Goal: Task Accomplishment & Management: Complete application form

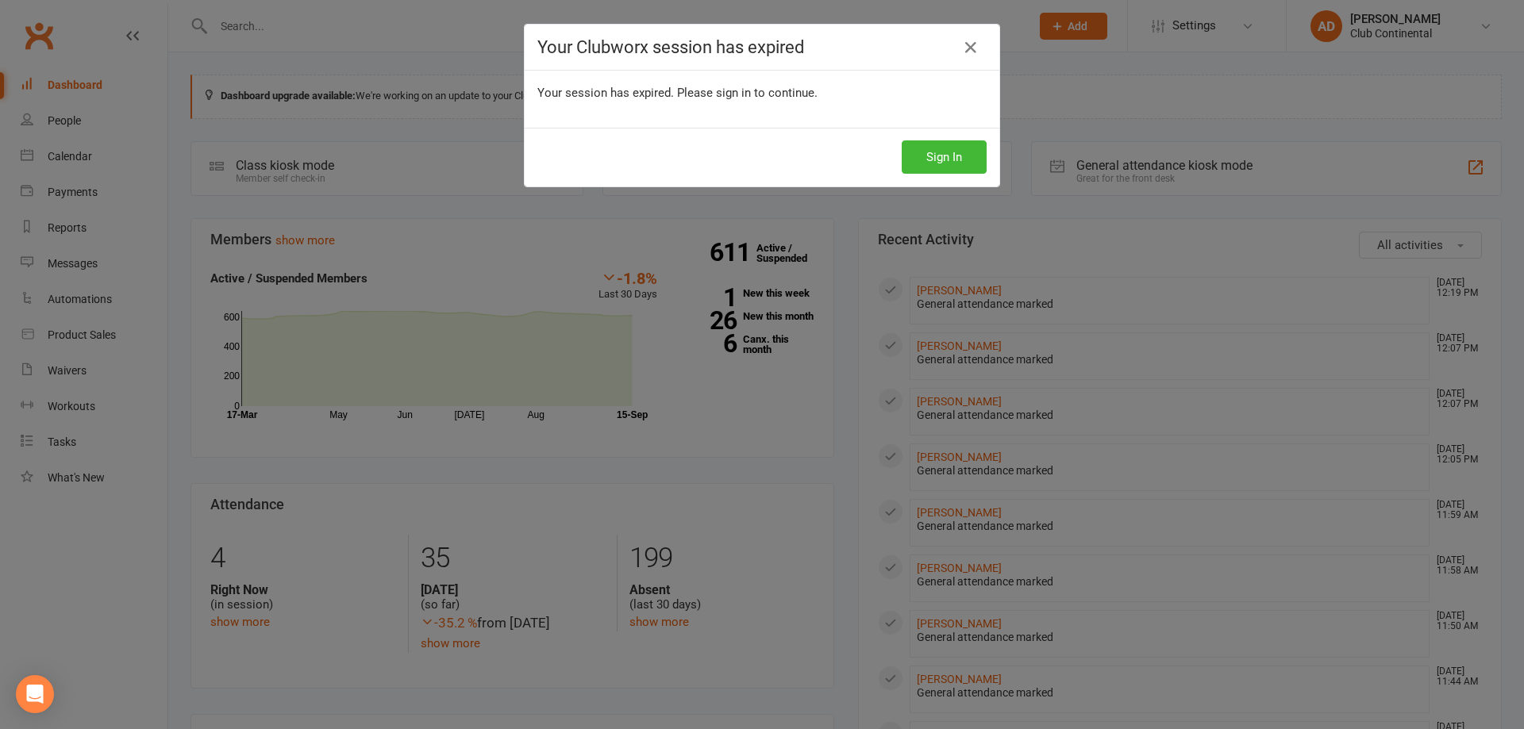
click at [953, 144] on button "Sign In" at bounding box center [944, 156] width 85 height 33
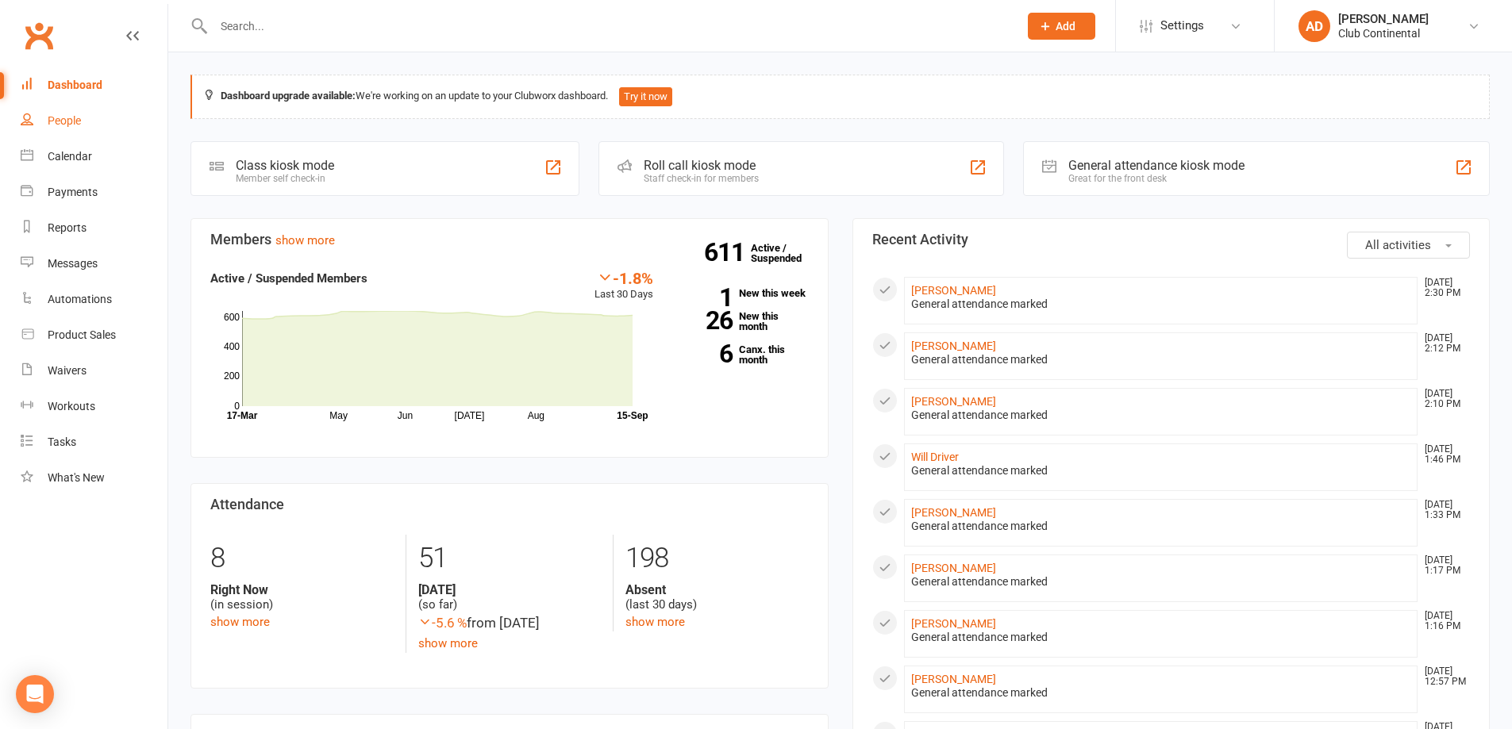
click at [103, 130] on link "People" at bounding box center [94, 121] width 147 height 36
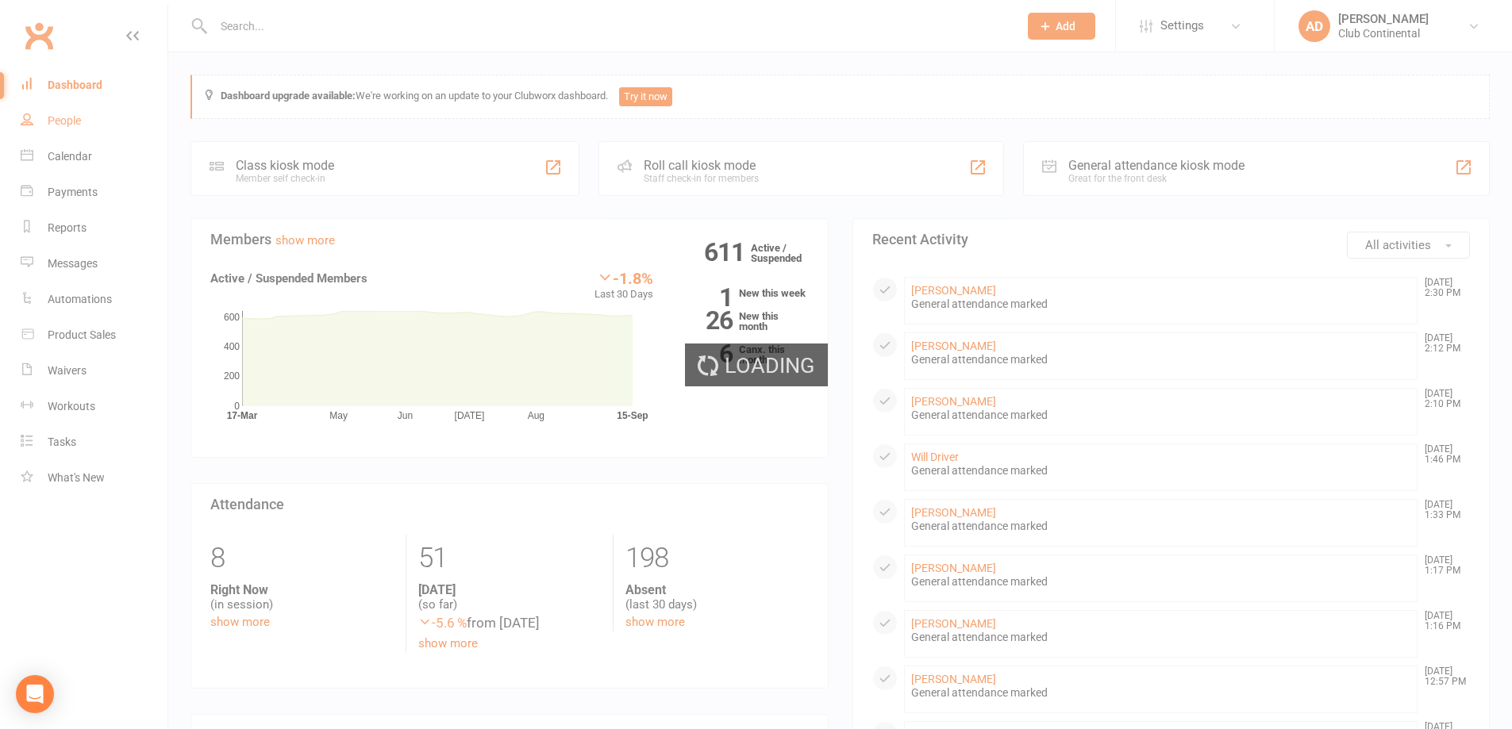
select select "100"
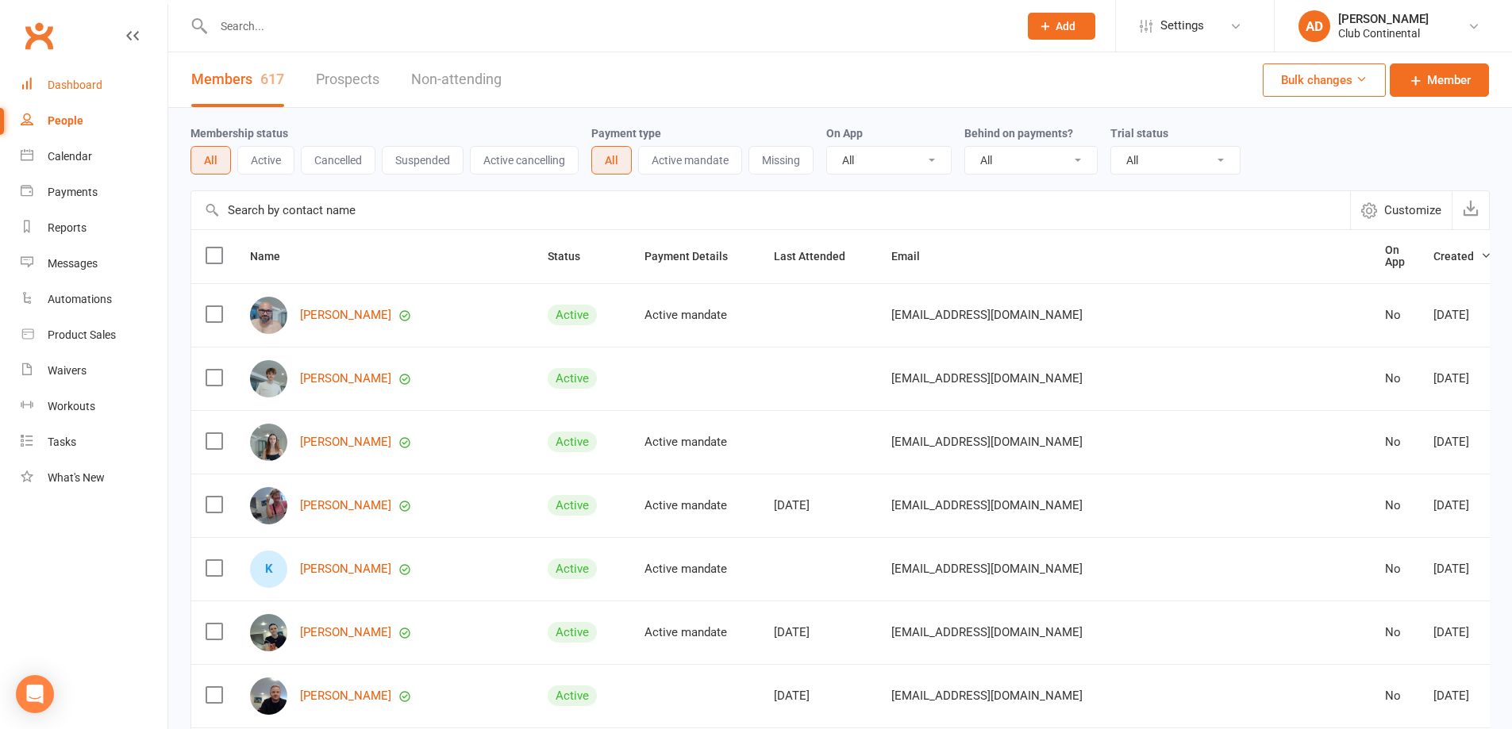
click at [117, 73] on link "Dashboard" at bounding box center [94, 85] width 147 height 36
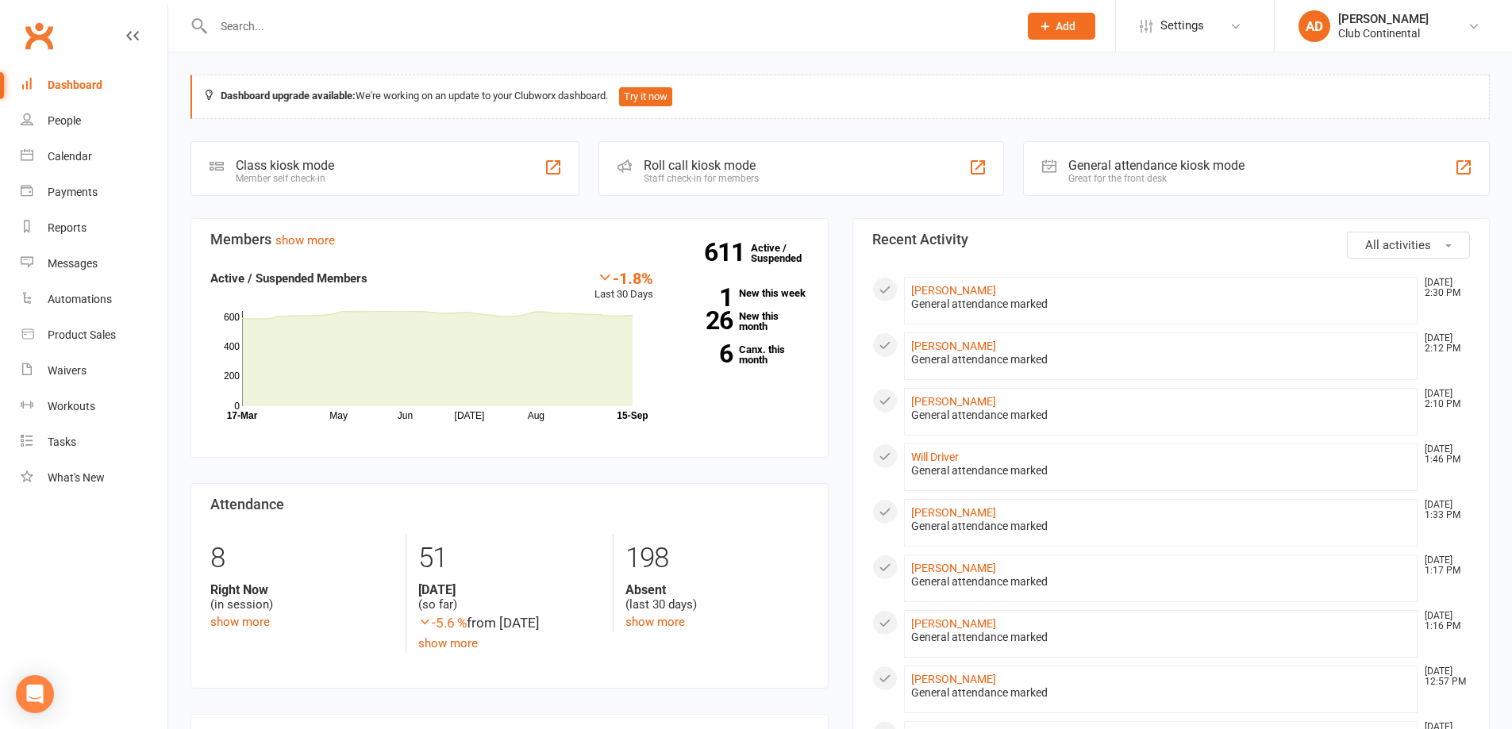
click at [576, 195] on div "Class kiosk mode Member self check-in" at bounding box center [384, 168] width 389 height 55
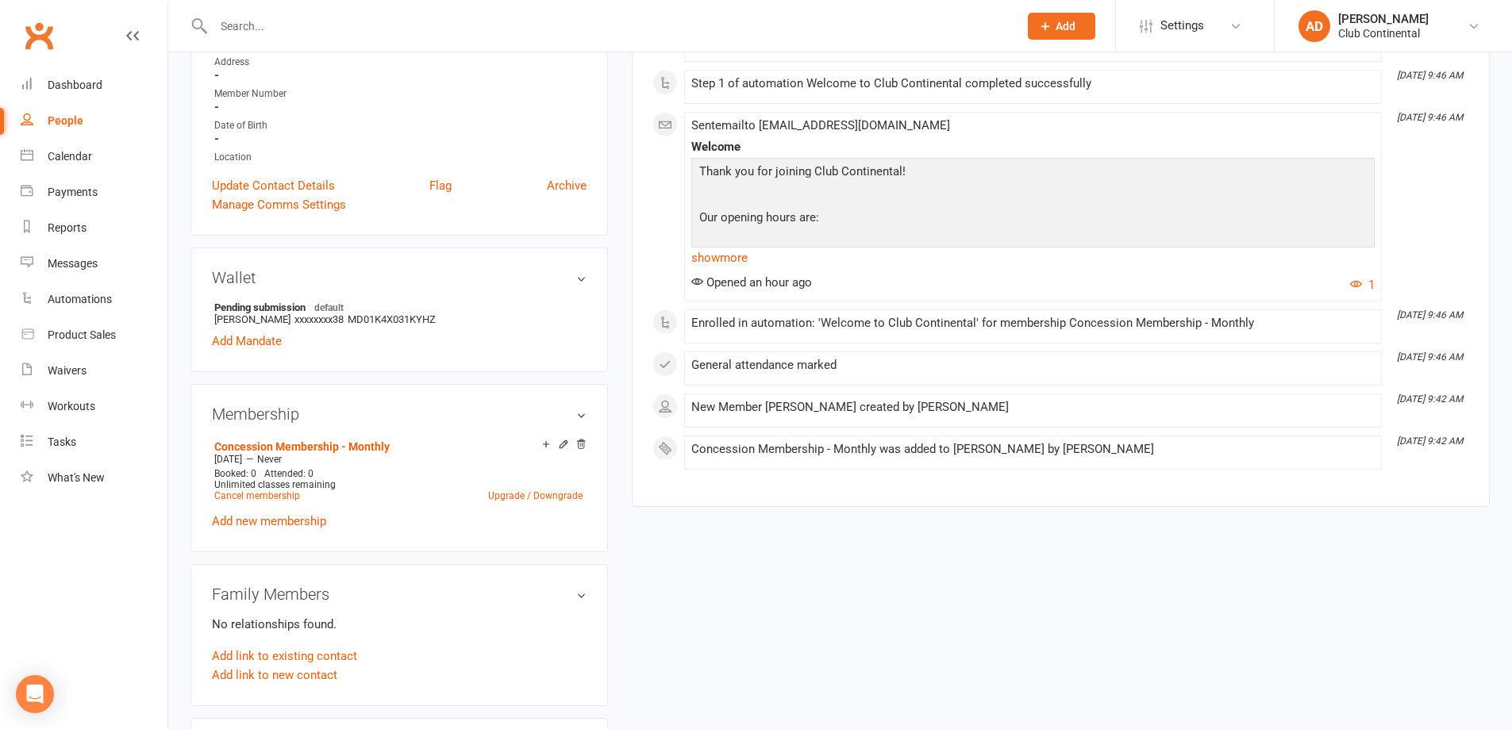
scroll to position [317, 0]
click at [304, 438] on link "Concession Membership - Monthly" at bounding box center [301, 444] width 175 height 13
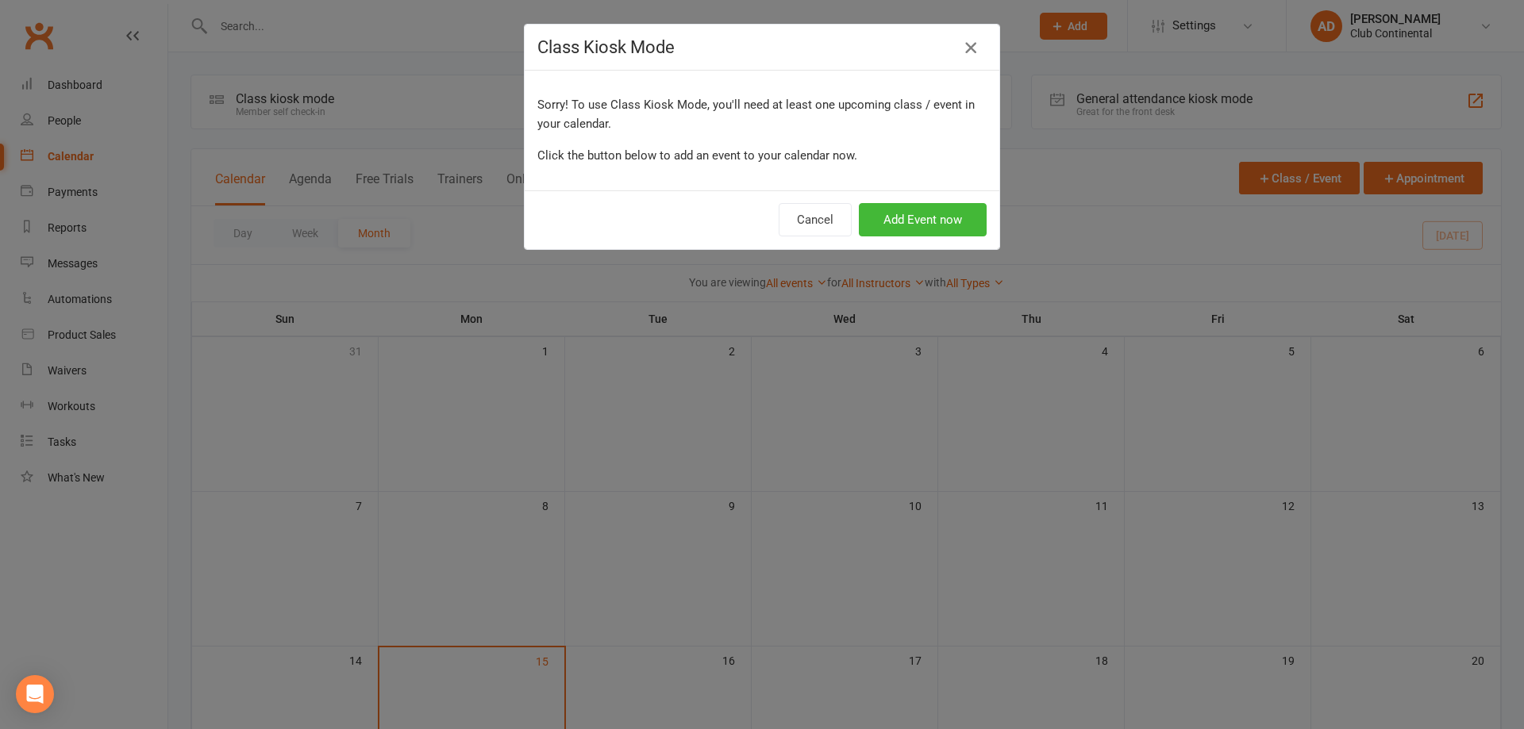
click at [963, 60] on button "button" at bounding box center [970, 47] width 25 height 25
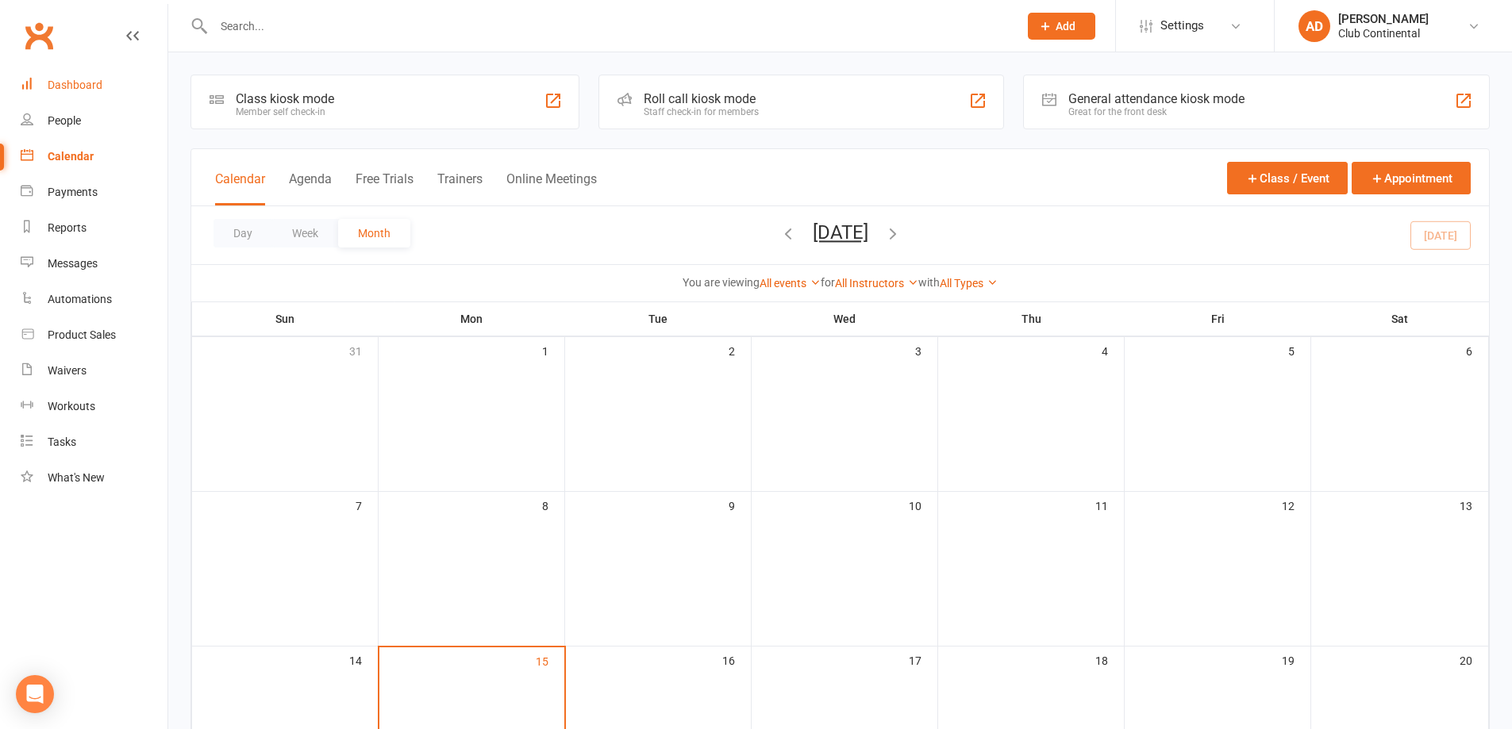
click at [70, 75] on link "Dashboard" at bounding box center [94, 85] width 147 height 36
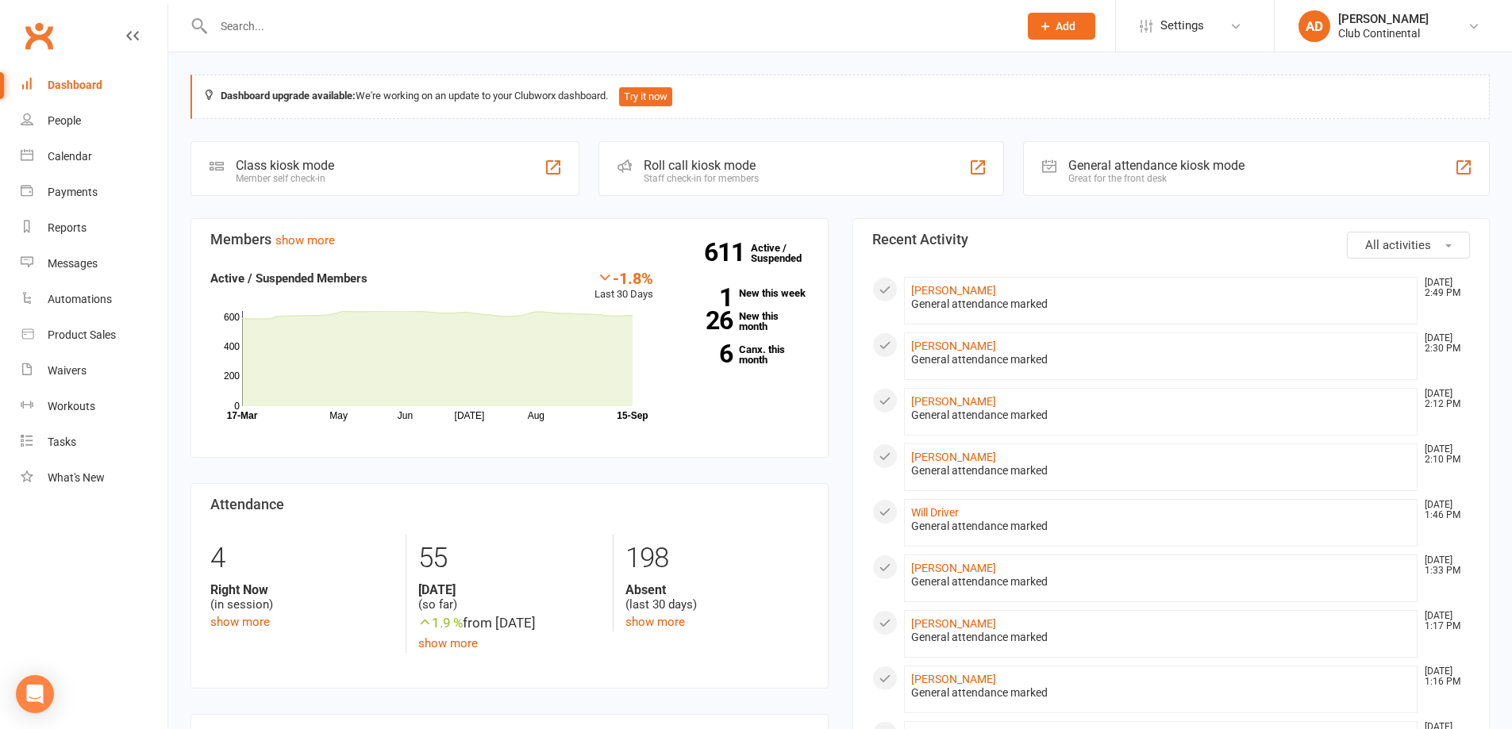
click at [1391, 239] on span "All activities" at bounding box center [1398, 245] width 66 height 14
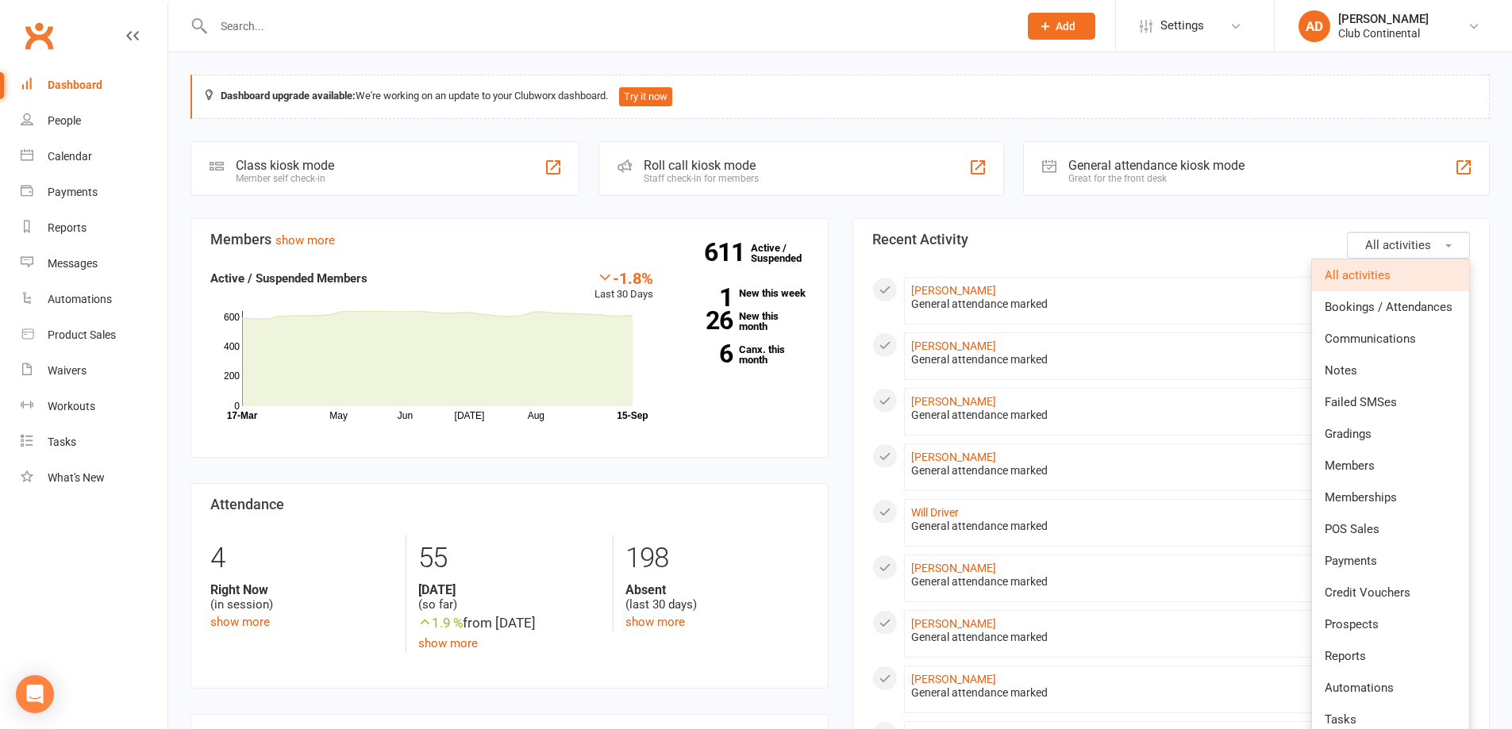
click at [1445, 236] on button "All activities" at bounding box center [1408, 245] width 123 height 27
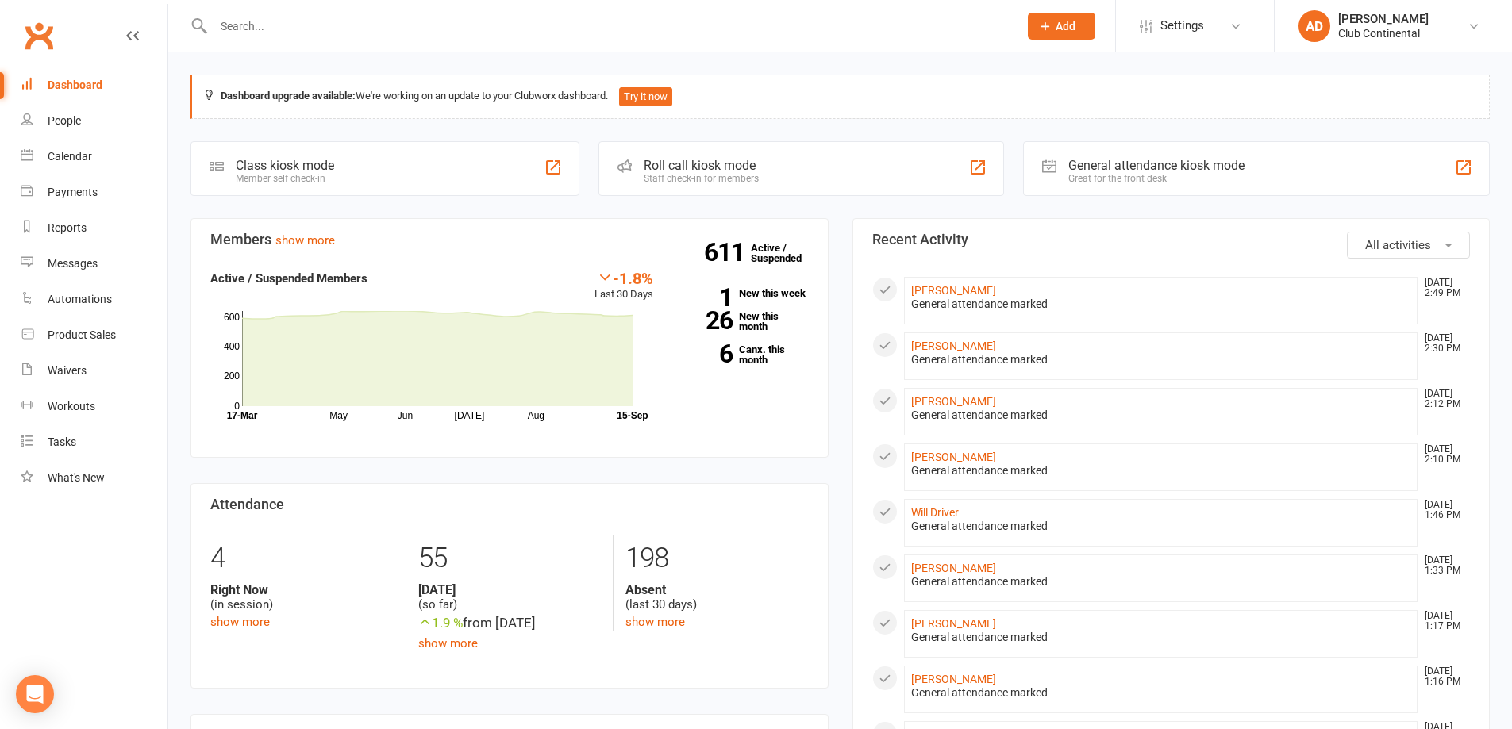
click at [1445, 236] on button "All activities" at bounding box center [1408, 245] width 123 height 27
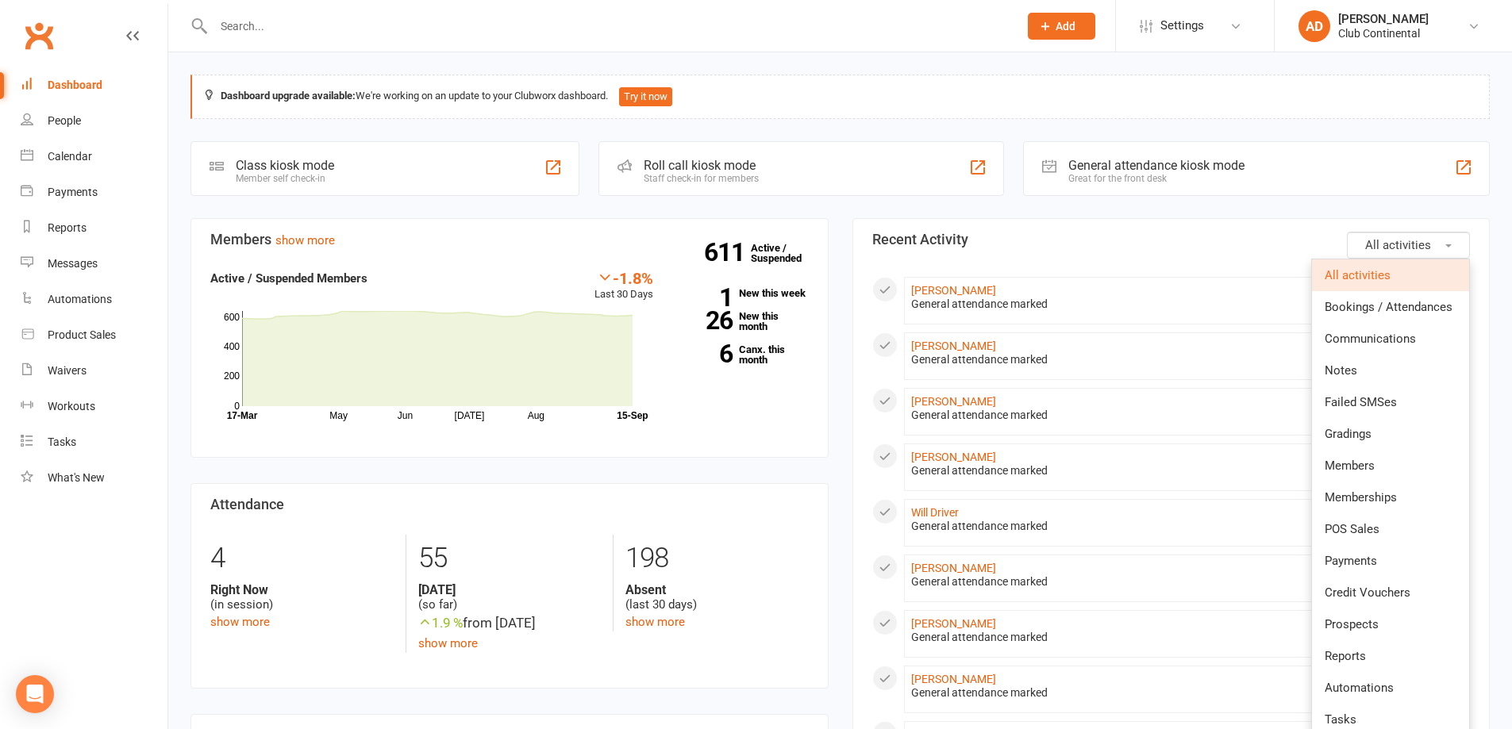
click at [1445, 236] on button "All activities" at bounding box center [1408, 245] width 123 height 27
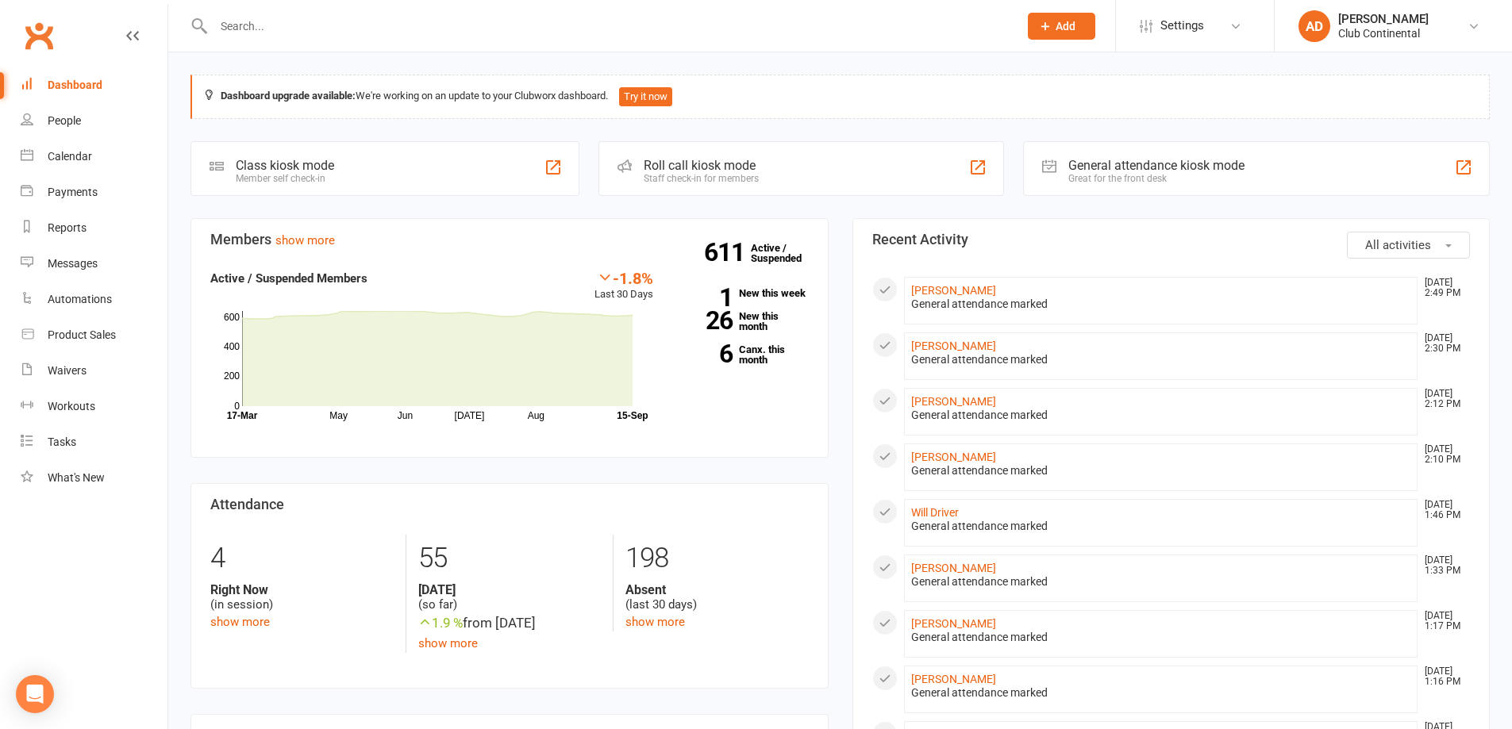
click at [651, 496] on section "Attendance 4 Right Now (in session) show more 55 Today (so far) 1.9 % from yest…" at bounding box center [509, 586] width 638 height 206
click at [965, 348] on link "Kieran Coggins" at bounding box center [953, 346] width 85 height 13
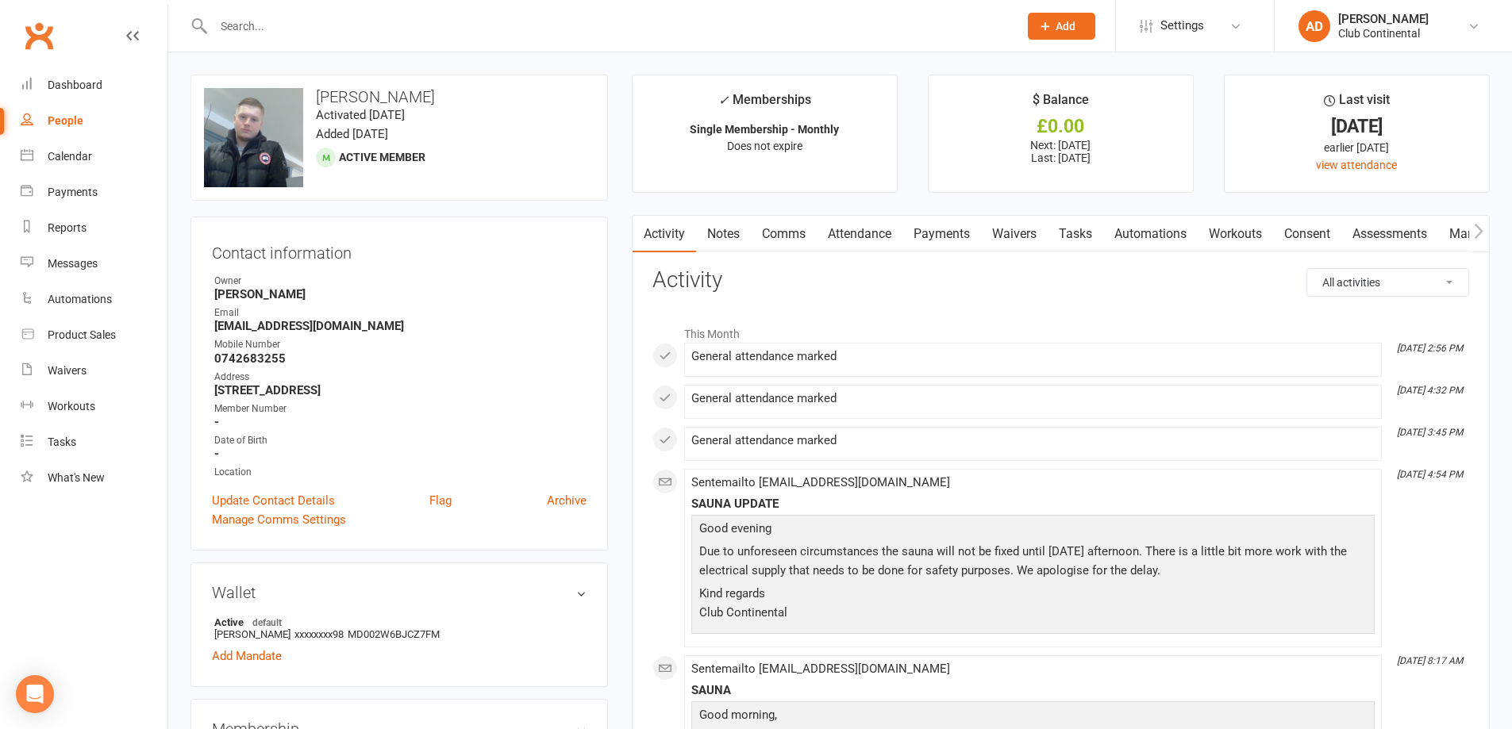
click at [101, 120] on link "People" at bounding box center [94, 121] width 147 height 36
select select "100"
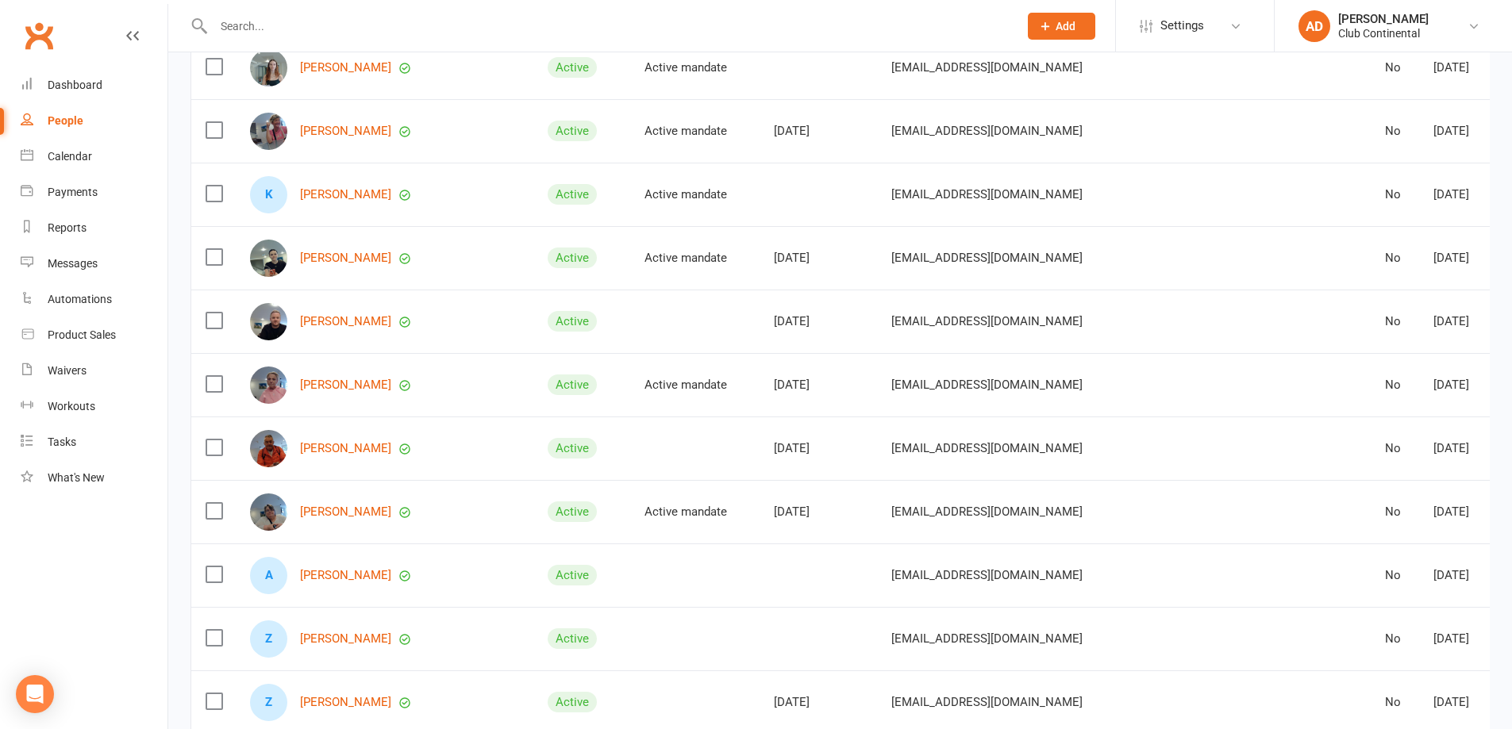
scroll to position [476, 0]
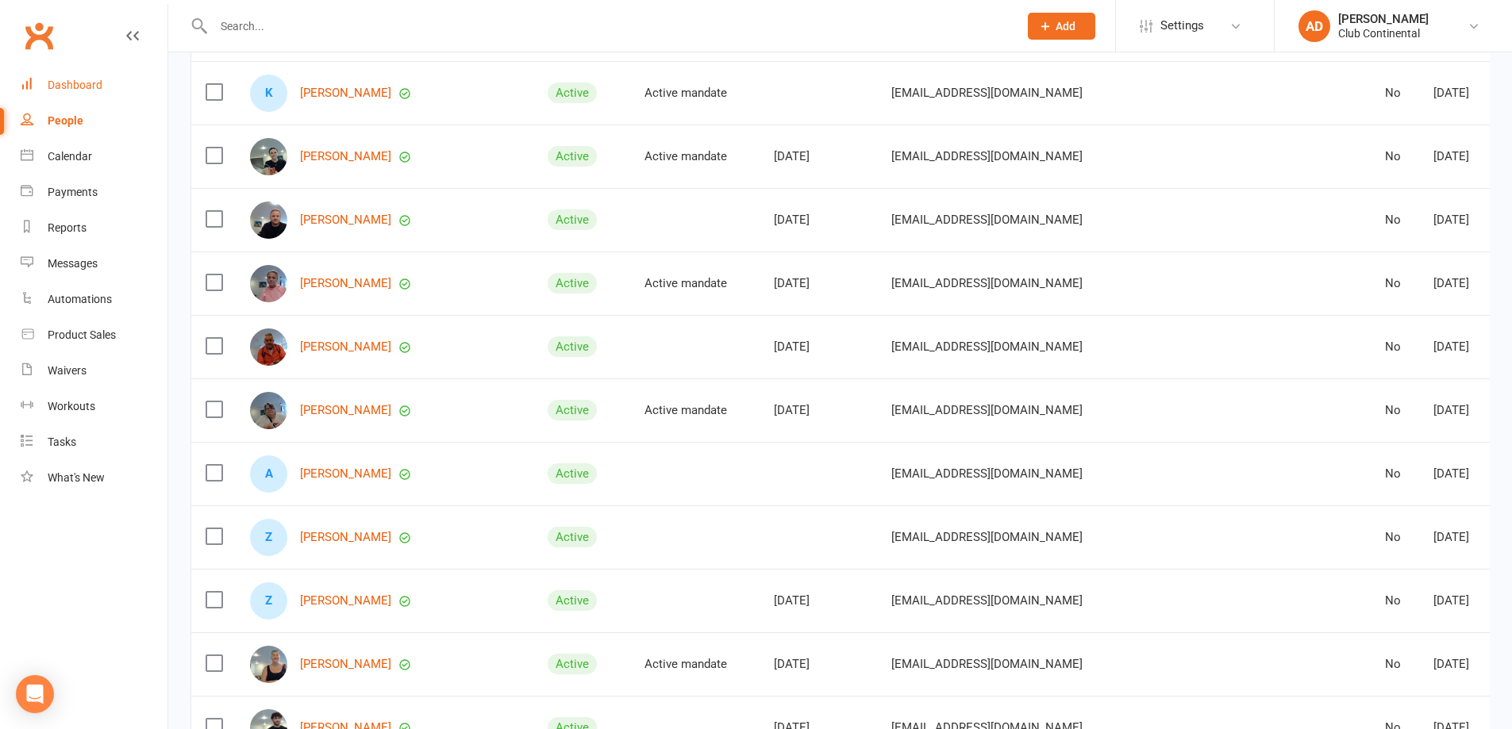
click at [111, 82] on link "Dashboard" at bounding box center [94, 85] width 147 height 36
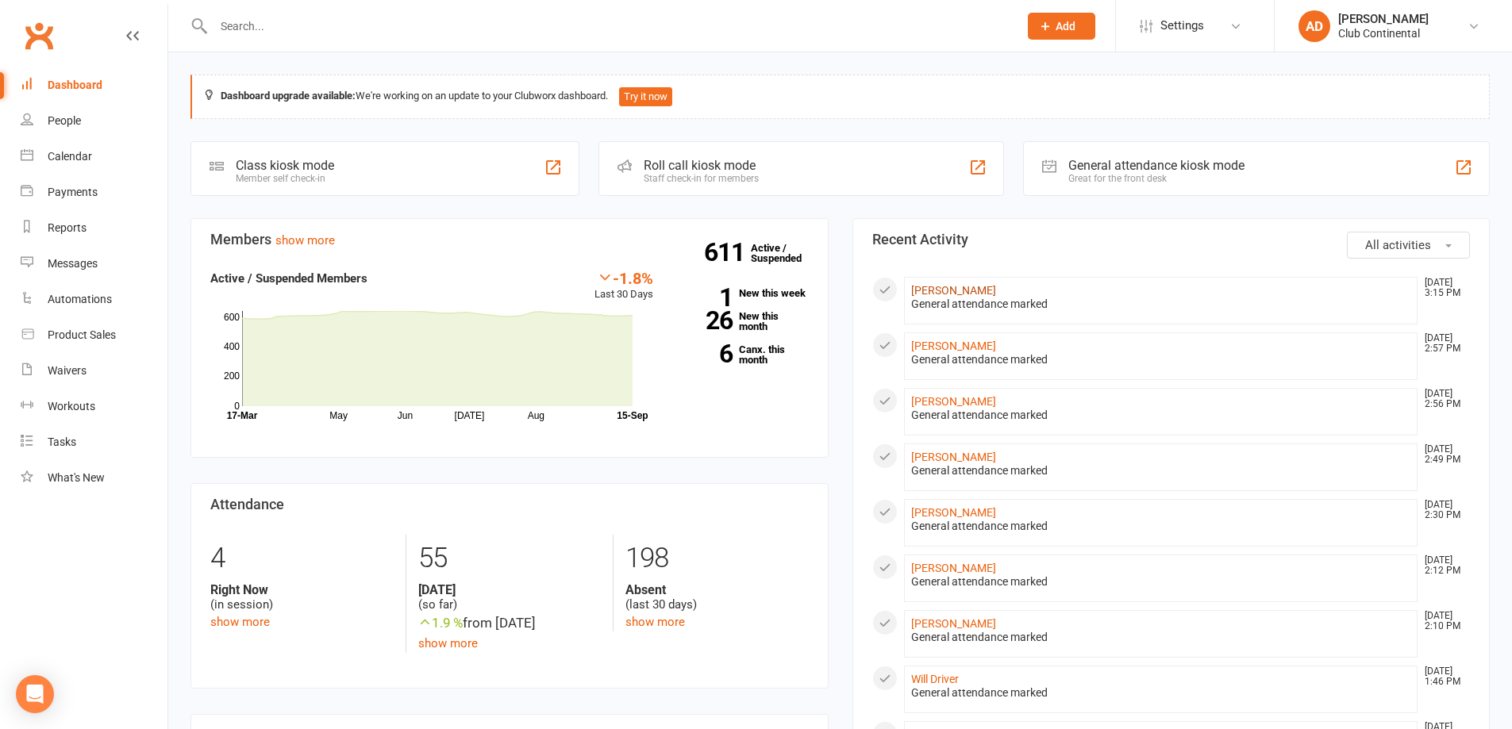
click at [956, 296] on link "[PERSON_NAME]" at bounding box center [953, 290] width 85 height 13
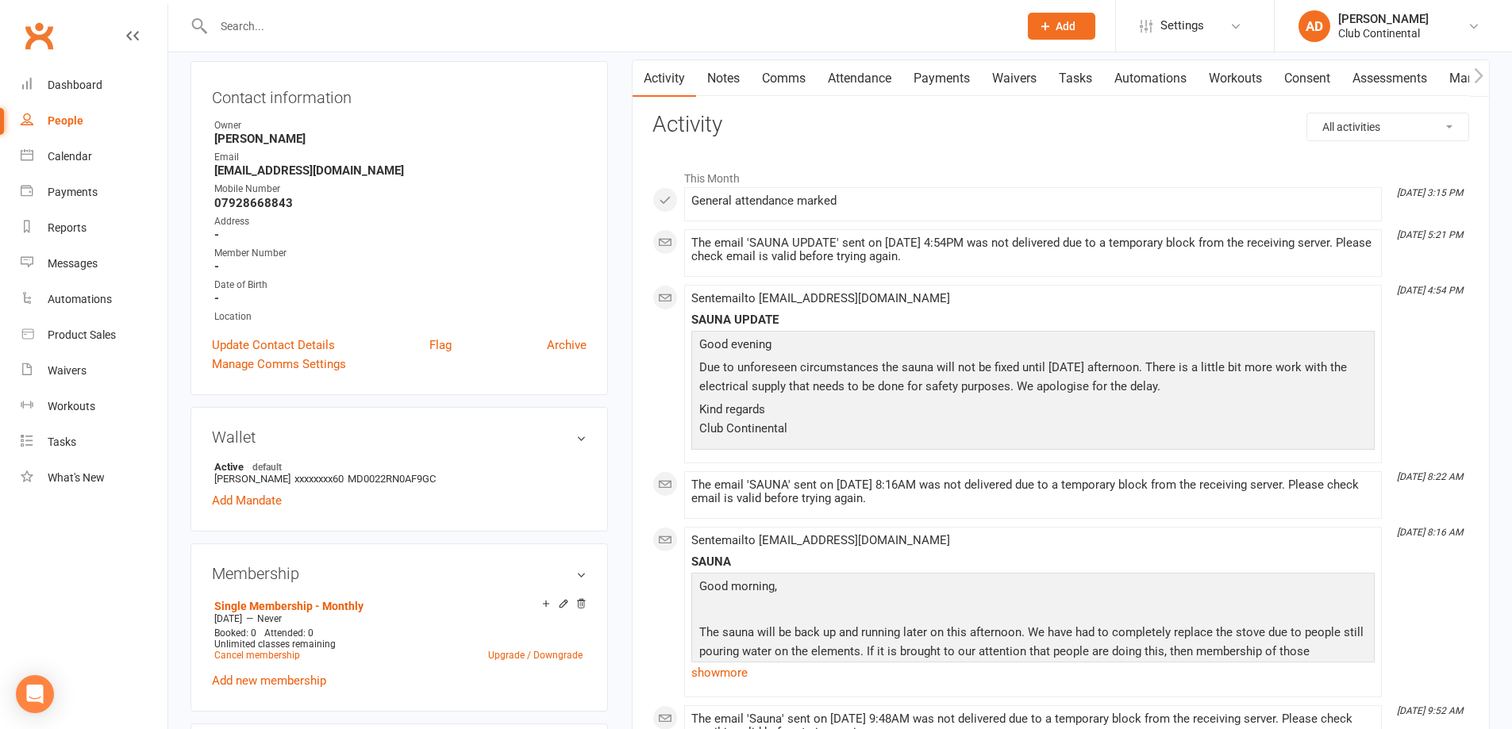
scroll to position [159, 0]
click at [882, 84] on link "Attendance" at bounding box center [860, 75] width 86 height 37
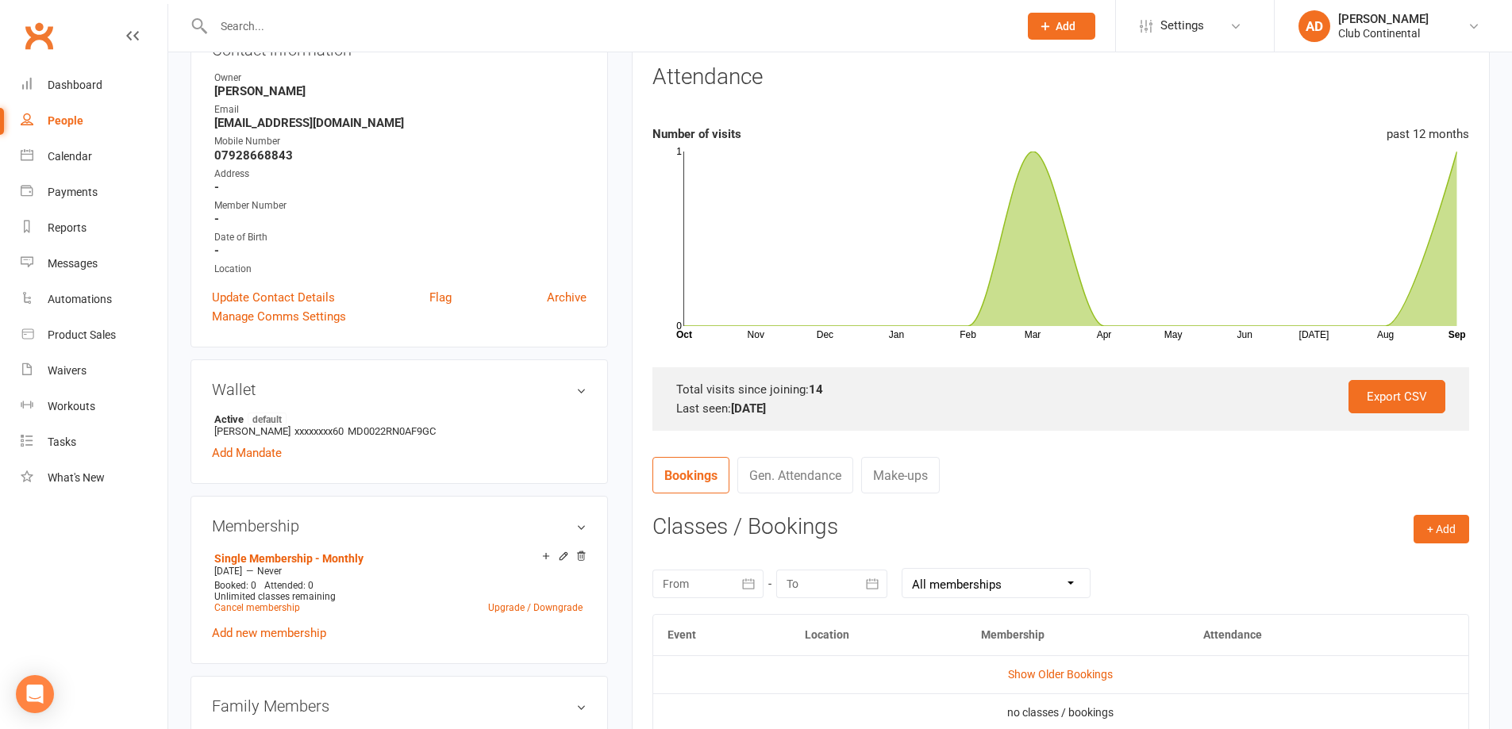
scroll to position [159, 0]
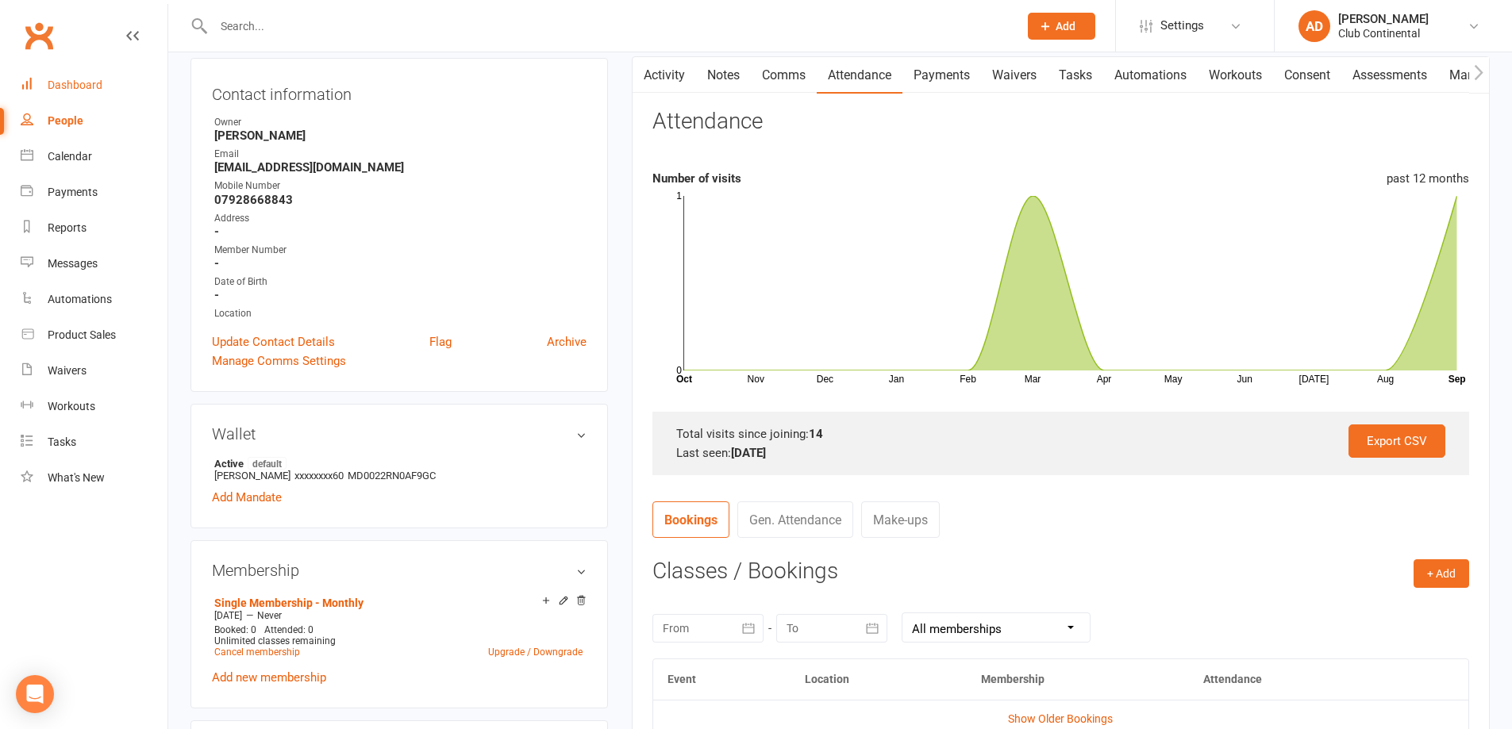
click at [106, 77] on link "Dashboard" at bounding box center [94, 85] width 147 height 36
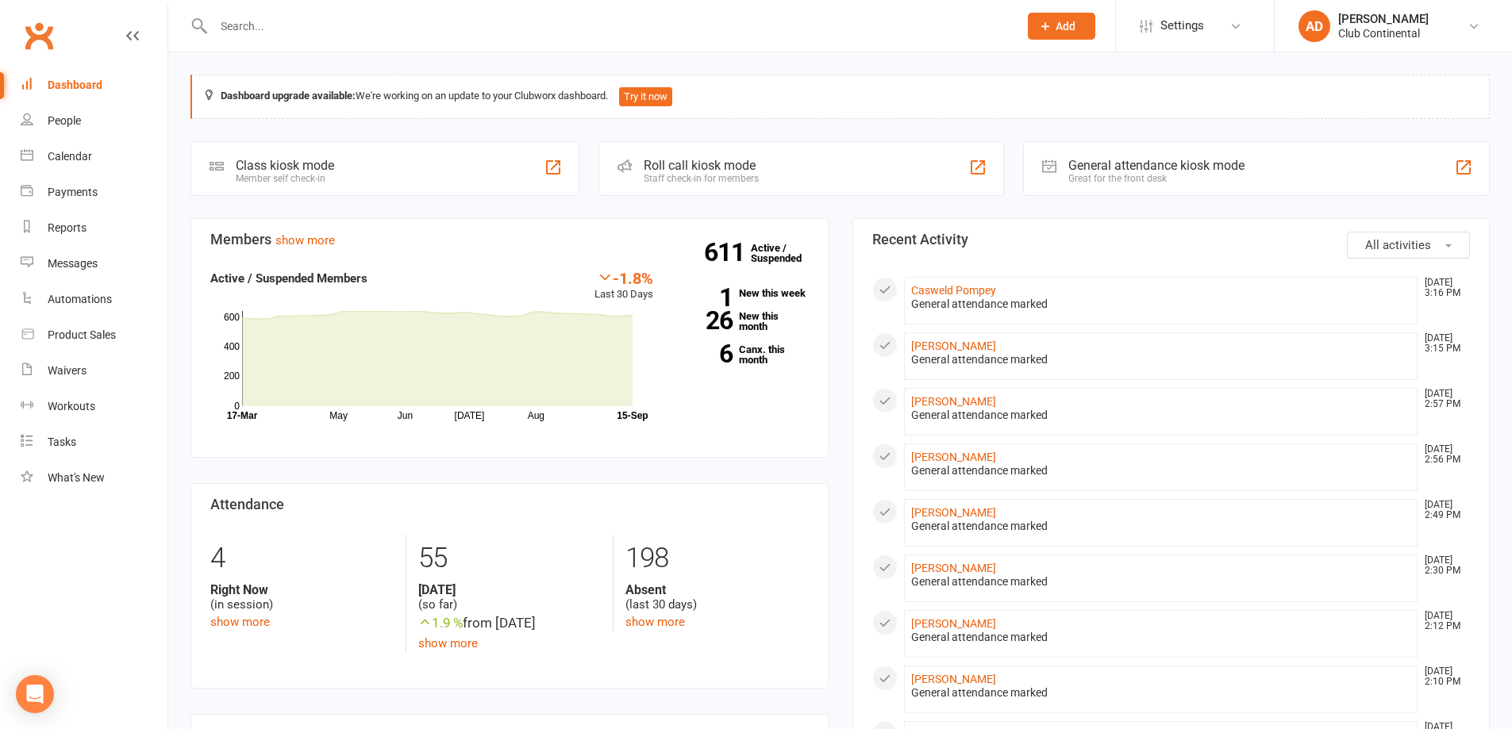
click at [1364, 249] on button "All activities" at bounding box center [1408, 245] width 123 height 27
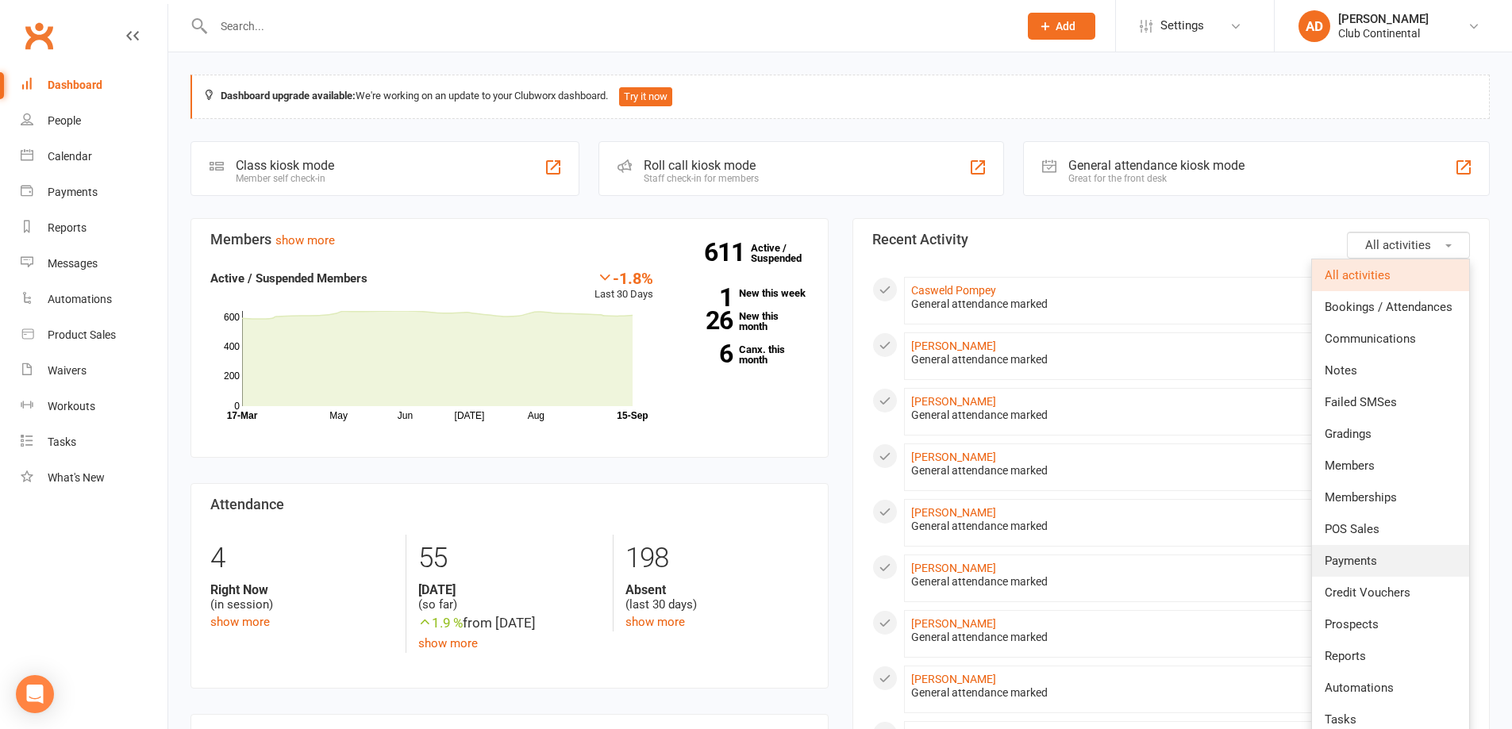
click at [1374, 555] on span "Payments" at bounding box center [1350, 561] width 52 height 14
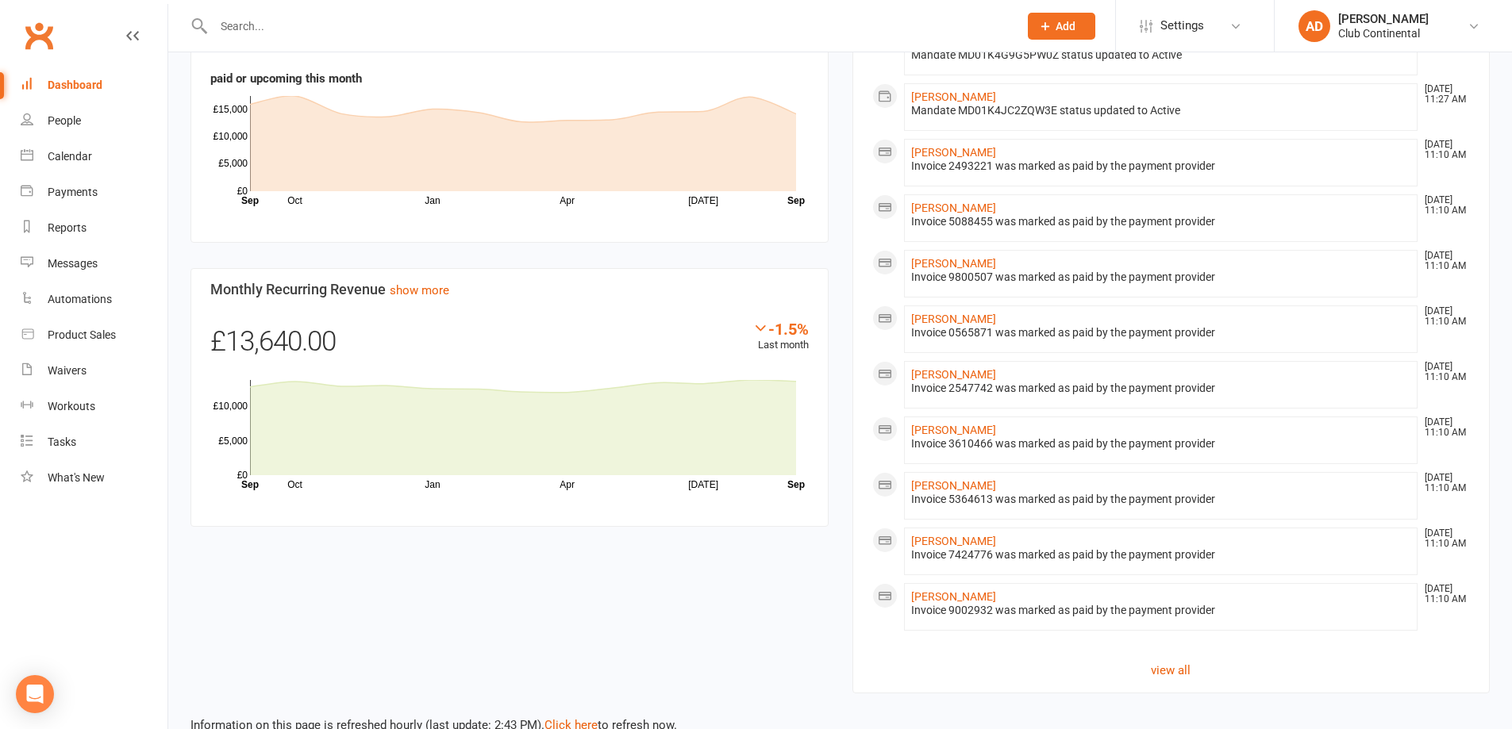
scroll to position [778, 0]
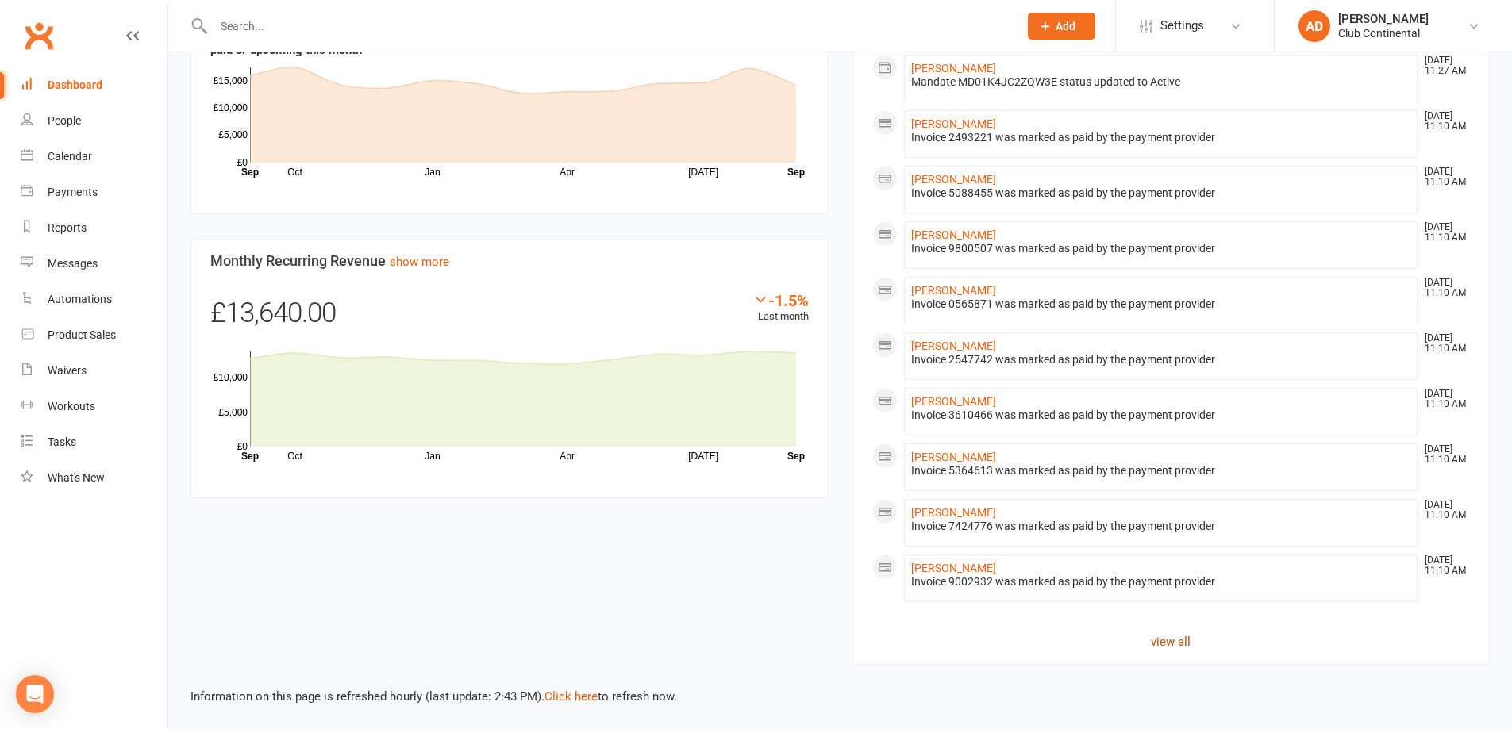
drag, startPoint x: 1182, startPoint y: 626, endPoint x: 1172, endPoint y: 647, distance: 22.7
click at [1177, 639] on section "Payments Recent Activity Kasia Strzelczyk Sep 15, 11:21 AM Invoice 9046679 was …" at bounding box center [1171, 53] width 638 height 1225
click at [1169, 648] on link "view all" at bounding box center [1171, 641] width 598 height 19
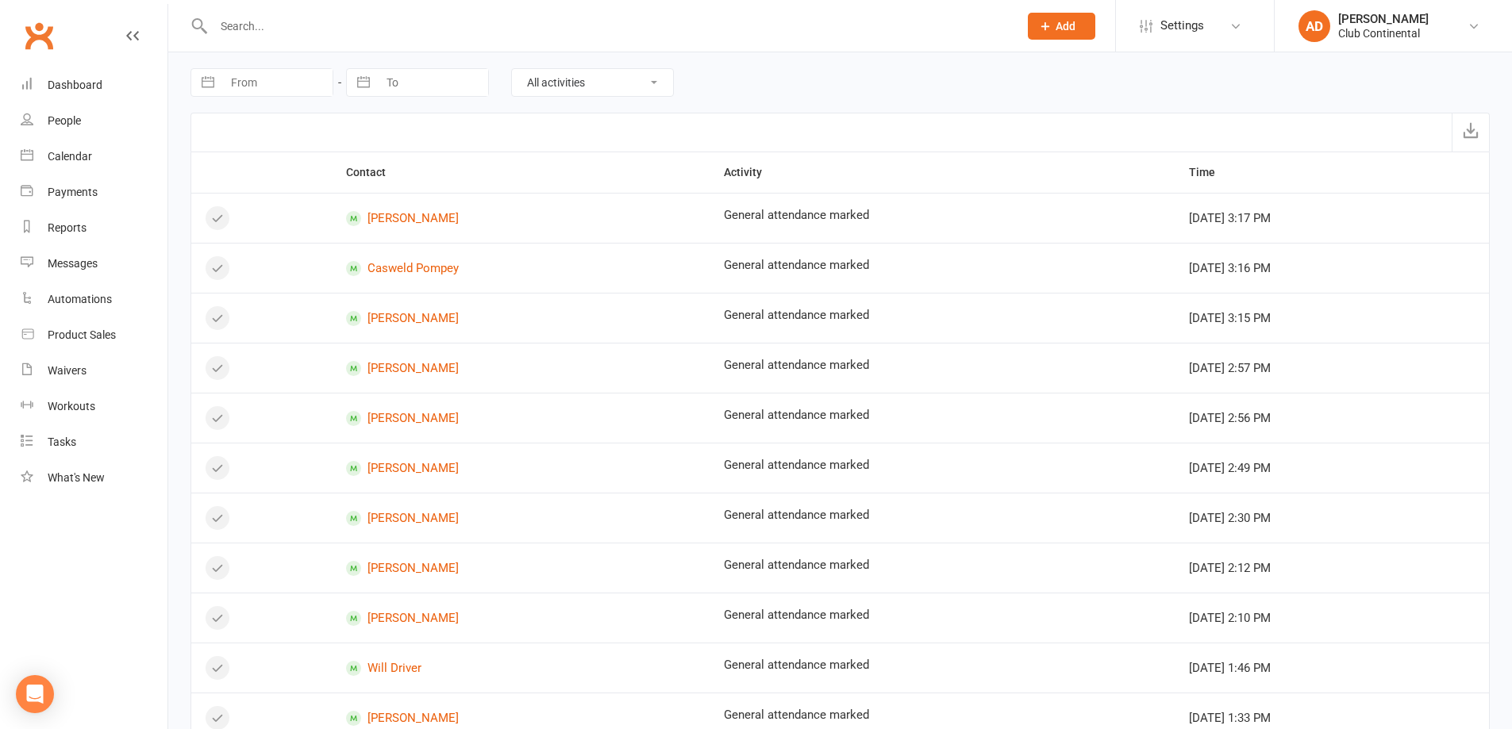
click at [601, 93] on select "All activities Bookings / Attendances Communications Notes Failed SMSes Grading…" at bounding box center [592, 82] width 161 height 27
select select "InvoiceLogEntry"
click at [512, 69] on select "All activities Bookings / Attendances Communications Notes Failed SMSes Grading…" at bounding box center [592, 82] width 161 height 27
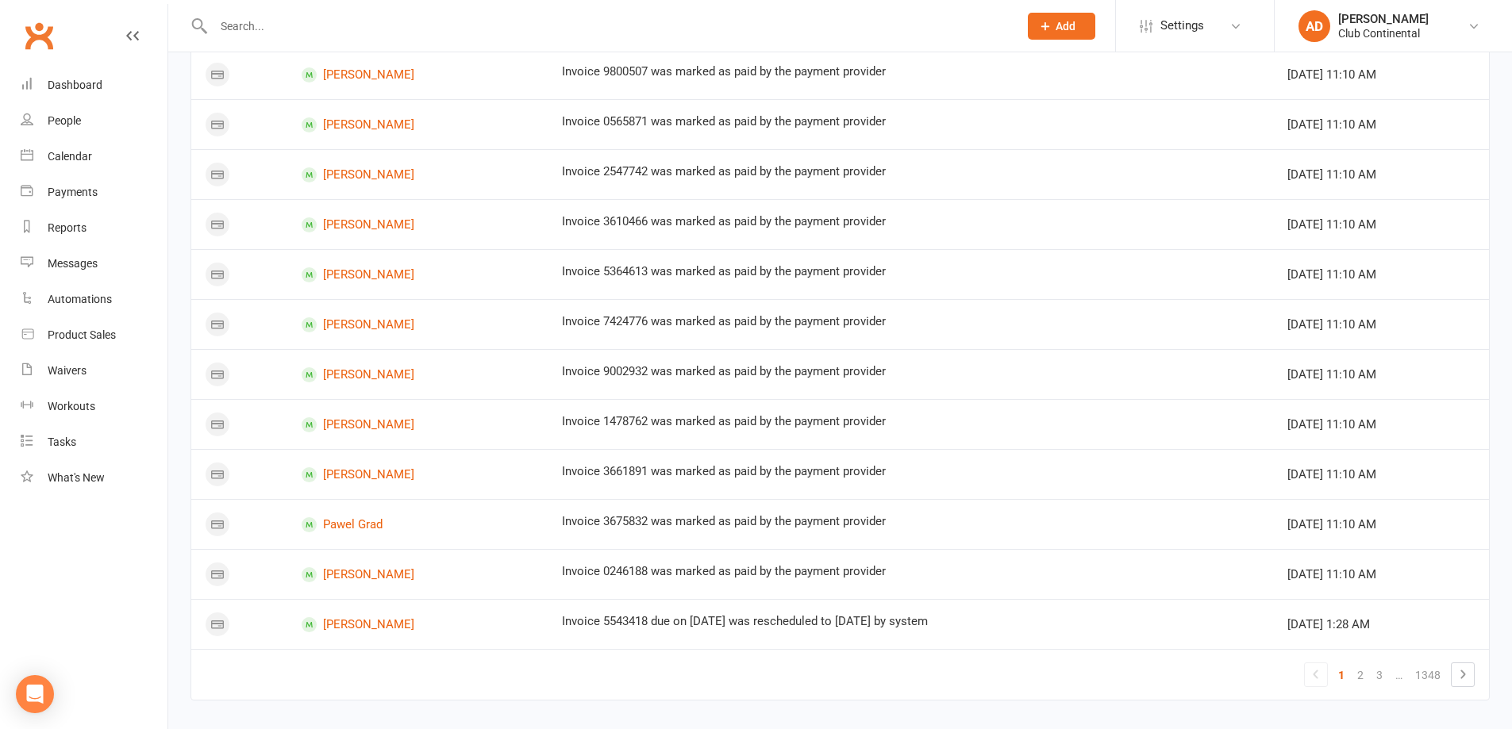
scroll to position [810, 0]
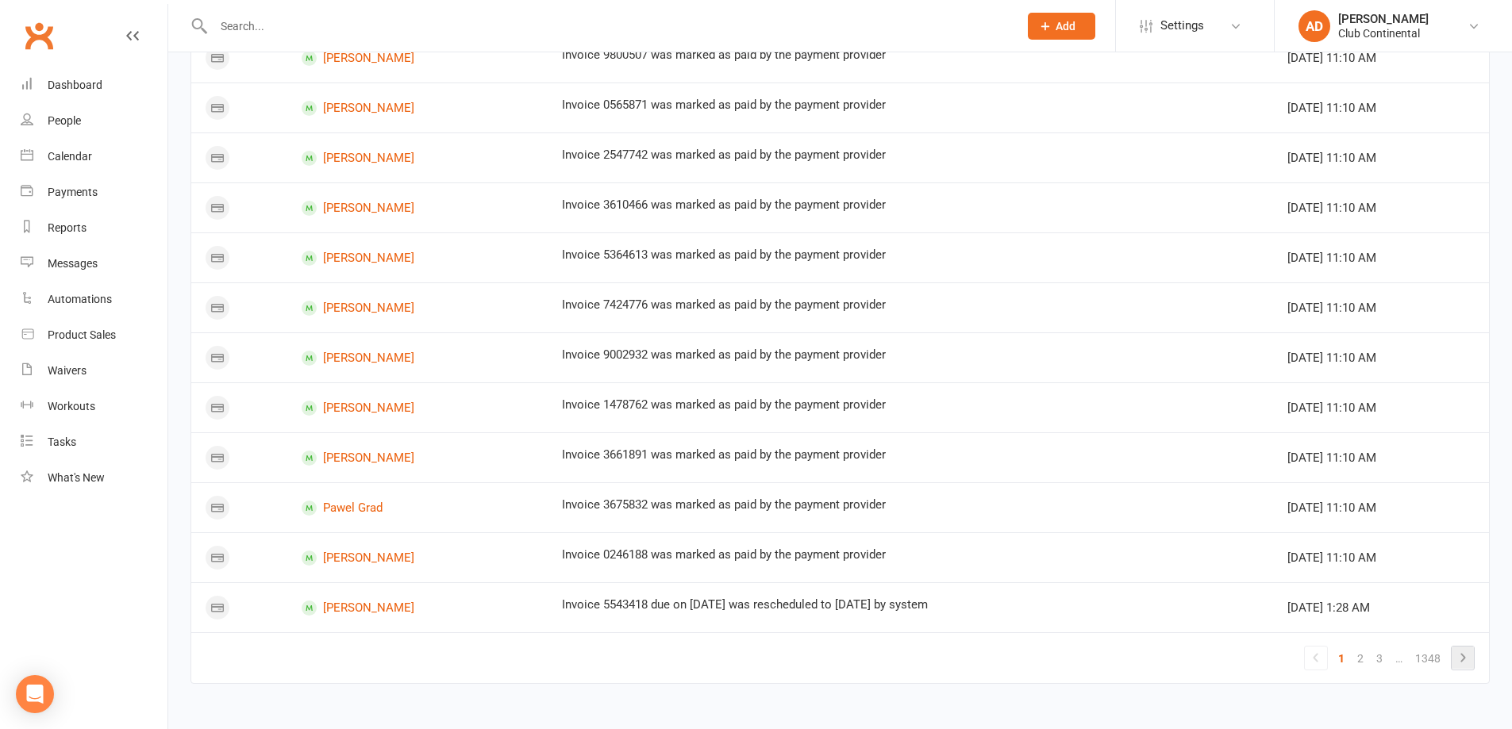
click at [1465, 661] on icon at bounding box center [1462, 657] width 19 height 19
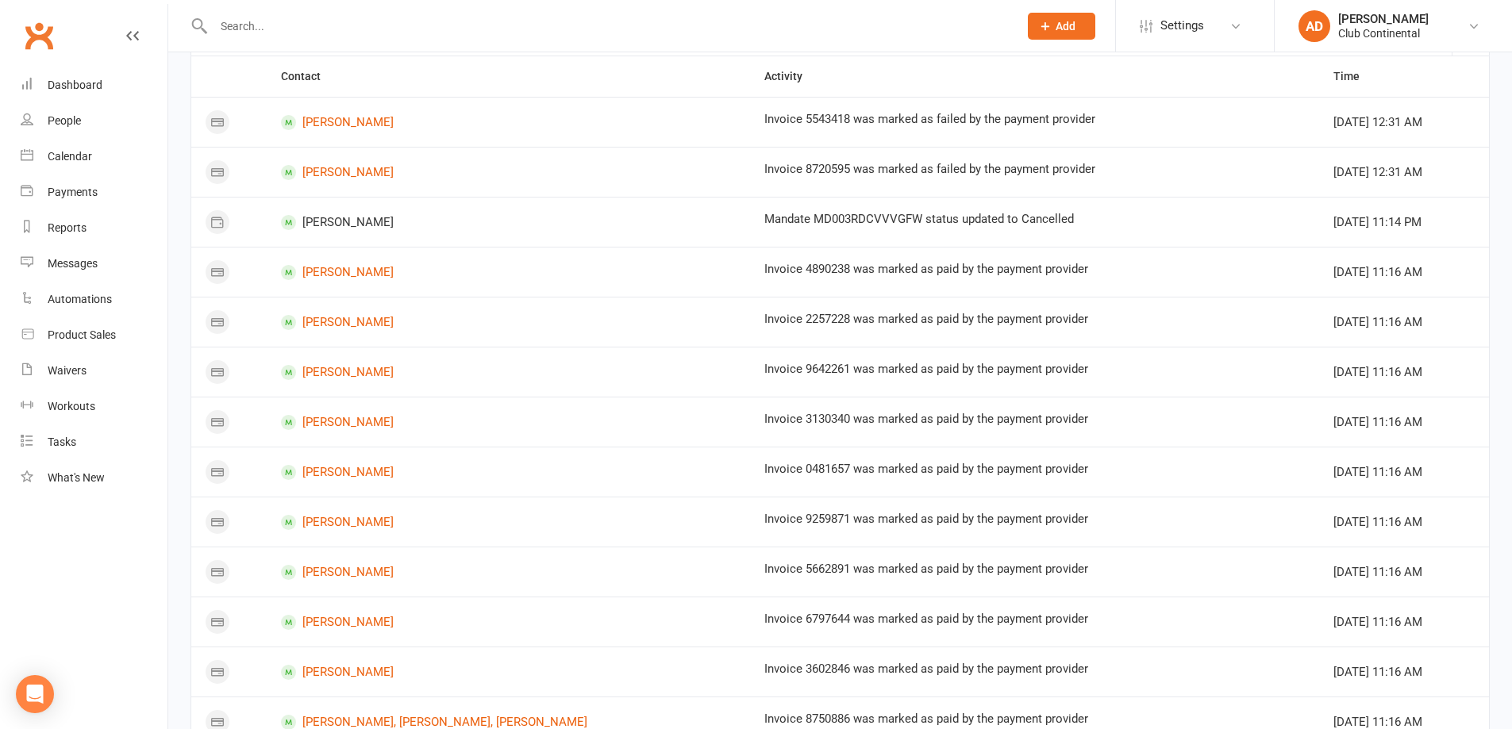
scroll to position [0, 0]
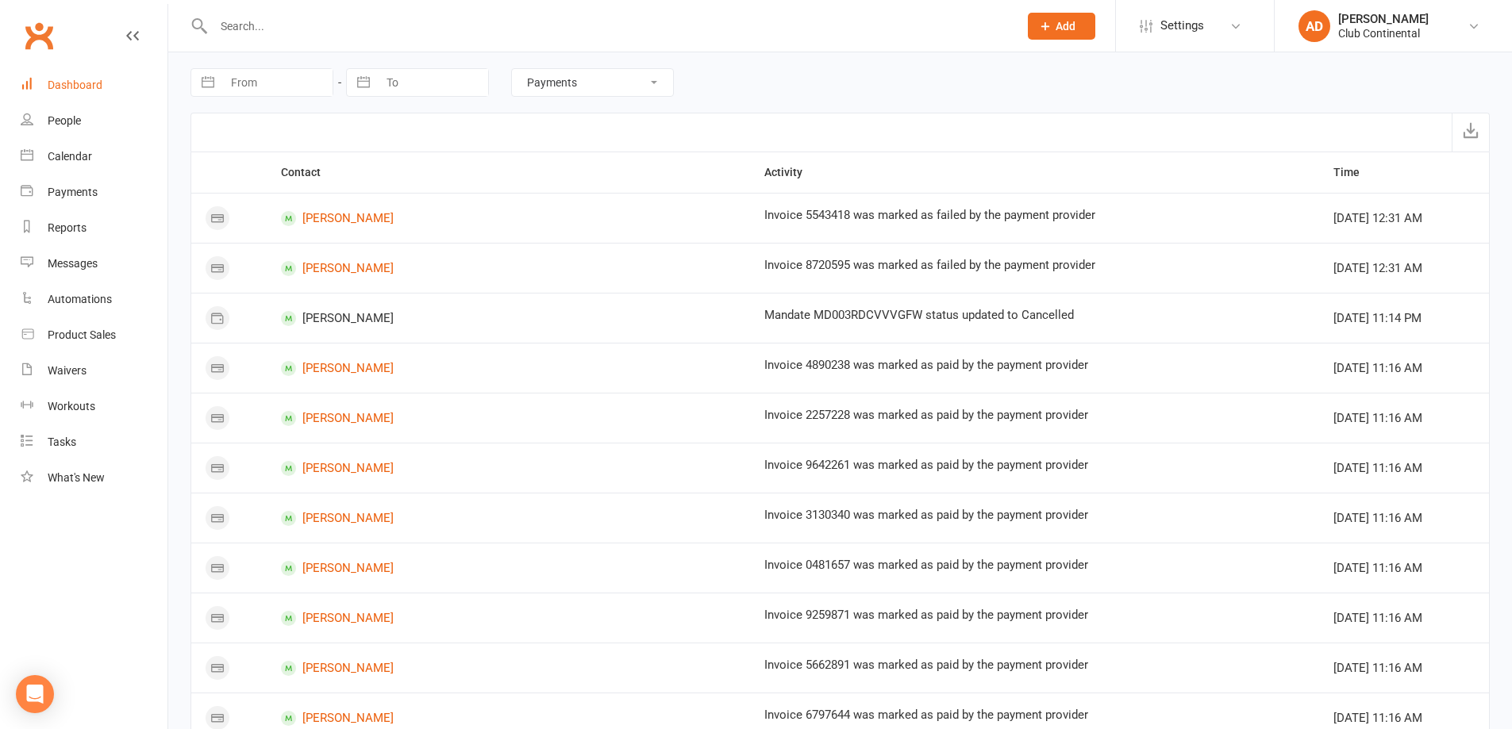
click at [83, 95] on link "Dashboard" at bounding box center [94, 85] width 147 height 36
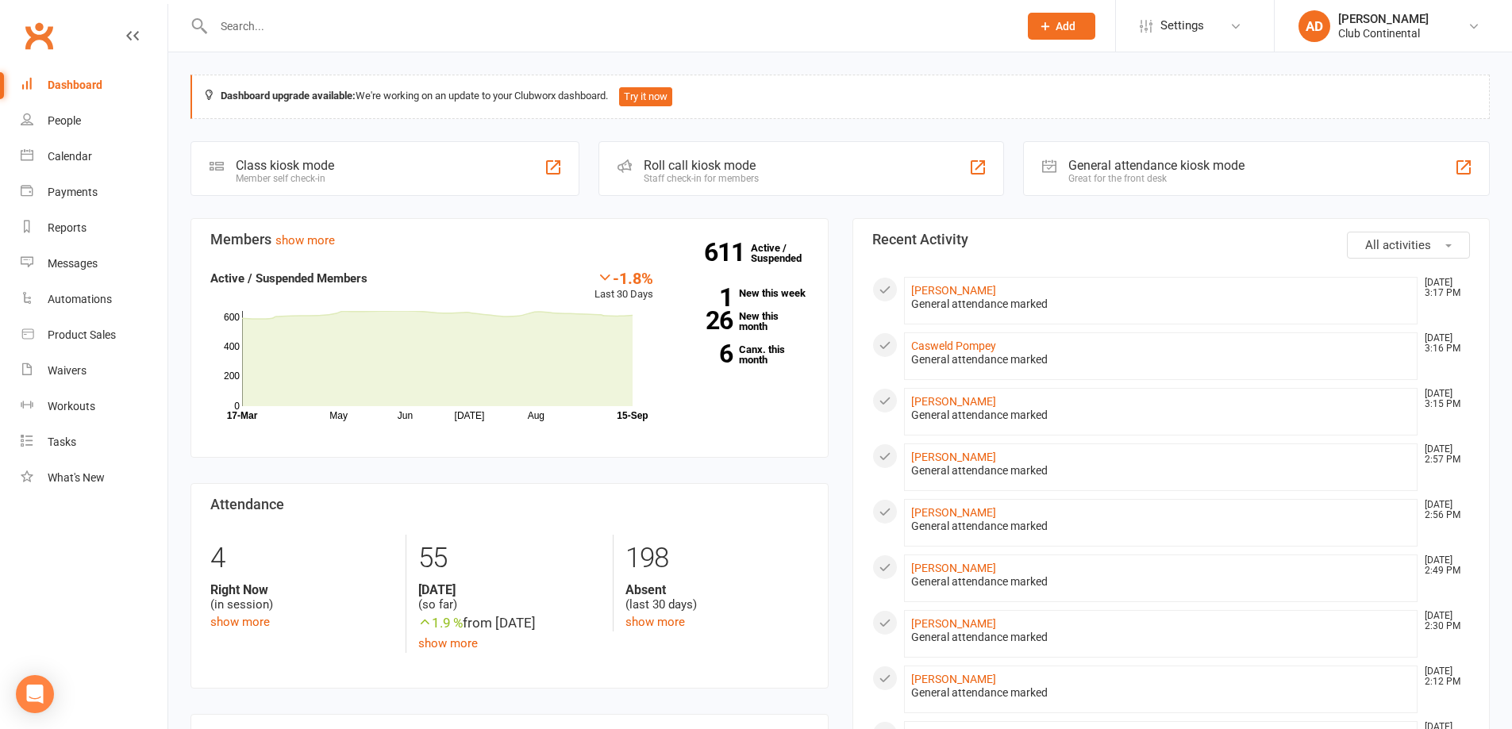
click at [1386, 244] on span "All activities" at bounding box center [1398, 245] width 66 height 14
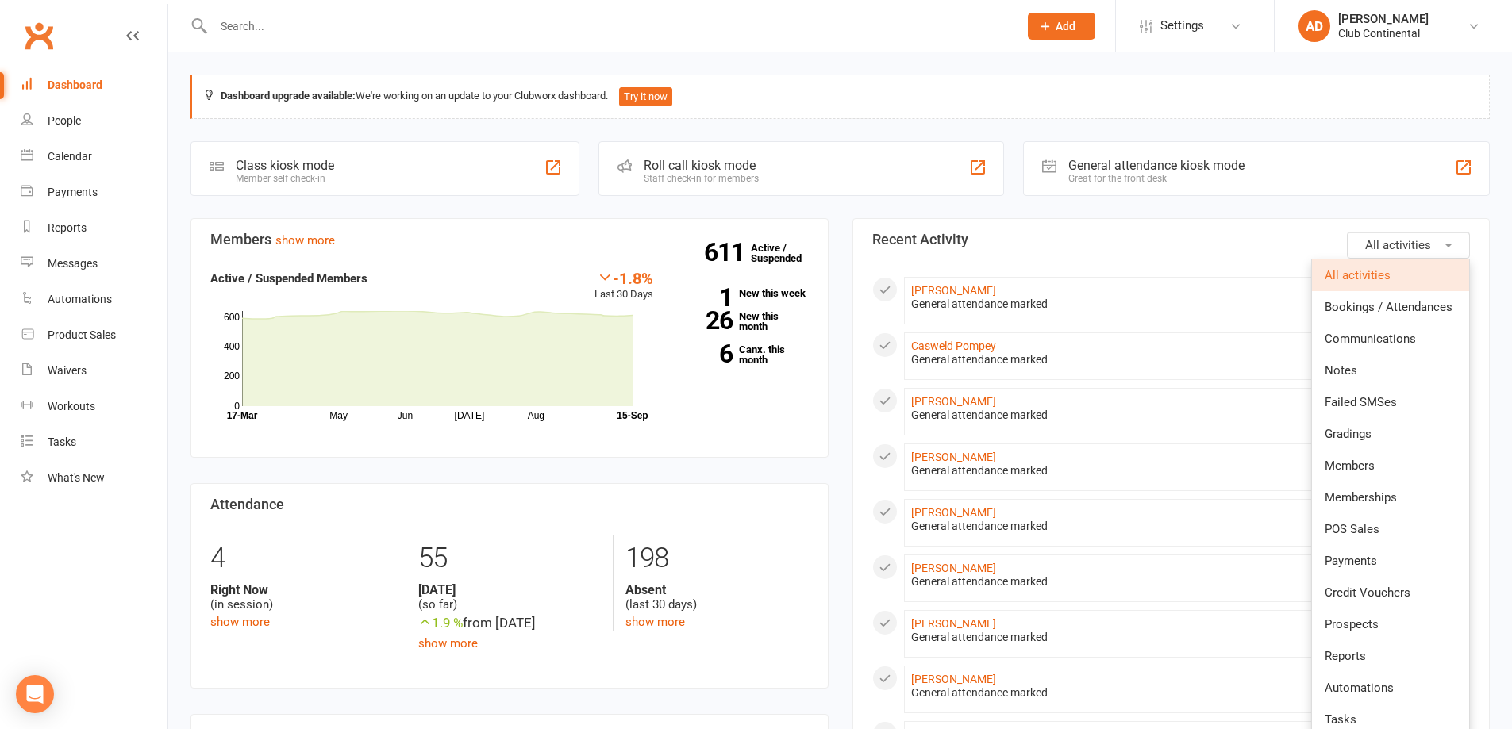
click at [1443, 239] on button "All activities" at bounding box center [1408, 245] width 123 height 27
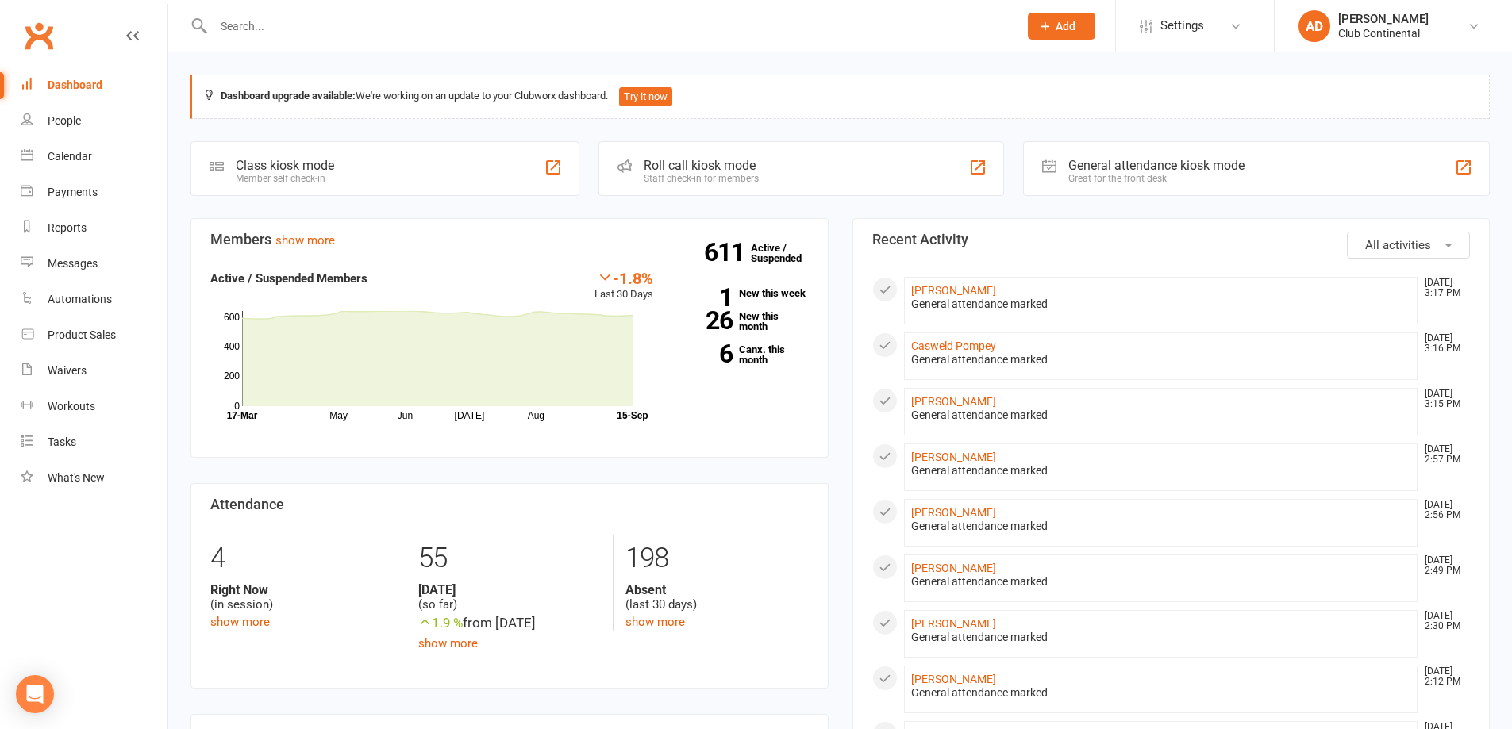
click at [1449, 238] on button "All activities" at bounding box center [1408, 245] width 123 height 27
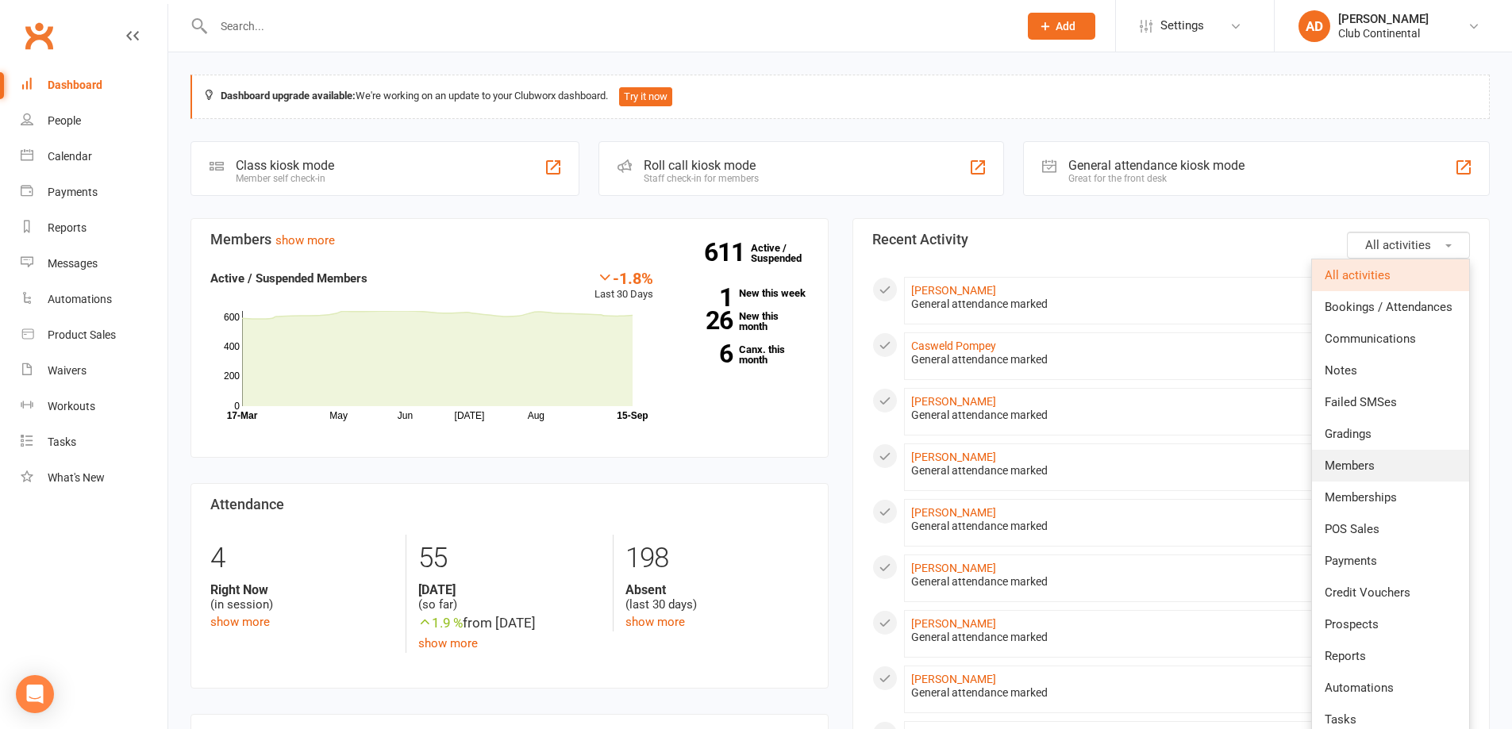
click at [1385, 459] on link "Members" at bounding box center [1390, 466] width 157 height 32
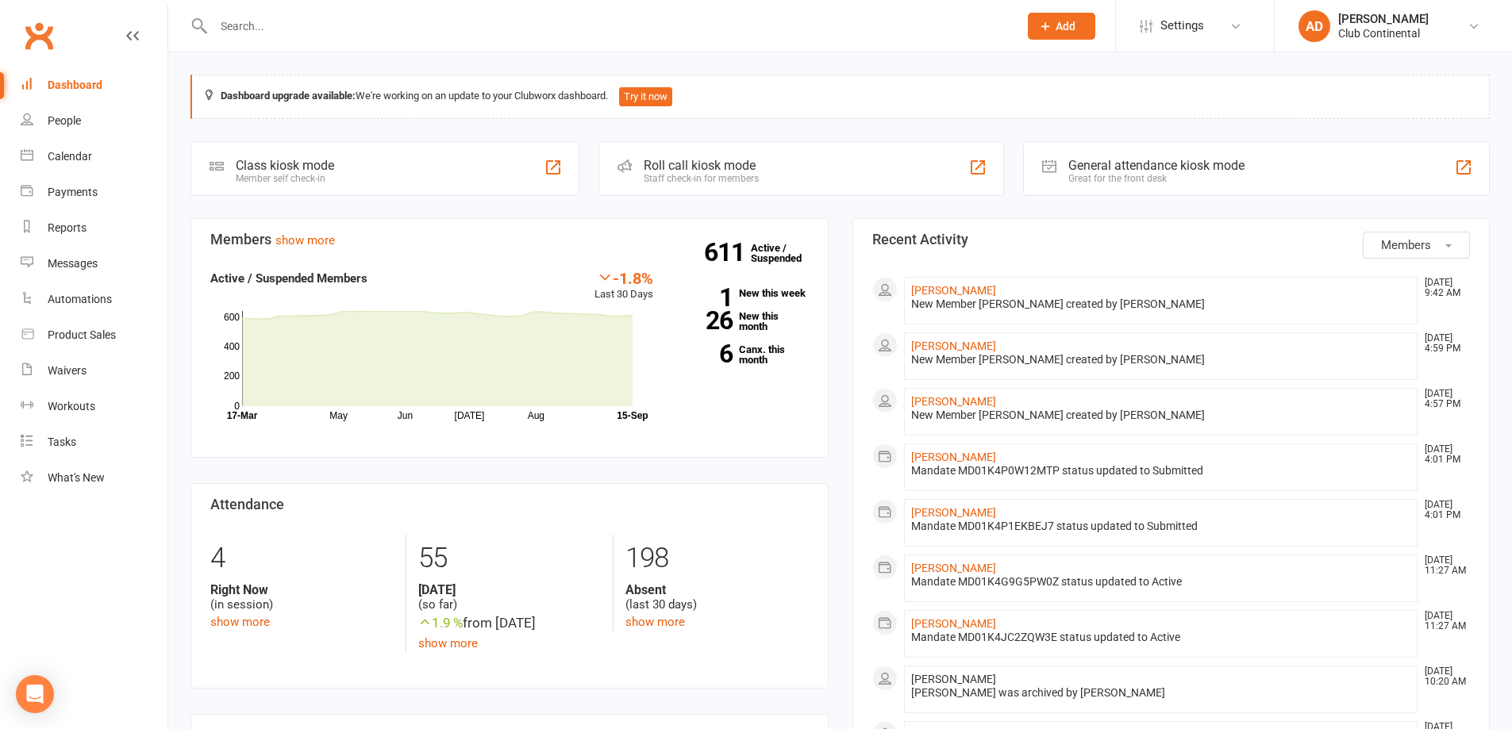
click at [1455, 236] on button "Members" at bounding box center [1416, 245] width 107 height 27
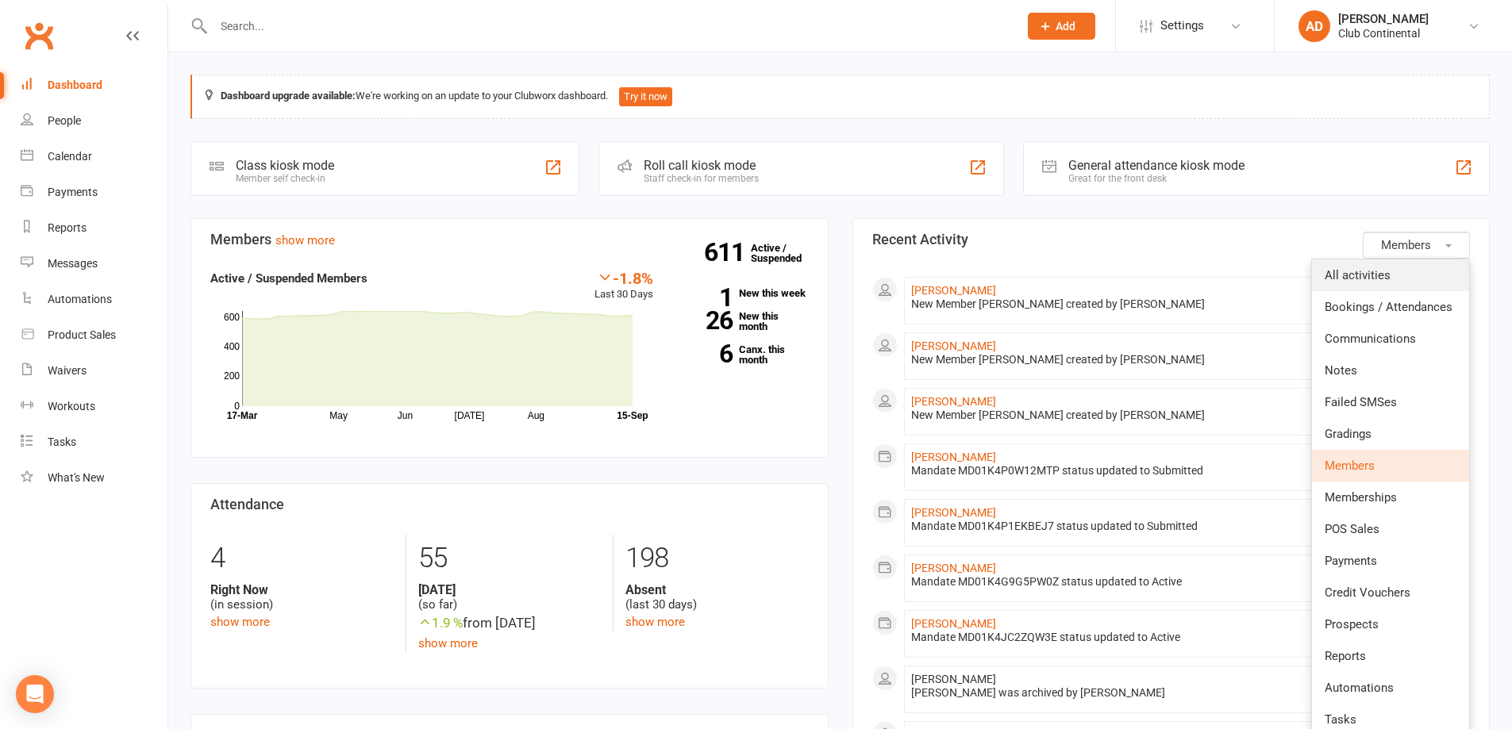
click at [1356, 281] on span "All activities" at bounding box center [1357, 275] width 66 height 14
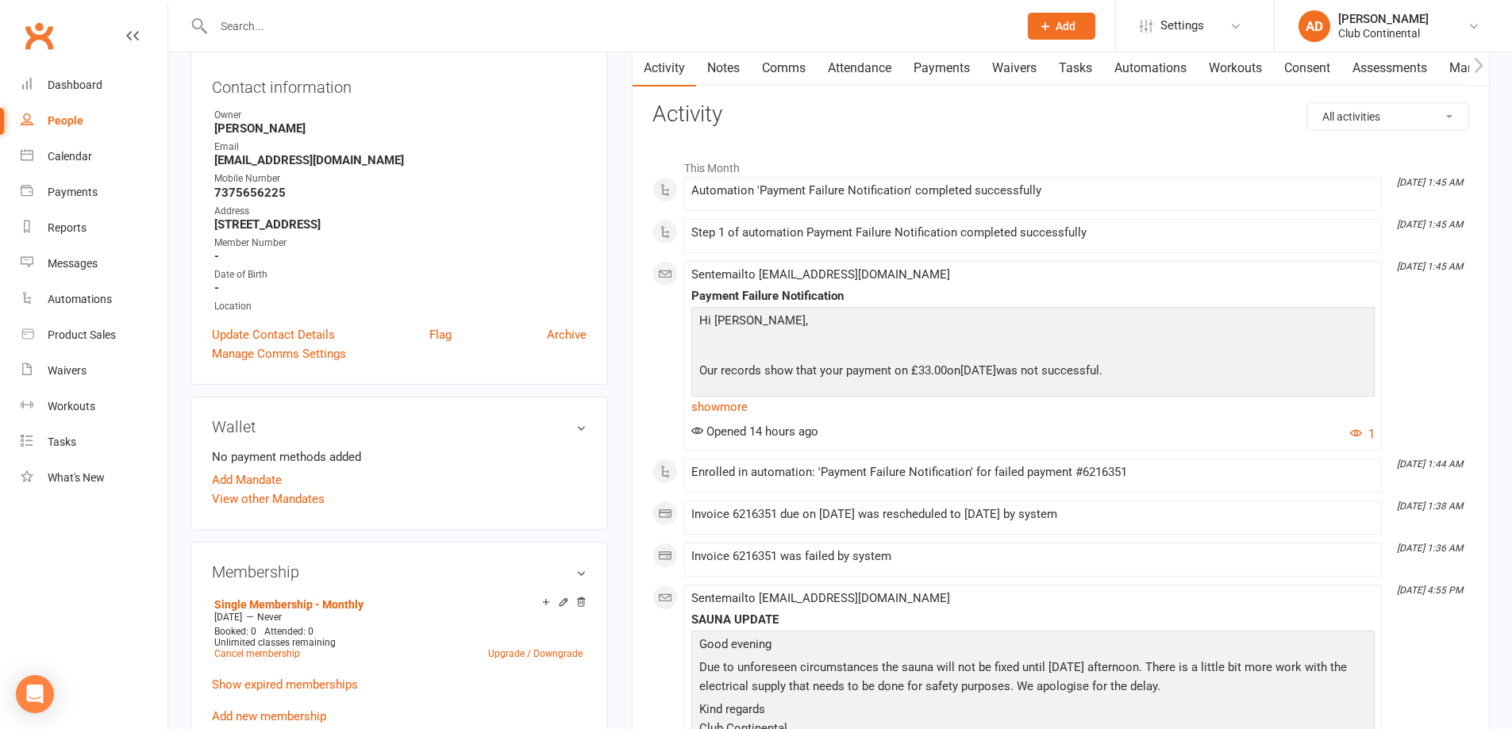
scroll to position [79, 0]
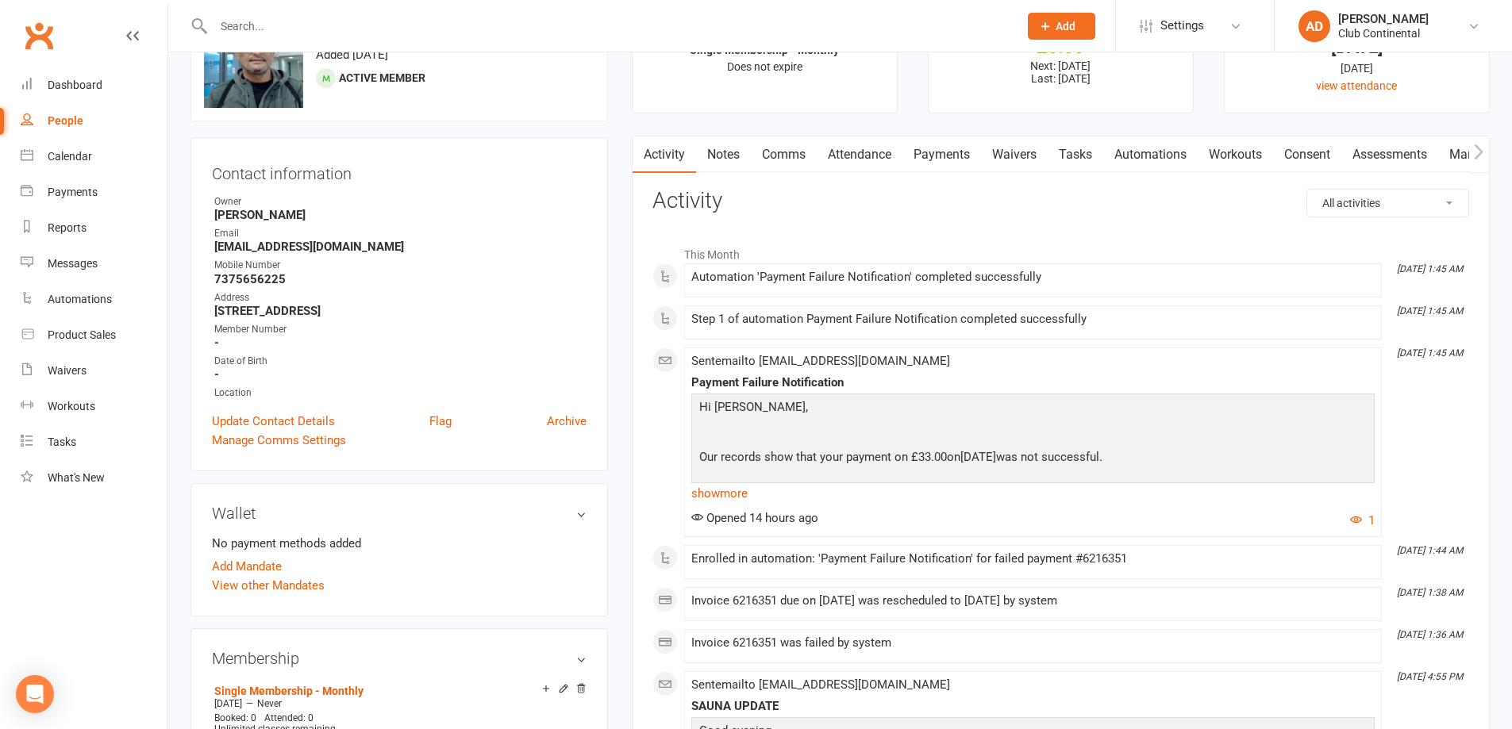
click at [924, 157] on link "Payments" at bounding box center [941, 154] width 79 height 37
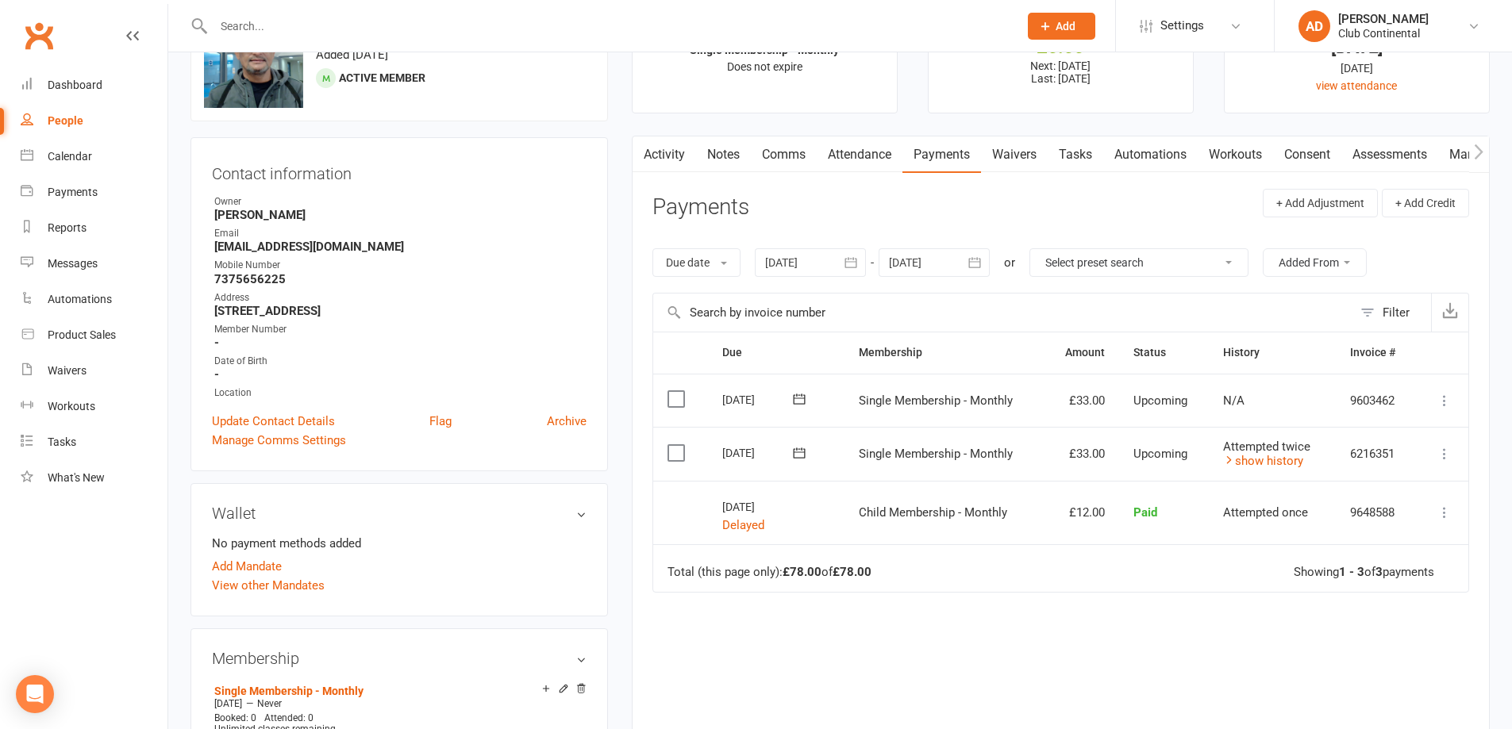
click at [659, 157] on link "Activity" at bounding box center [663, 154] width 63 height 37
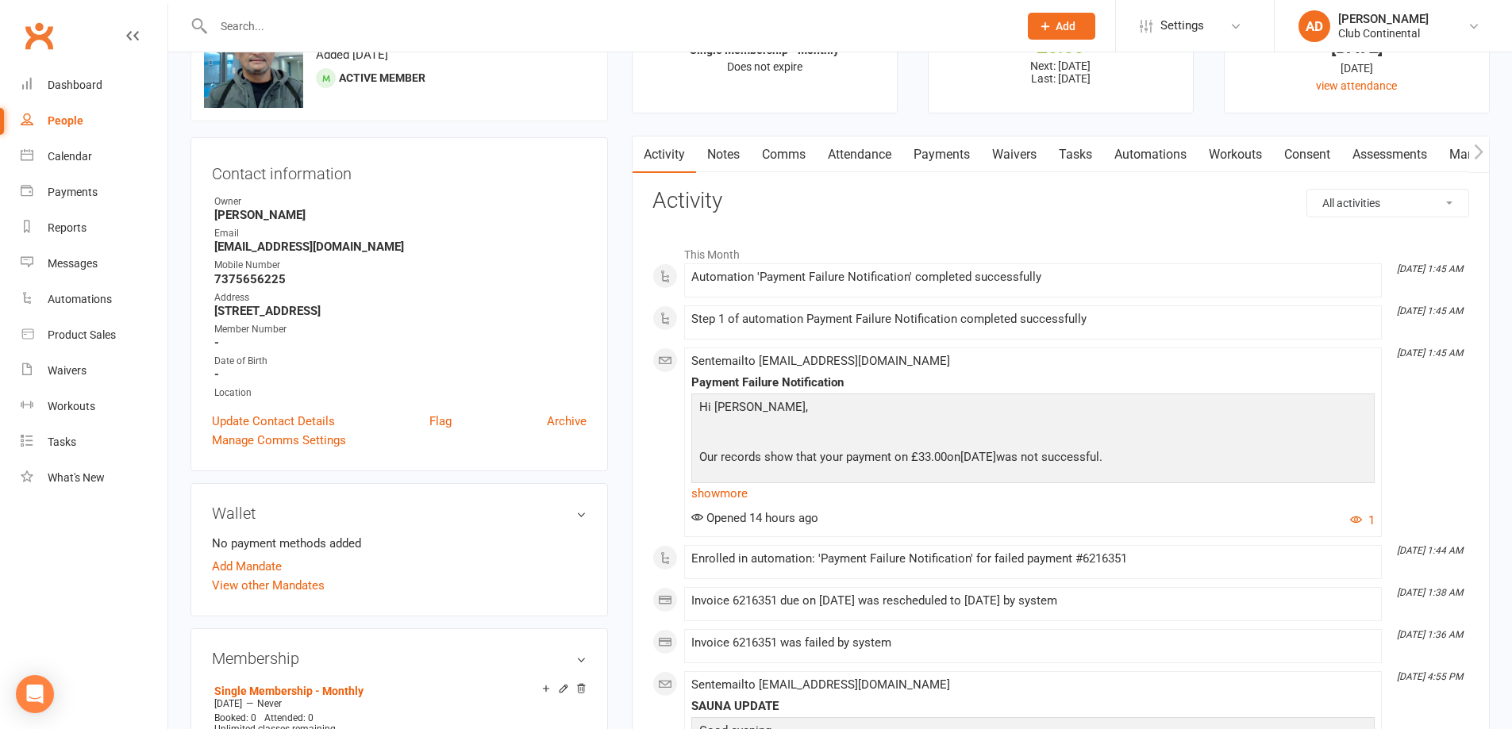
click at [736, 144] on link "Notes" at bounding box center [723, 154] width 55 height 37
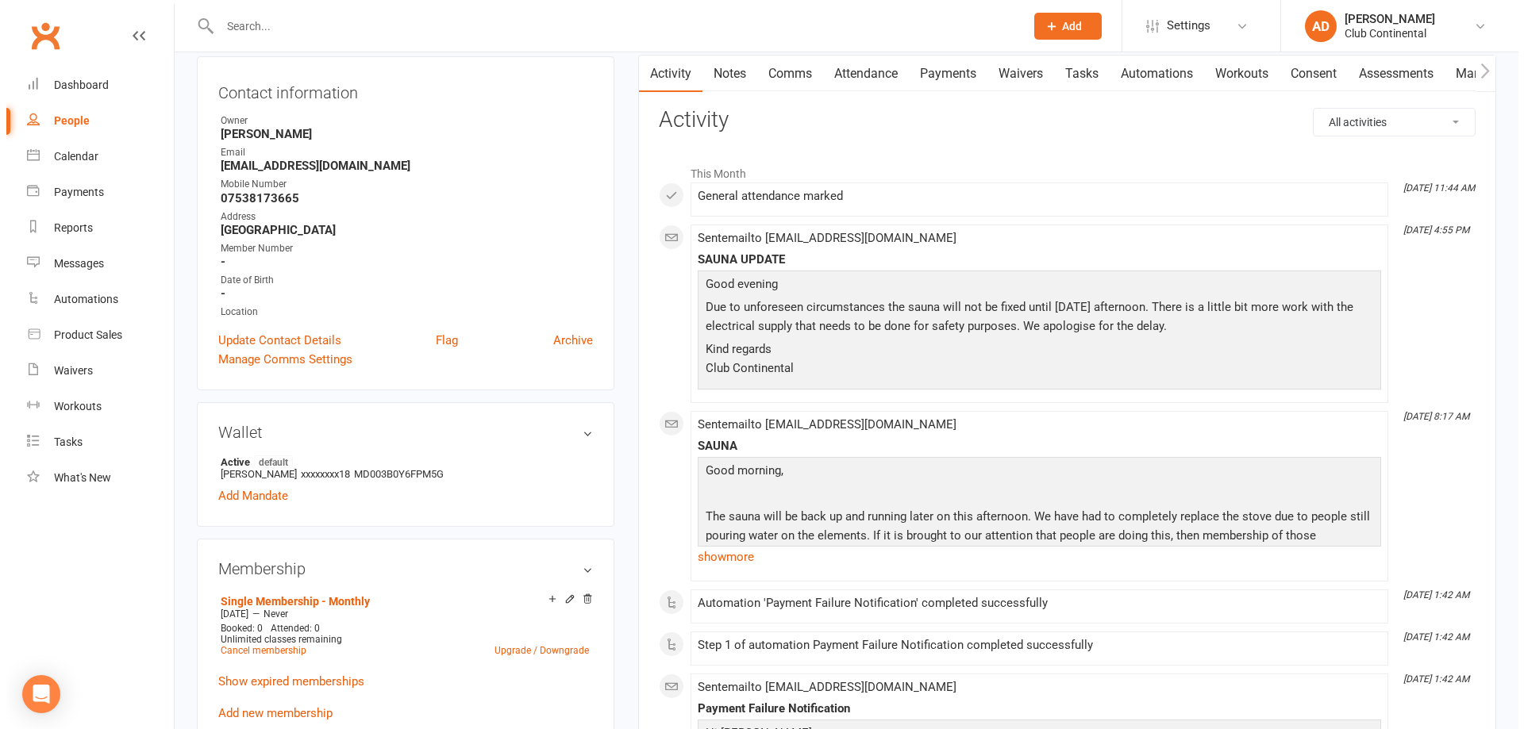
scroll to position [159, 0]
click at [923, 80] on link "Payments" at bounding box center [941, 75] width 79 height 37
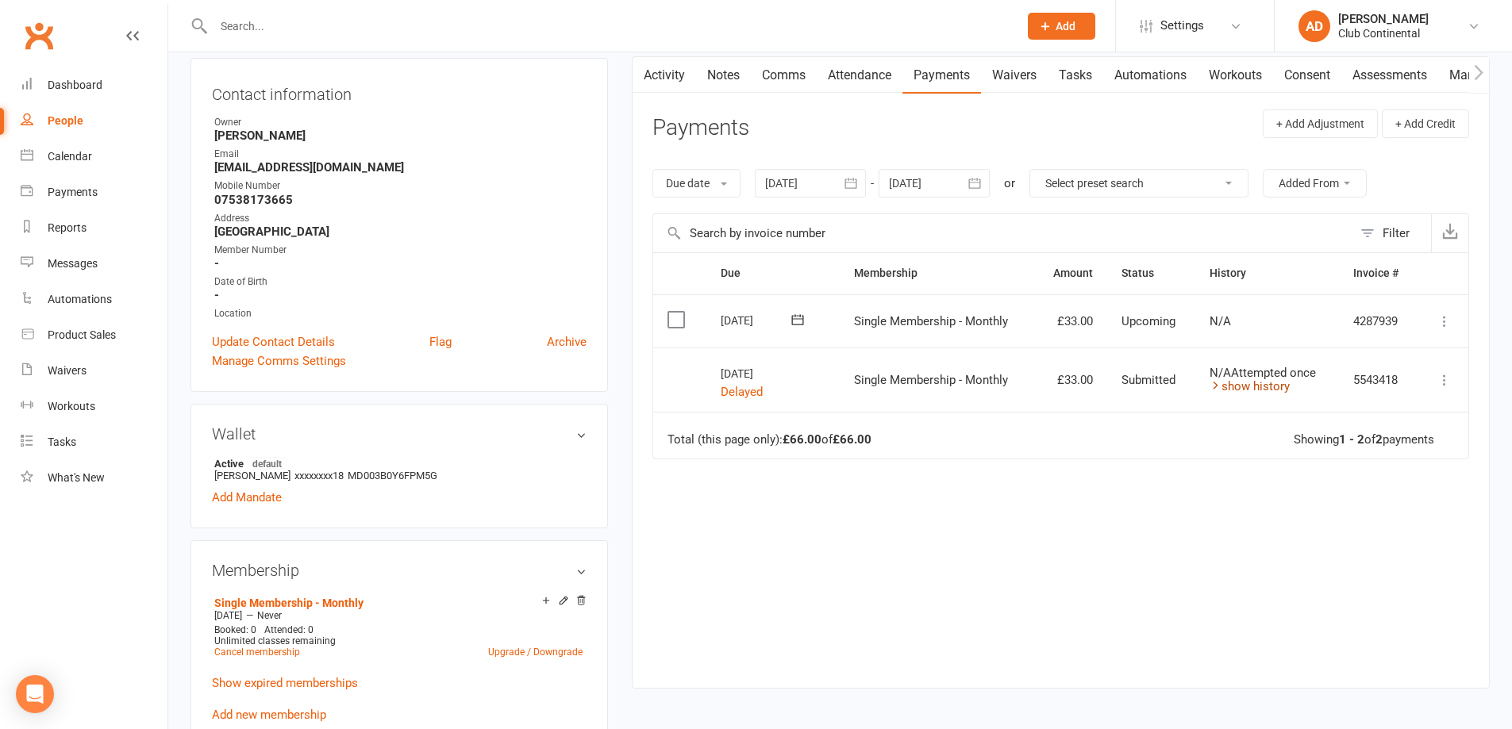
click at [1210, 386] on icon at bounding box center [1215, 385] width 12 height 12
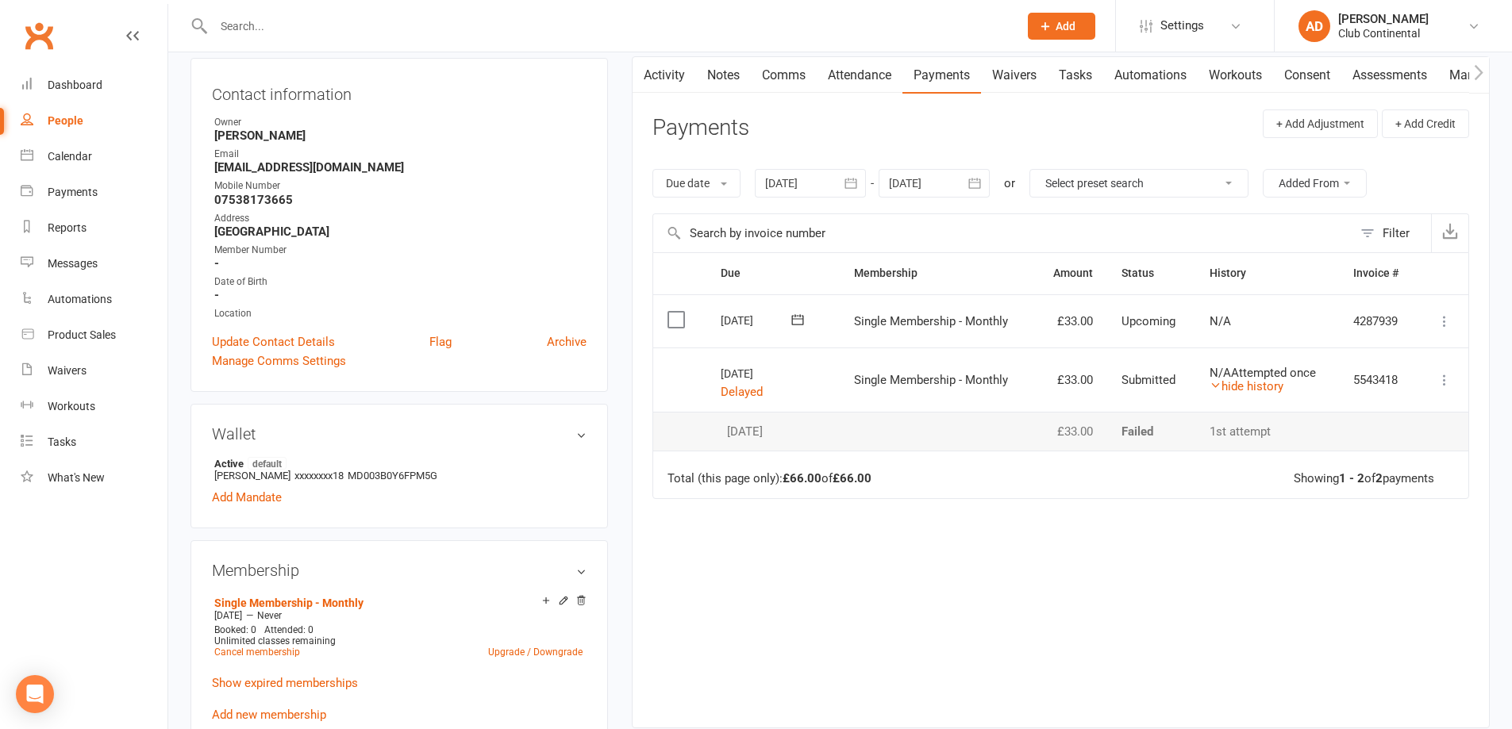
click at [1440, 369] on td "Cancel invoice More Info Send message" at bounding box center [1442, 380] width 51 height 64
click at [1444, 376] on icon at bounding box center [1444, 380] width 16 height 16
click at [1388, 440] on link "More Info" at bounding box center [1374, 443] width 157 height 32
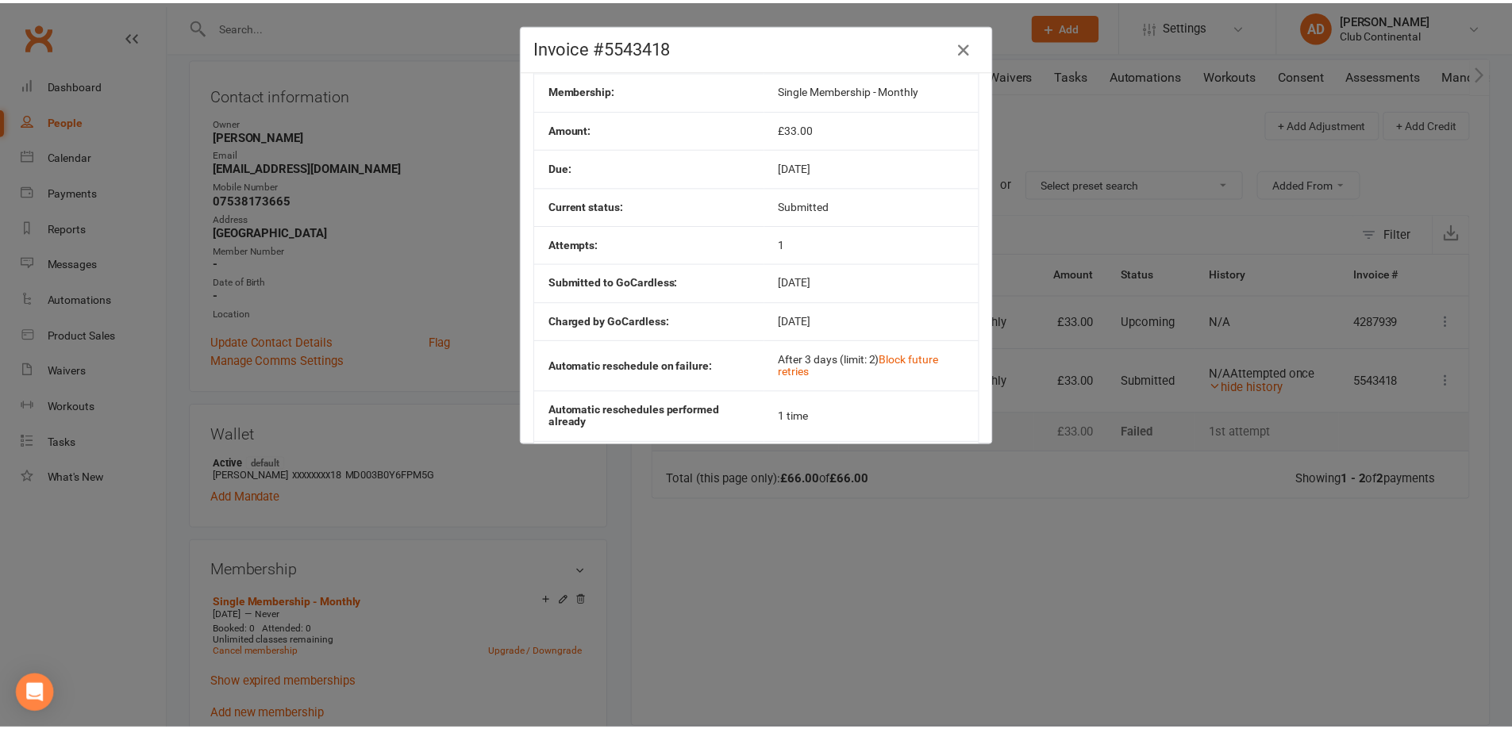
scroll to position [79, 0]
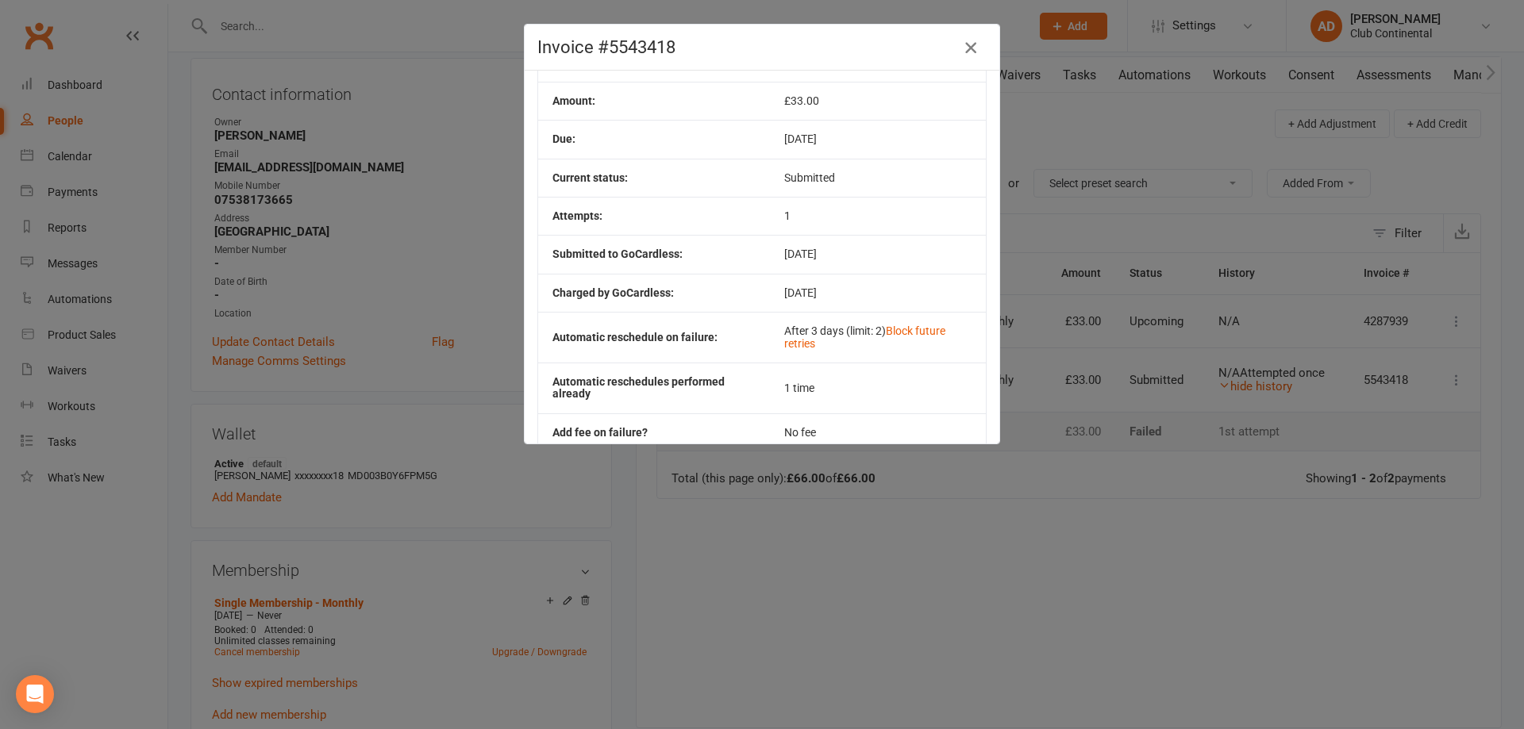
click at [961, 49] on icon "button" at bounding box center [970, 47] width 19 height 19
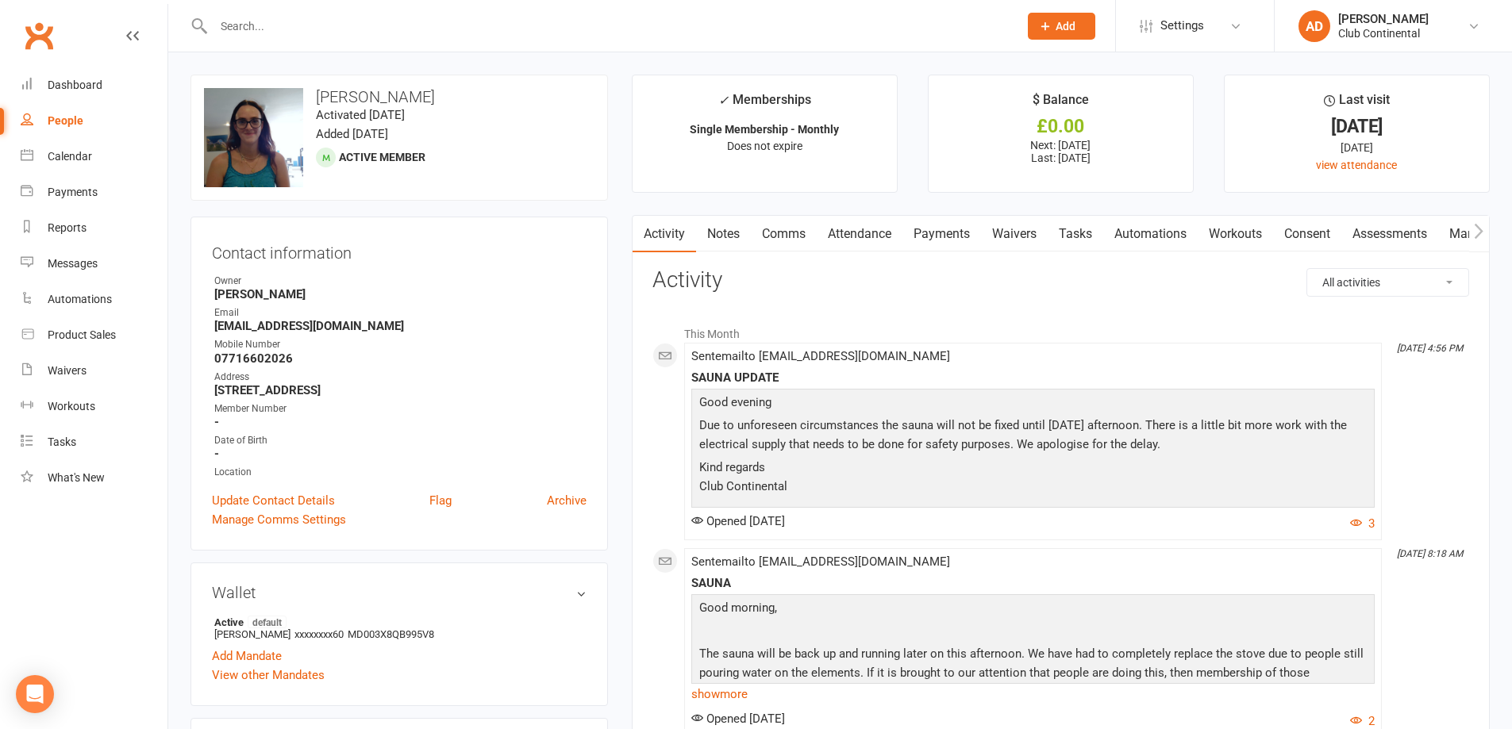
click at [940, 231] on link "Payments" at bounding box center [941, 234] width 79 height 37
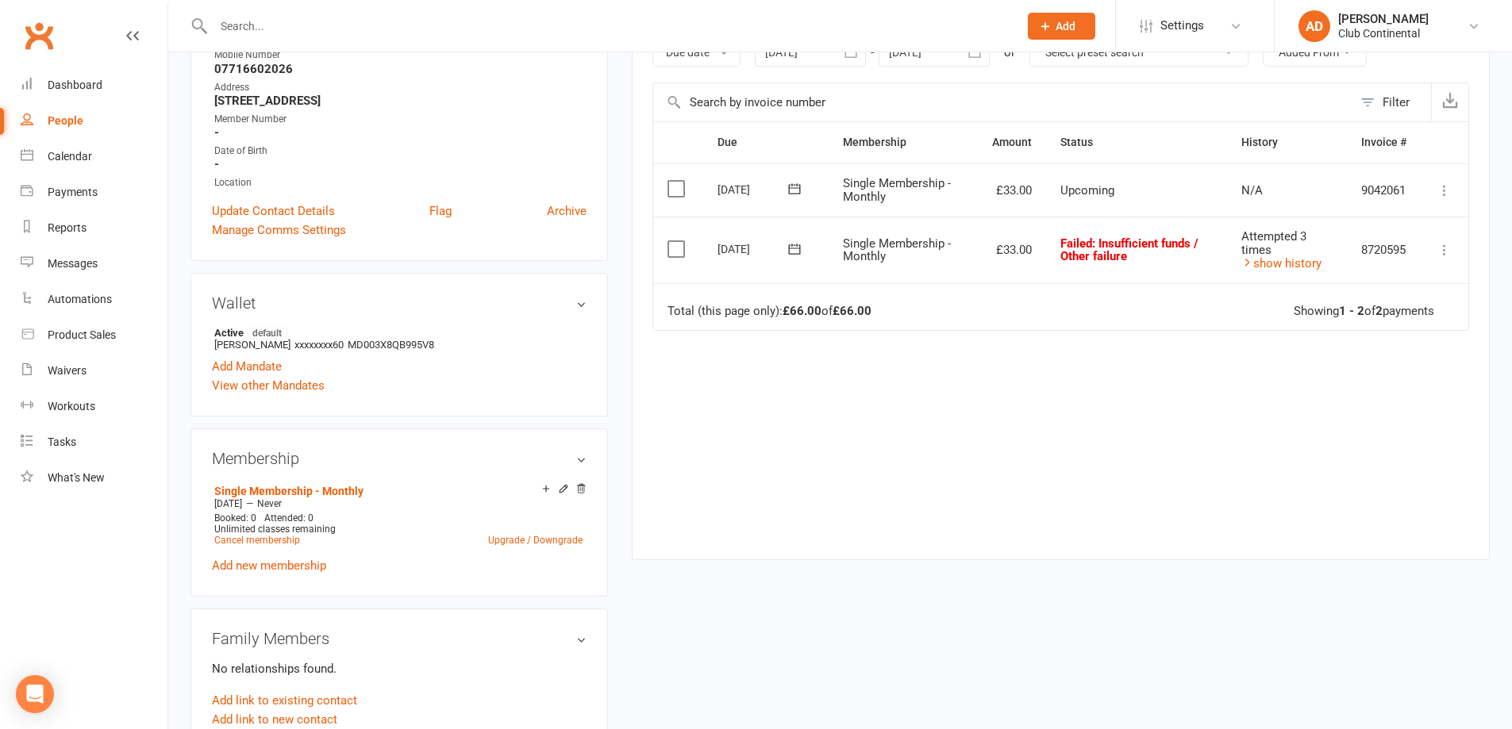
scroll to position [317, 0]
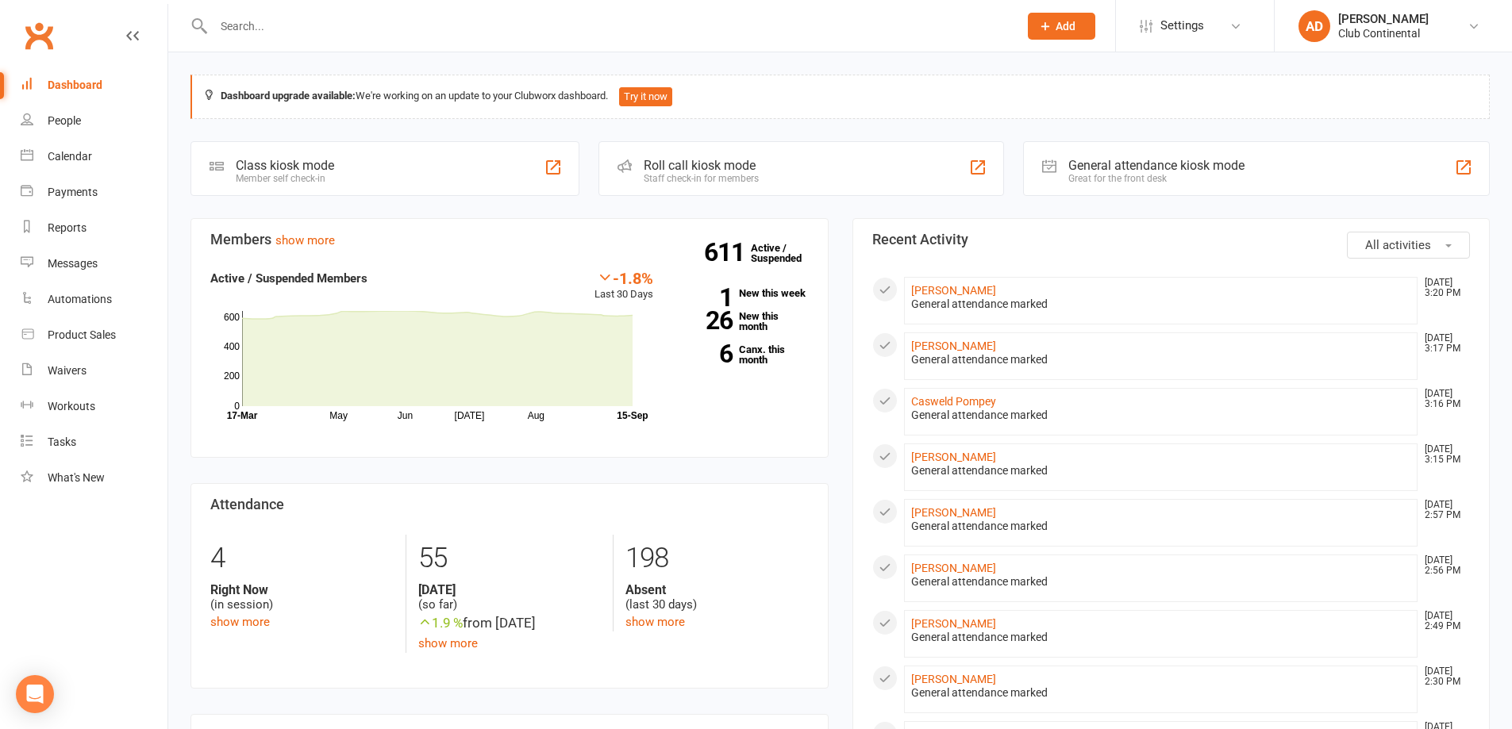
drag, startPoint x: 702, startPoint y: 481, endPoint x: 583, endPoint y: 410, distance: 137.7
drag, startPoint x: 838, startPoint y: 208, endPoint x: 86, endPoint y: 128, distance: 756.6
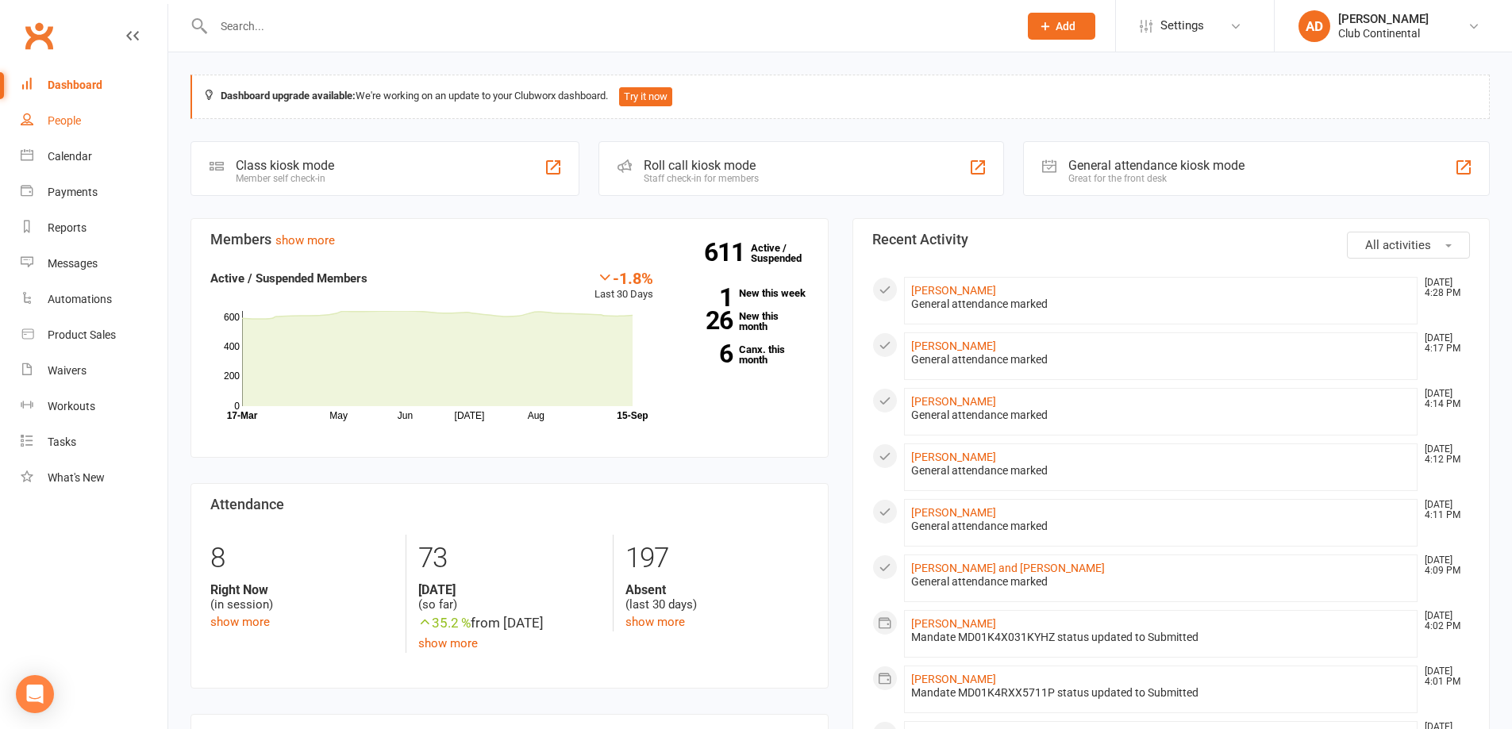
click at [86, 128] on link "People" at bounding box center [94, 121] width 147 height 36
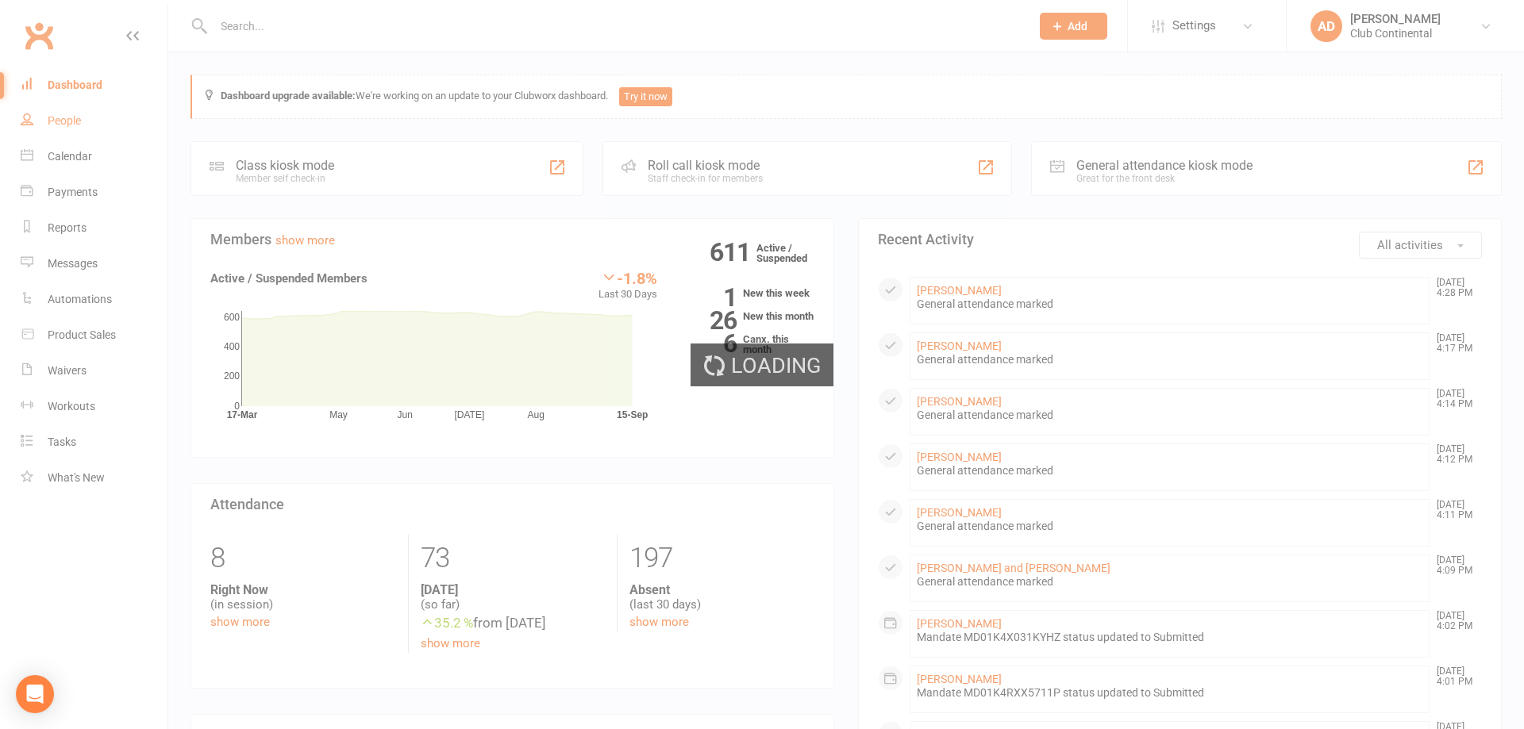
select select "100"
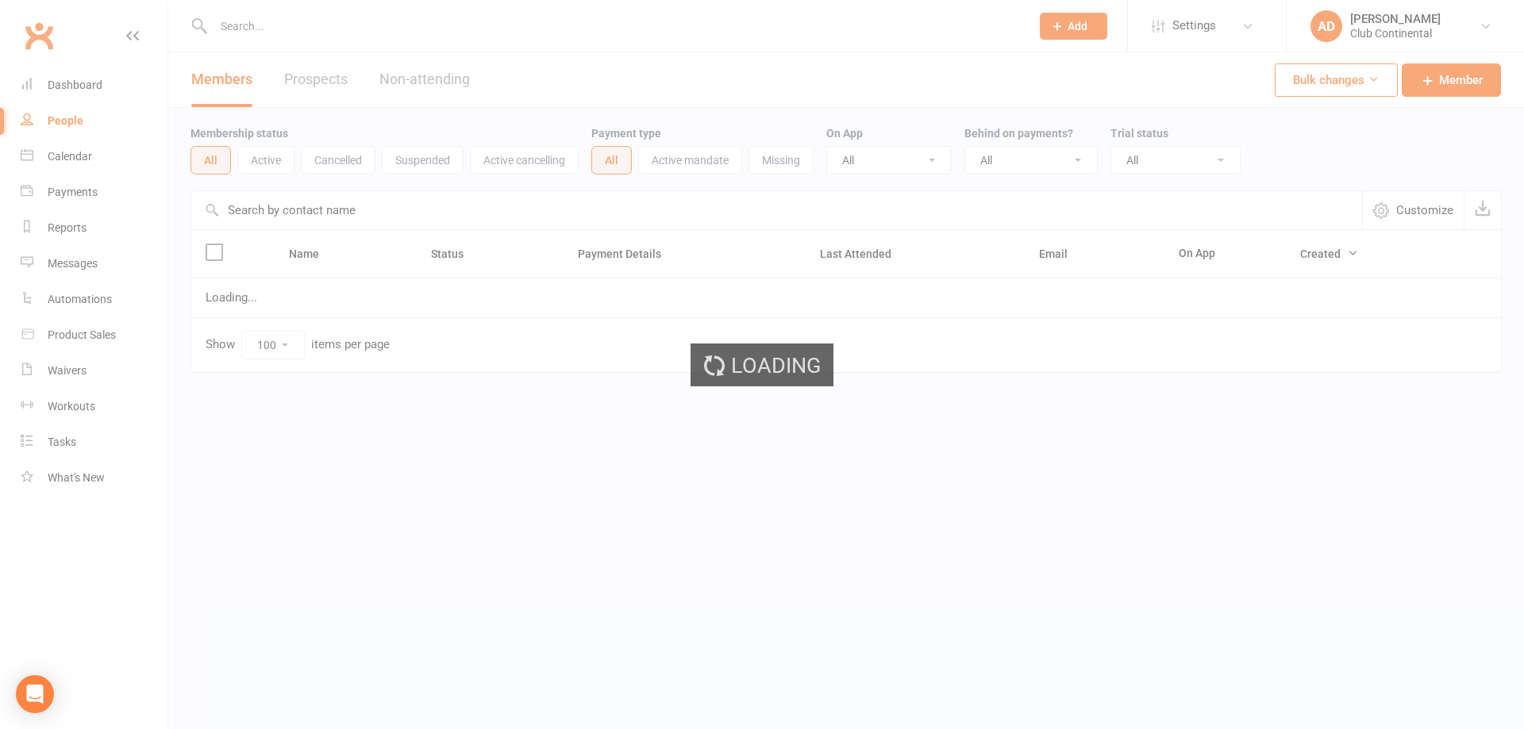
click at [102, 82] on div "Loading" at bounding box center [762, 364] width 1524 height 729
click at [102, 82] on link "Dashboard" at bounding box center [94, 85] width 147 height 36
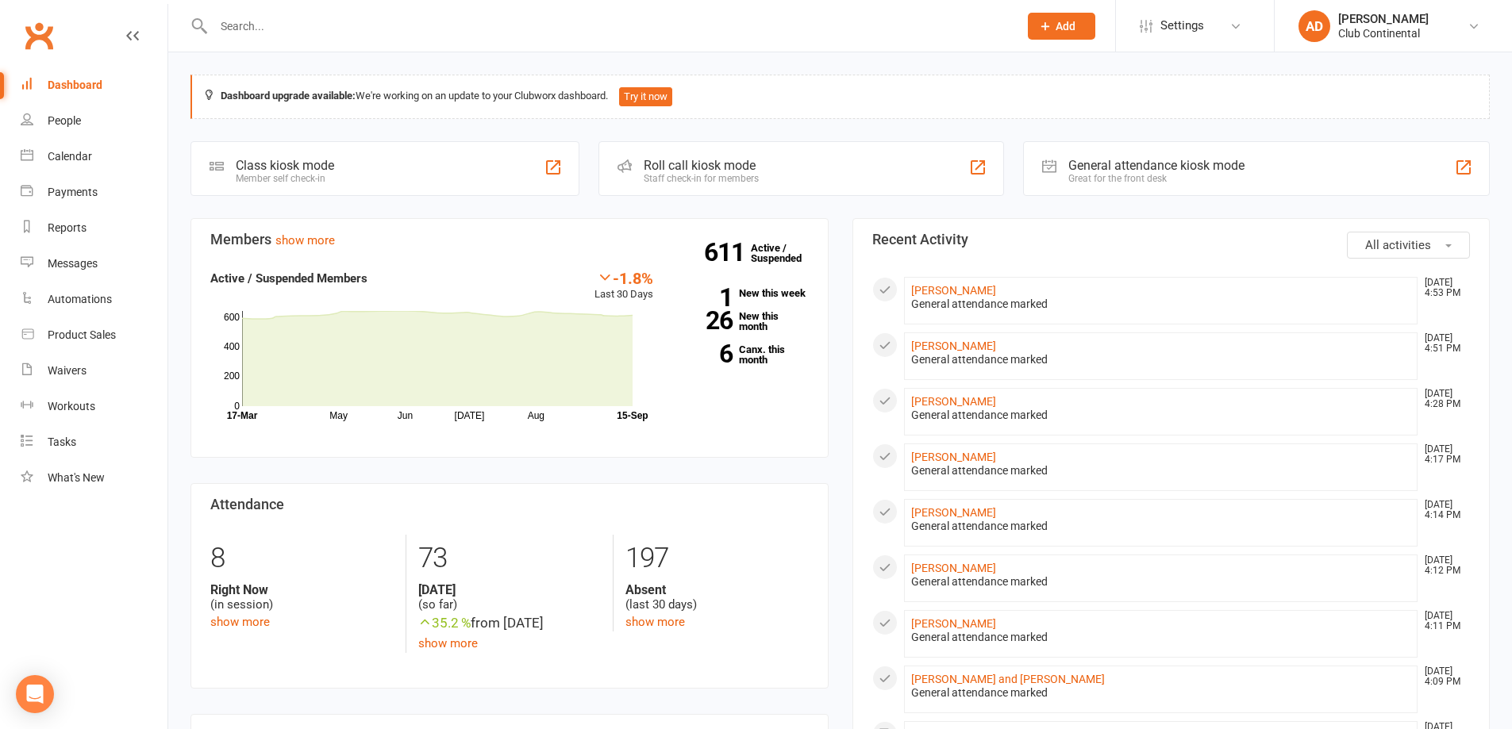
drag, startPoint x: 171, startPoint y: 54, endPoint x: 815, endPoint y: 197, distance: 659.3
click at [1423, 236] on button "All activities" at bounding box center [1408, 245] width 123 height 27
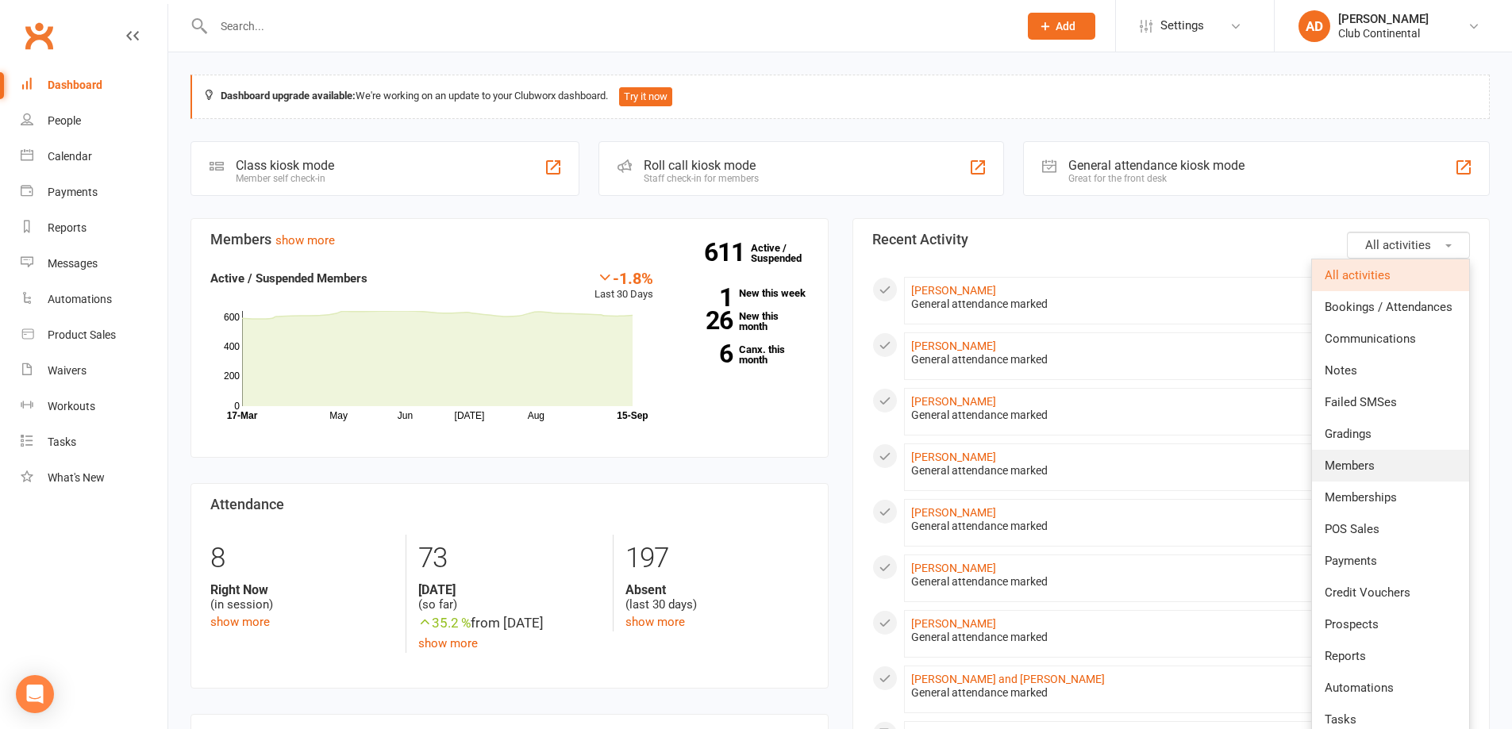
click at [1373, 452] on link "Members" at bounding box center [1390, 466] width 157 height 32
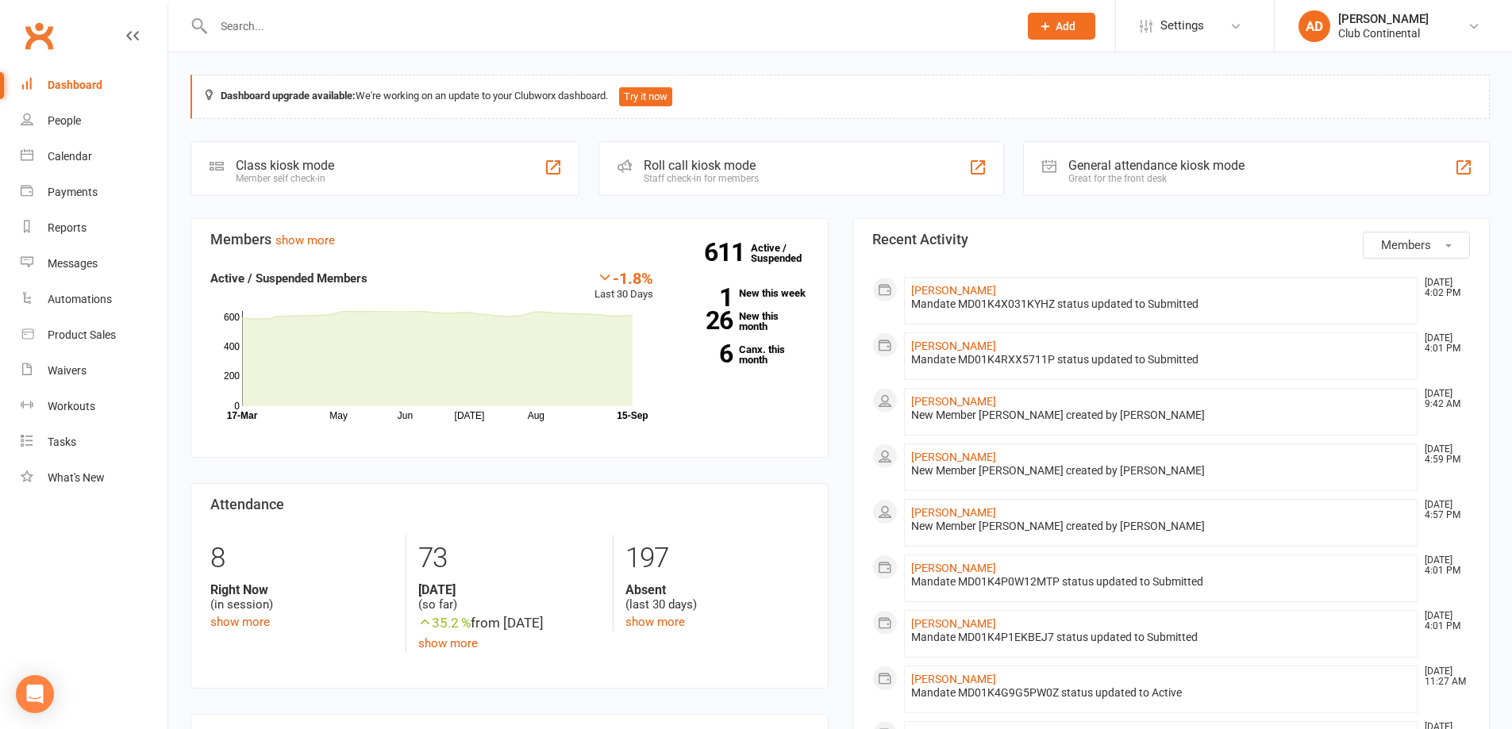
click at [1381, 238] on span "Members" at bounding box center [1406, 245] width 50 height 14
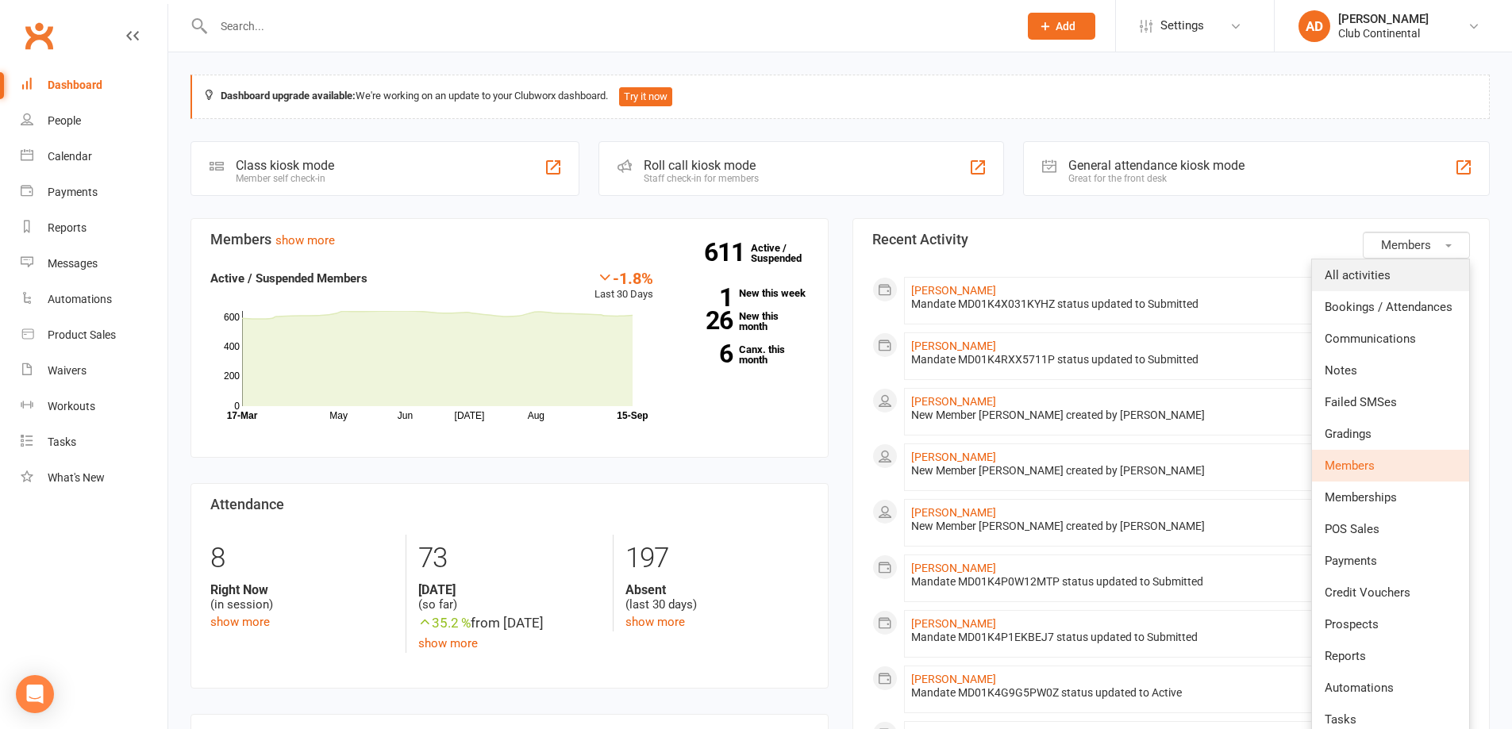
click at [1381, 281] on span "All activities" at bounding box center [1357, 275] width 66 height 14
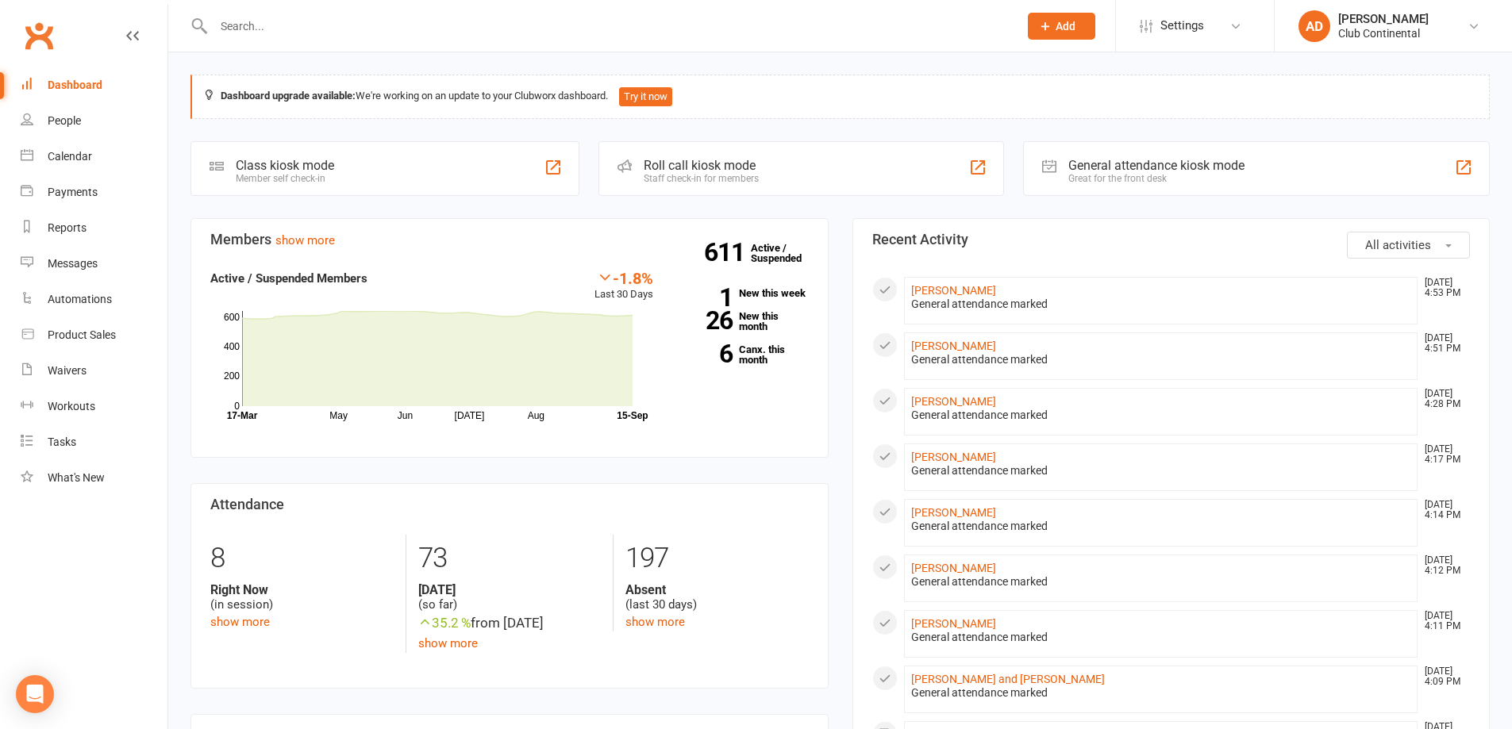
click at [775, 356] on link "6 Canx. this month" at bounding box center [743, 354] width 132 height 21
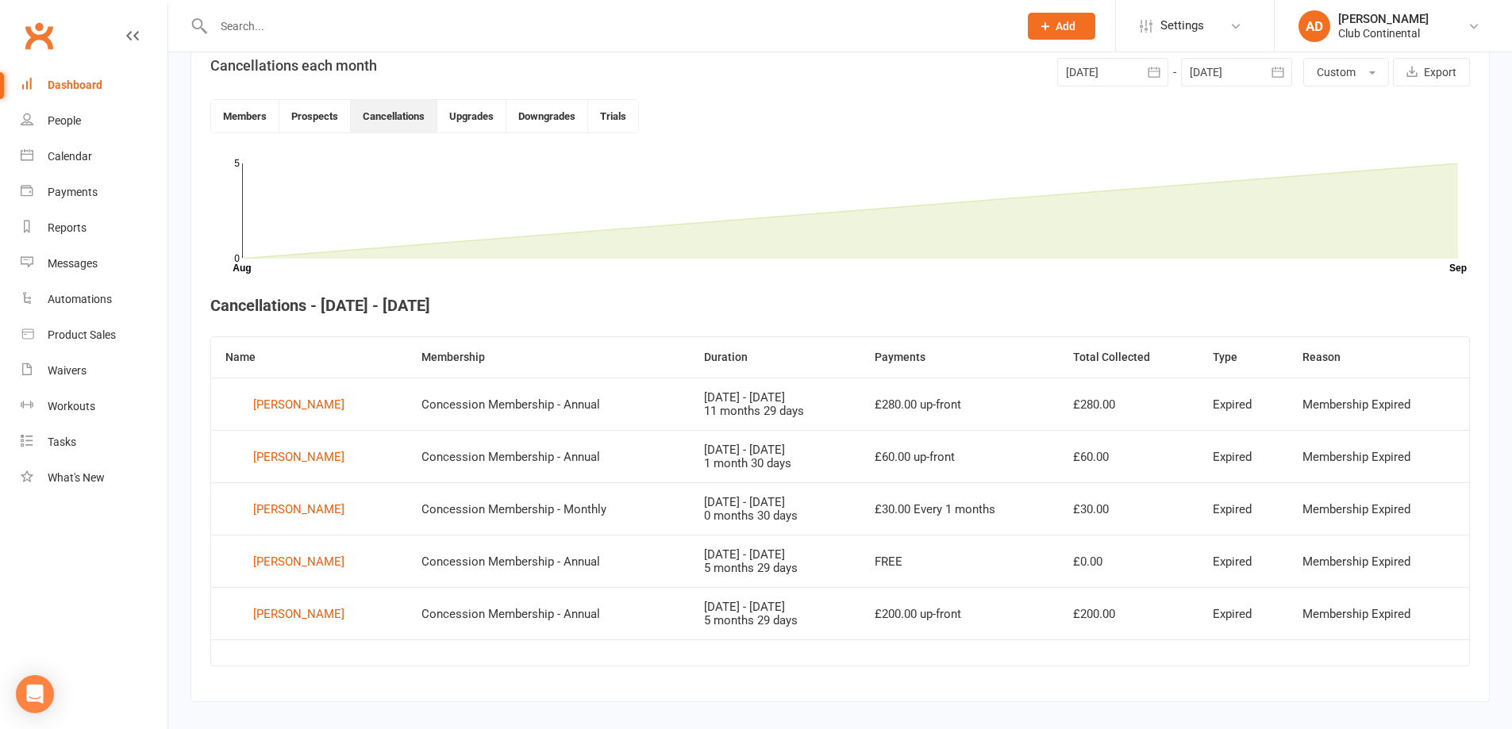
scroll to position [410, 0]
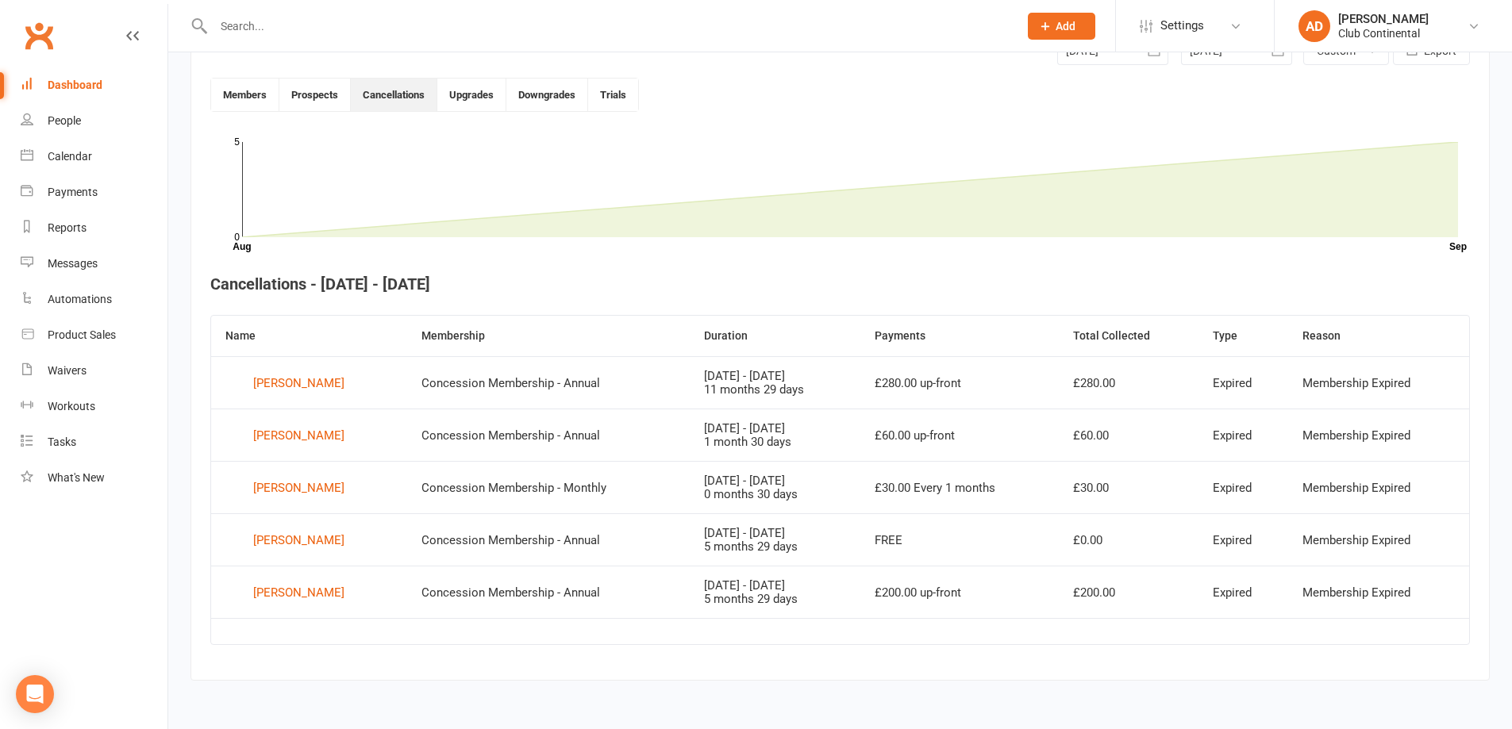
drag, startPoint x: 643, startPoint y: 416, endPoint x: 617, endPoint y: 311, distance: 108.0
click at [617, 311] on section "Cancellations each month 01 Sep 2025 September 2025 Sun Mon Tue Wed Thu Fri Sat…" at bounding box center [839, 352] width 1299 height 658
click at [116, 94] on link "Dashboard" at bounding box center [94, 85] width 147 height 36
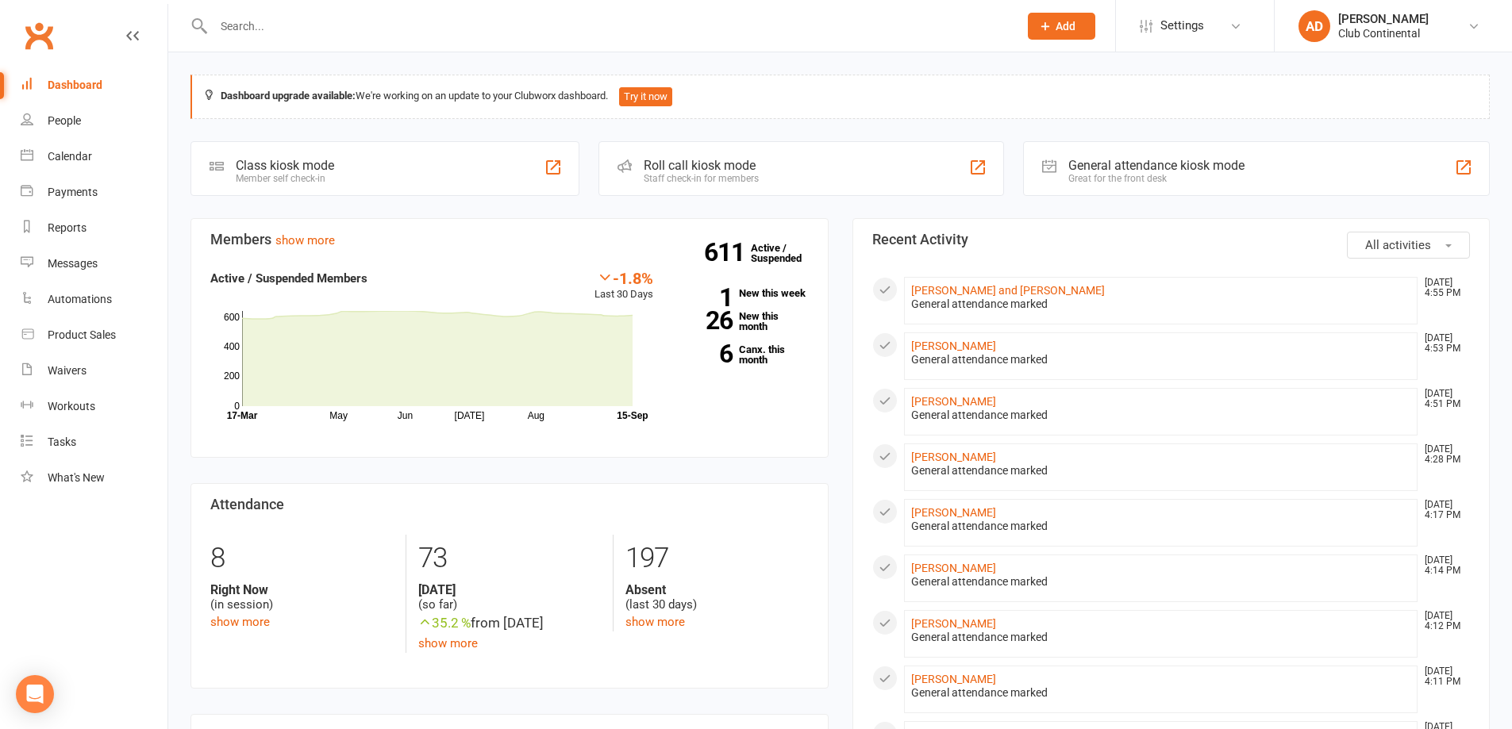
click at [1469, 240] on button "All activities" at bounding box center [1408, 245] width 123 height 27
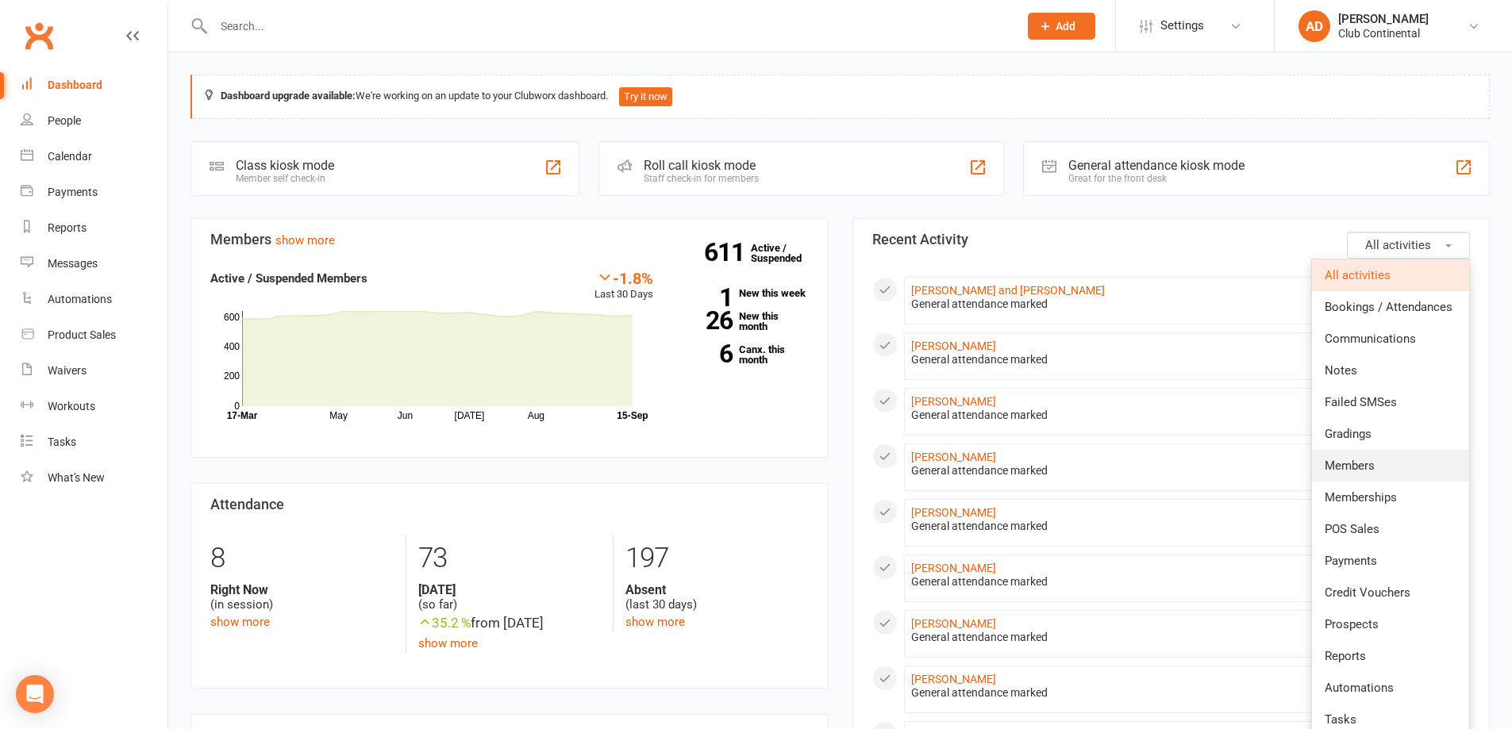
click at [1389, 463] on link "Members" at bounding box center [1390, 466] width 157 height 32
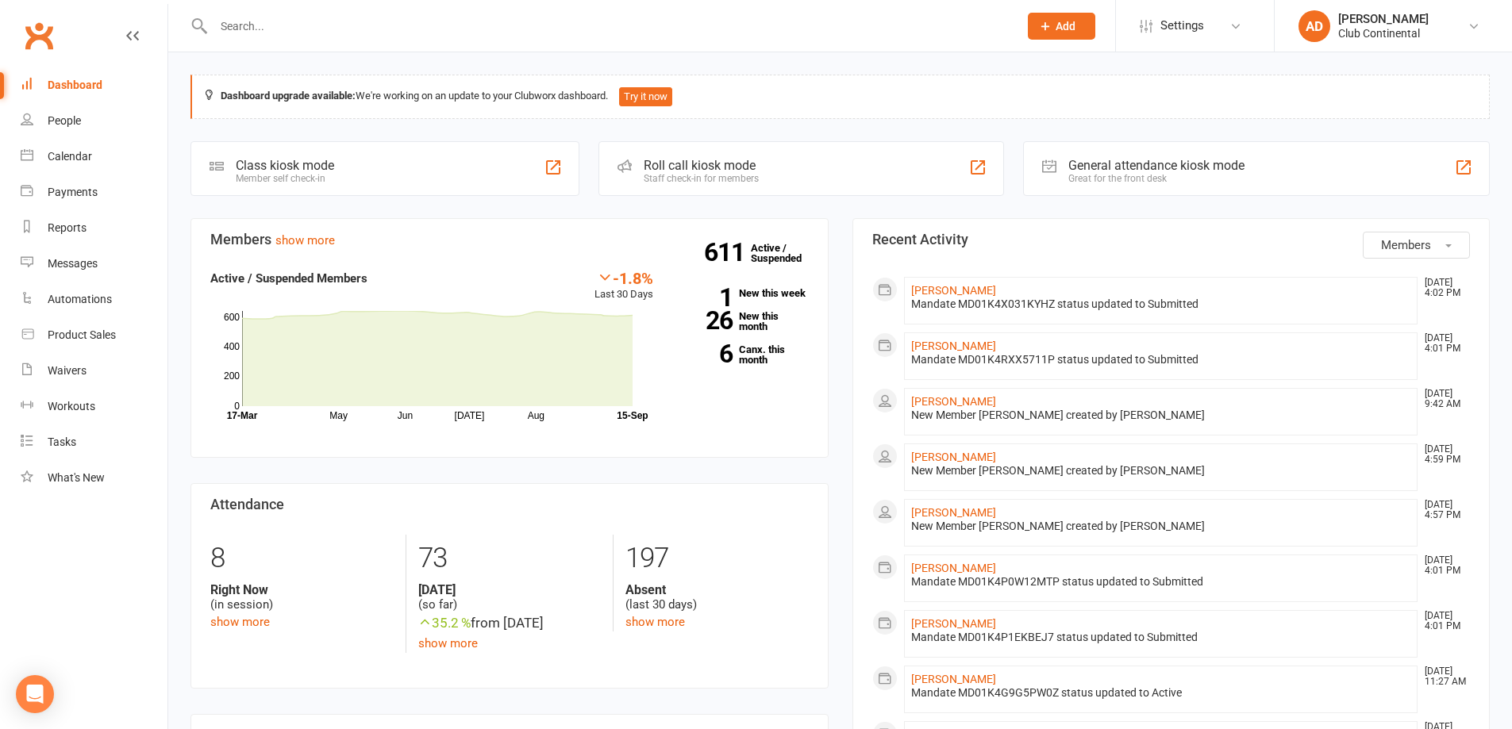
click at [1447, 236] on button "Members" at bounding box center [1416, 245] width 107 height 27
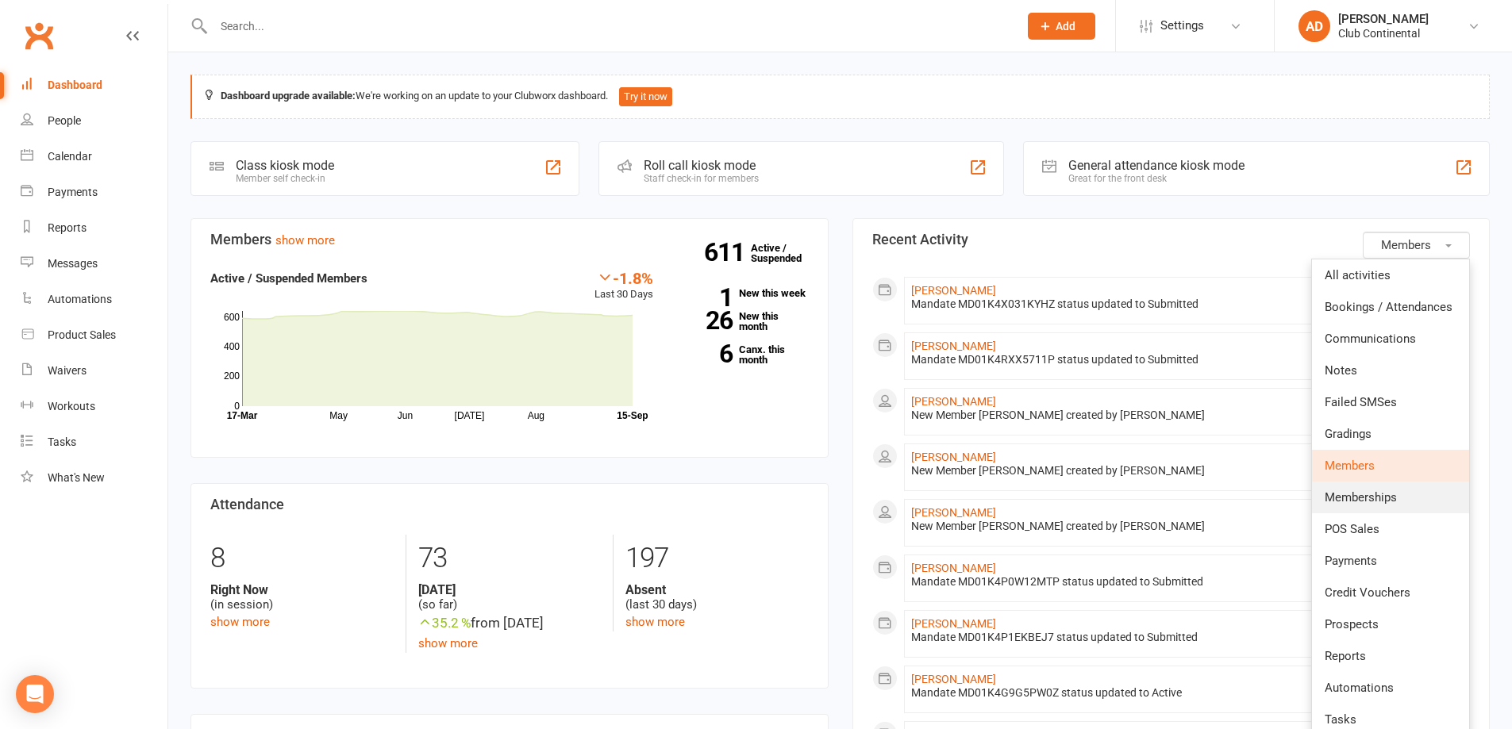
click at [1389, 496] on span "Memberships" at bounding box center [1360, 497] width 72 height 14
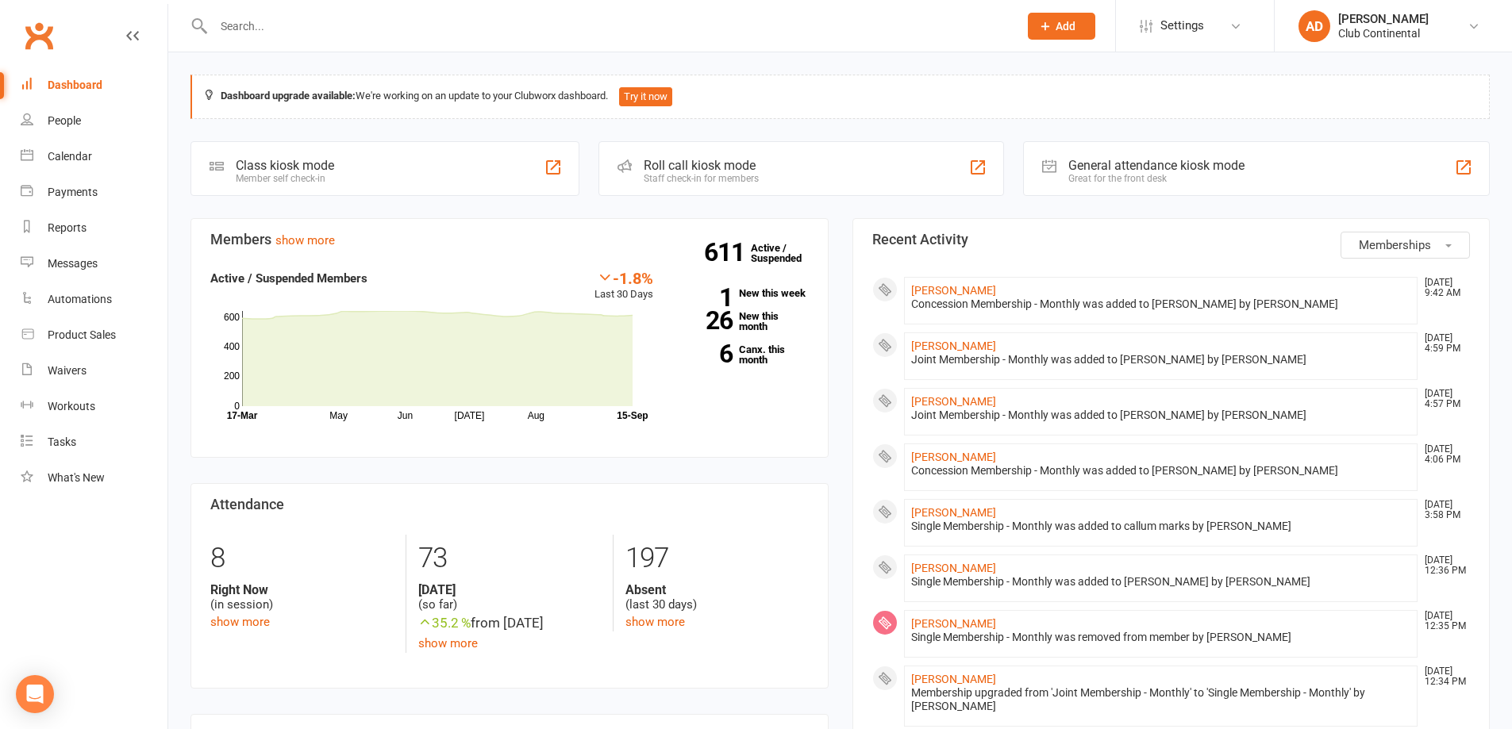
click at [1435, 247] on button "Memberships" at bounding box center [1404, 245] width 129 height 27
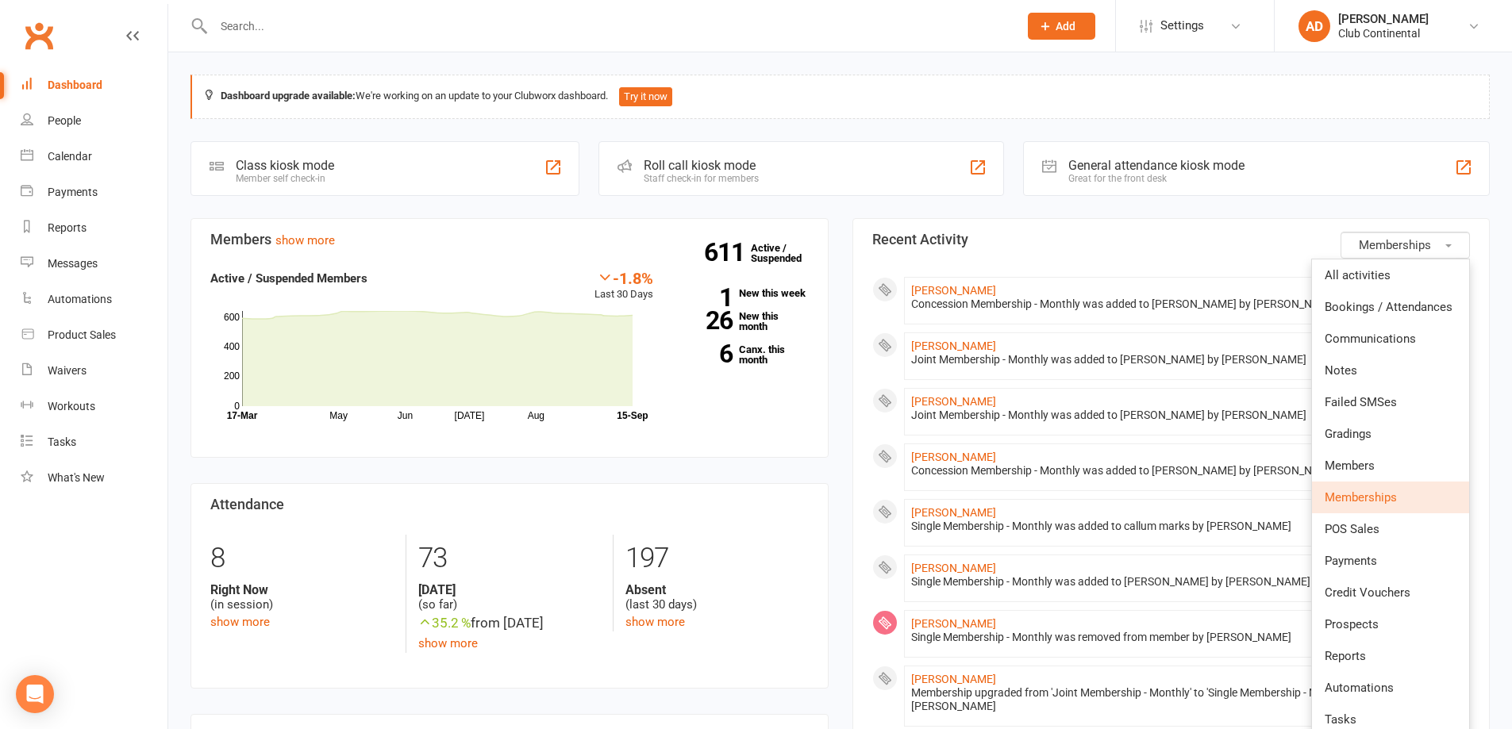
click at [1435, 247] on button "Memberships" at bounding box center [1404, 245] width 129 height 27
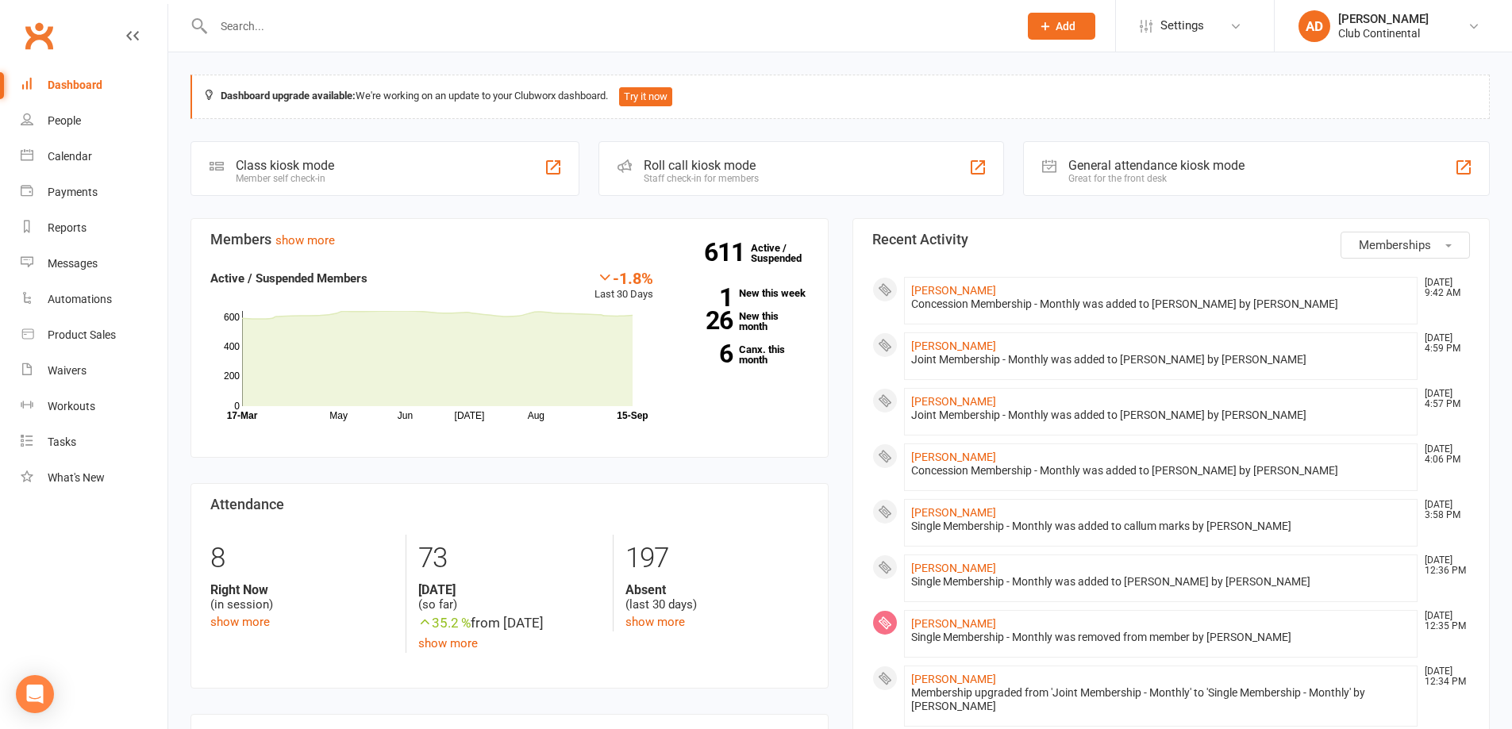
click at [1403, 247] on span "Memberships" at bounding box center [1395, 245] width 72 height 14
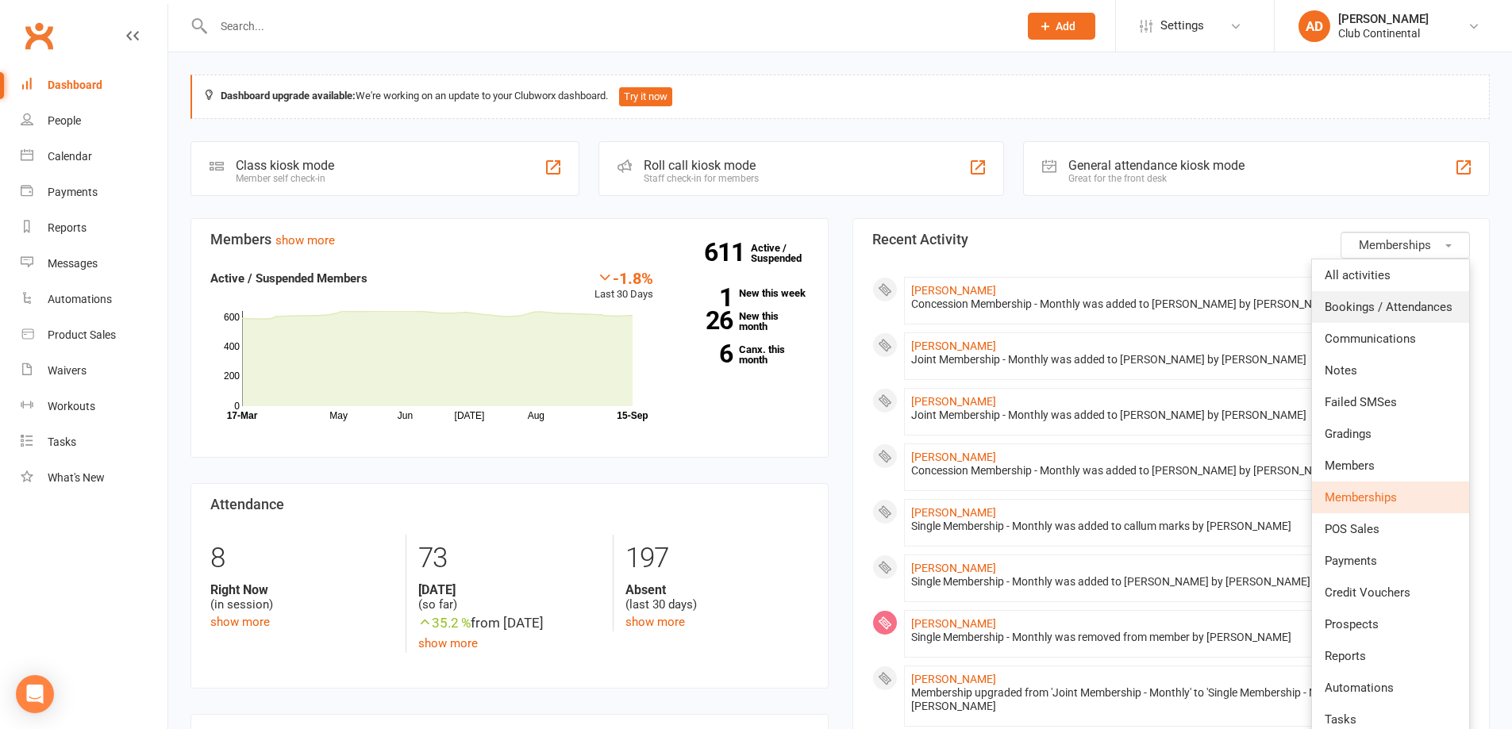
click at [1404, 291] on link "Bookings / Attendances" at bounding box center [1390, 307] width 157 height 32
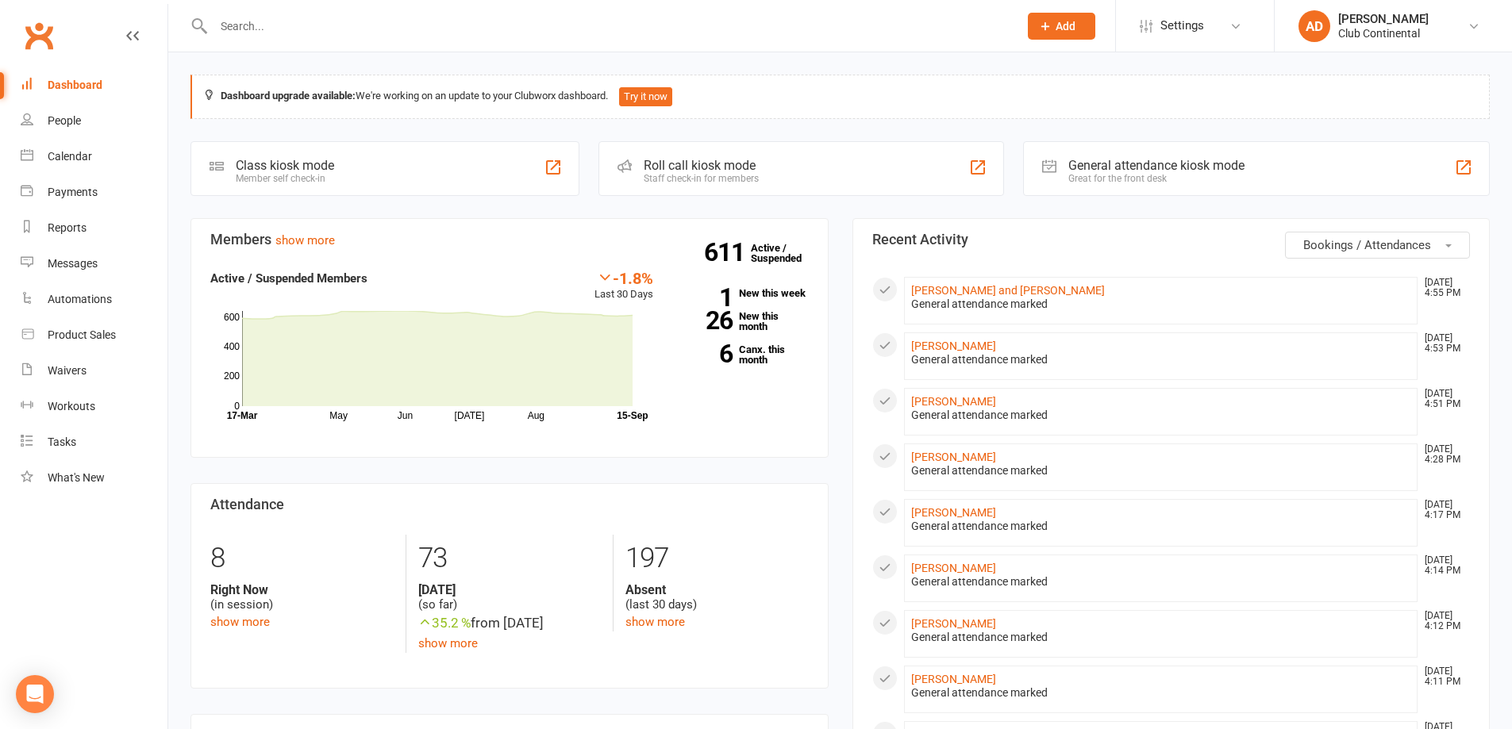
click at [1414, 254] on button "Bookings / Attendances" at bounding box center [1377, 245] width 185 height 27
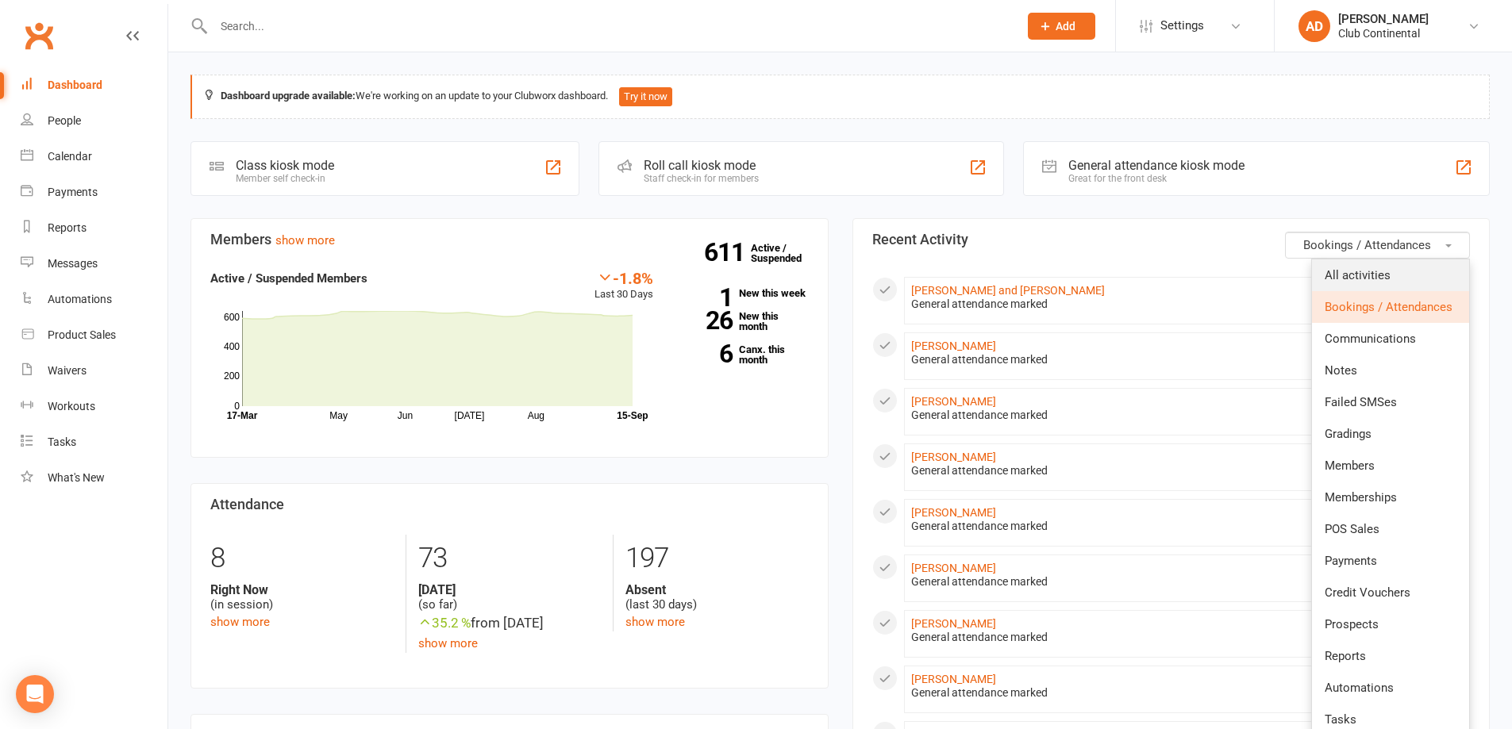
click at [1409, 267] on link "All activities" at bounding box center [1390, 276] width 157 height 32
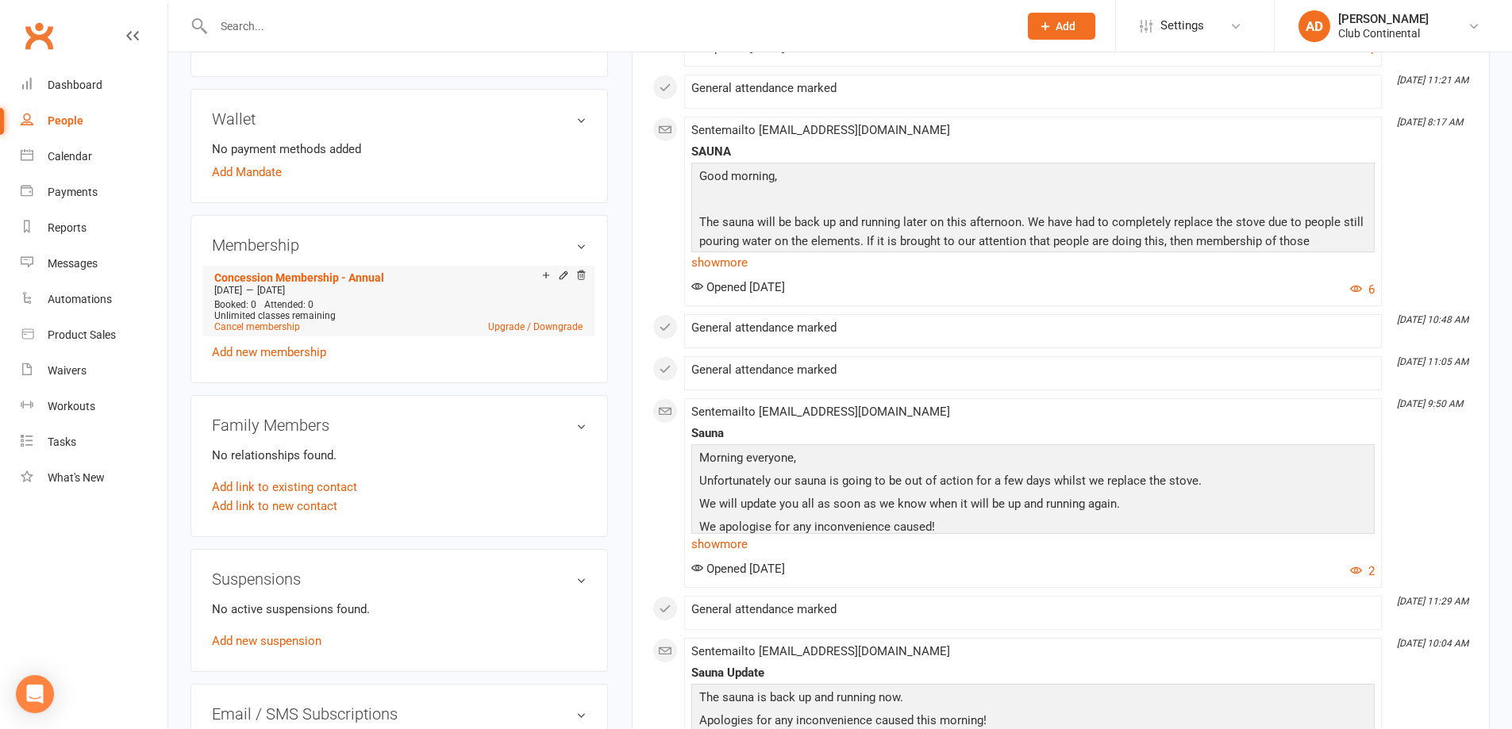
scroll to position [476, 0]
click at [370, 269] on link "Concession Membership - Annual" at bounding box center [299, 275] width 170 height 13
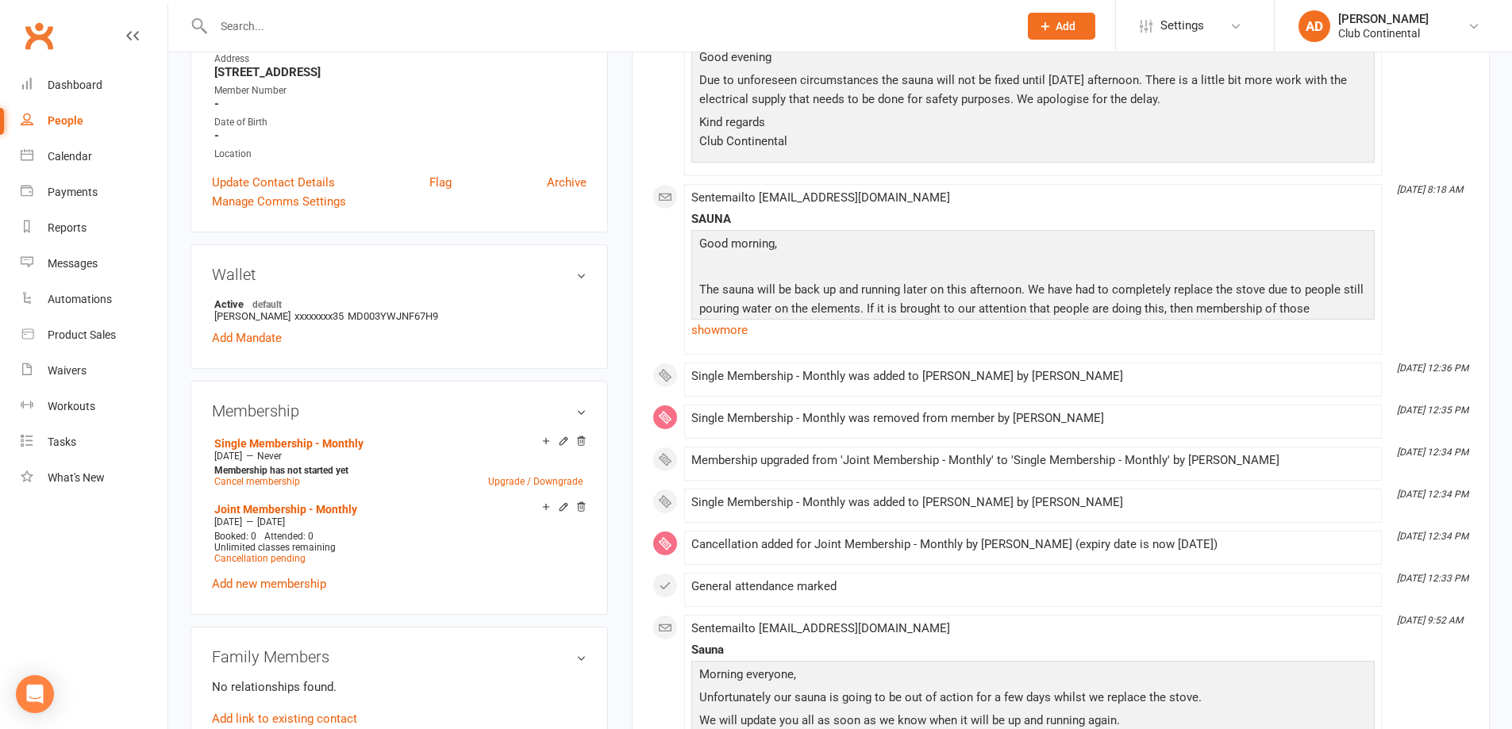
scroll to position [397, 0]
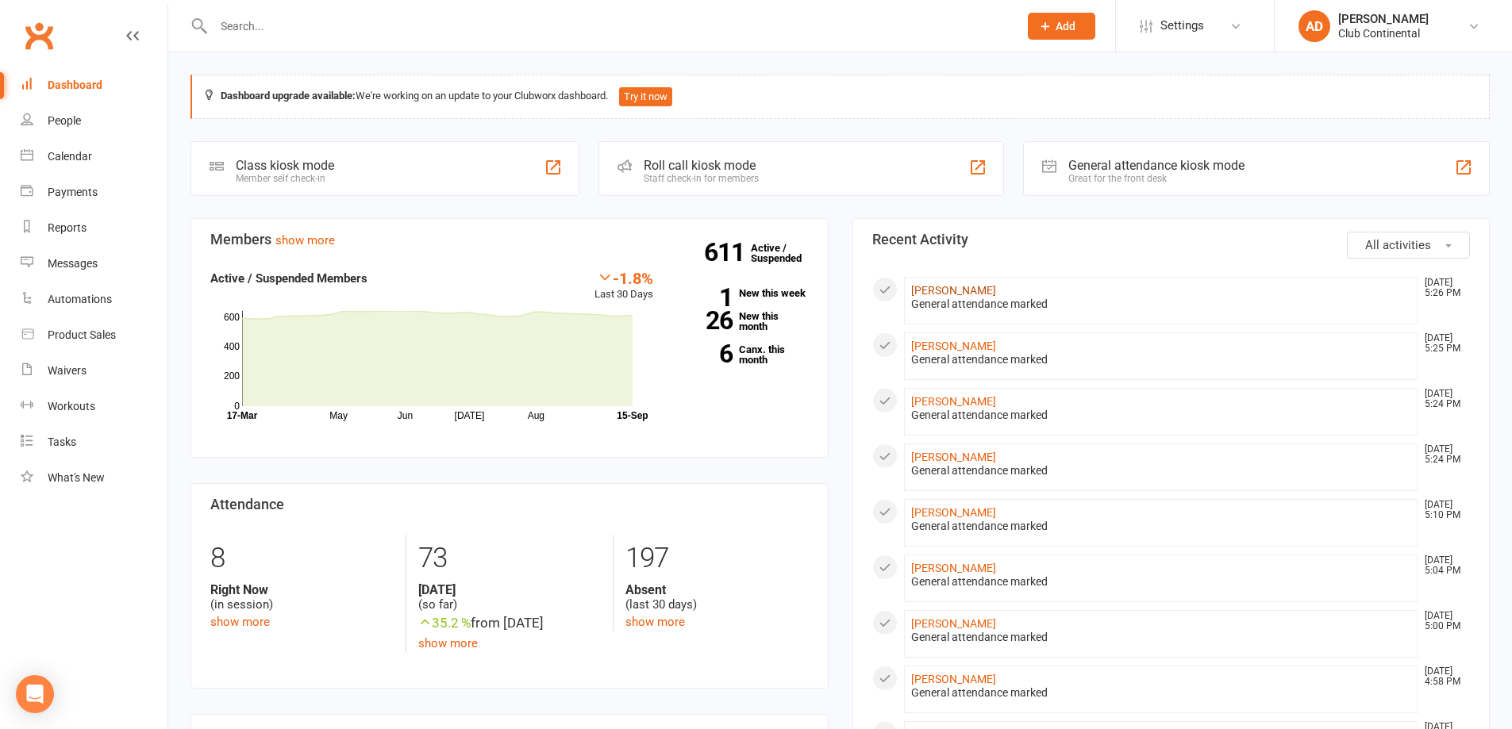
click at [921, 292] on link "[PERSON_NAME]" at bounding box center [953, 290] width 85 height 13
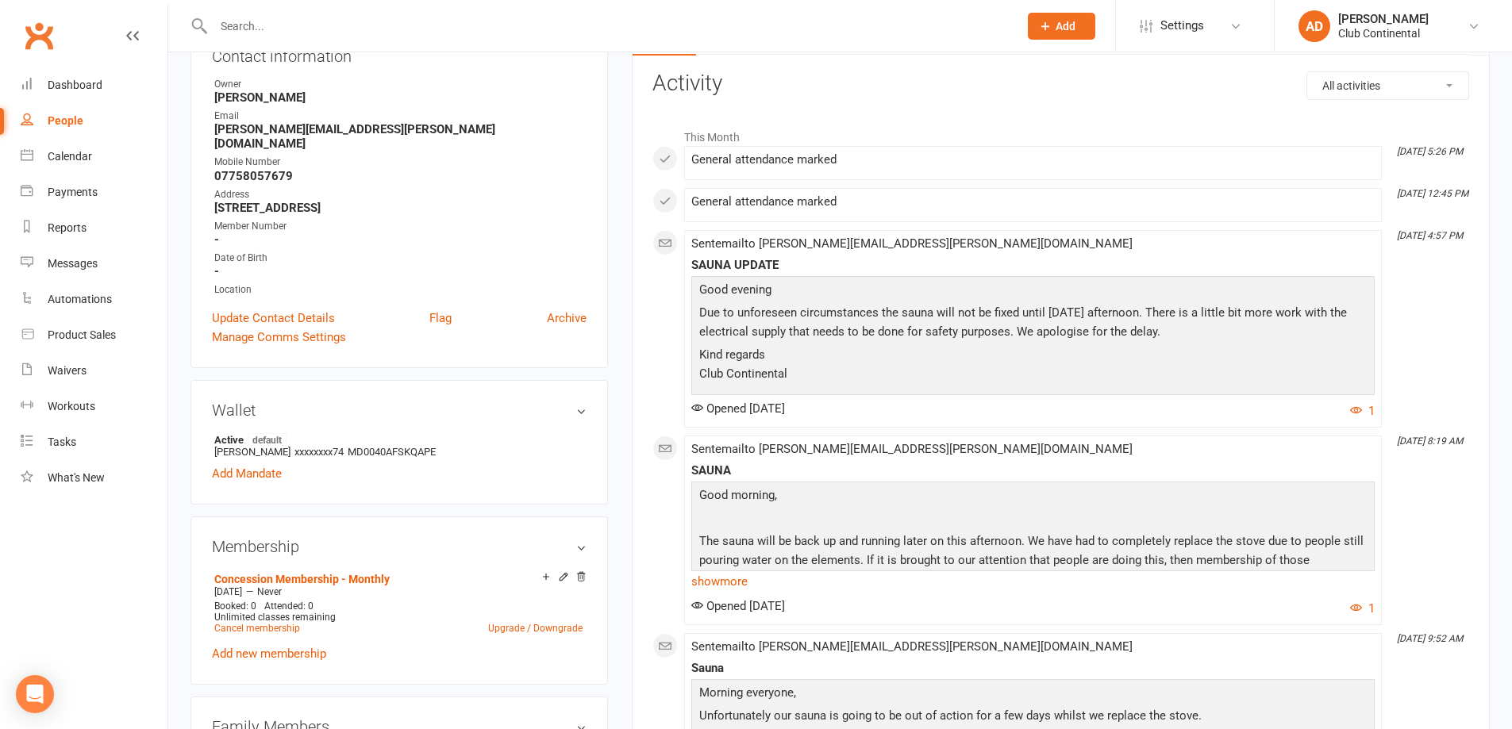
scroll to position [238, 0]
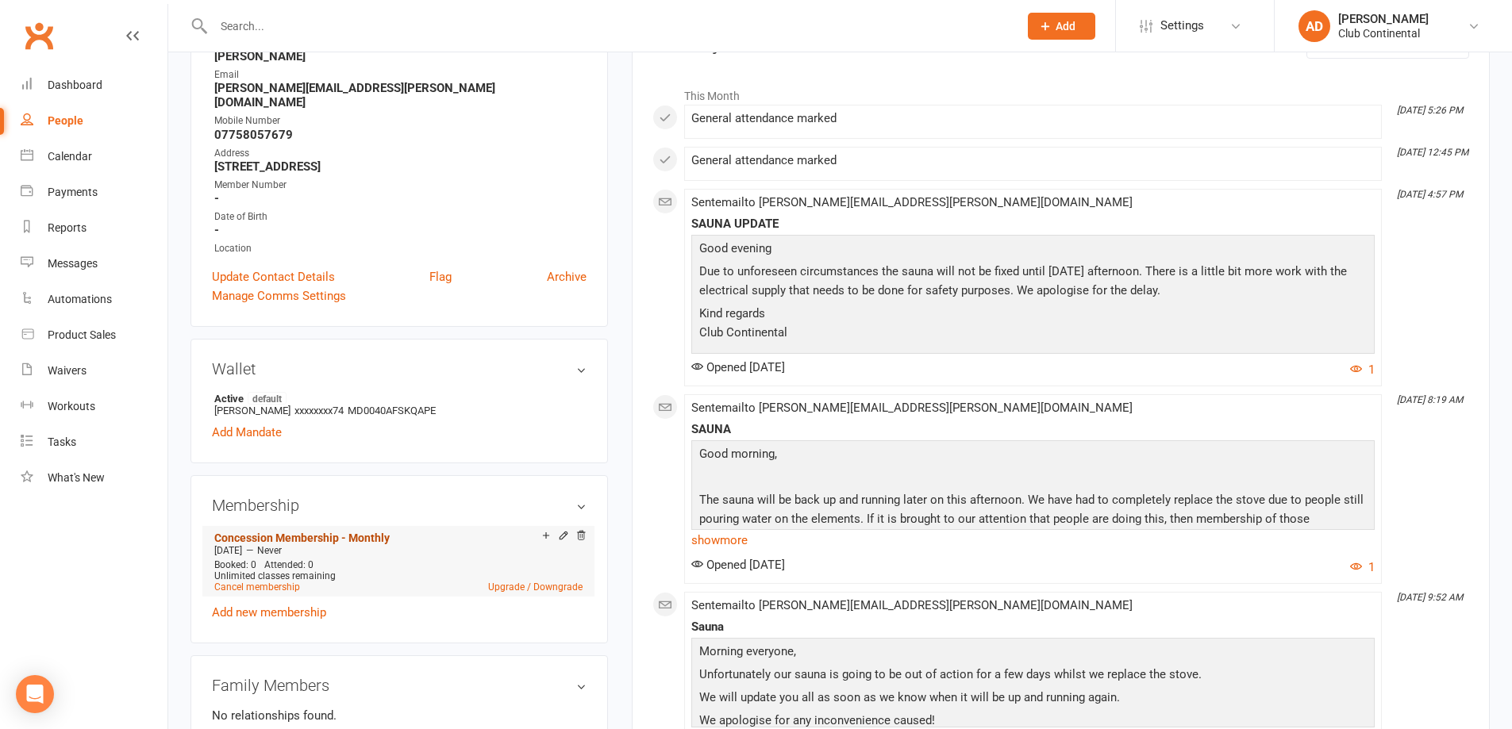
click at [302, 532] on link "Concession Membership - Monthly" at bounding box center [301, 538] width 175 height 13
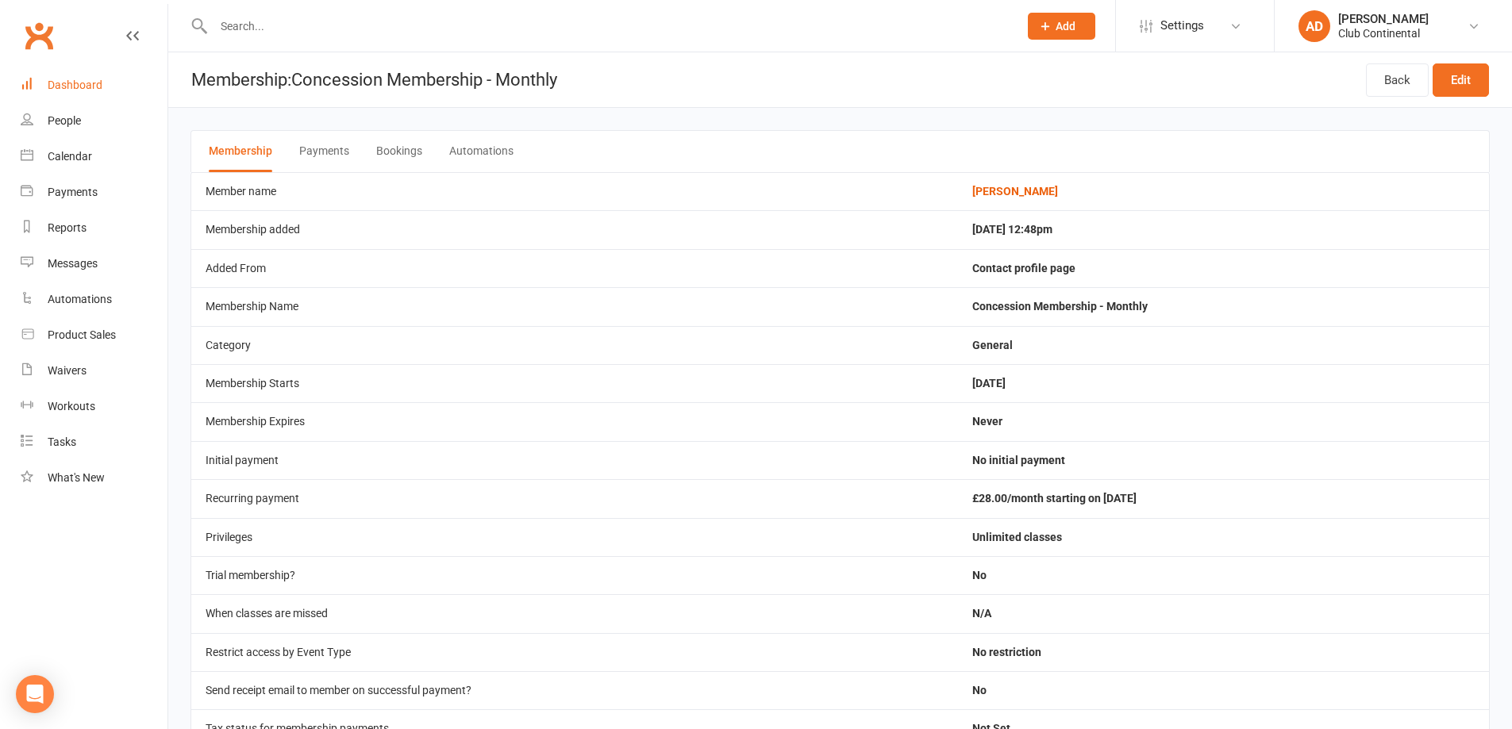
click at [90, 75] on link "Dashboard" at bounding box center [94, 85] width 147 height 36
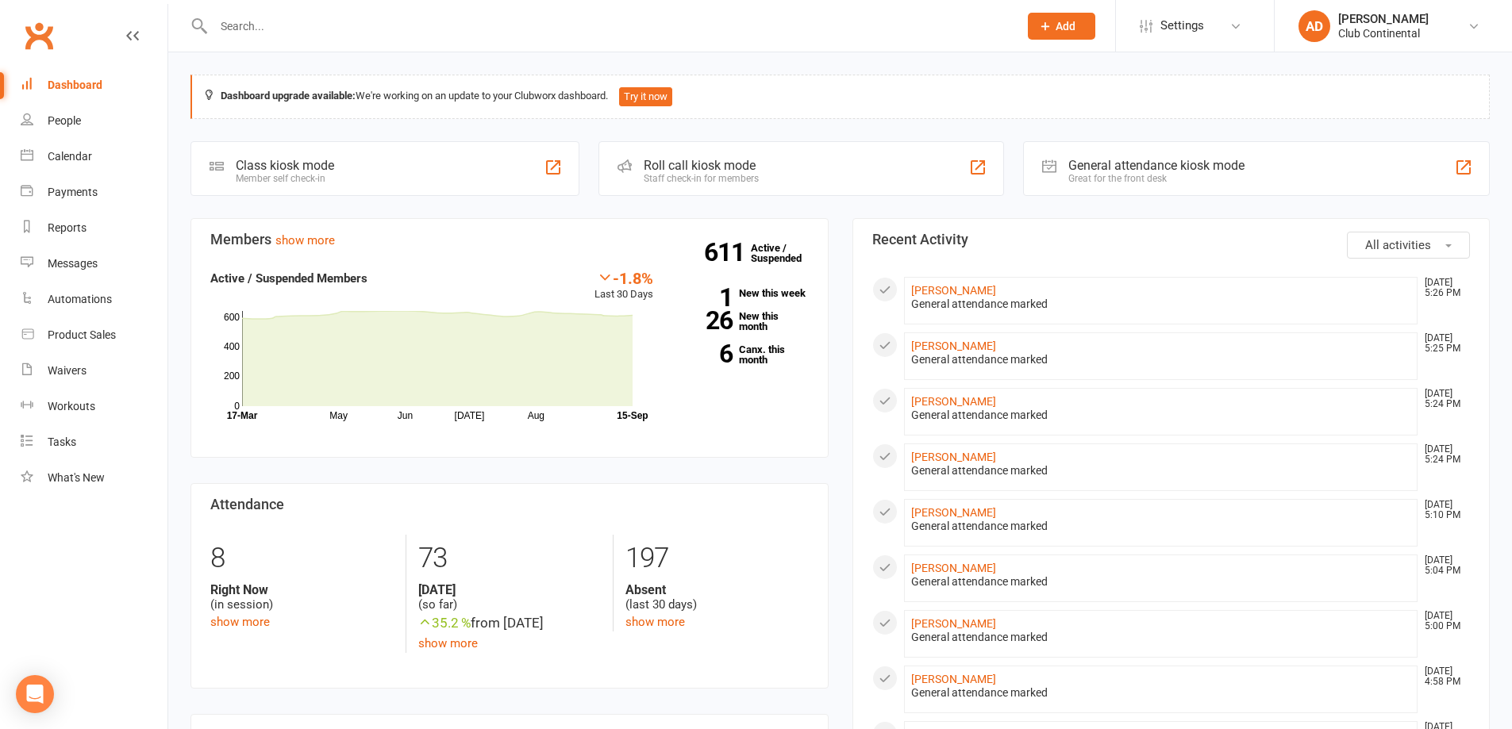
click at [1069, 7] on div "Prospect Member Non-attending contact Class / event Appointment Task Membership…" at bounding box center [1061, 26] width 108 height 52
click at [1074, 28] on span "Add" at bounding box center [1065, 26] width 20 height 13
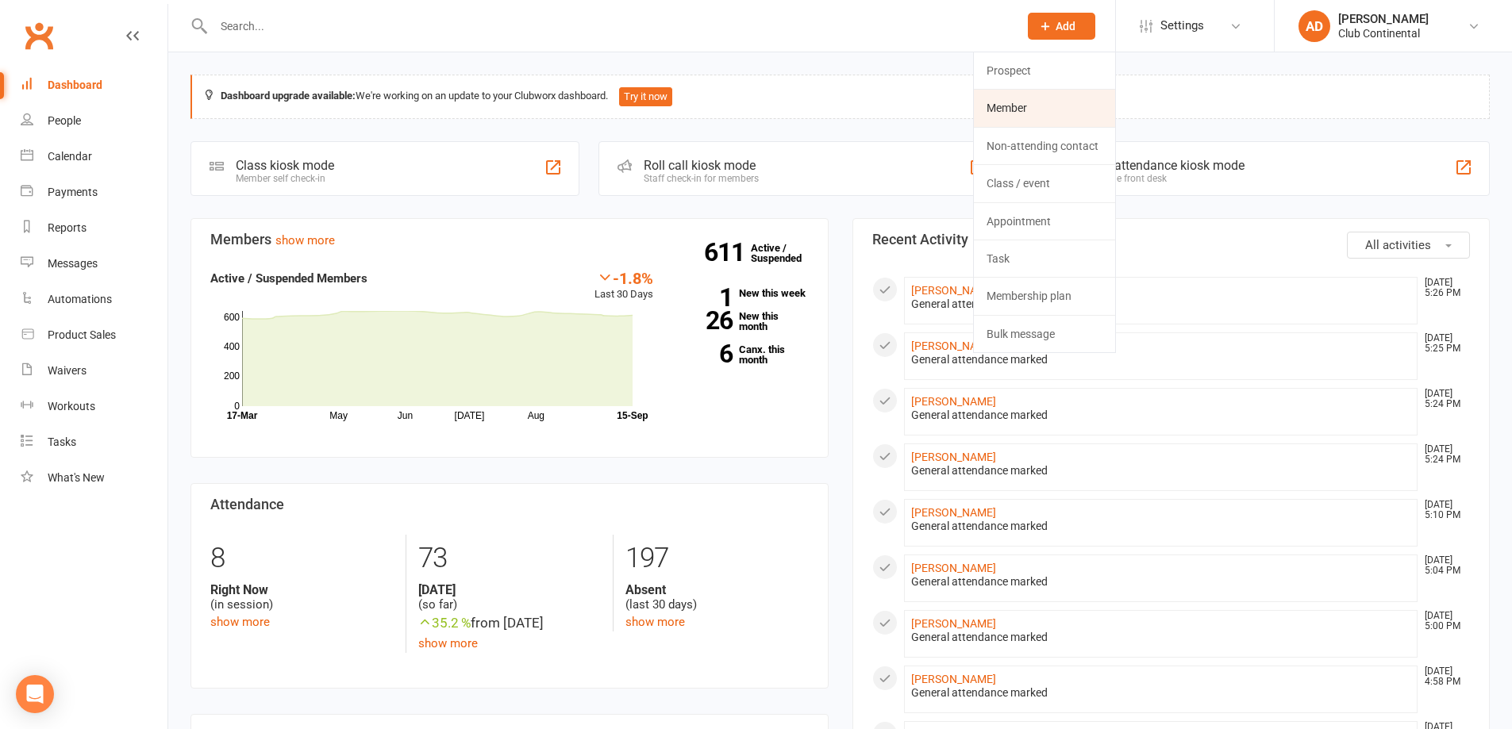
click at [1055, 110] on link "Member" at bounding box center [1044, 108] width 141 height 37
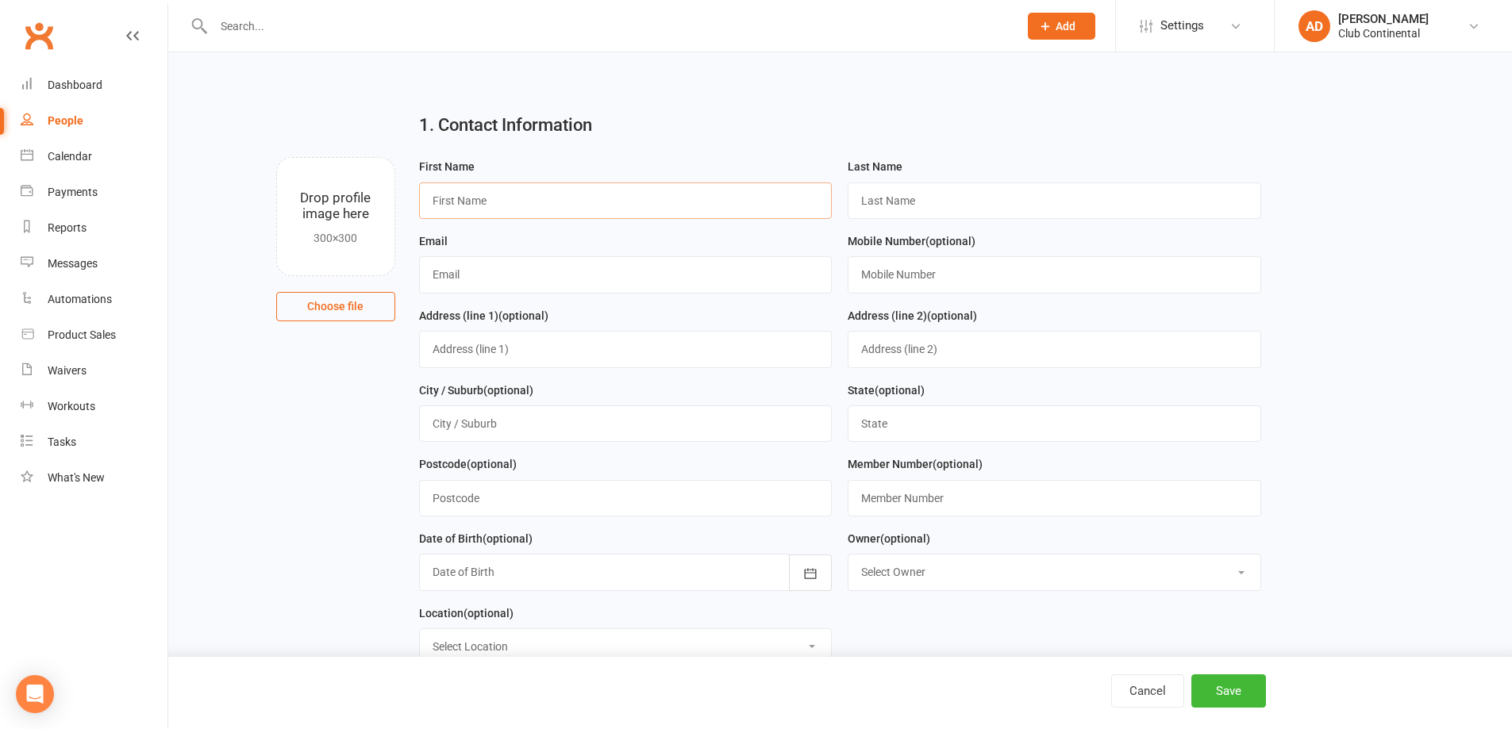
click at [751, 199] on input "text" at bounding box center [625, 201] width 413 height 37
type input "P"
type input "[PERSON_NAME]"
click at [897, 175] on label "Last Name" at bounding box center [875, 166] width 55 height 17
click at [913, 210] on input "text" at bounding box center [1054, 201] width 413 height 37
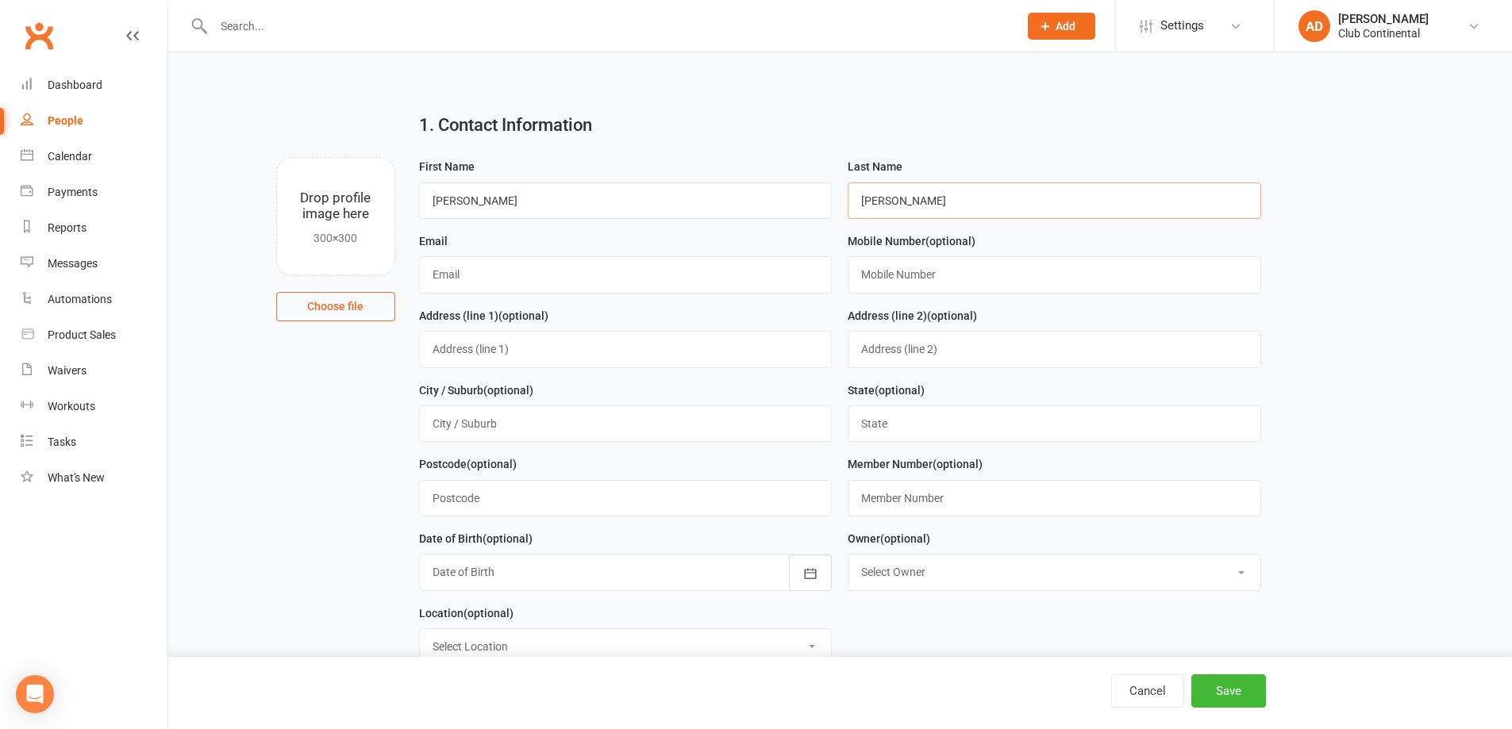
click at [869, 203] on input "[PERSON_NAME]" at bounding box center [1054, 201] width 413 height 37
type input "[PERSON_NAME]"
click at [733, 258] on div "Email" at bounding box center [625, 263] width 413 height 62
click at [740, 265] on input "text" at bounding box center [625, 274] width 413 height 37
type input "[EMAIL_ADDRESS][DOMAIN_NAME]"
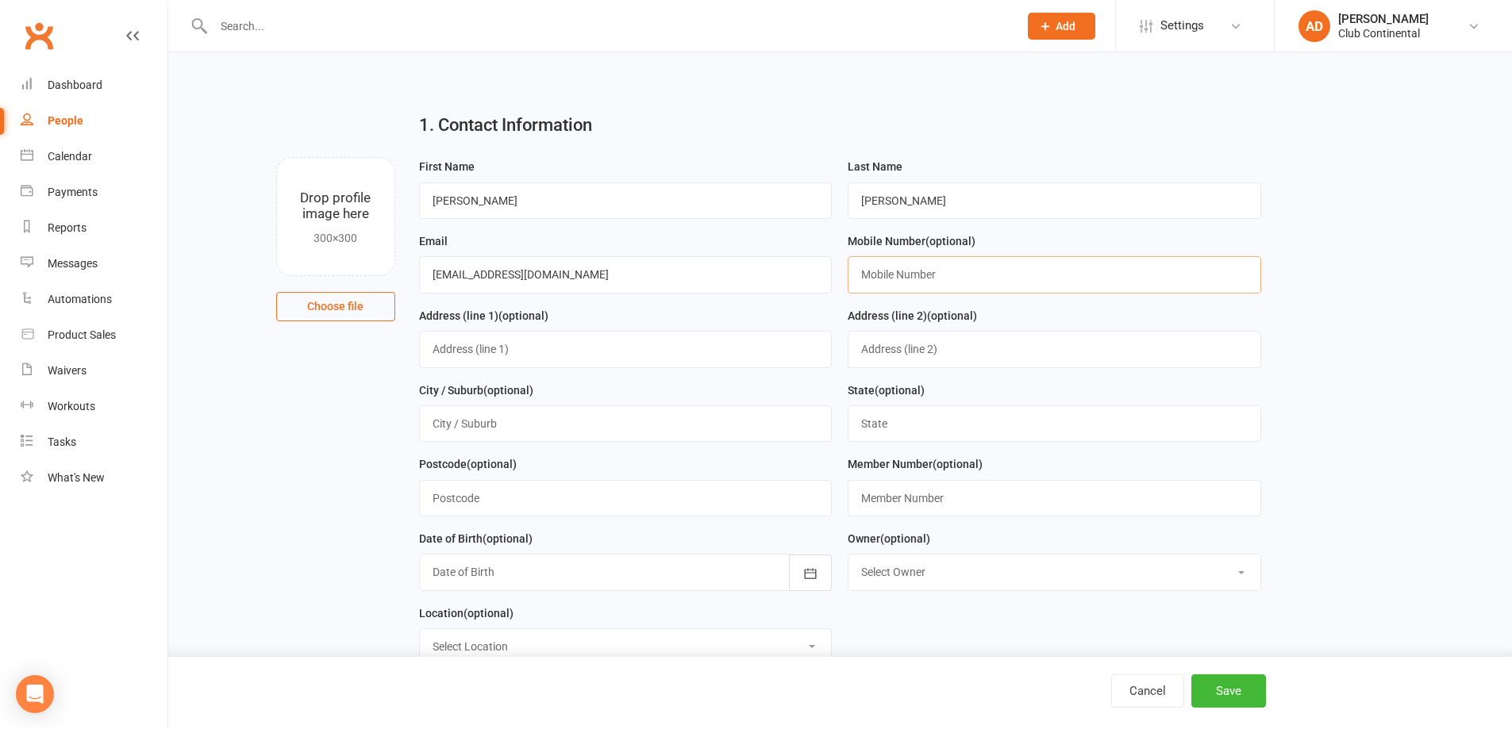
click at [899, 275] on input "text" at bounding box center [1054, 274] width 413 height 37
type input "07388018299"
click at [797, 356] on input "text" at bounding box center [625, 349] width 413 height 37
click at [686, 494] on input "text" at bounding box center [625, 498] width 413 height 37
type input "pl6 5dh"
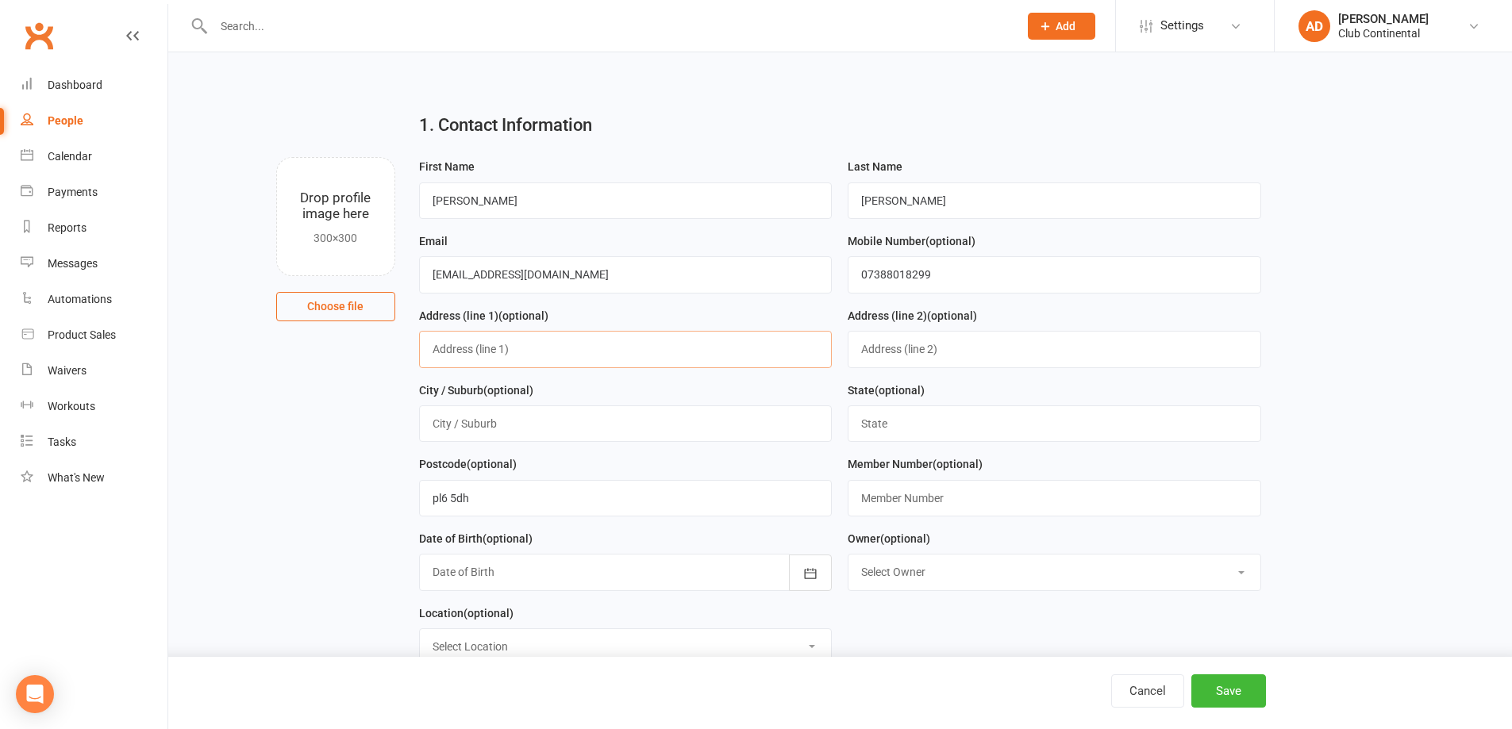
click at [663, 353] on input "text" at bounding box center [625, 349] width 413 height 37
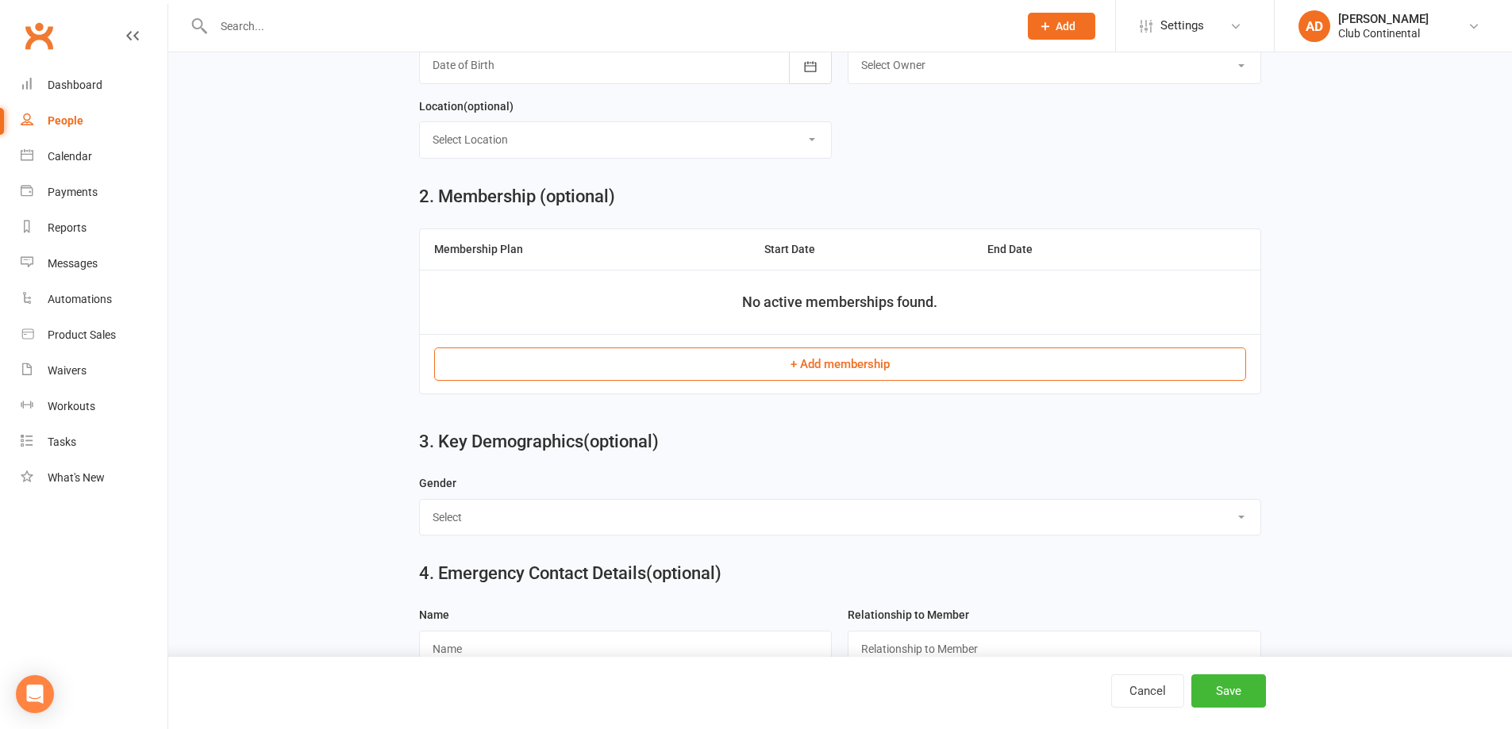
scroll to position [556, 0]
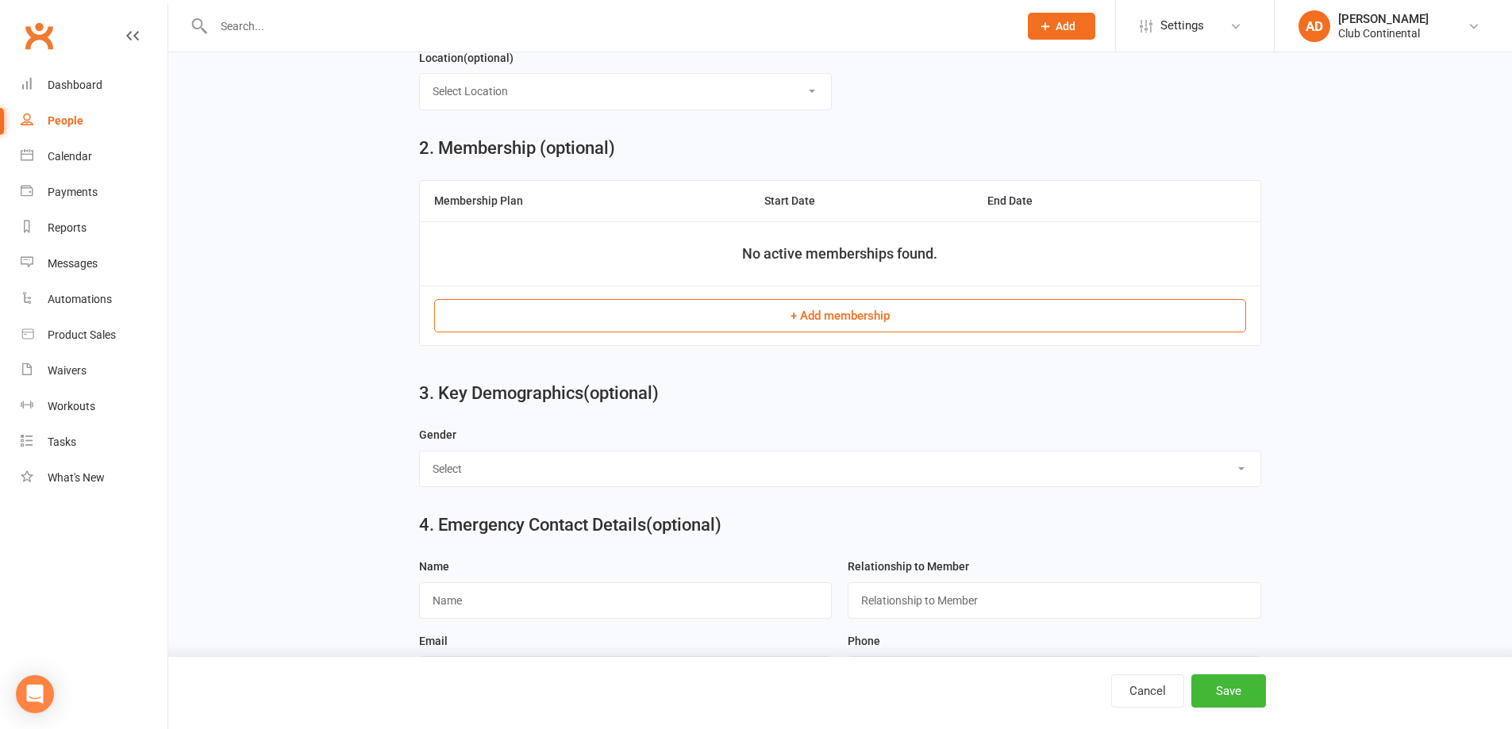
click at [960, 333] on button "+ Add membership" at bounding box center [840, 315] width 812 height 33
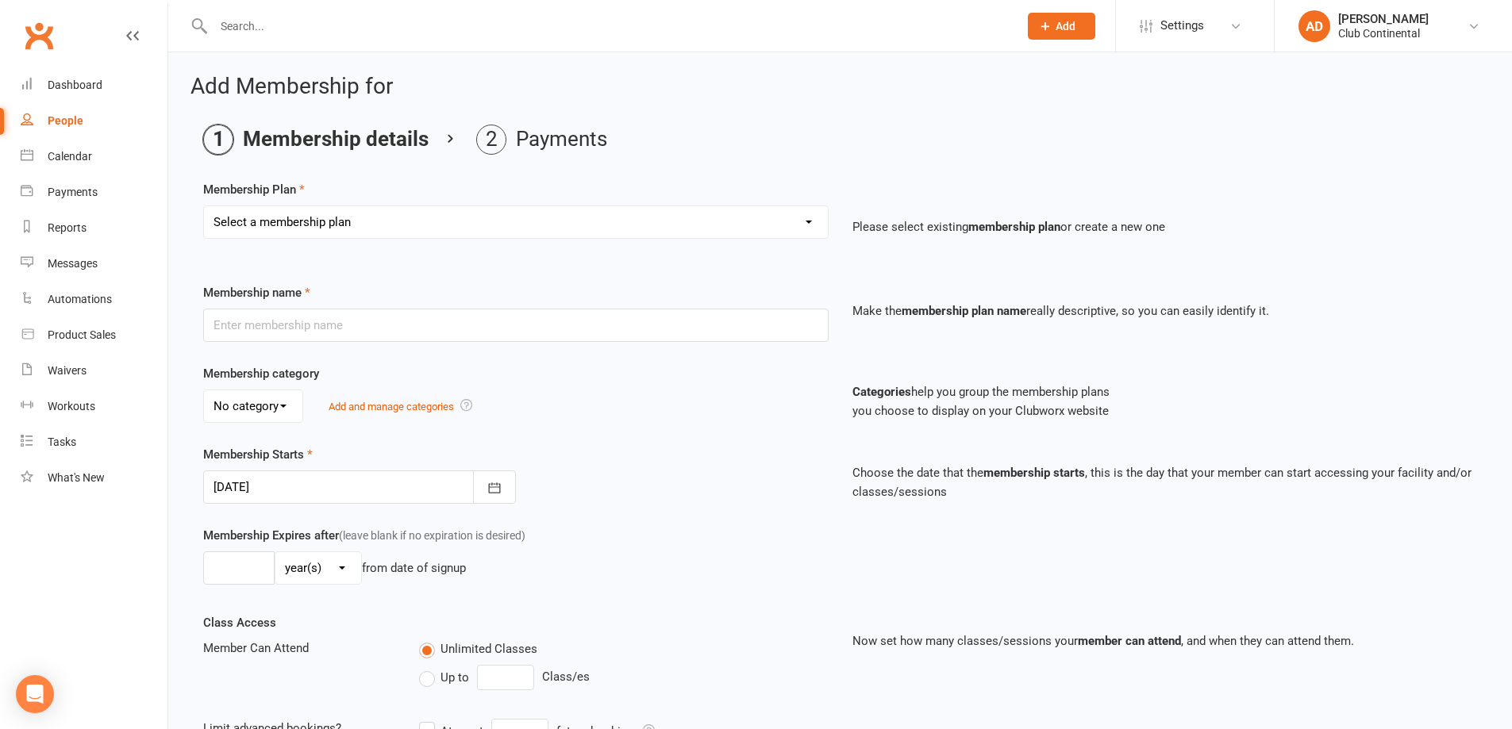
click at [691, 214] on select "Select a membership plan Create new Membership Plan Single Membership - Monthly…" at bounding box center [516, 222] width 624 height 32
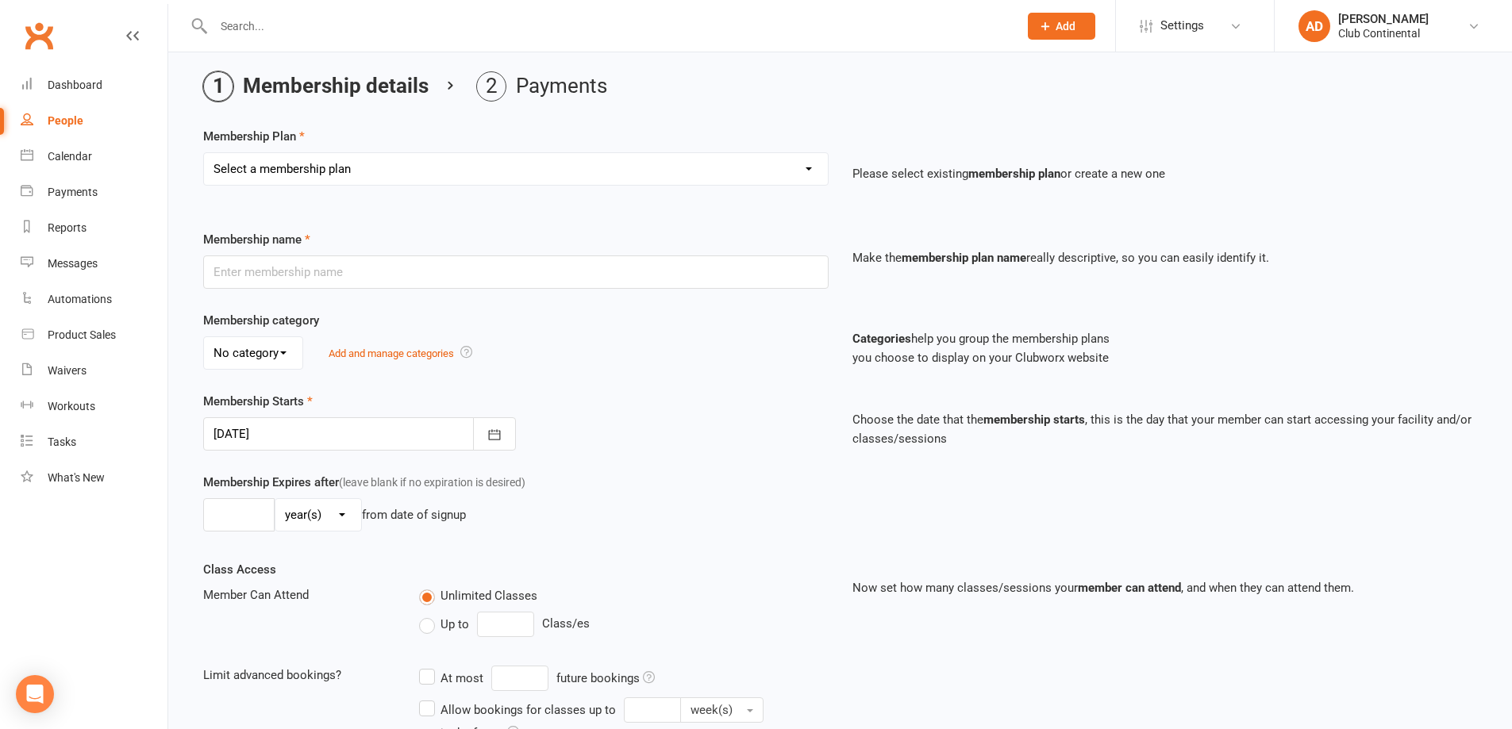
scroll to position [79, 0]
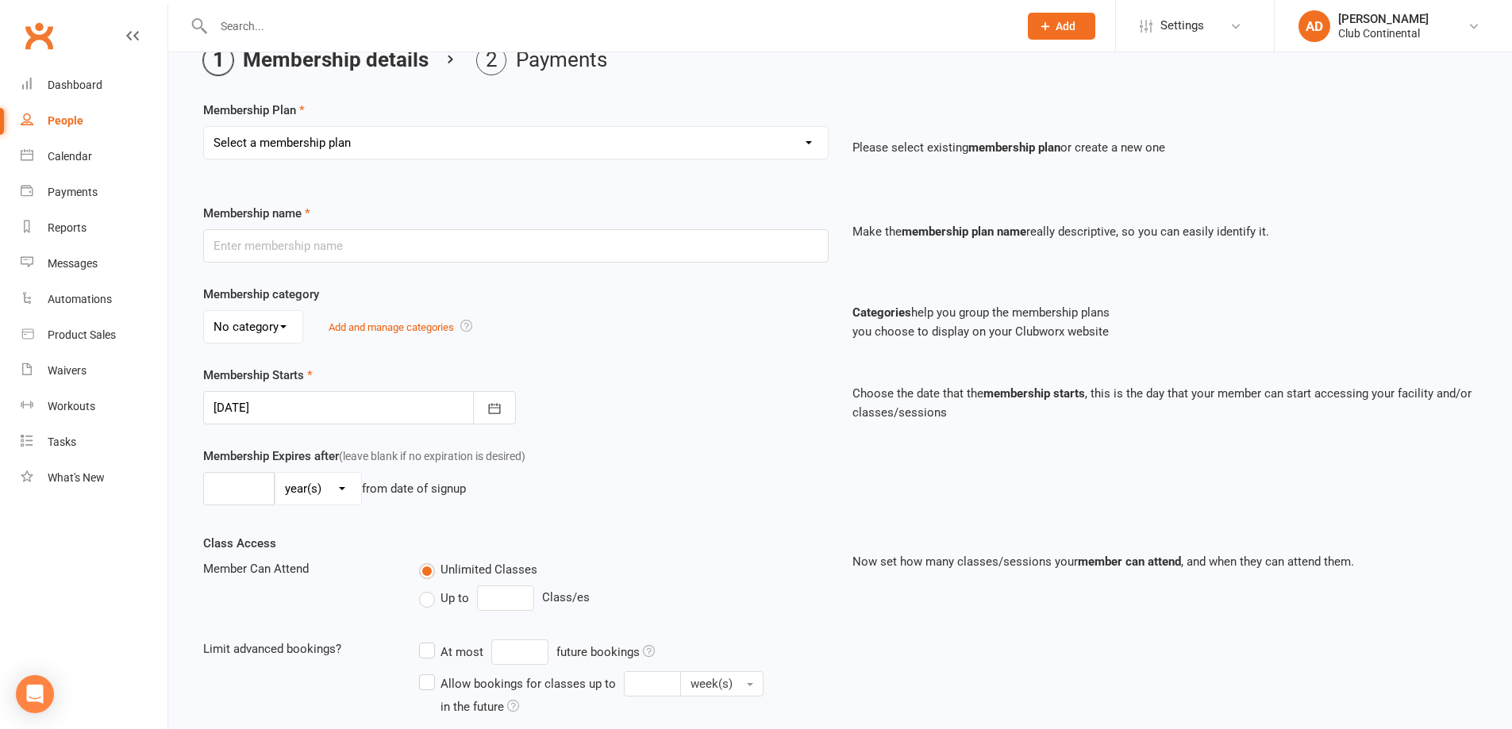
click at [696, 161] on div "Select a membership plan Create new Membership Plan Single Membership - Monthly…" at bounding box center [515, 154] width 649 height 56
click at [698, 174] on div "Select a membership plan Create new Membership Plan Single Membership - Monthly…" at bounding box center [515, 154] width 649 height 56
click at [705, 146] on select "Select a membership plan Create new Membership Plan Single Membership - Monthly…" at bounding box center [516, 143] width 624 height 32
select select "1"
click at [204, 127] on select "Select a membership plan Create new Membership Plan Single Membership - Monthly…" at bounding box center [516, 143] width 624 height 32
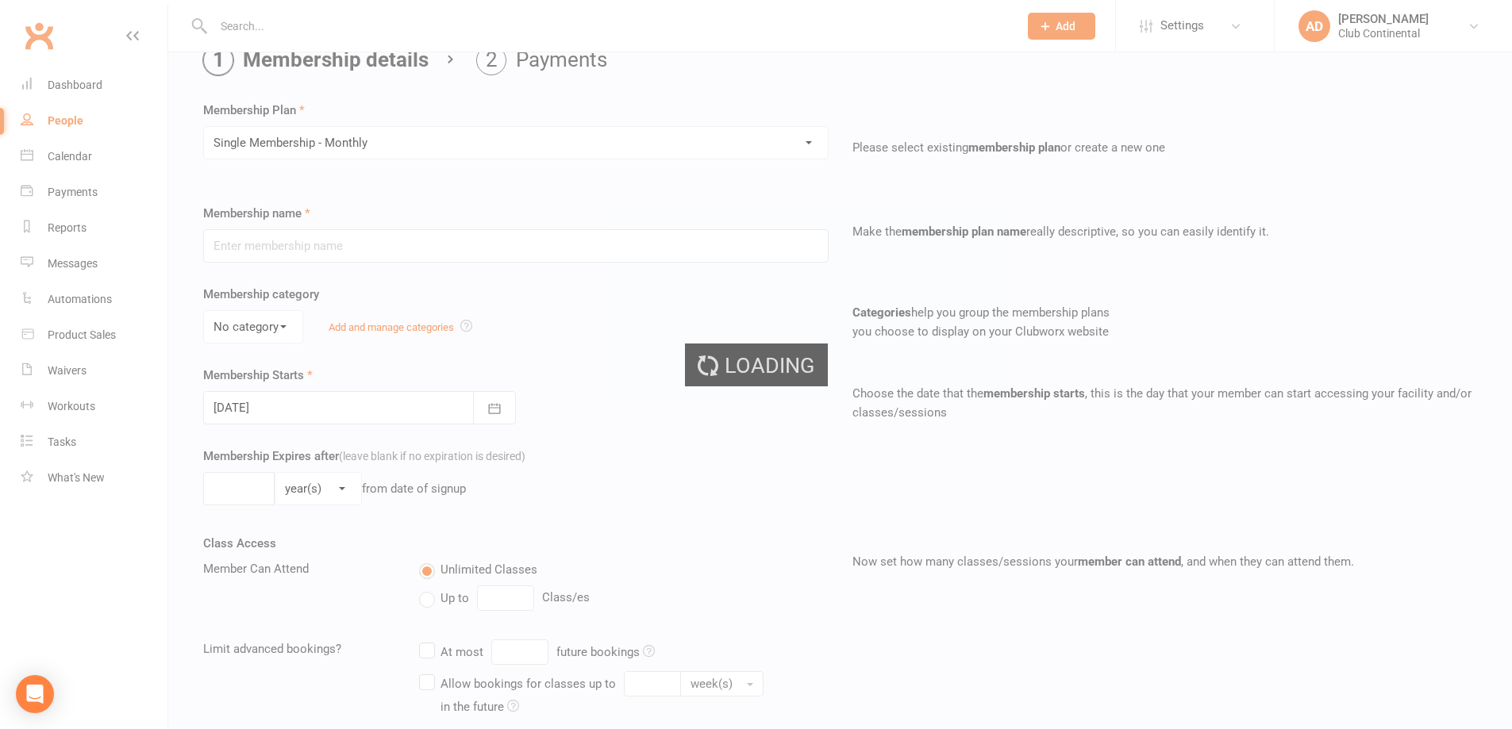
type input "Single Membership - Monthly"
select select "0"
type input "0"
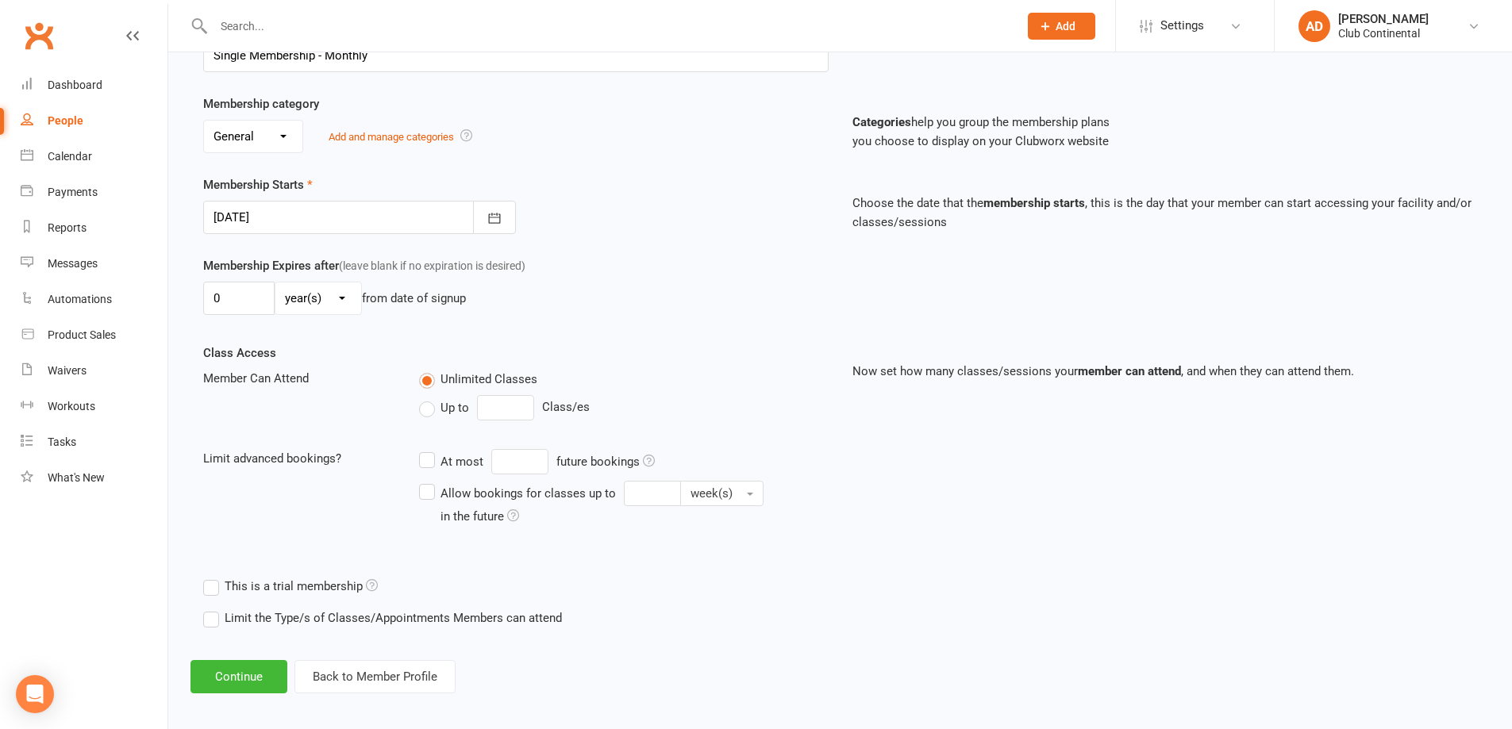
scroll to position [279, 0]
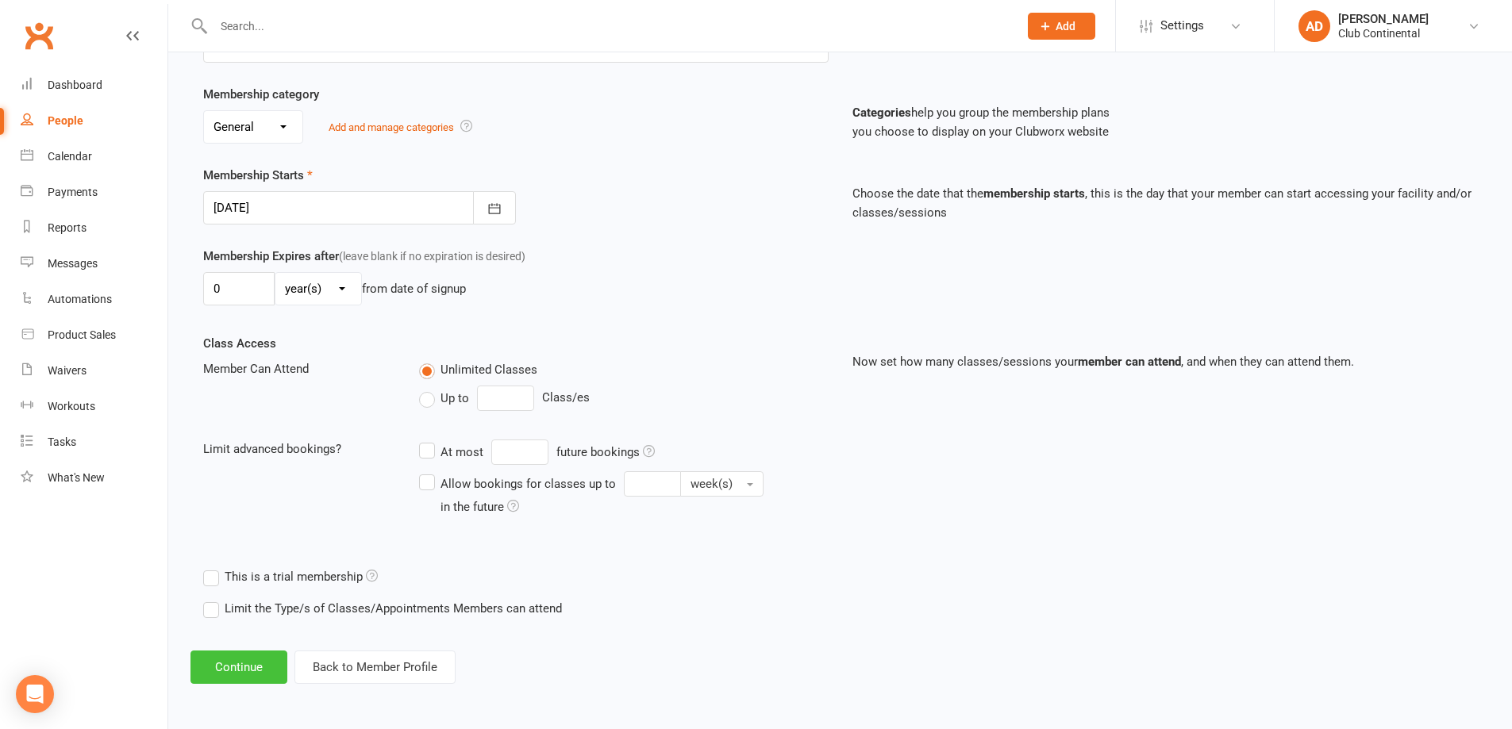
click at [276, 663] on button "Continue" at bounding box center [238, 667] width 97 height 33
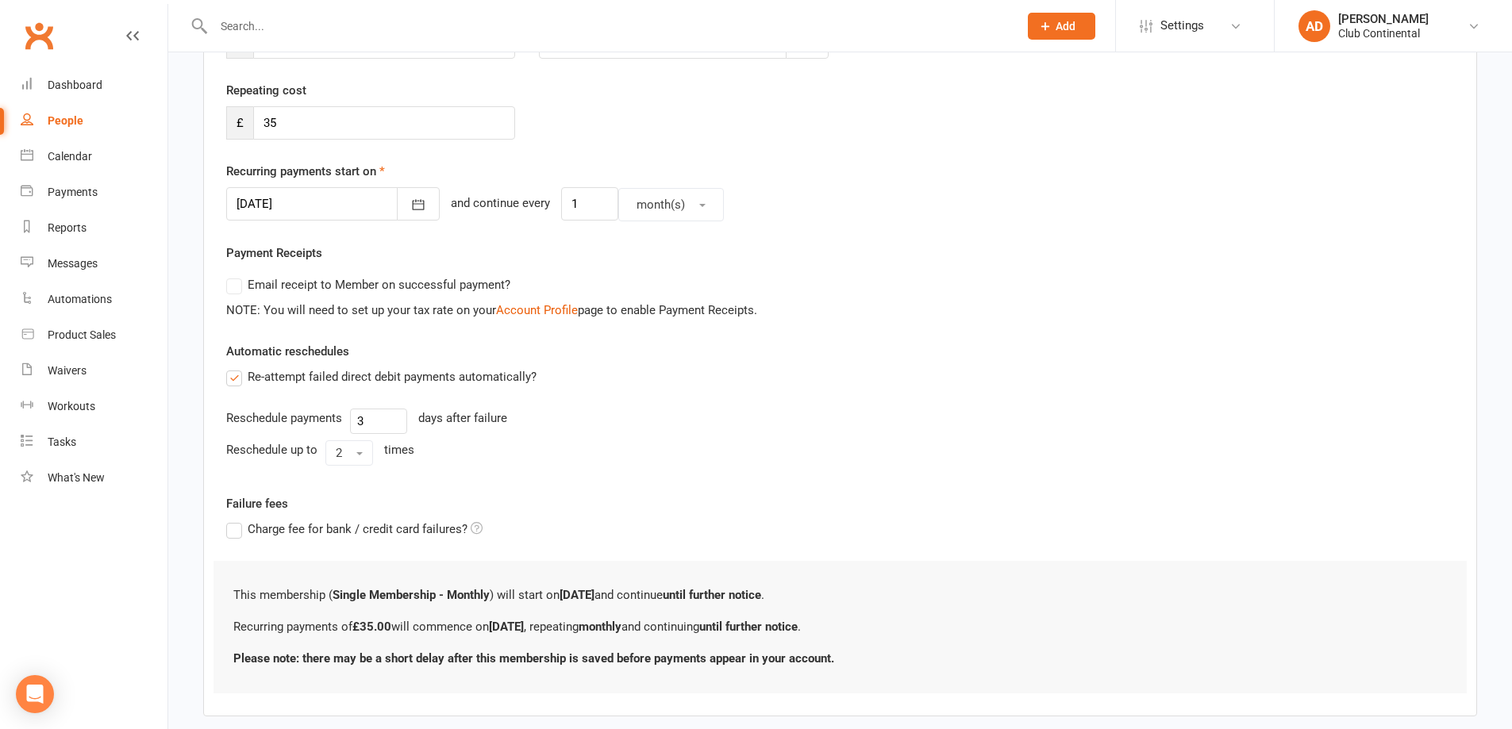
scroll to position [0, 0]
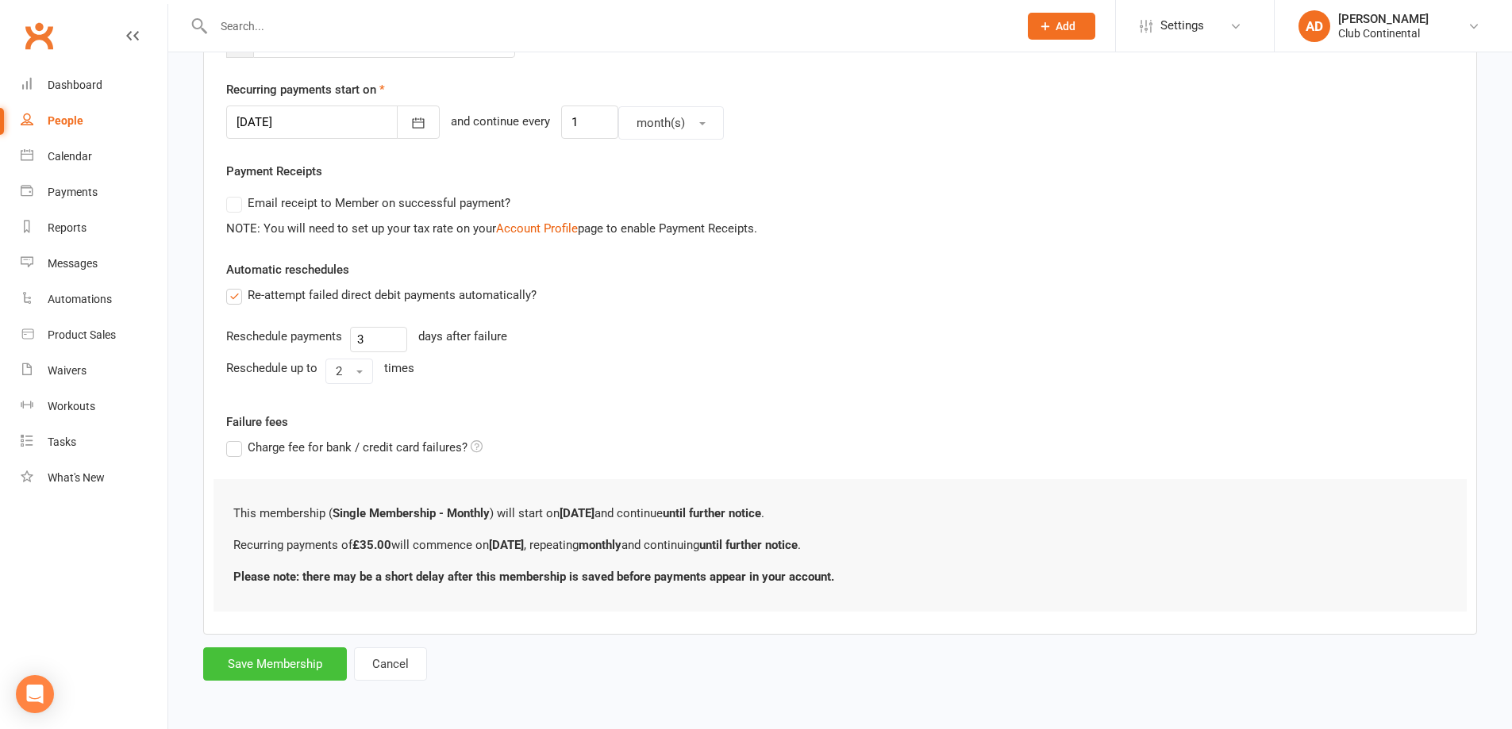
click at [309, 664] on button "Save Membership" at bounding box center [275, 664] width 144 height 33
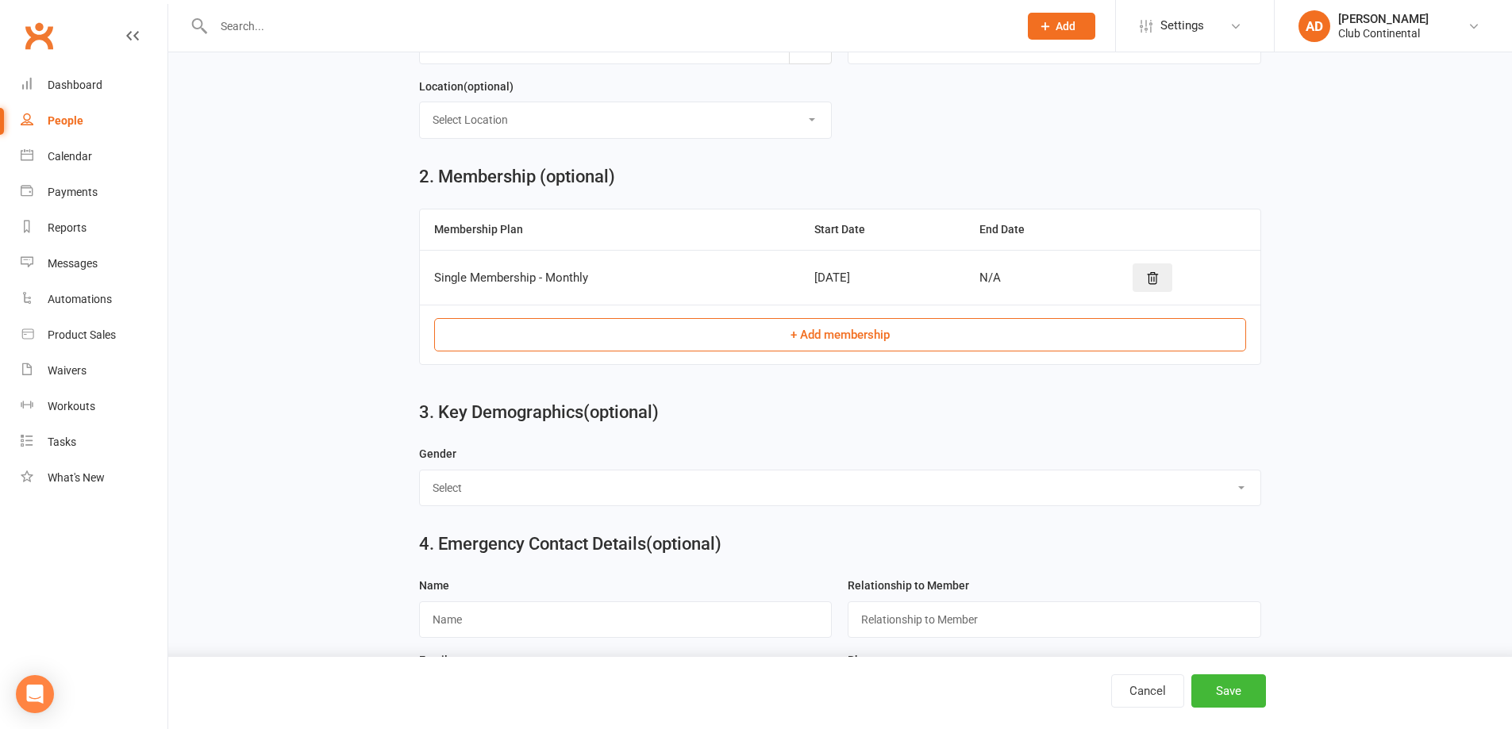
scroll to position [525, 0]
click at [1209, 691] on button "Save" at bounding box center [1228, 691] width 75 height 33
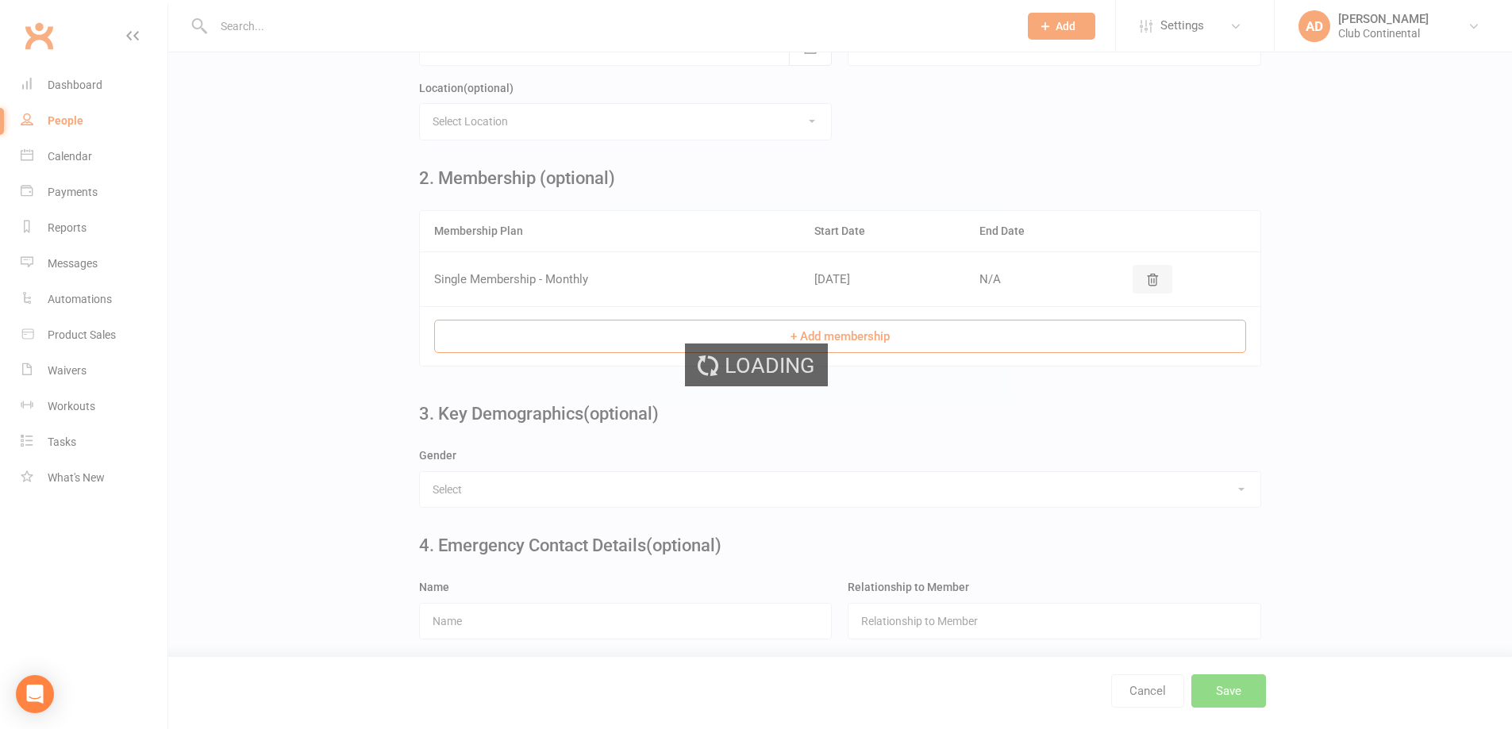
scroll to position [0, 0]
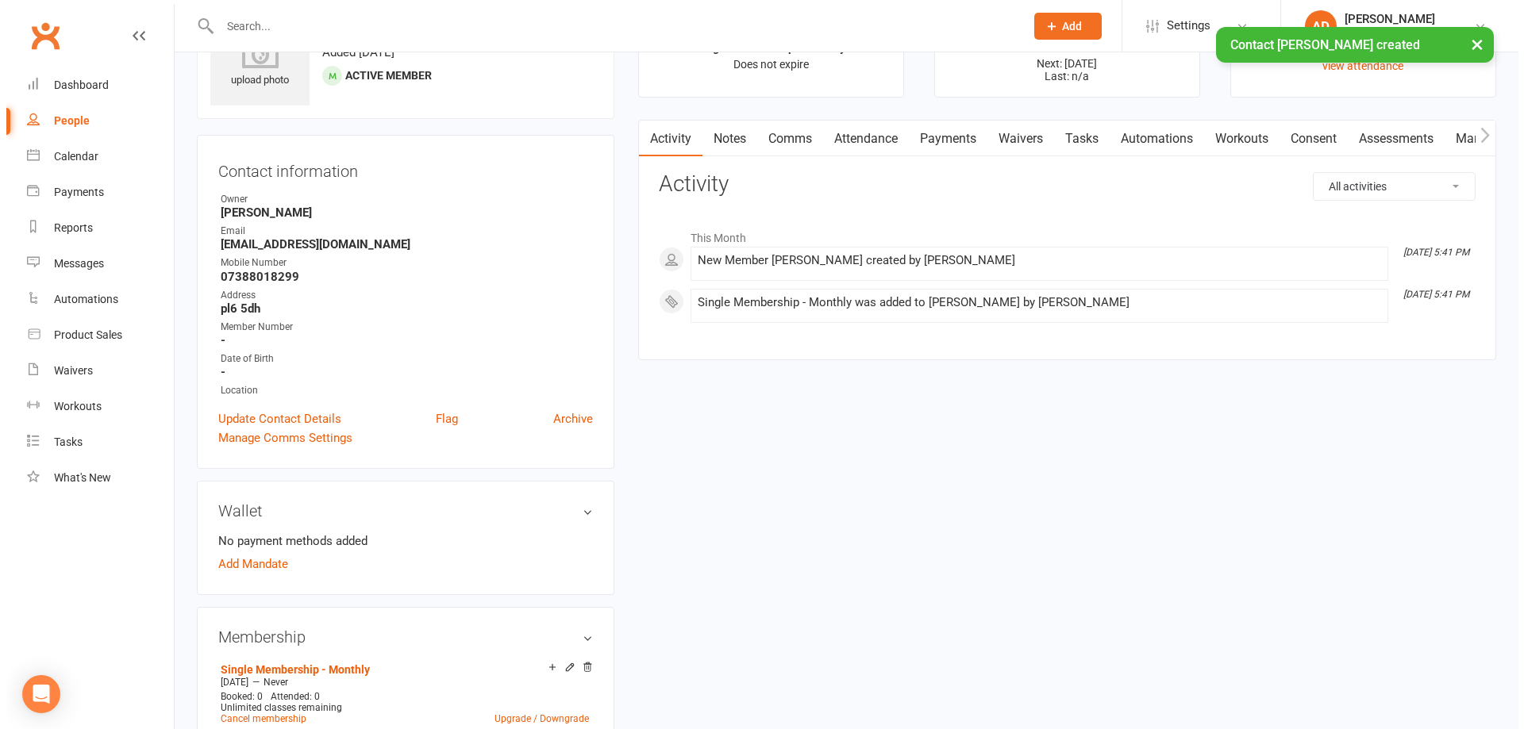
scroll to position [159, 0]
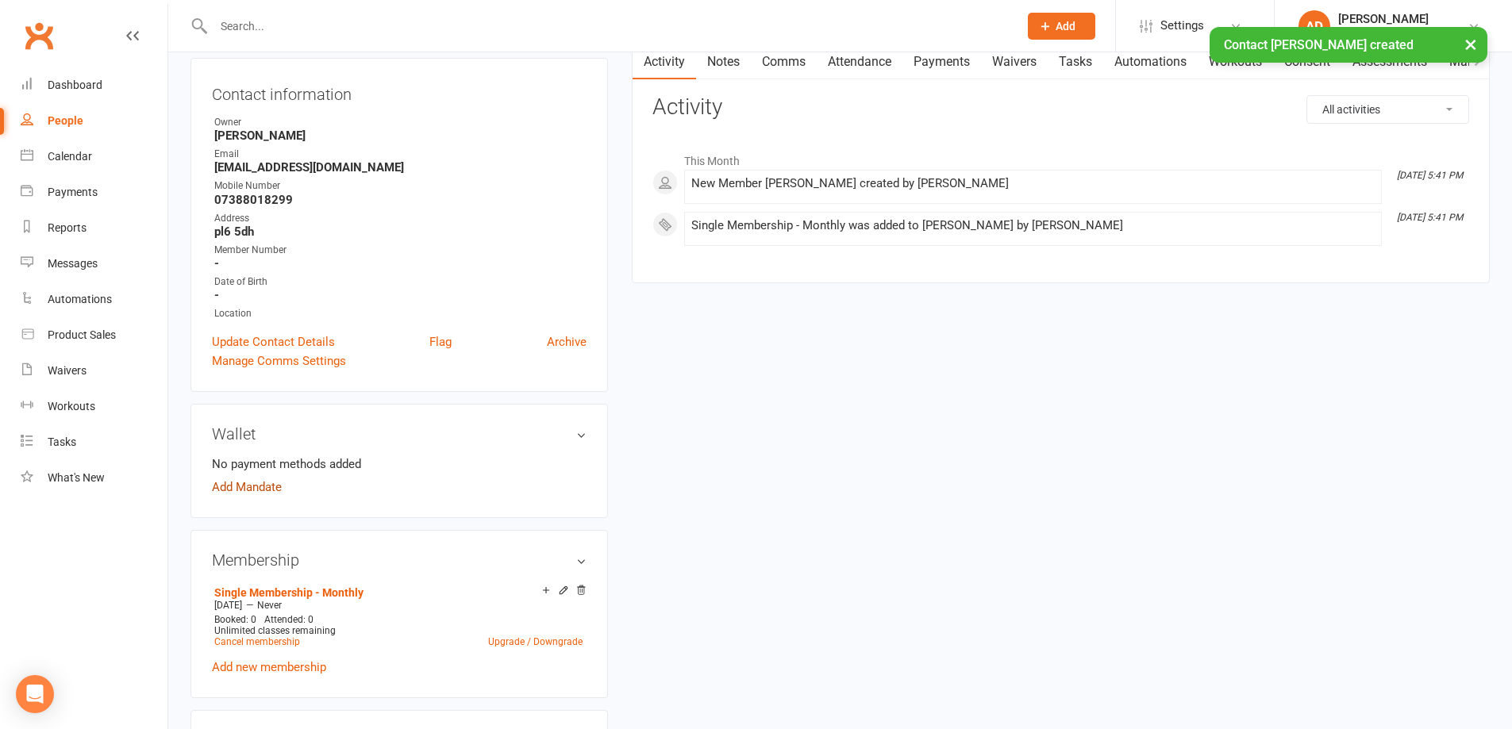
click at [254, 486] on link "Add Mandate" at bounding box center [247, 487] width 70 height 19
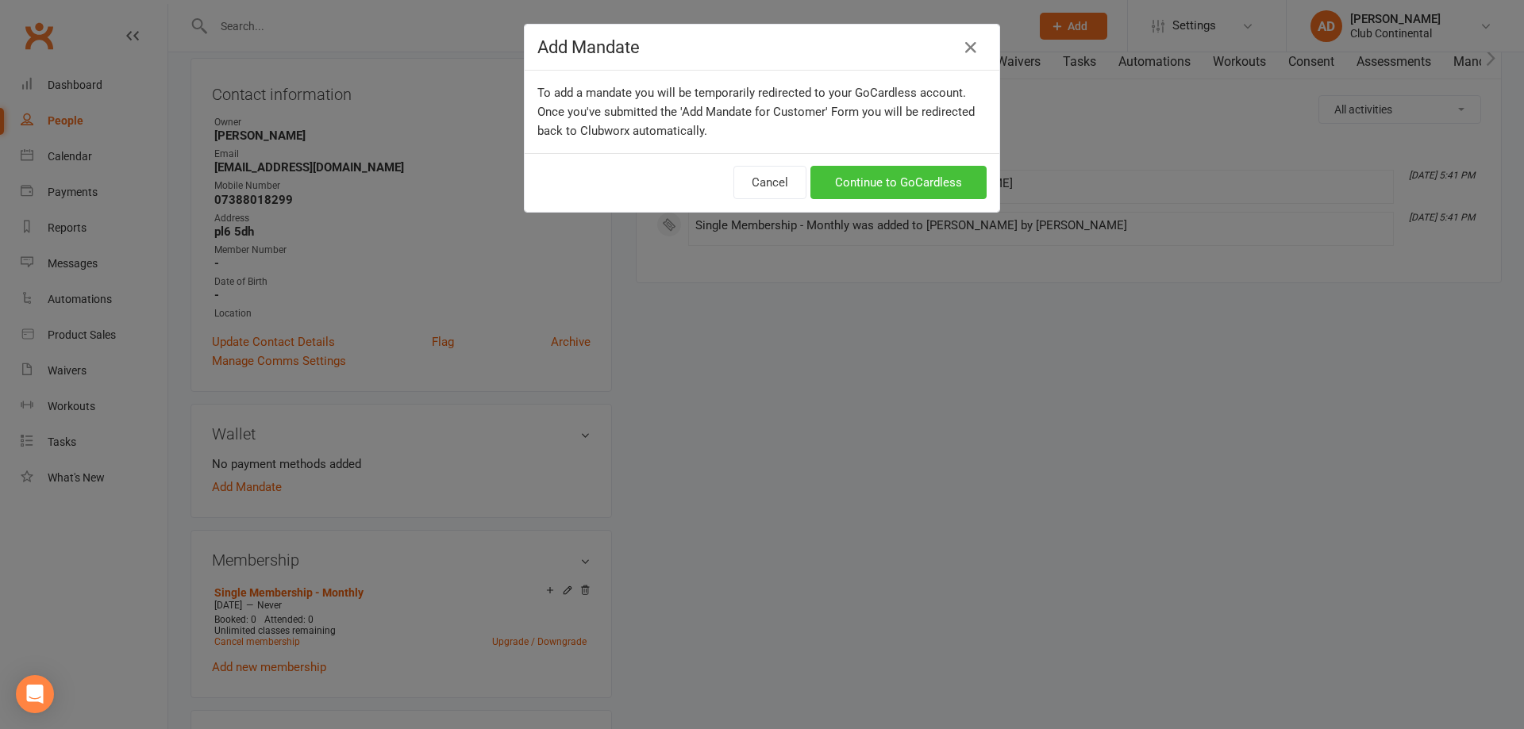
click at [875, 175] on link "Continue to GoCardless" at bounding box center [898, 182] width 176 height 33
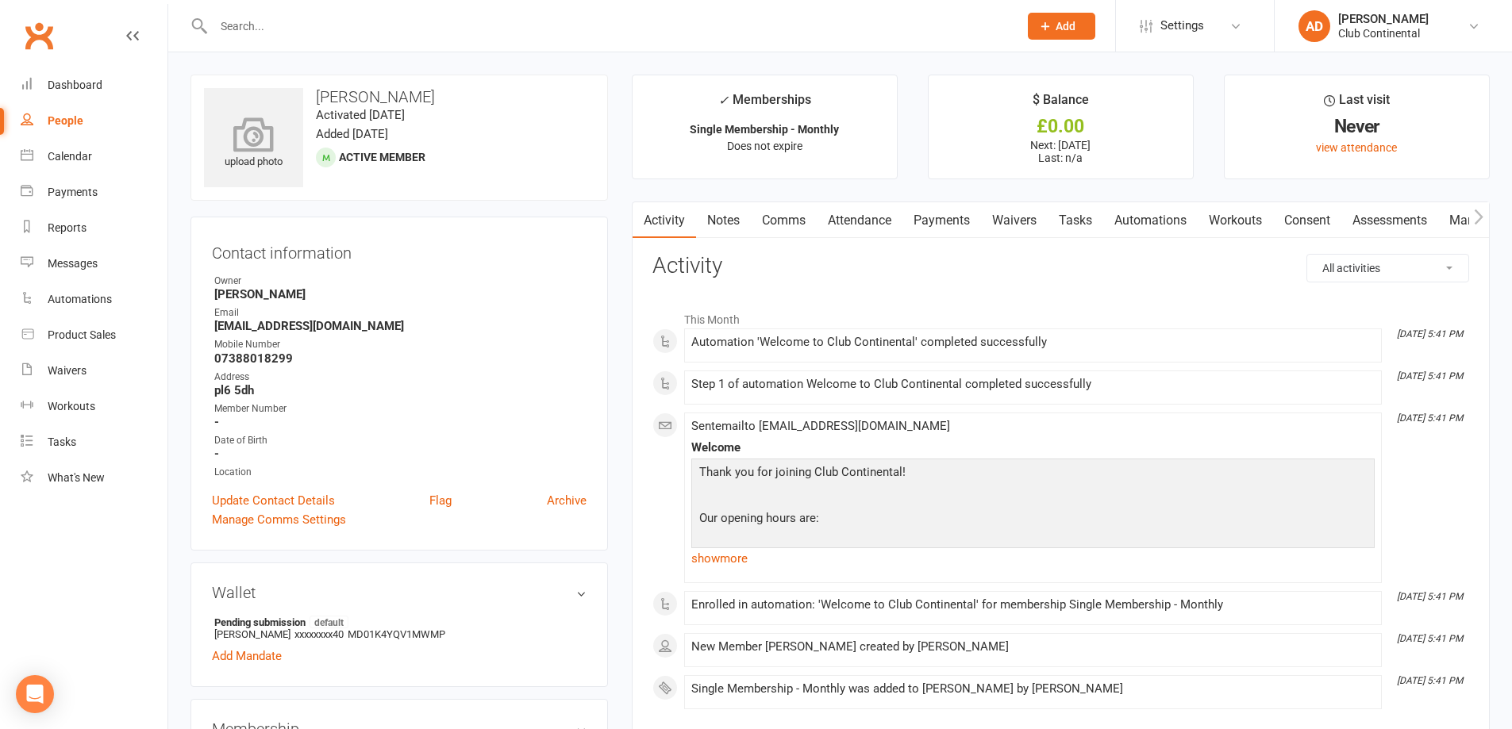
click at [252, 122] on icon at bounding box center [254, 134] width 110 height 35
click at [136, 79] on link "Dashboard" at bounding box center [94, 85] width 147 height 36
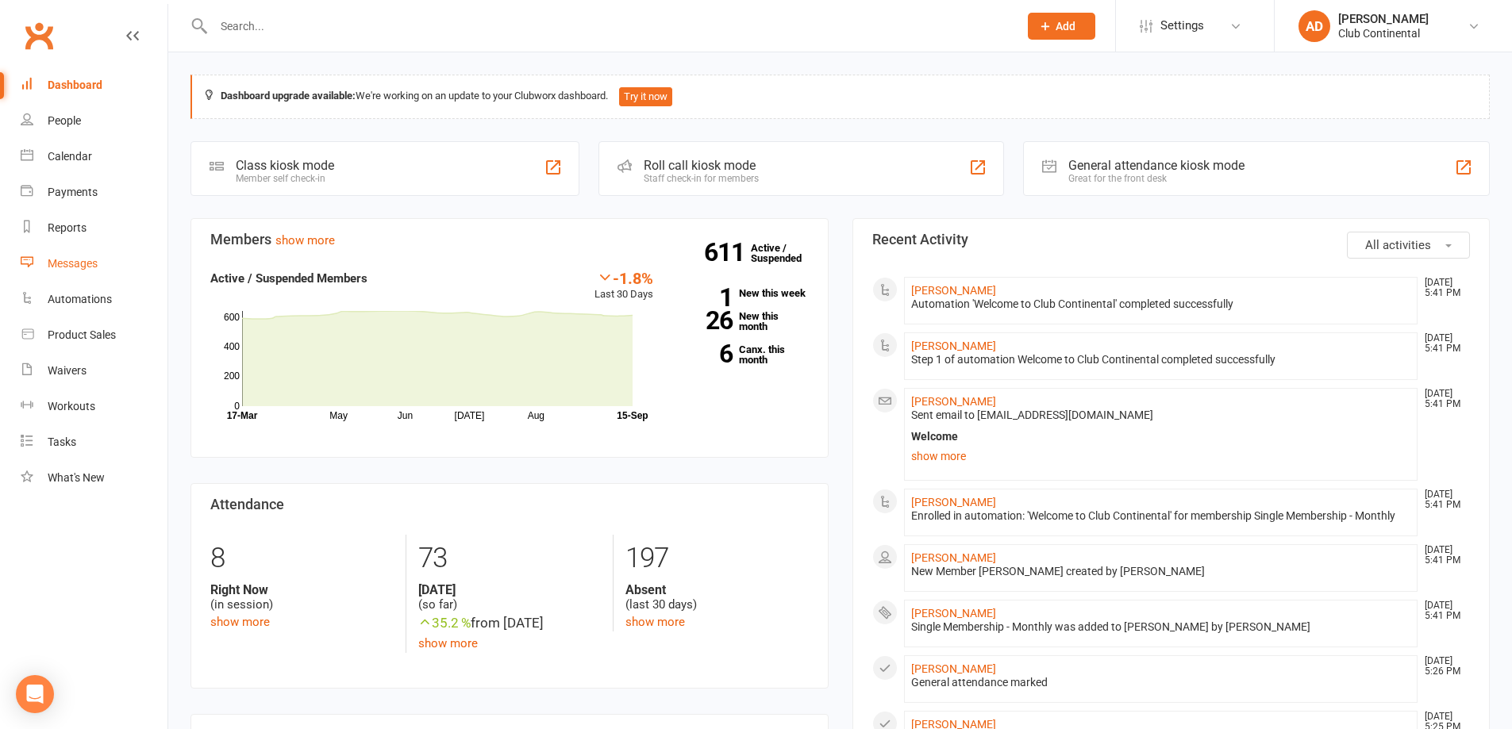
click at [63, 263] on div "Messages" at bounding box center [73, 263] width 50 height 13
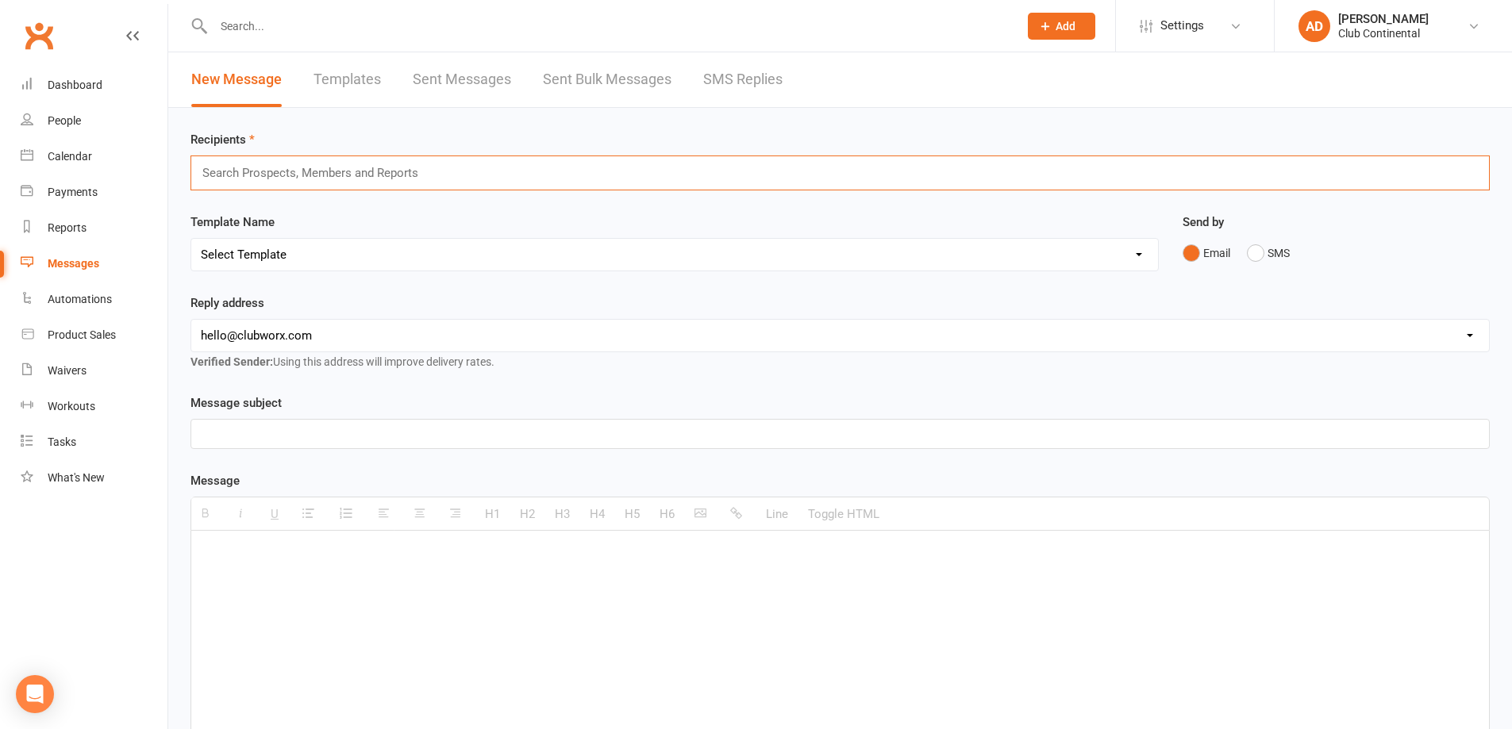
click at [268, 175] on input "text" at bounding box center [317, 173] width 233 height 21
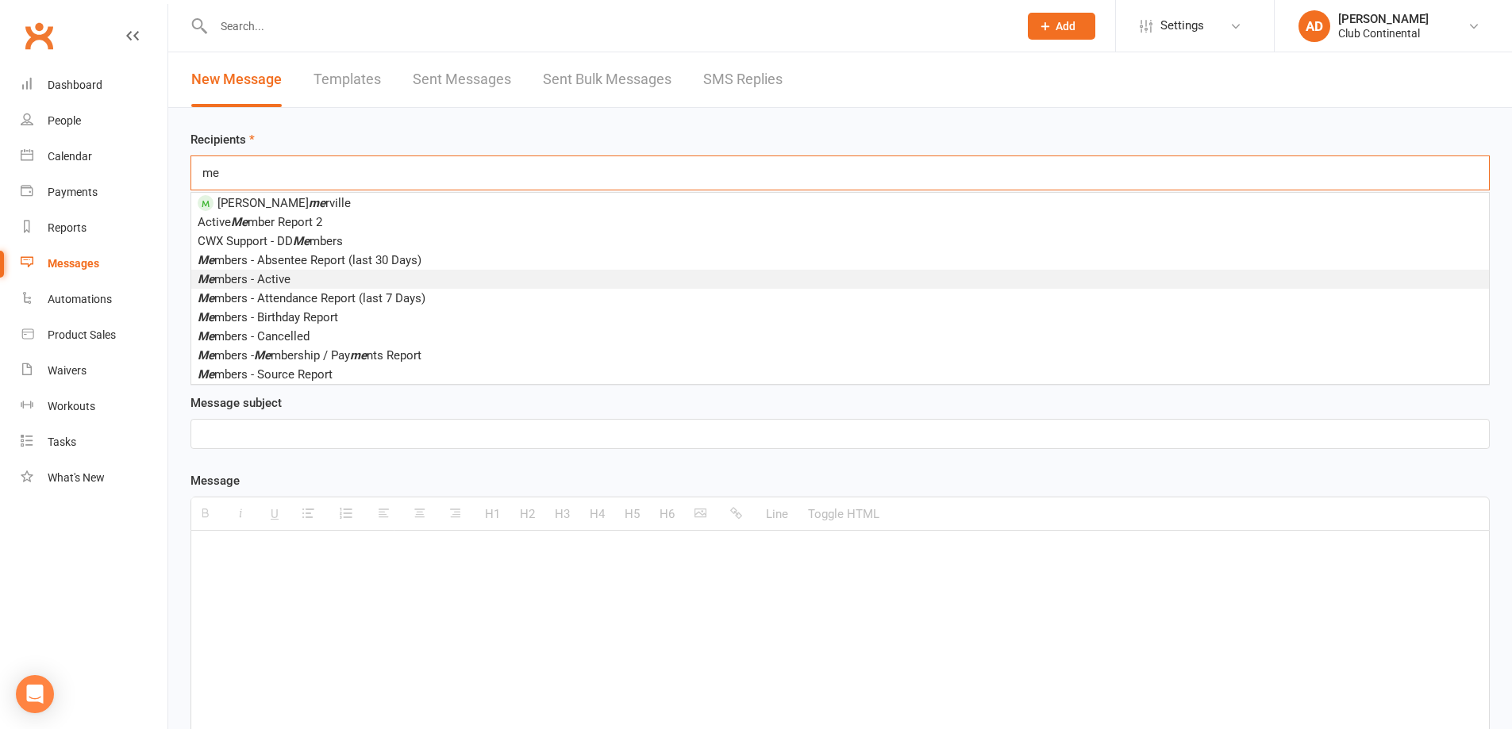
type input "me"
click at [267, 278] on span "Me mbers - Active" at bounding box center [244, 279] width 93 height 14
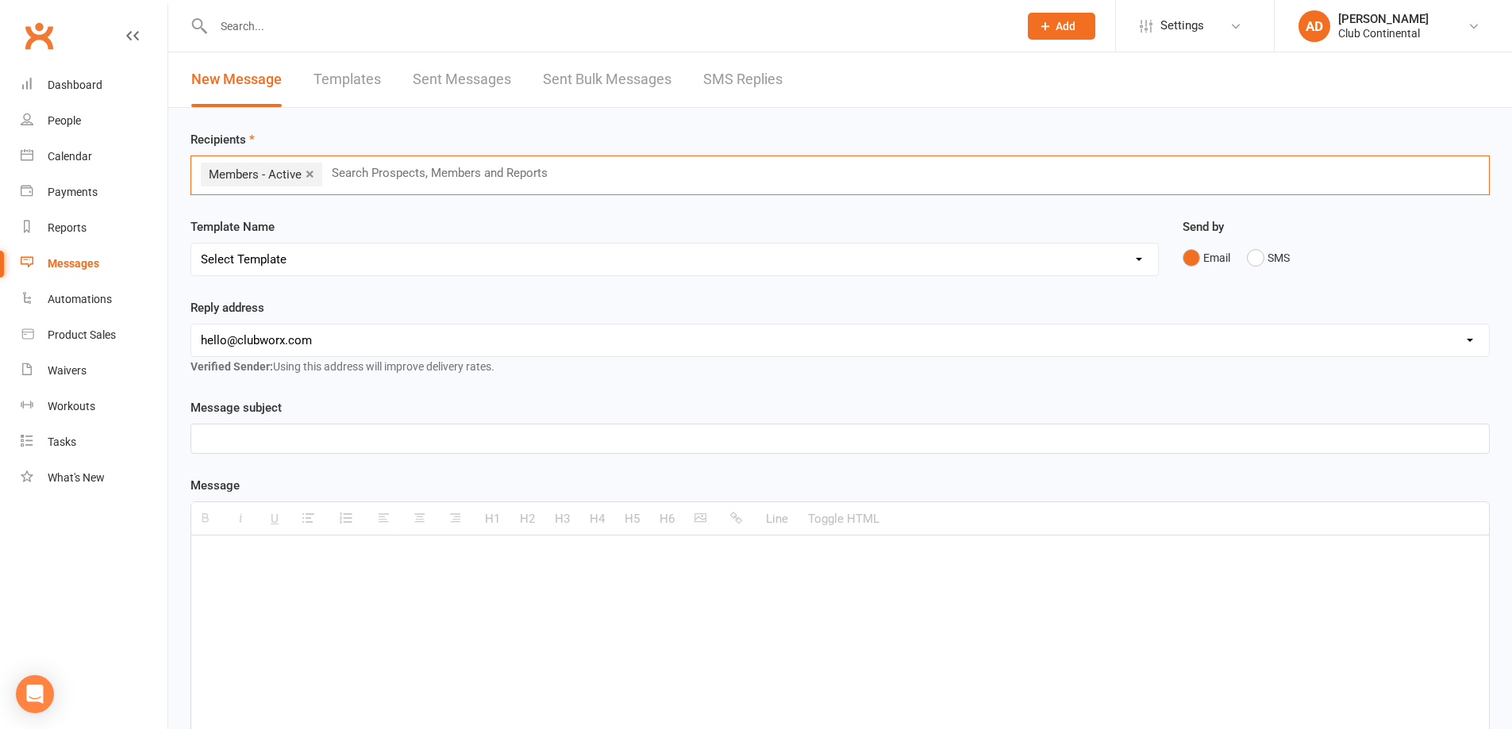
click at [209, 435] on p at bounding box center [840, 438] width 1278 height 19
click at [217, 561] on p at bounding box center [840, 559] width 1278 height 19
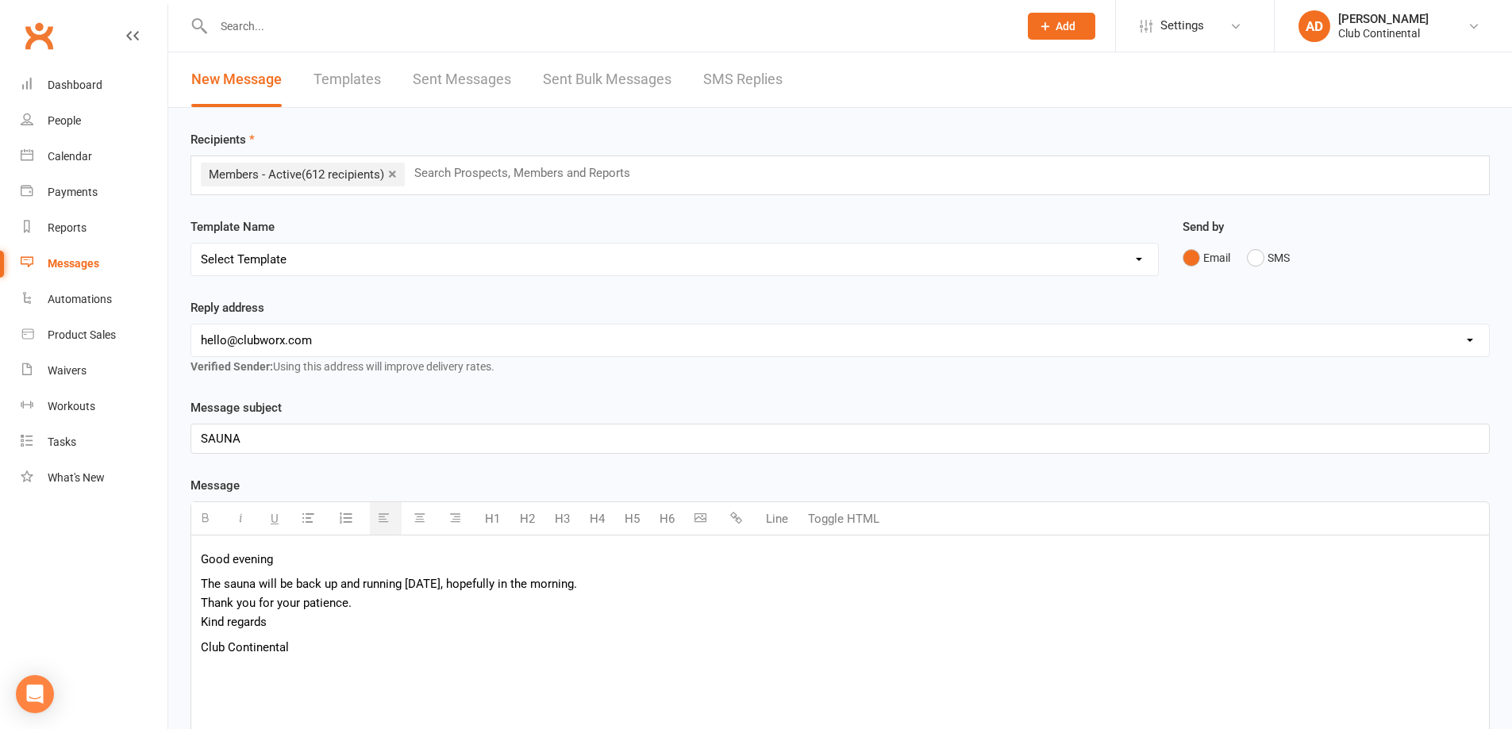
click at [277, 561] on p "Good evening" at bounding box center [840, 559] width 1278 height 19
click at [271, 623] on p "The sauna will be back up and running [DATE], hopefully in the morning. Thank y…" at bounding box center [840, 603] width 1278 height 57
click at [298, 648] on p "Club Continental" at bounding box center [840, 647] width 1278 height 19
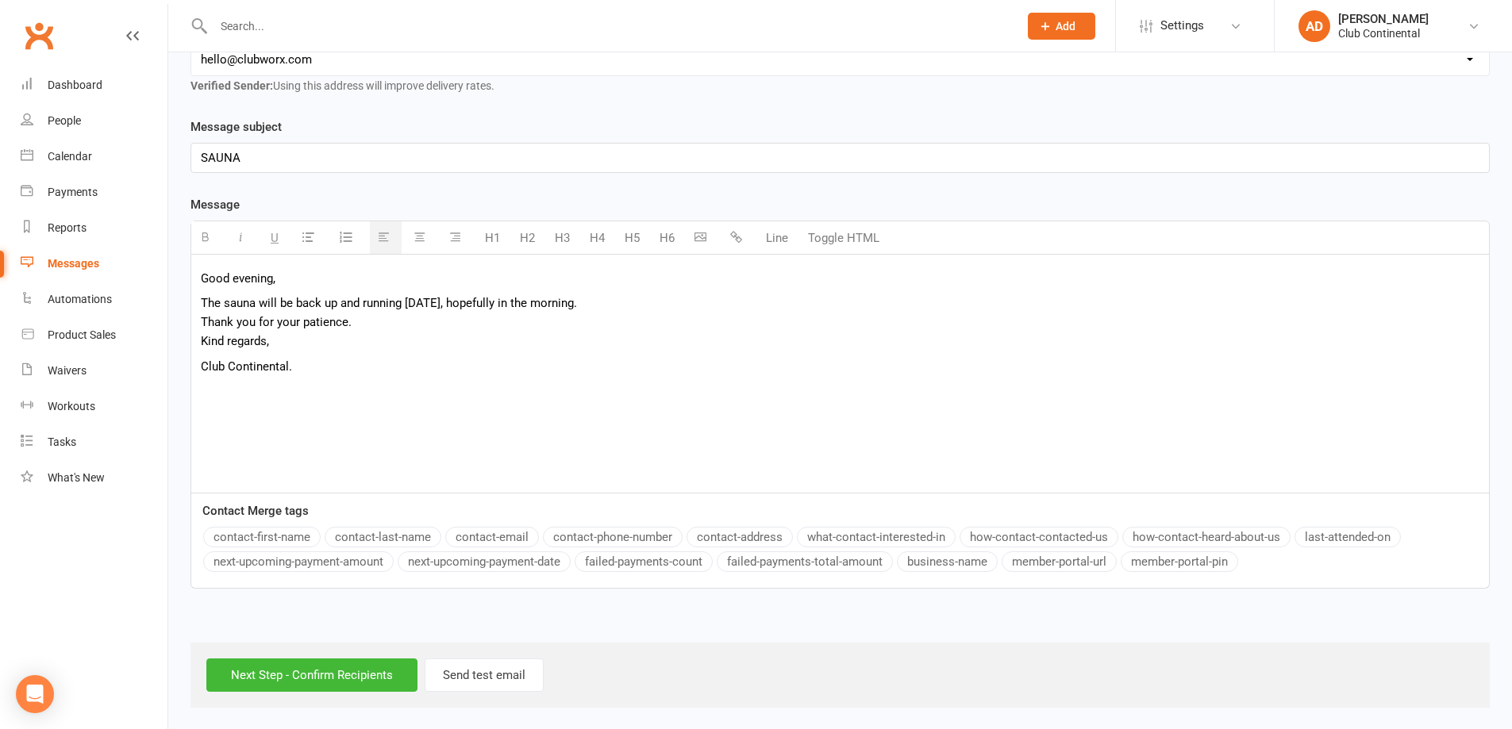
scroll to position [283, 0]
click at [298, 674] on input "Next Step - Confirm Recipients" at bounding box center [311, 673] width 211 height 33
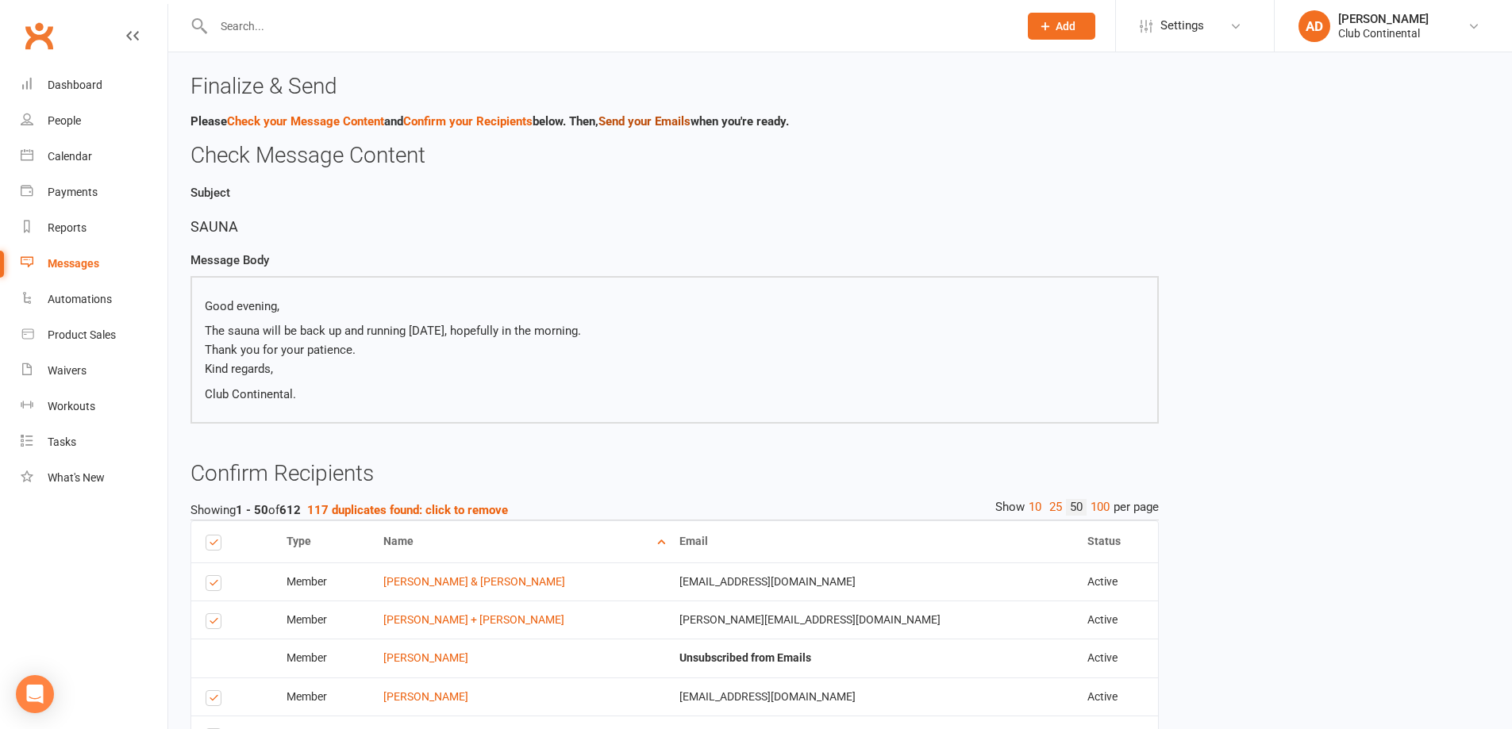
click at [659, 122] on link "Send your Emails" at bounding box center [644, 121] width 92 height 14
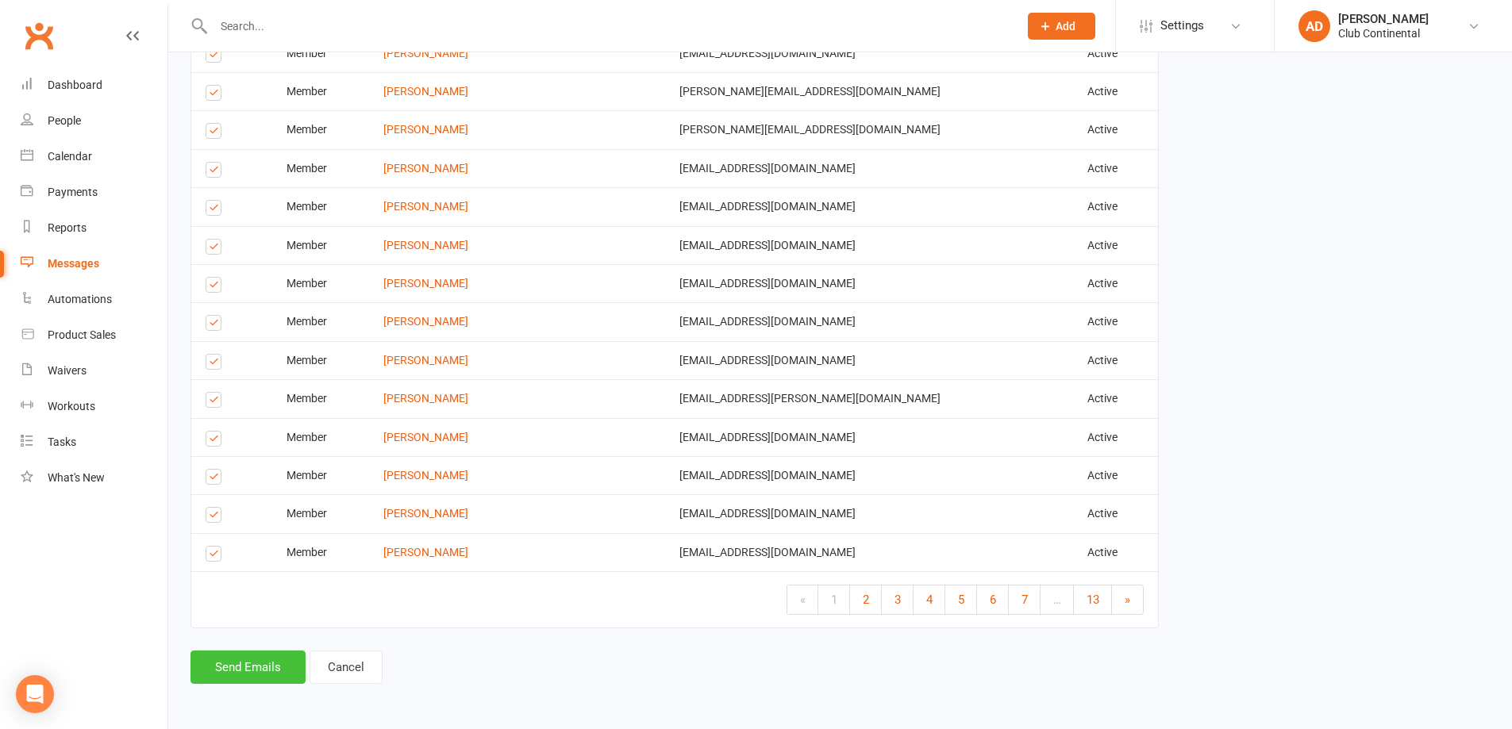
click at [243, 665] on button "Send Emails" at bounding box center [247, 667] width 115 height 33
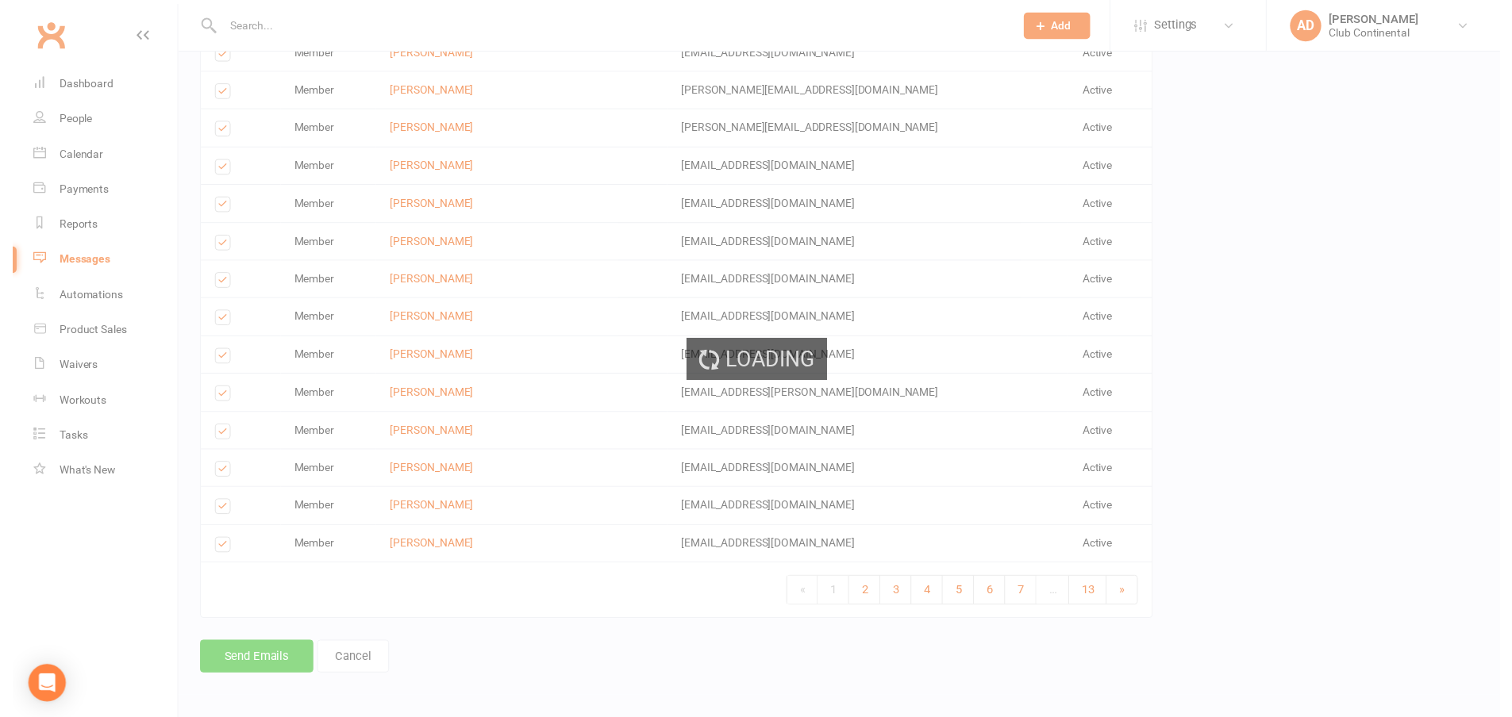
scroll to position [1904, 0]
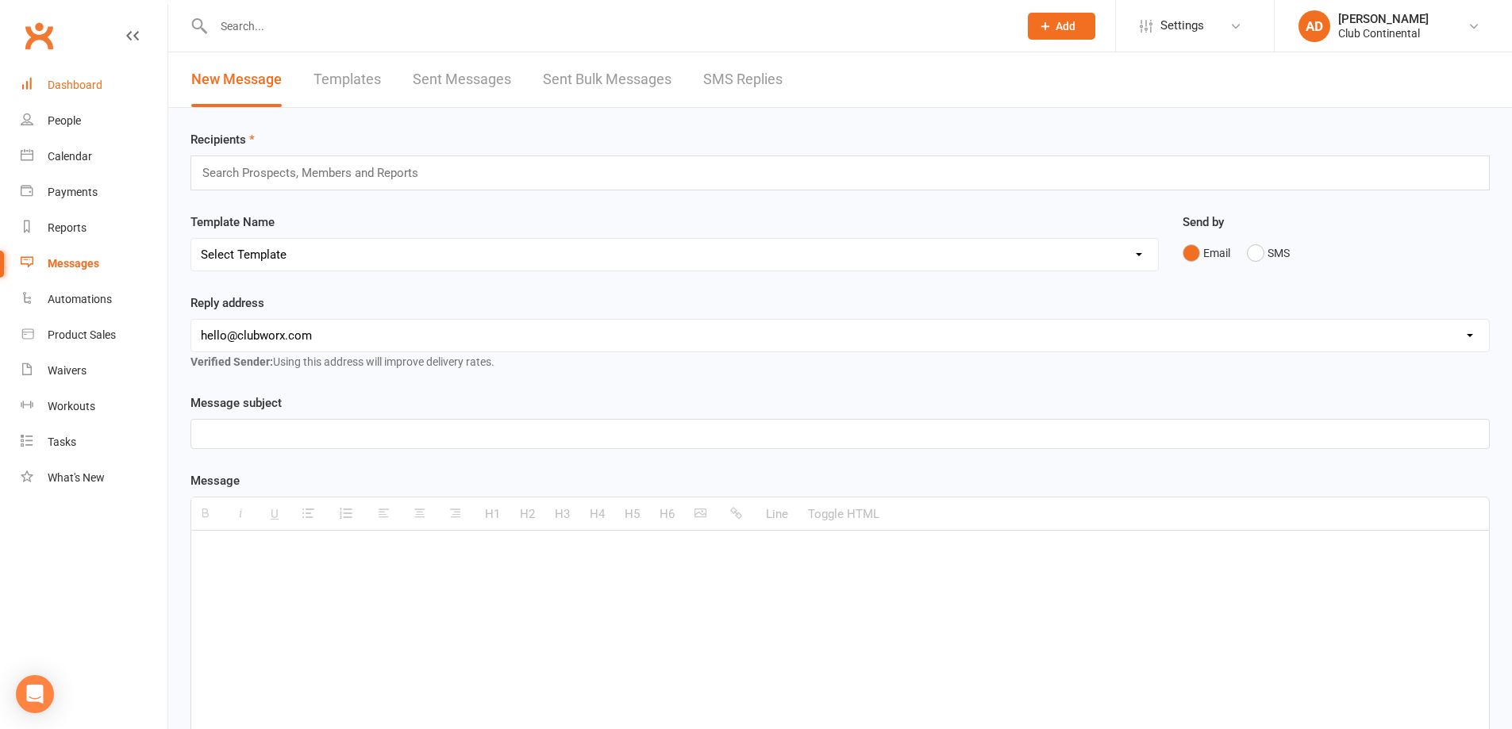
click at [56, 85] on div "Dashboard" at bounding box center [75, 85] width 55 height 13
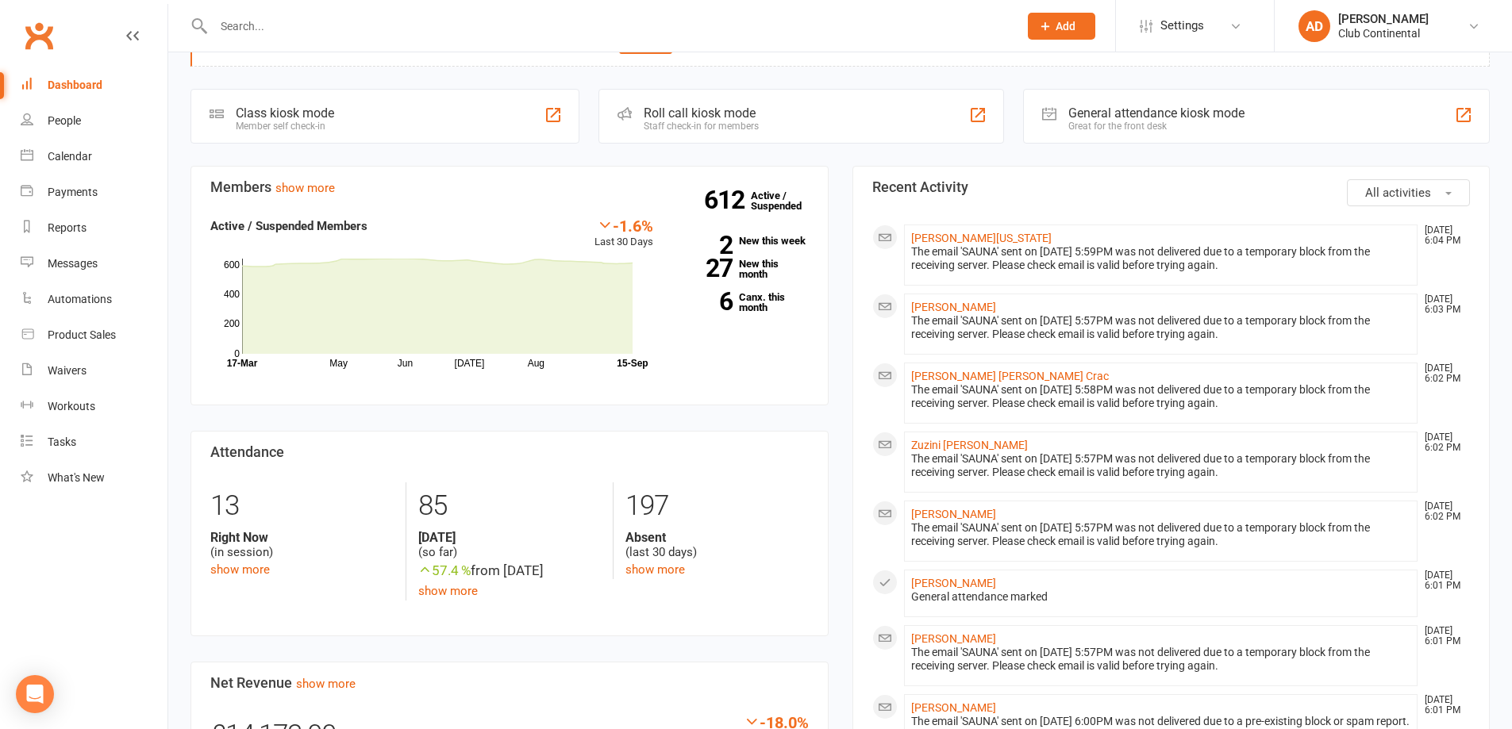
scroll to position [79, 0]
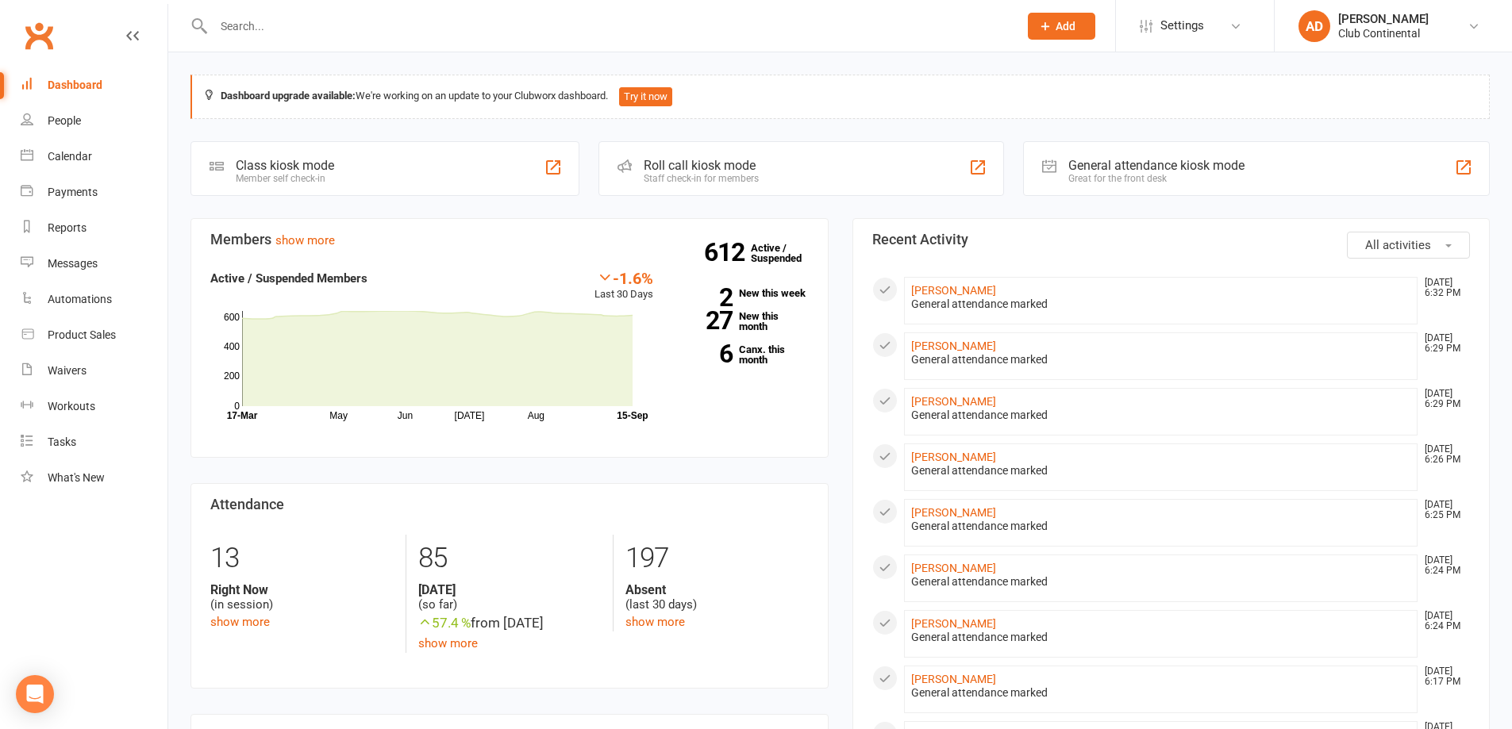
drag, startPoint x: 0, startPoint y: 0, endPoint x: 171, endPoint y: 55, distance: 179.2
click at [1445, 237] on button "All activities" at bounding box center [1408, 245] width 123 height 27
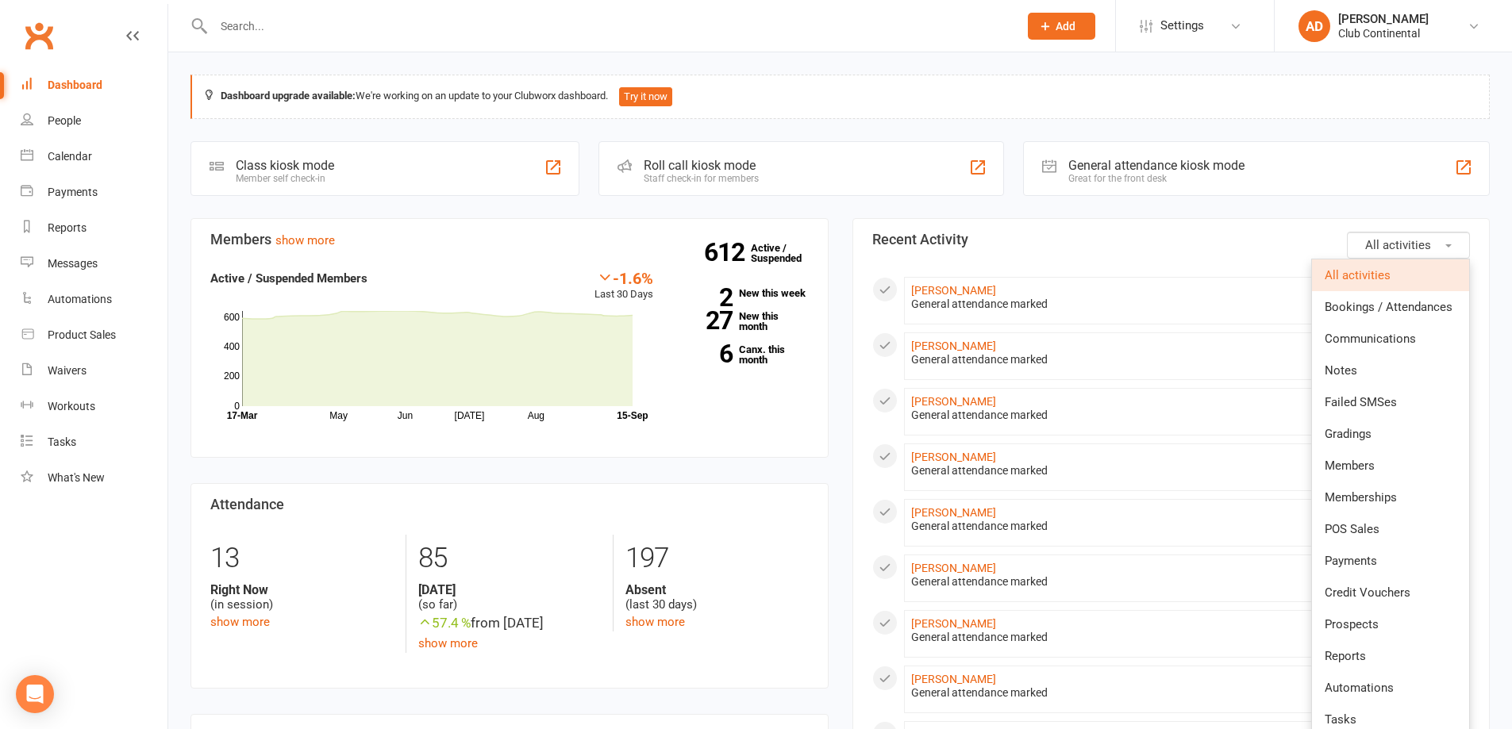
click at [1435, 235] on button "All activities" at bounding box center [1408, 245] width 123 height 27
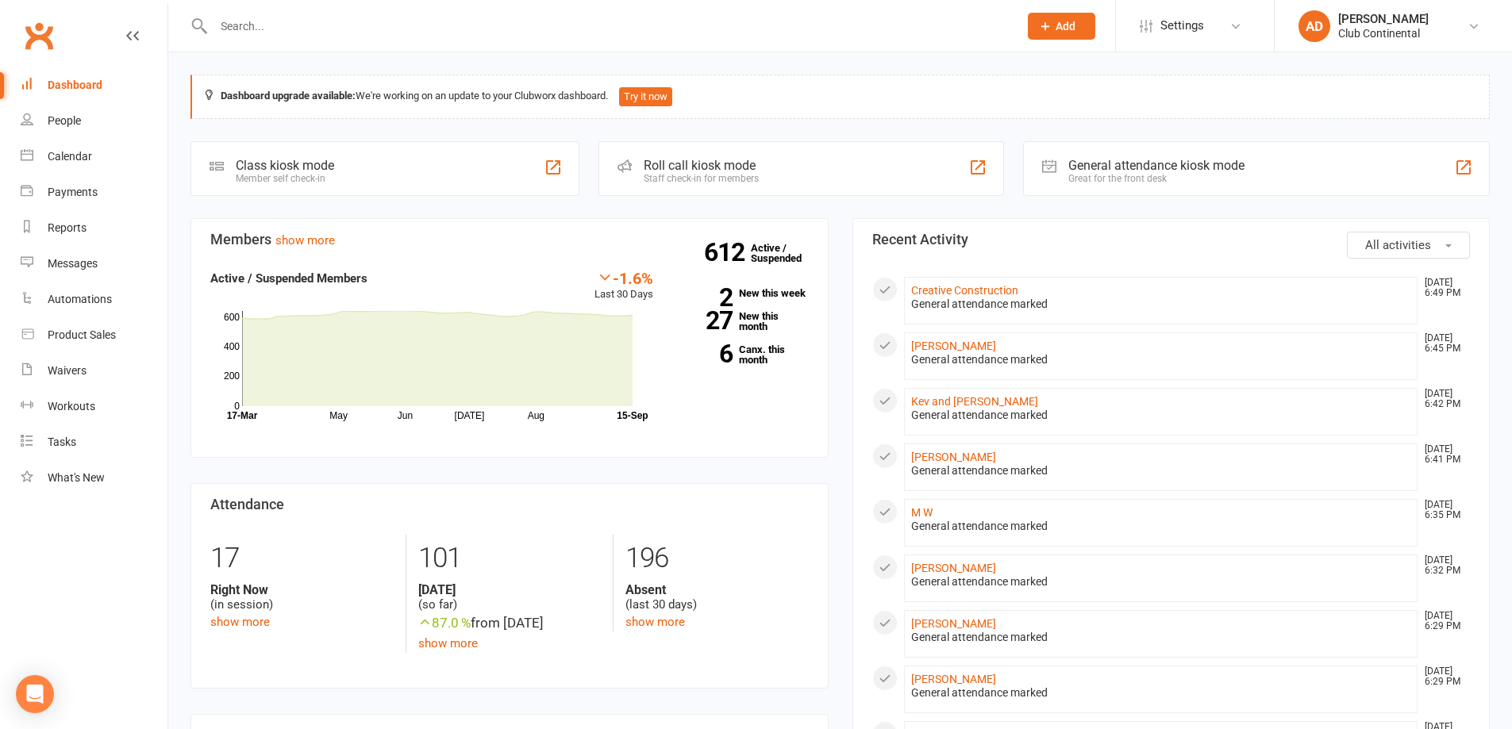
click at [1388, 248] on span "All activities" at bounding box center [1398, 245] width 66 height 14
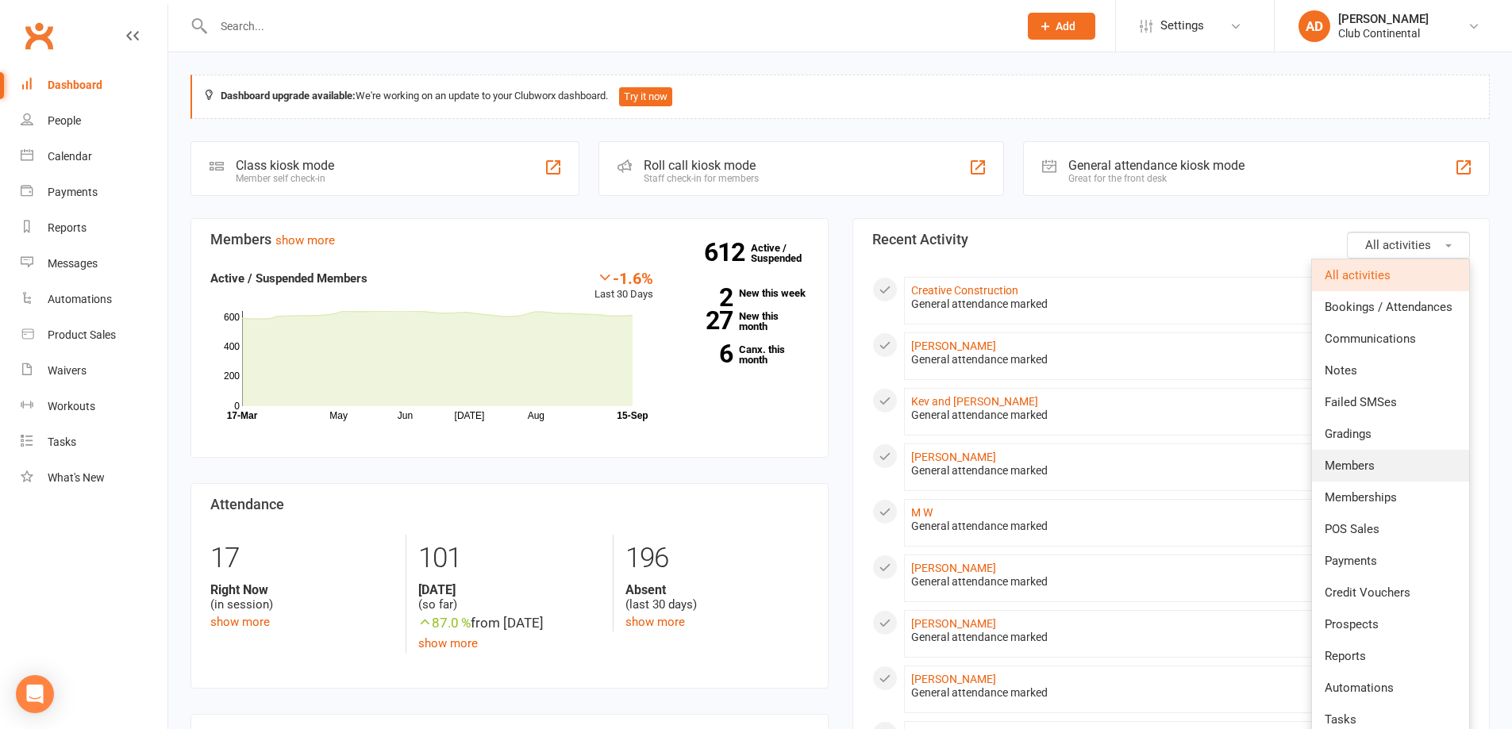
click at [1356, 471] on span "Members" at bounding box center [1349, 466] width 50 height 14
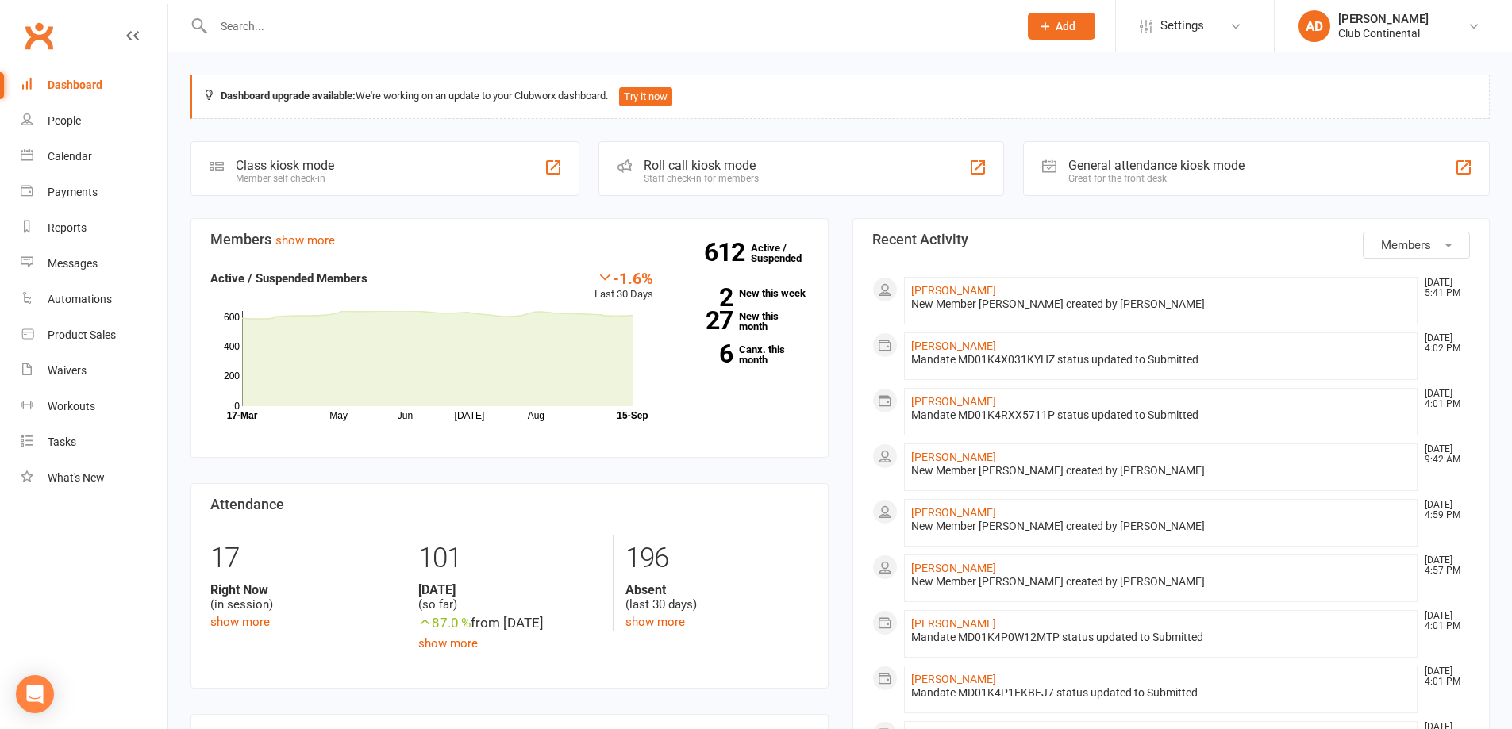
click at [1395, 251] on span "Members" at bounding box center [1406, 245] width 50 height 14
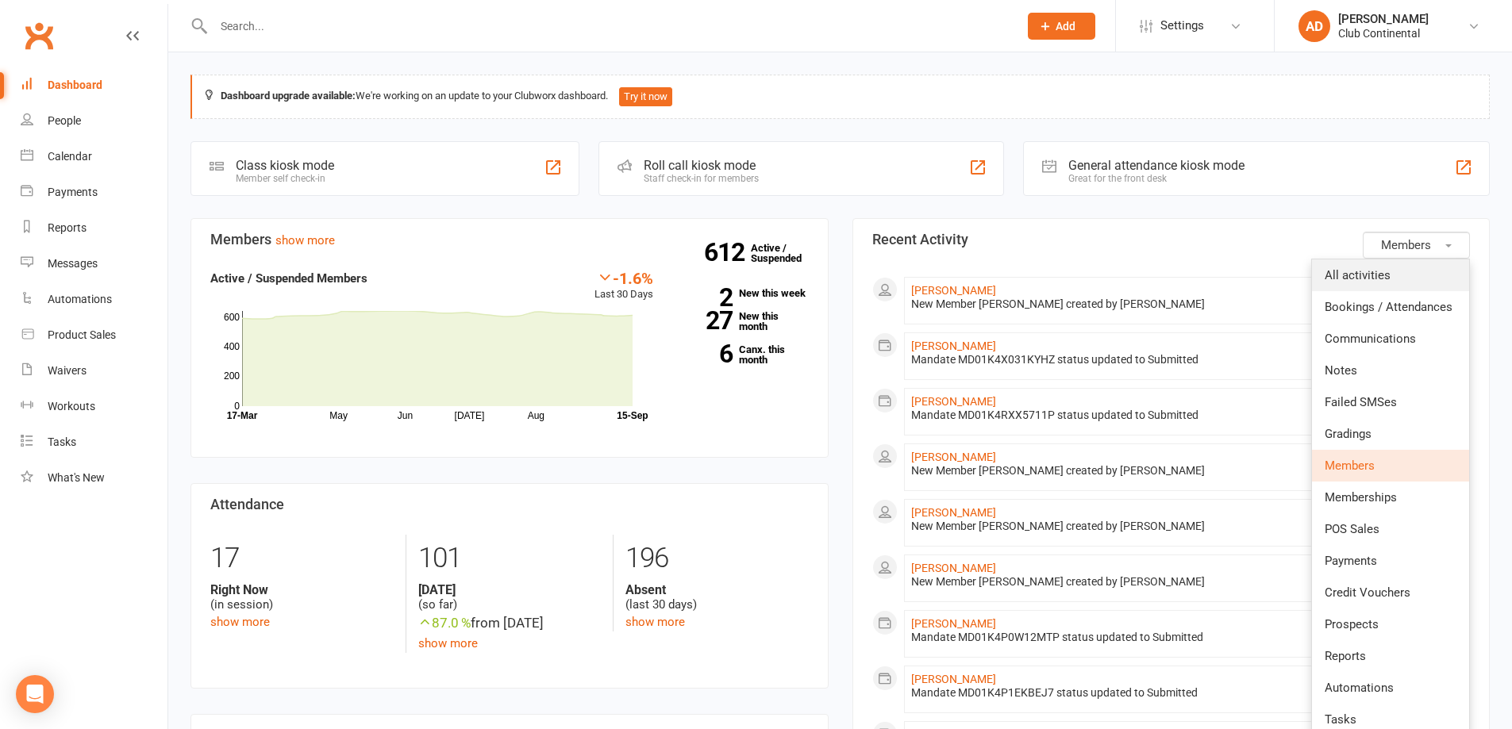
click at [1392, 278] on link "All activities" at bounding box center [1390, 276] width 157 height 32
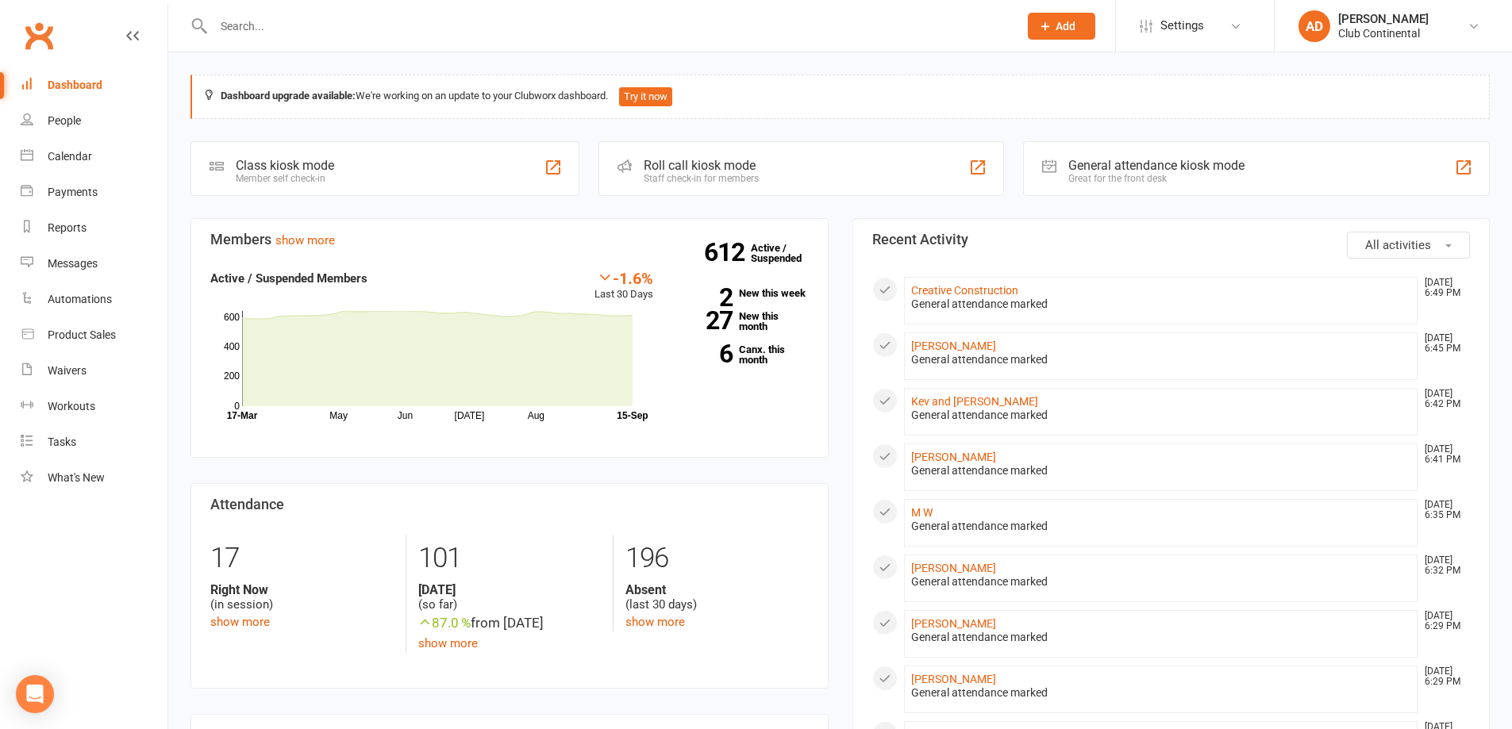
click at [453, 29] on input "text" at bounding box center [608, 26] width 798 height 22
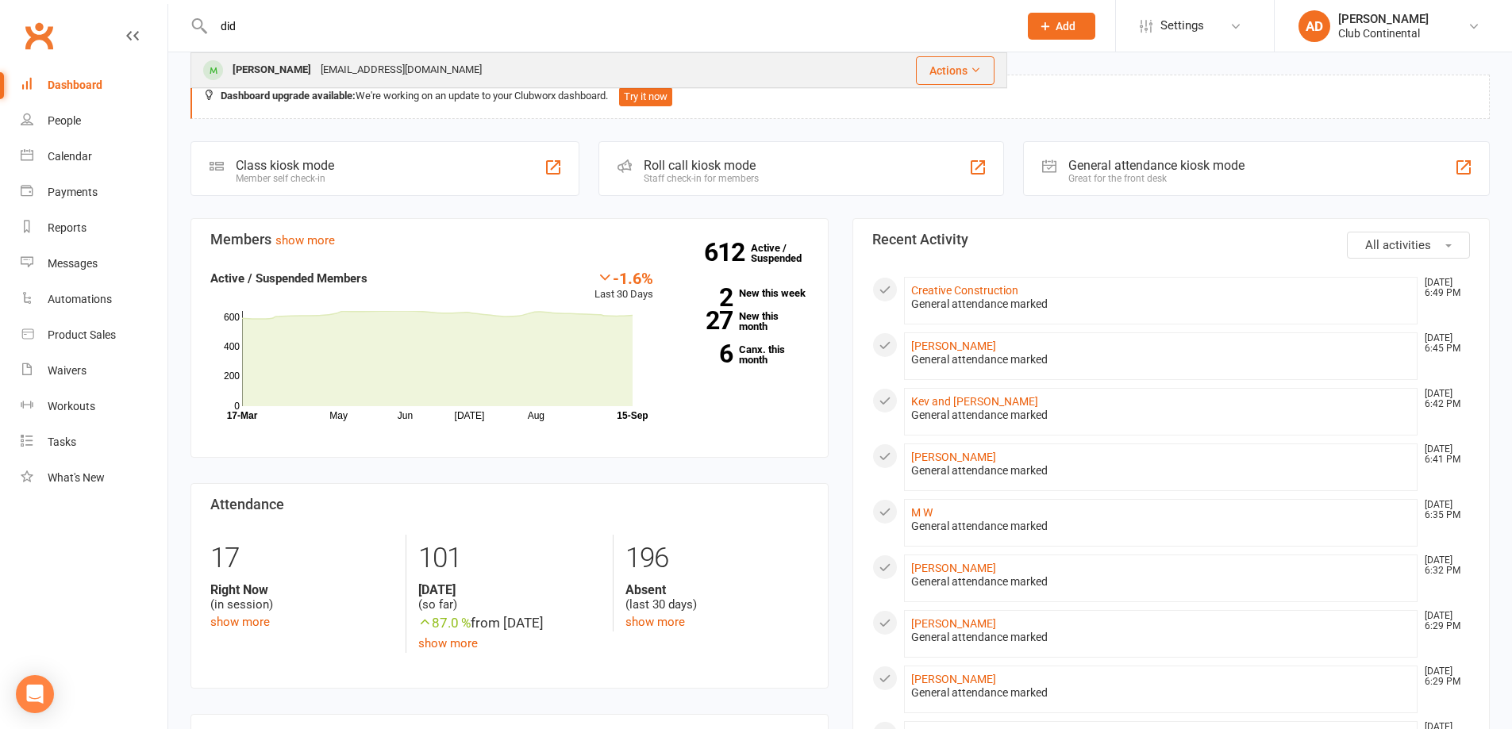
type input "did"
click at [470, 70] on div "[PERSON_NAME] [EMAIL_ADDRESS][DOMAIN_NAME]" at bounding box center [504, 70] width 625 height 33
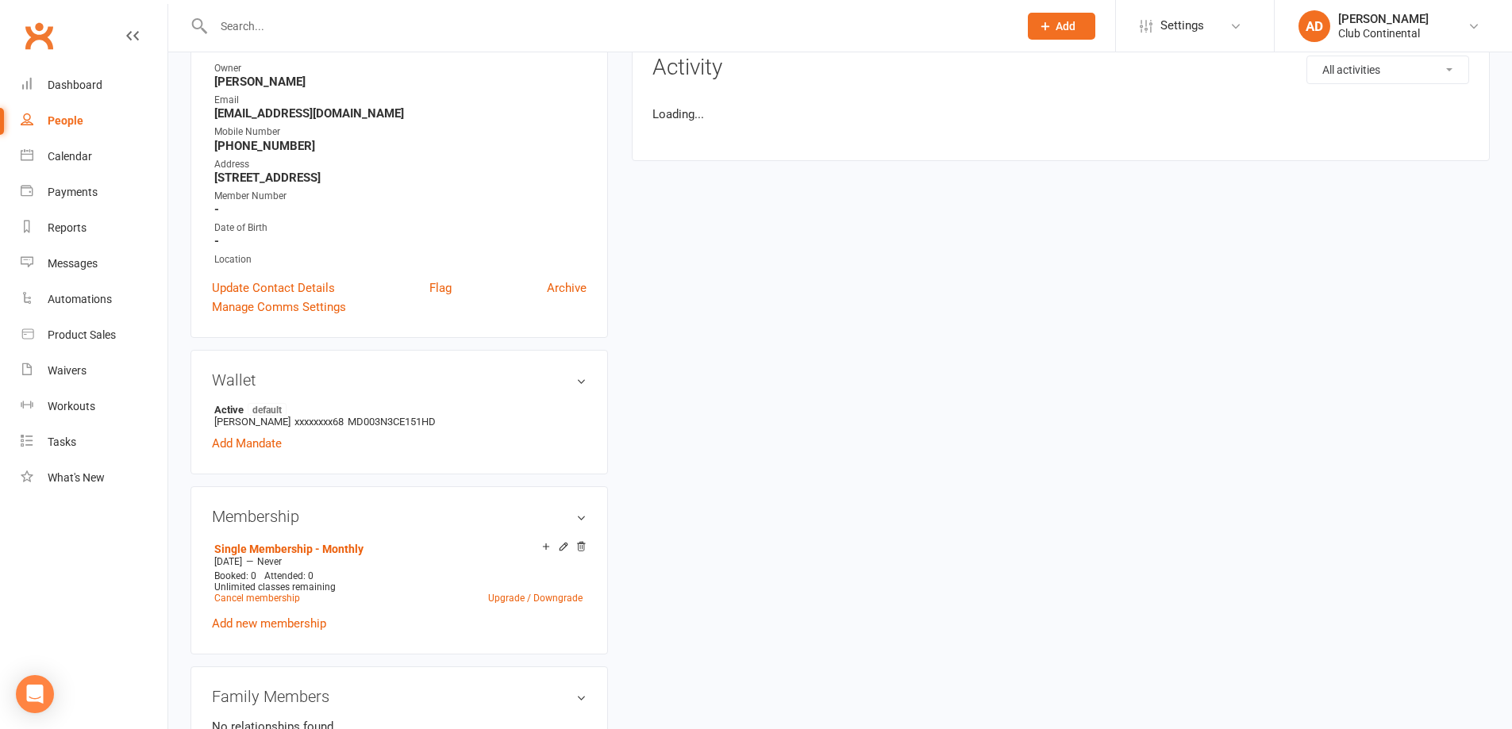
scroll to position [476, 0]
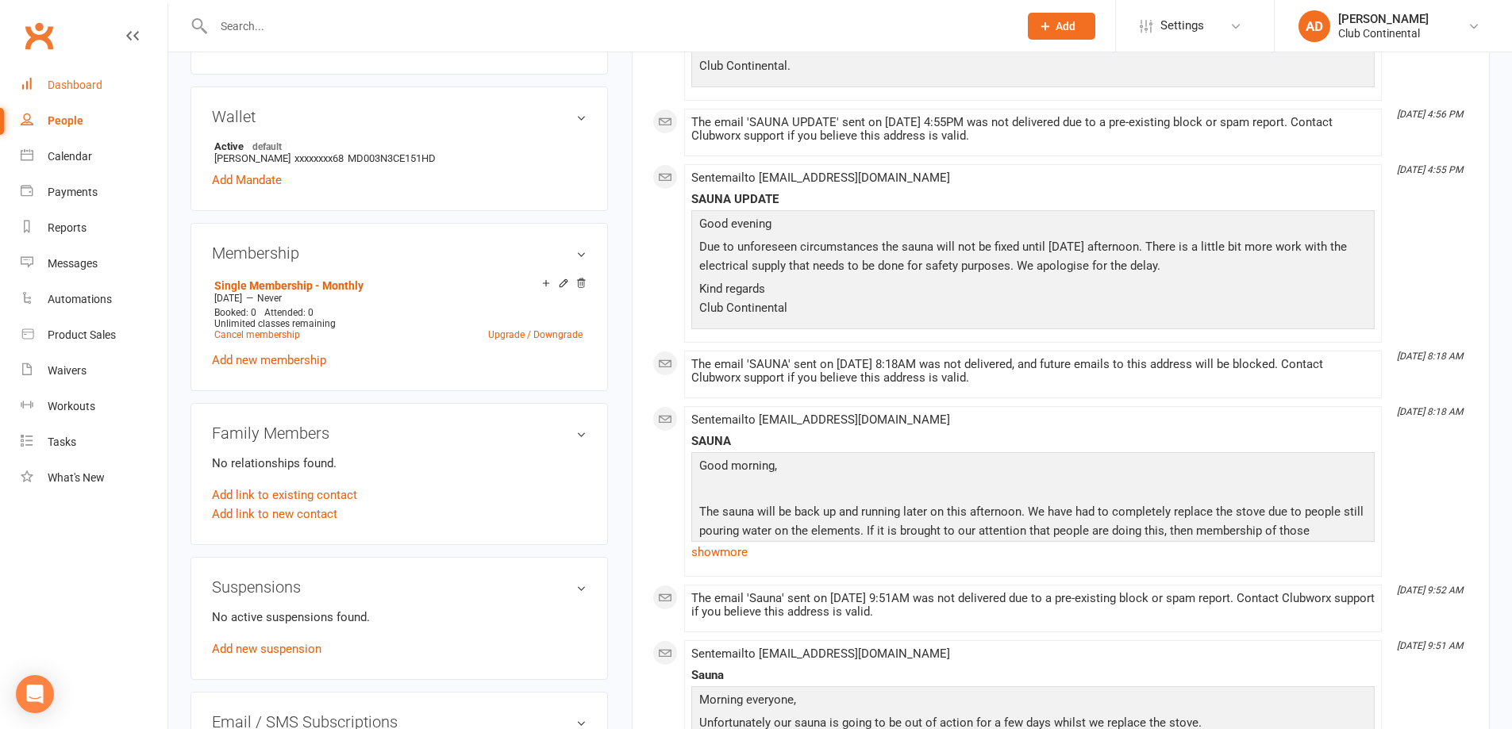
click at [108, 82] on link "Dashboard" at bounding box center [94, 85] width 147 height 36
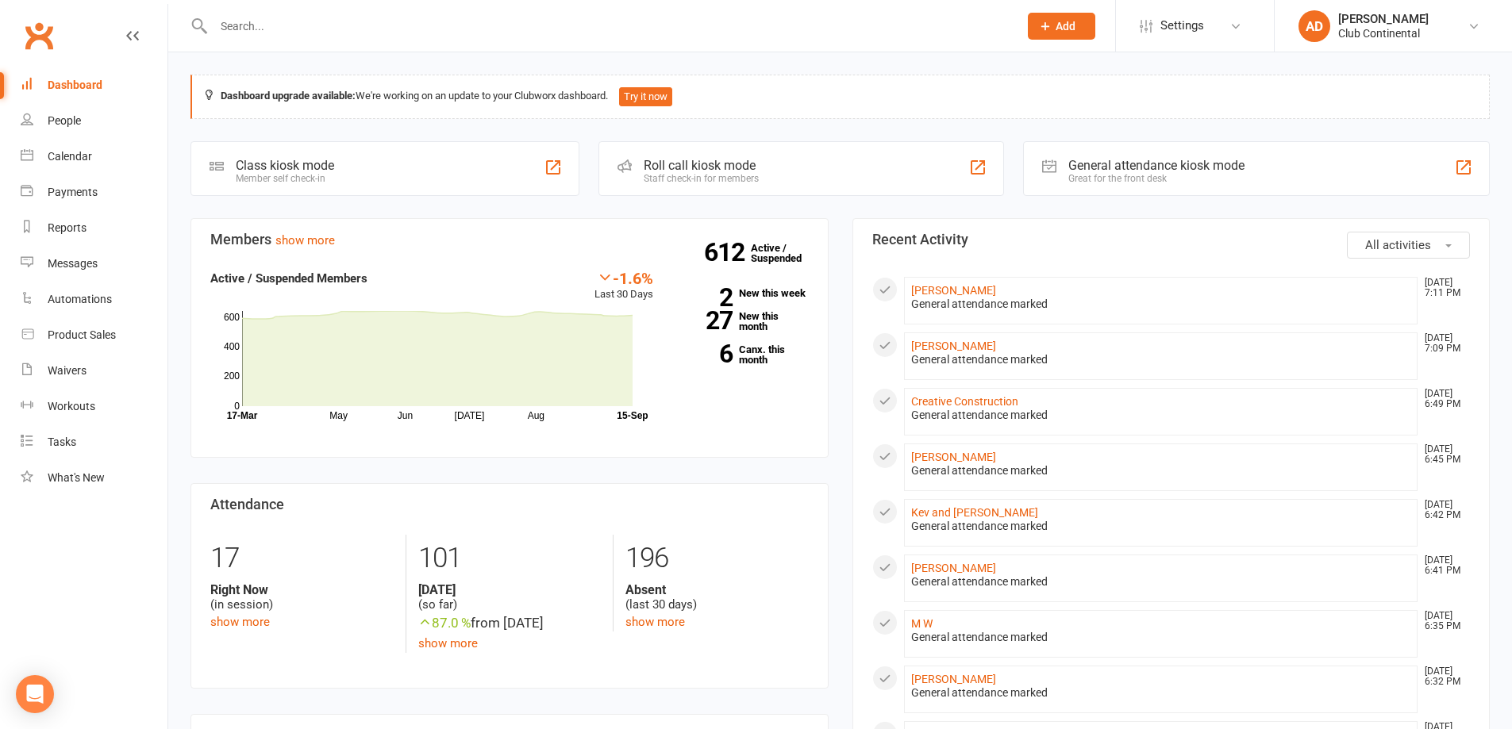
click at [270, 27] on input "text" at bounding box center [608, 26] width 798 height 22
click at [129, 120] on link "People" at bounding box center [94, 121] width 147 height 36
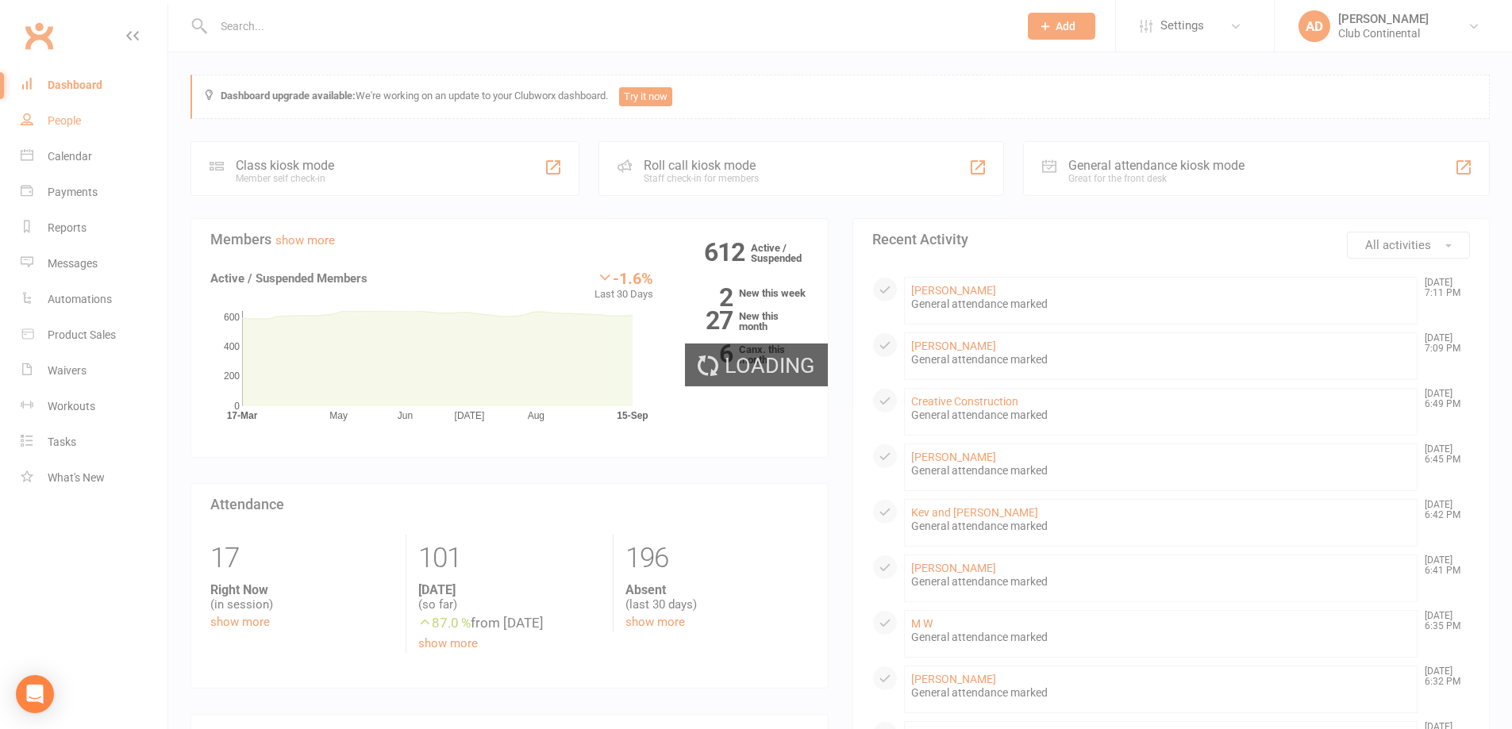
select select "100"
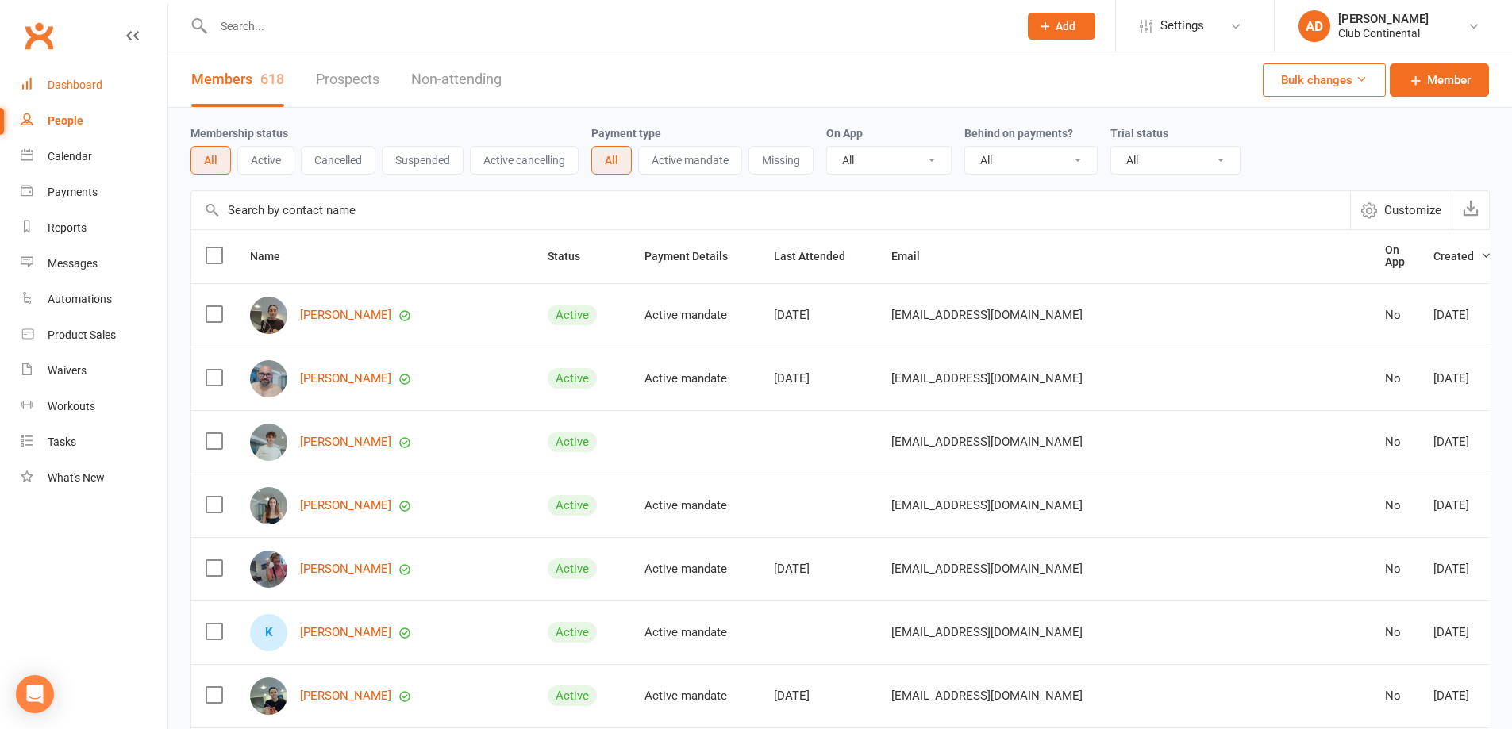
click at [112, 72] on link "Dashboard" at bounding box center [94, 85] width 147 height 36
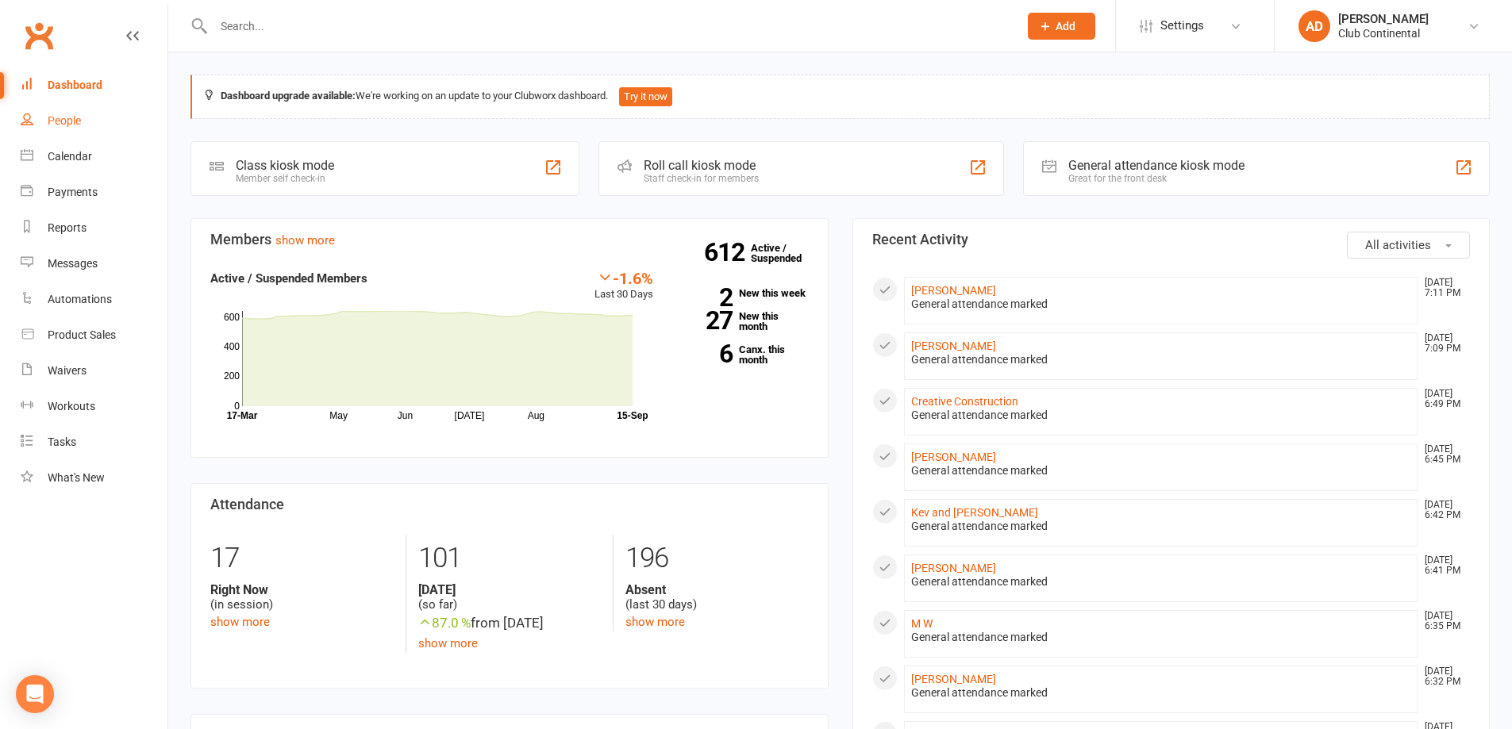
click at [106, 113] on link "People" at bounding box center [94, 121] width 147 height 36
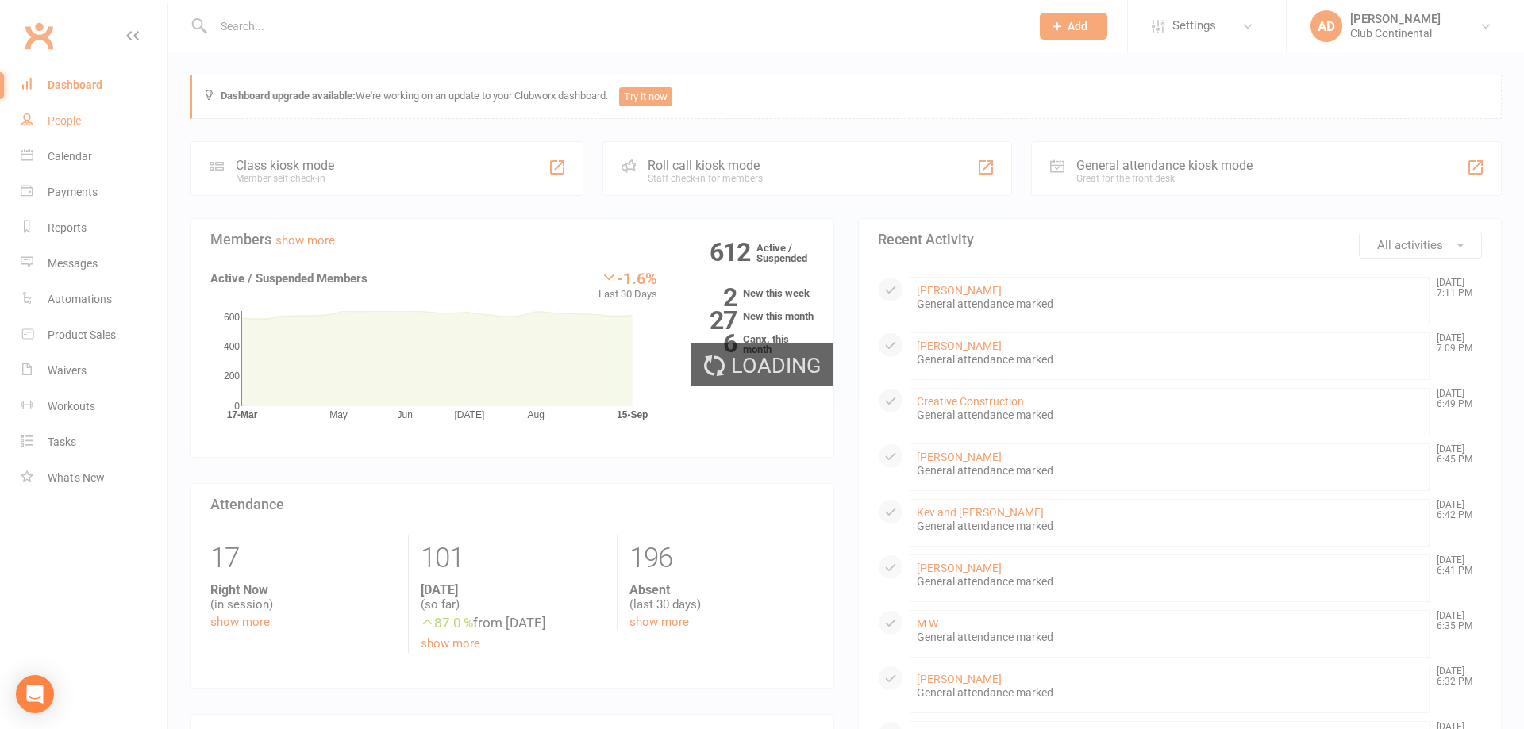
select select "100"
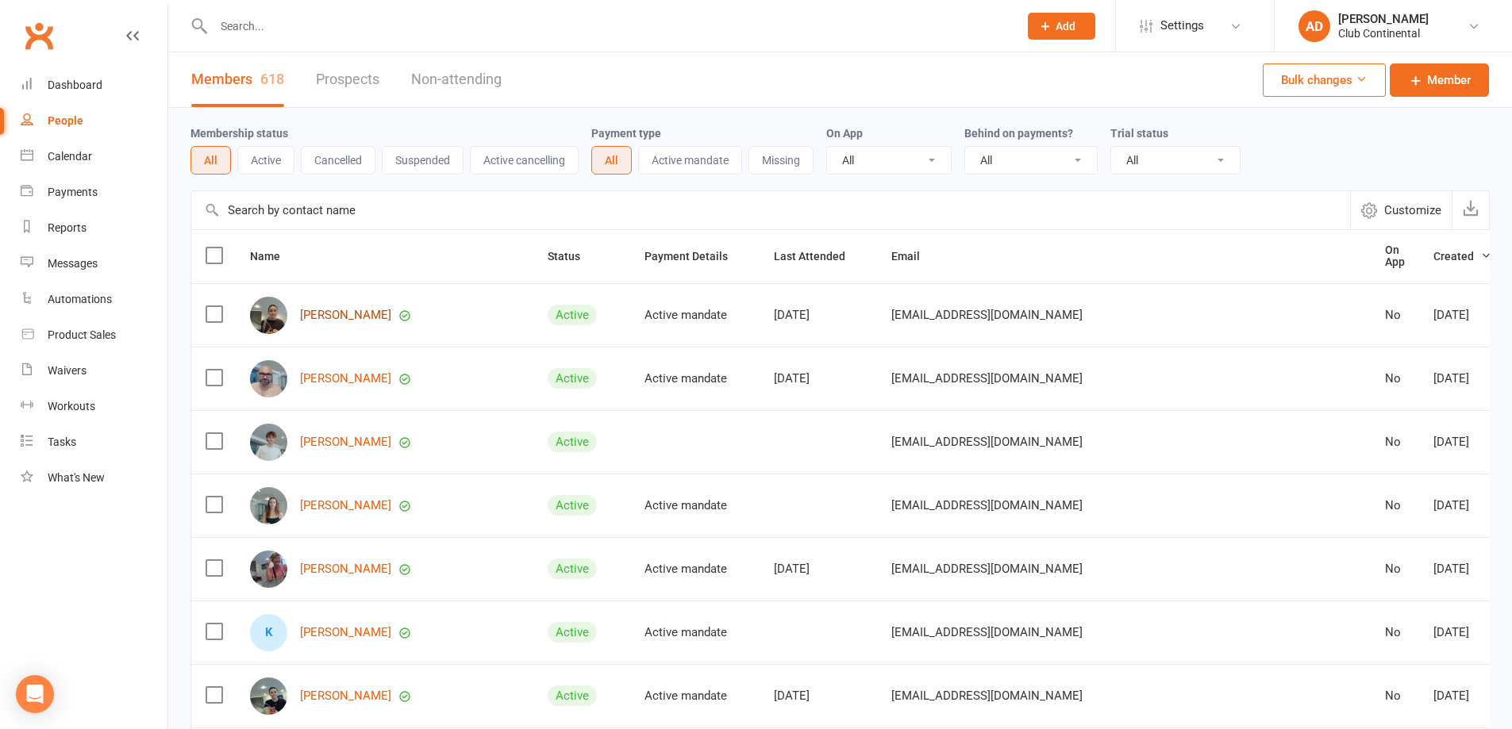
click at [327, 316] on link "[PERSON_NAME]" at bounding box center [345, 315] width 91 height 13
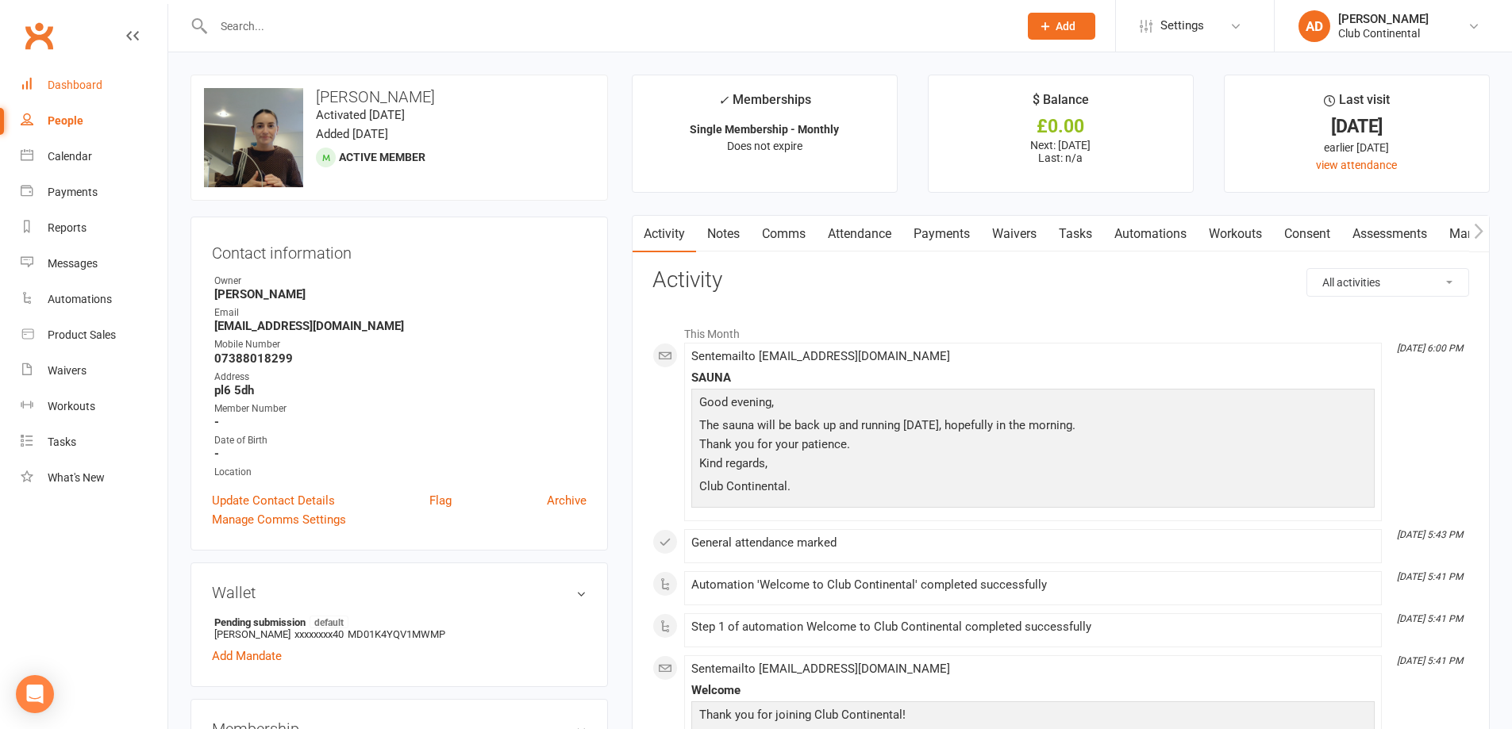
click at [129, 90] on link "Dashboard" at bounding box center [94, 85] width 147 height 36
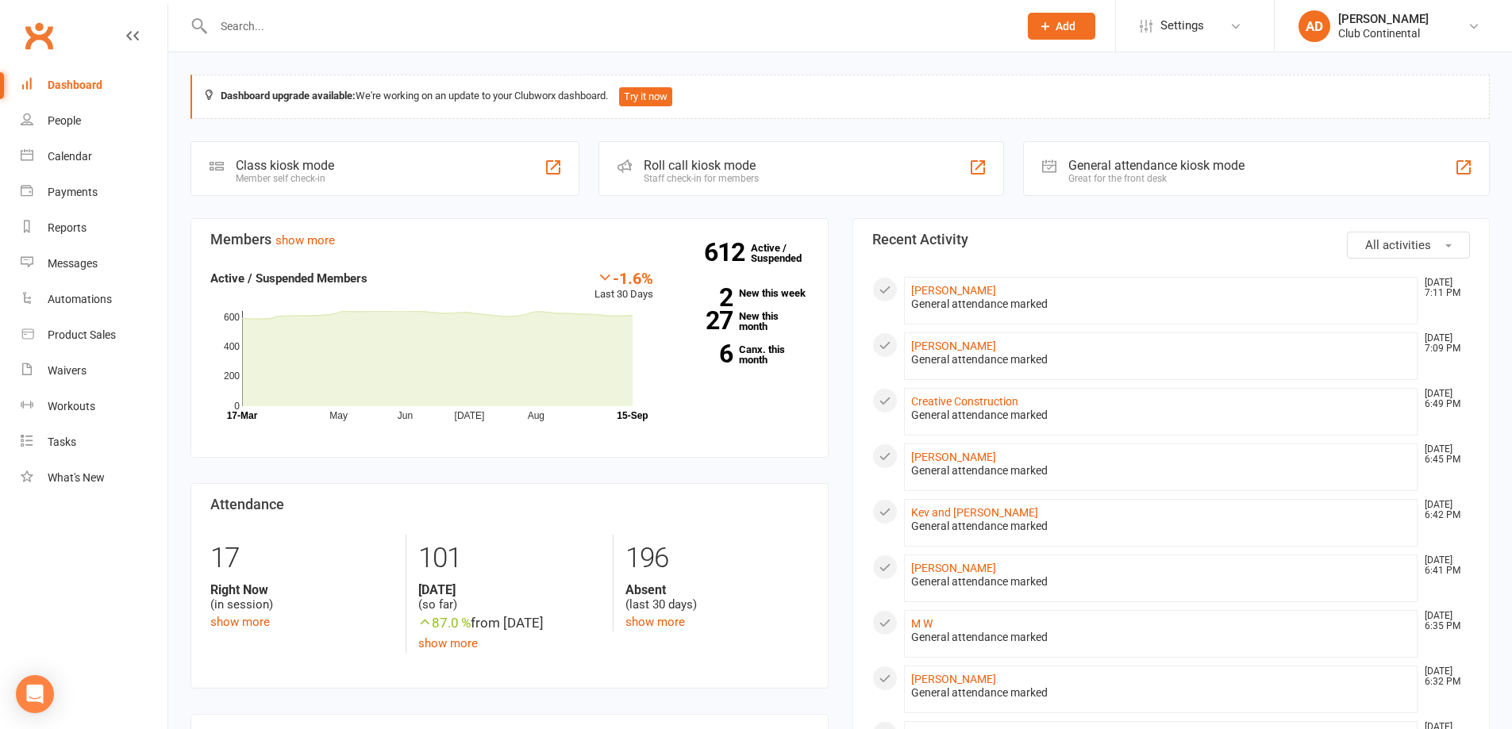
click at [279, 32] on input "text" at bounding box center [608, 26] width 798 height 22
type input "pro"
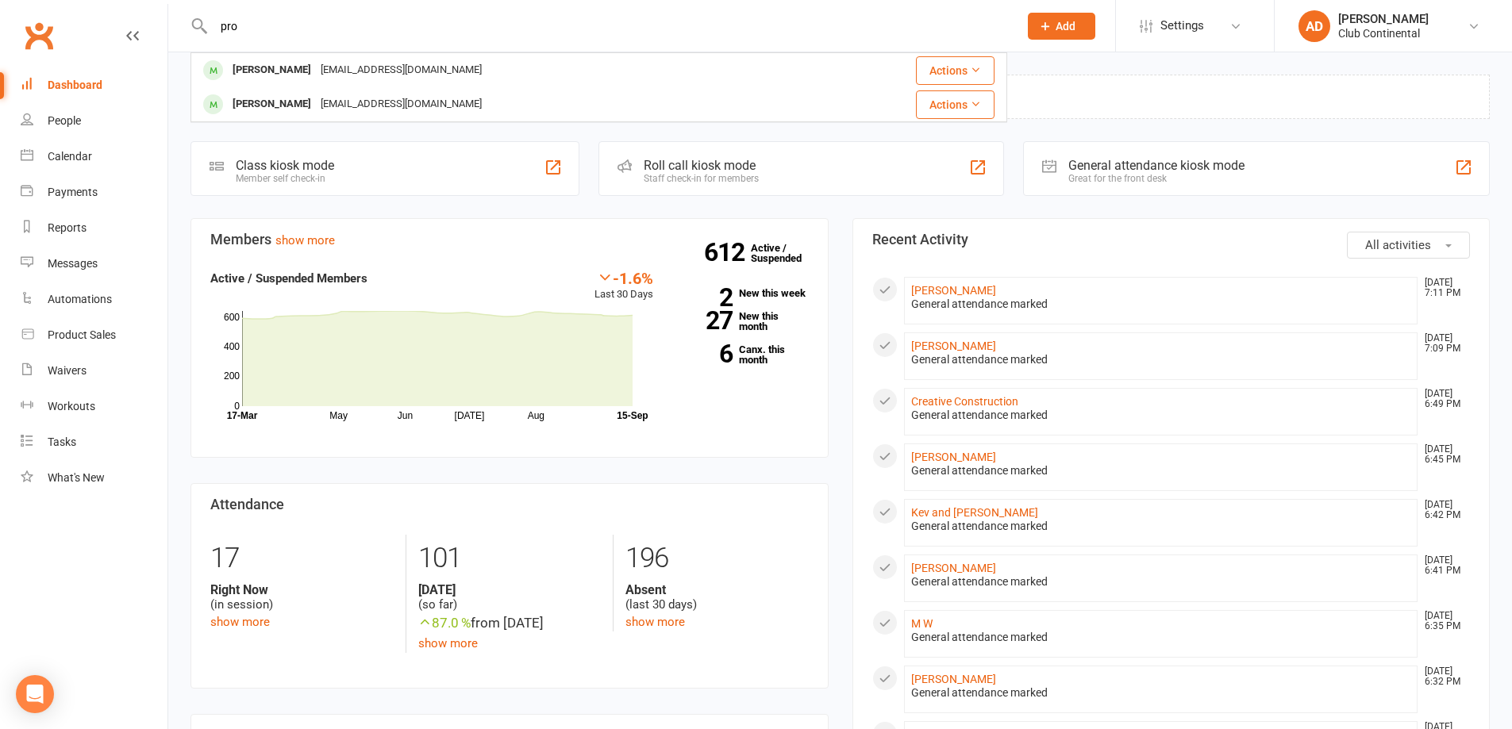
click at [294, 25] on input "pro" at bounding box center [608, 26] width 798 height 22
